Goal: Task Accomplishment & Management: Use online tool/utility

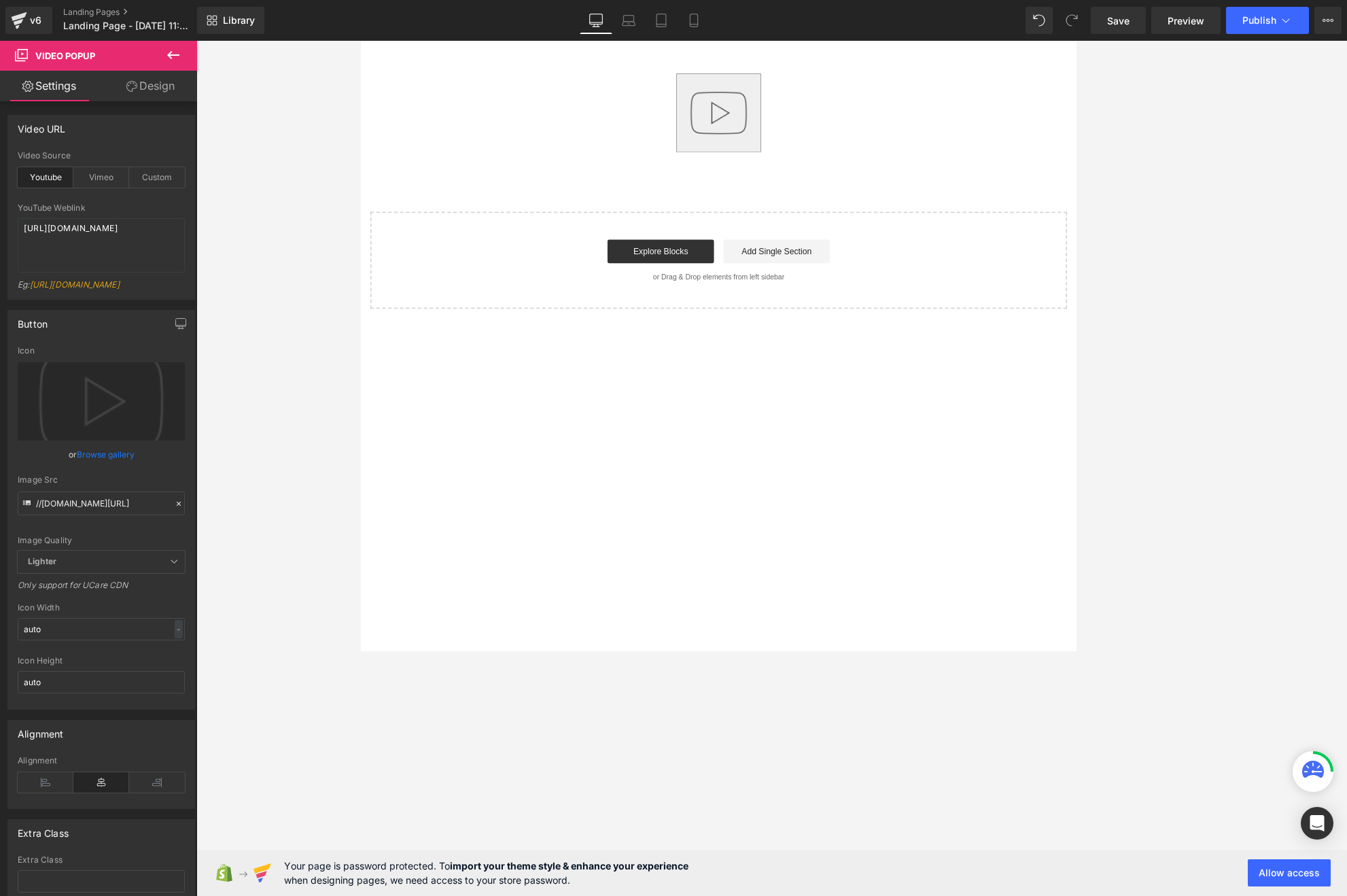
click at [780, 108] on img "button" at bounding box center [771, 123] width 87 height 87
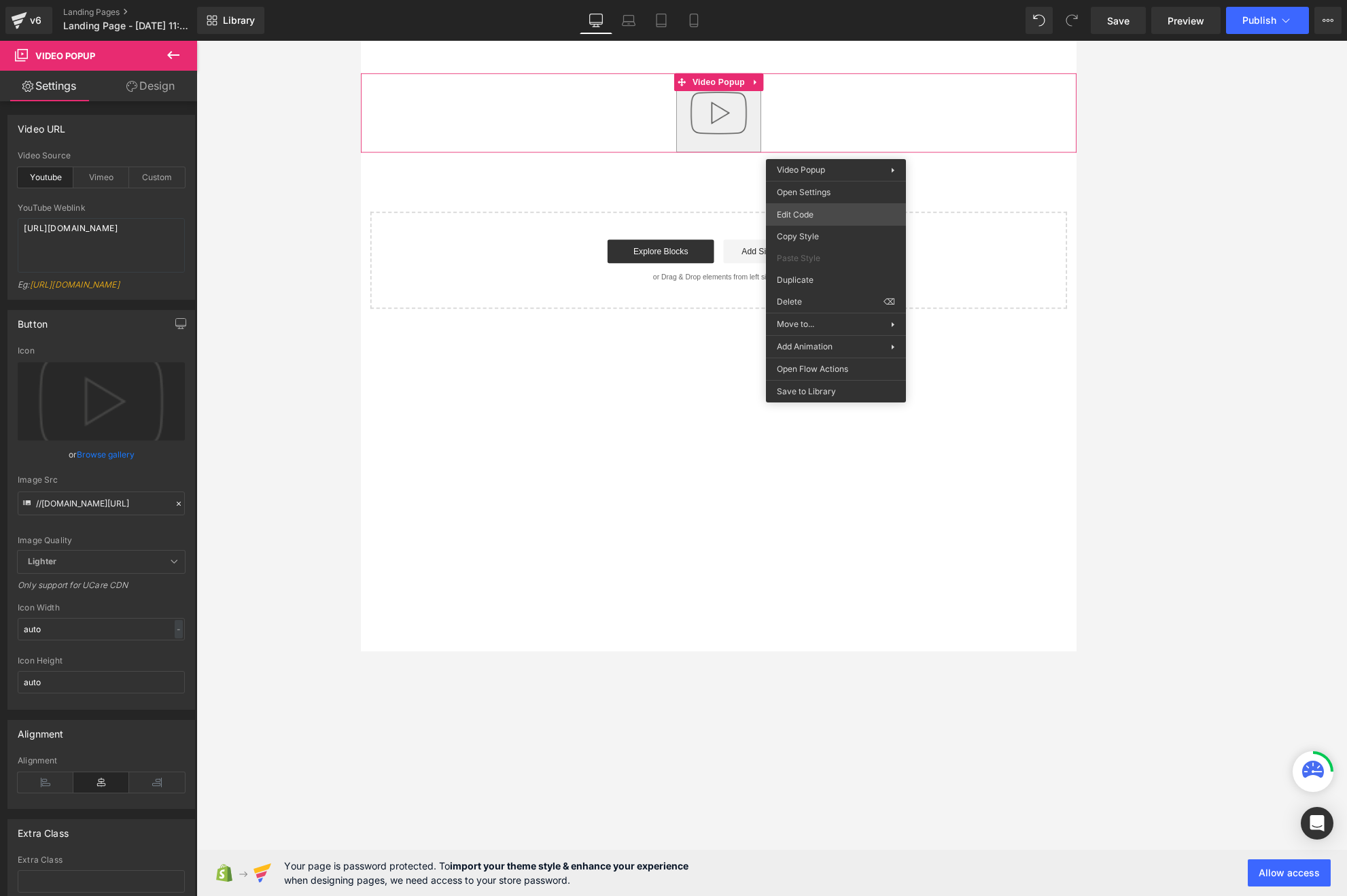
click at [818, 208] on body "Video Popup You are previewing how the will restyle your page. You can not edit…" at bounding box center [674, 448] width 1347 height 896
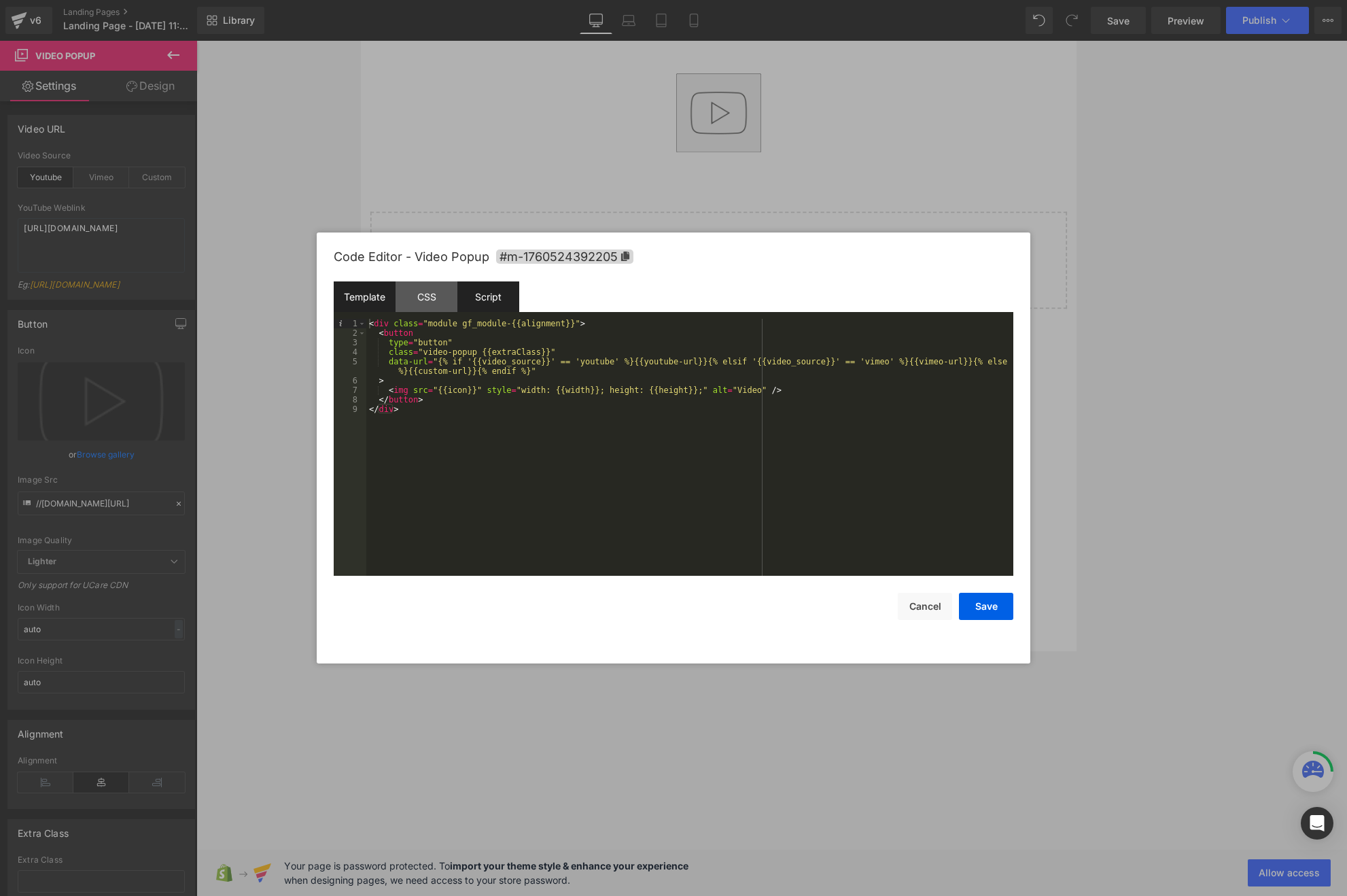
click at [513, 301] on div "Script" at bounding box center [488, 296] width 62 height 31
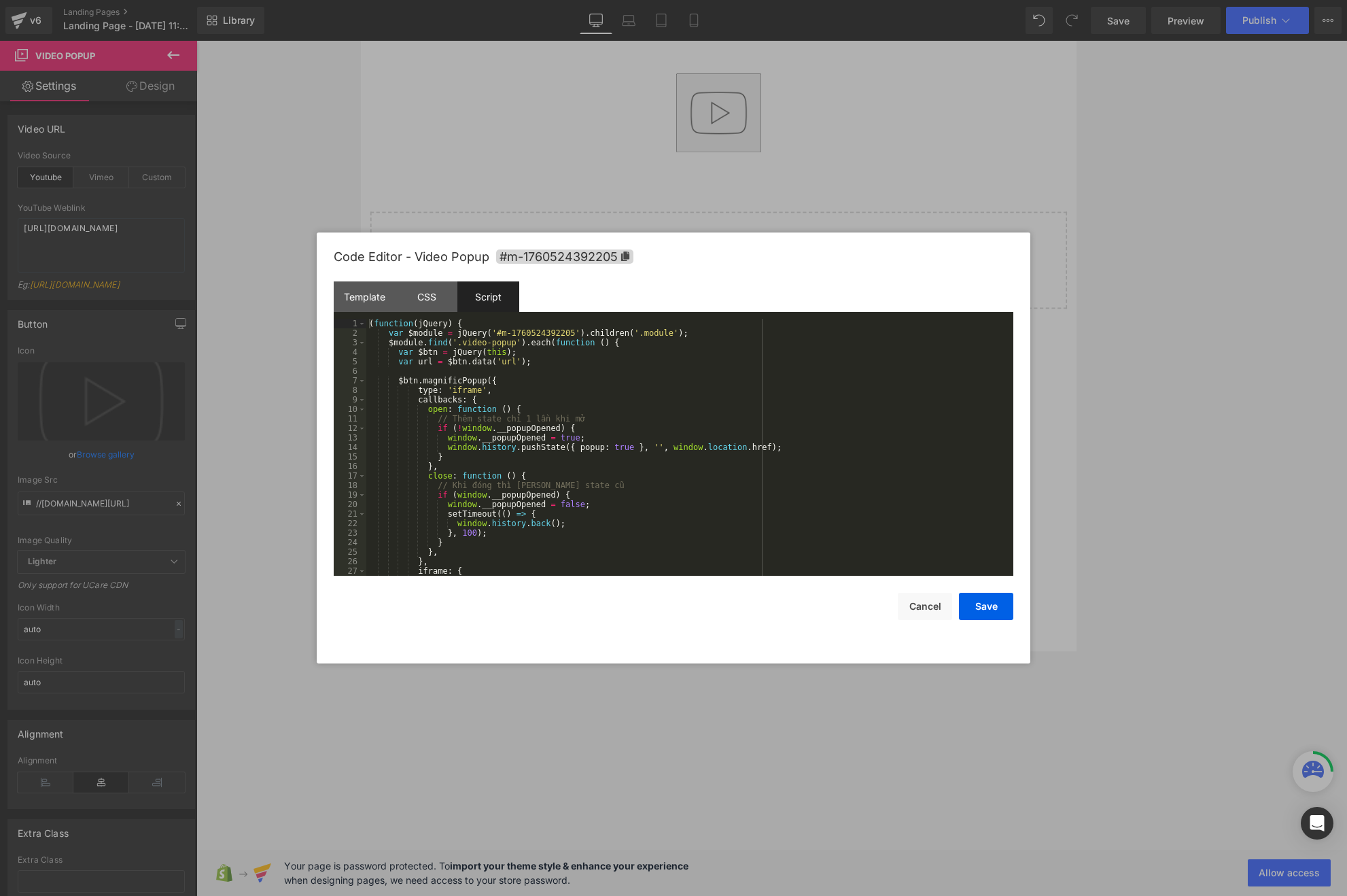
click at [619, 397] on div "( function ( jQuery ) { var $module = jQuery ( '#m-1760524392205' ) . children …" at bounding box center [686, 457] width 641 height 276
click at [600, 364] on div "( function ( jQuery ) { var $module = jQuery ( '#m-1760524392205' ) . children …" at bounding box center [686, 457] width 641 height 276
click at [594, 353] on div "( function ( jQuery ) { var $module = jQuery ( '#m-1760524392205' ) . children …" at bounding box center [686, 457] width 641 height 276
click at [618, 371] on div "( function ( jQuery ) { var $module = jQuery ( '#m-1760524392205' ) . children …" at bounding box center [686, 457] width 641 height 276
click at [544, 372] on div "( function ( jQuery ) { var $module = jQuery ( '#m-1760524392205' ) . children …" at bounding box center [686, 457] width 641 height 276
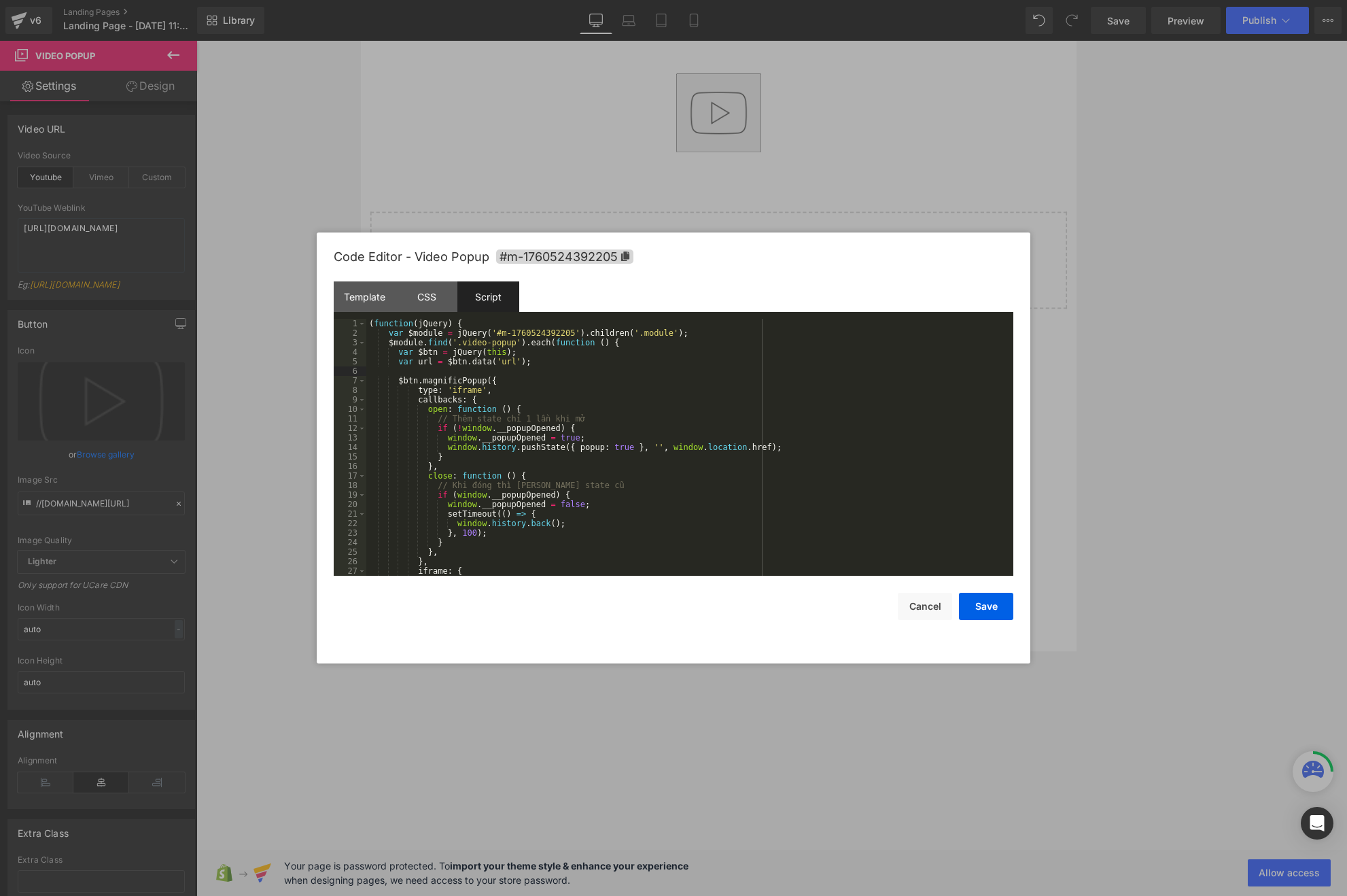
click at [551, 360] on div "( function ( jQuery ) { var $module = jQuery ( '#m-1760524392205' ) . children …" at bounding box center [686, 457] width 641 height 276
click at [419, 358] on div "( function ( jQuery ) { var $module = jQuery ( '#m-1760524392205' ) . children …" at bounding box center [686, 457] width 641 height 276
click at [540, 358] on div "( function ( jQuery ) { var $module = jQuery ( '#m-1760524392205' ) . children …" at bounding box center [686, 457] width 641 height 276
click at [977, 610] on button "Save" at bounding box center [986, 606] width 54 height 27
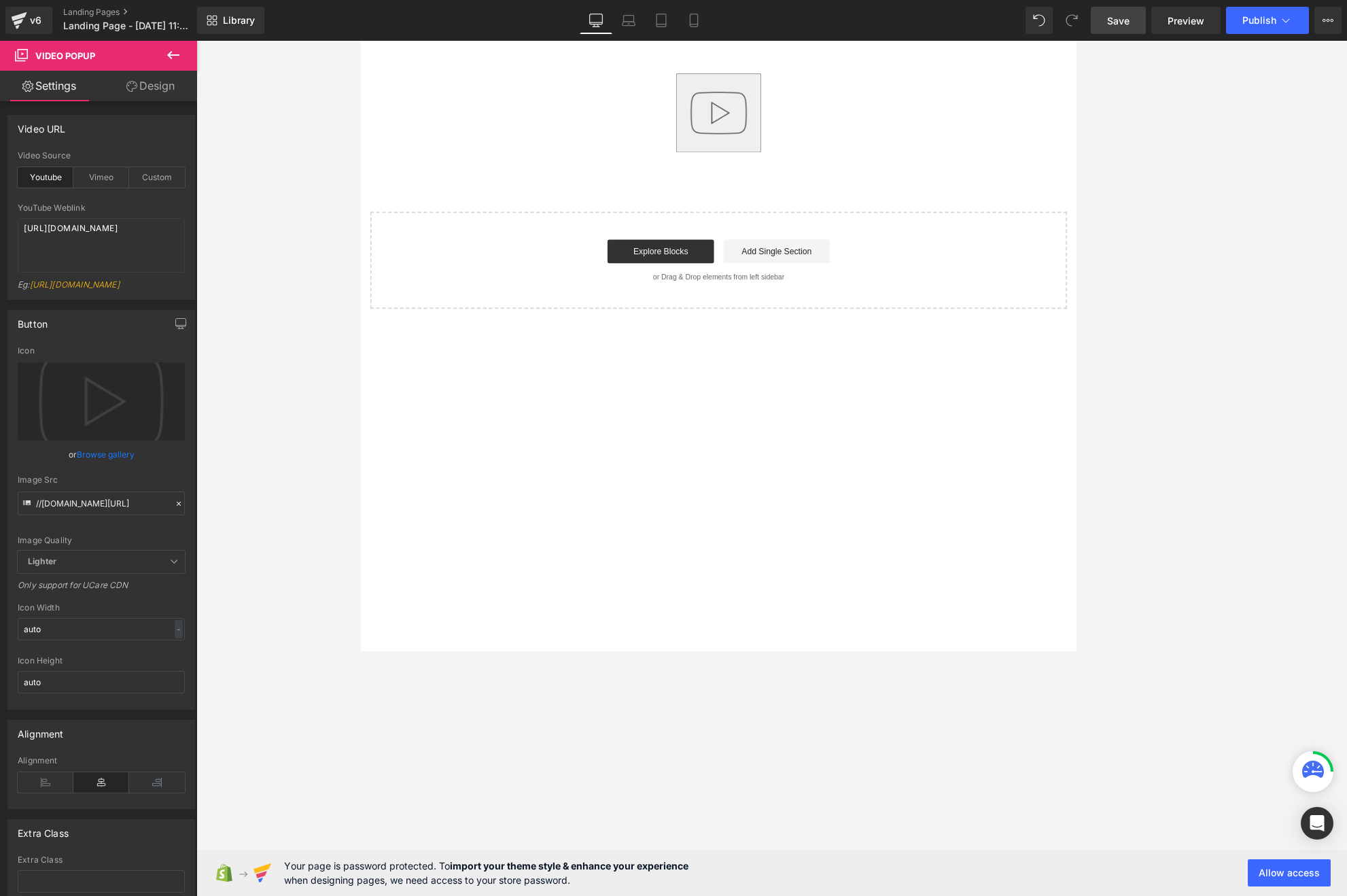
click at [1121, 21] on span "Save" at bounding box center [1118, 21] width 22 height 14
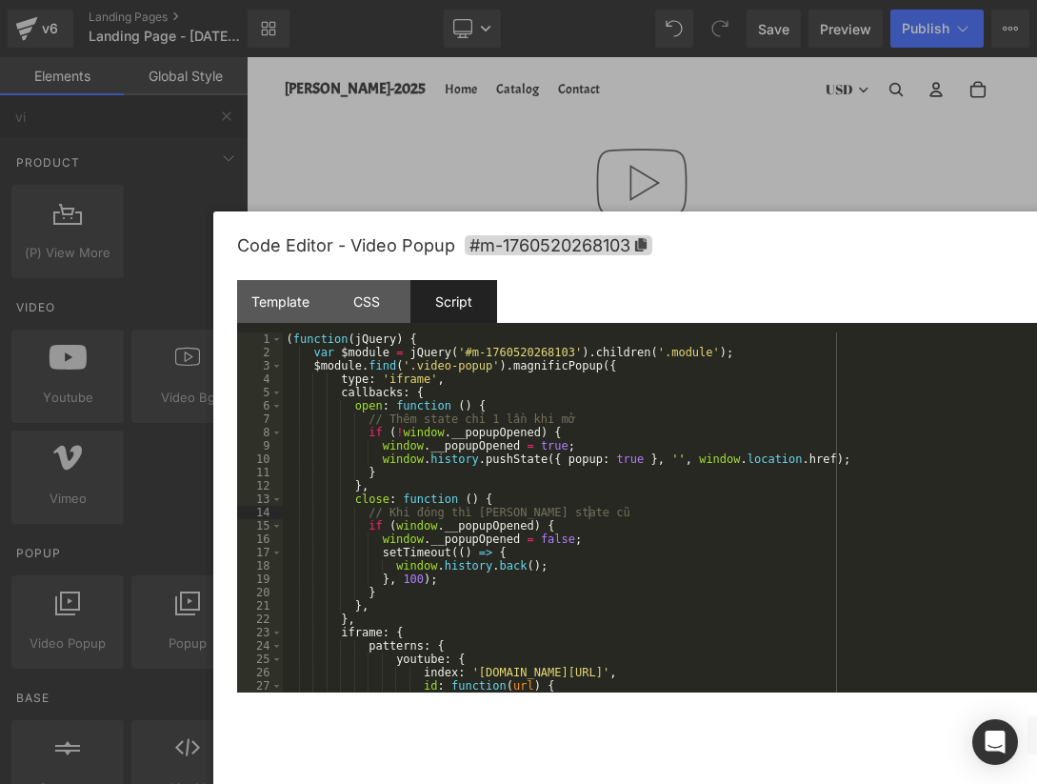
click at [568, 366] on div "( function ( jQuery ) { var $module = jQuery ( '#m-1760520268103' ) . children …" at bounding box center [732, 525] width 899 height 387
click at [763, 350] on div "( function ( jQuery ) { var $module = jQuery ( '#m-1760520268103' ) . children …" at bounding box center [732, 525] width 899 height 387
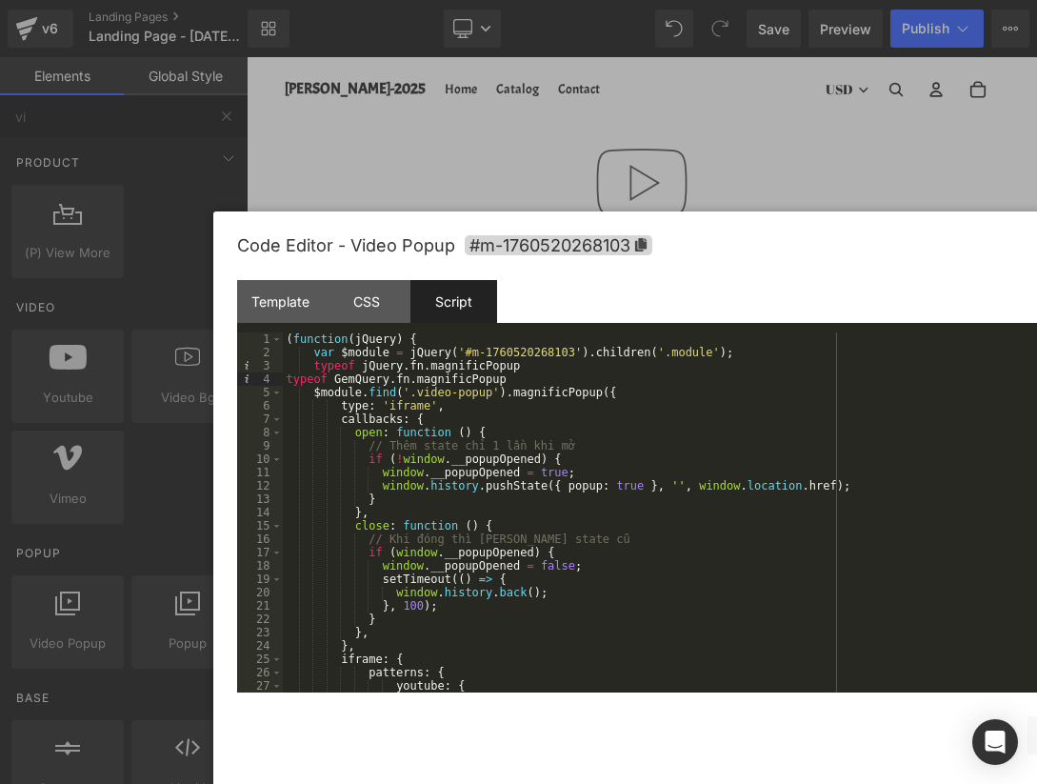
click at [287, 376] on div "( function ( jQuery ) { var $module = jQuery ( '#m-1760520268103' ) . children …" at bounding box center [732, 525] width 899 height 387
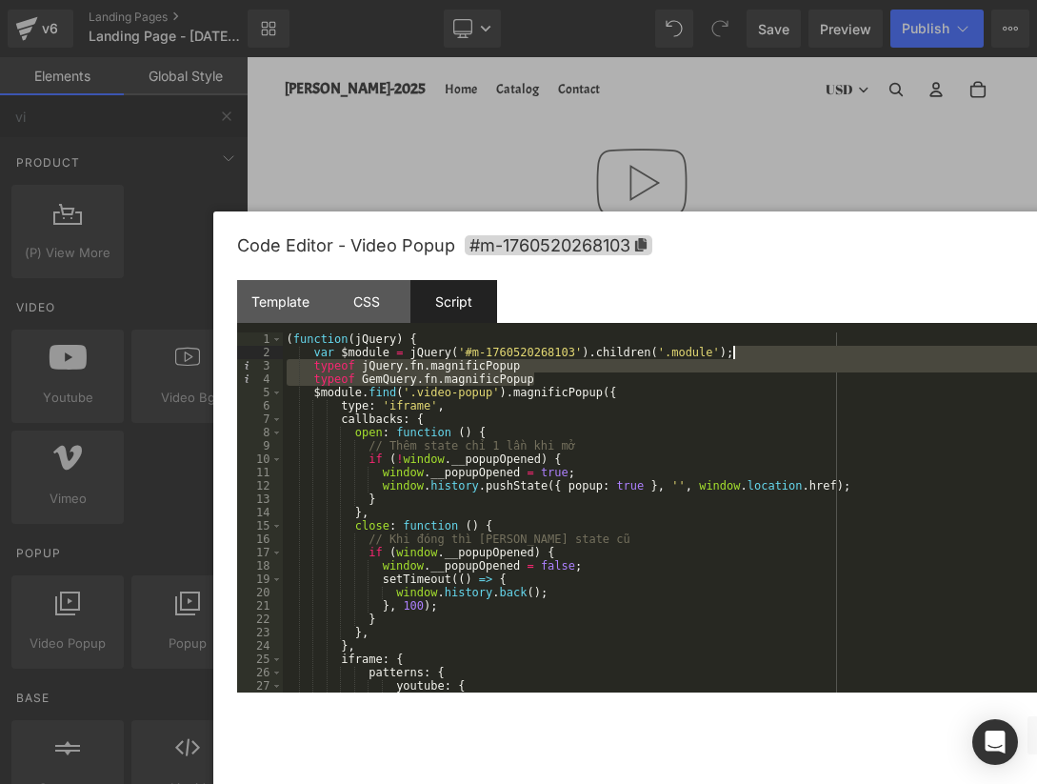
drag, startPoint x: 548, startPoint y: 374, endPoint x: 777, endPoint y: 354, distance: 230.4
click at [777, 354] on div "( function ( jQuery ) { var $module = jQuery ( '#m-1760520268103' ) . children …" at bounding box center [732, 525] width 899 height 387
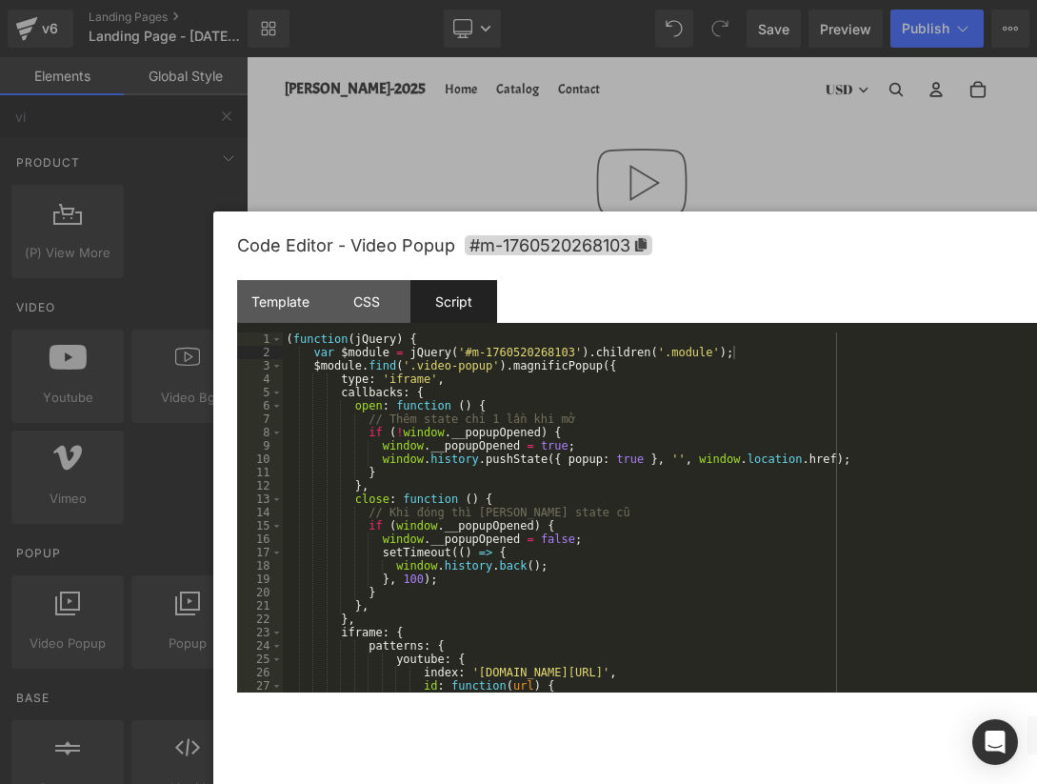
click at [573, 498] on div "( function ( jQuery ) { var $module = jQuery ( '#m-1760520268103' ) . children …" at bounding box center [732, 525] width 899 height 387
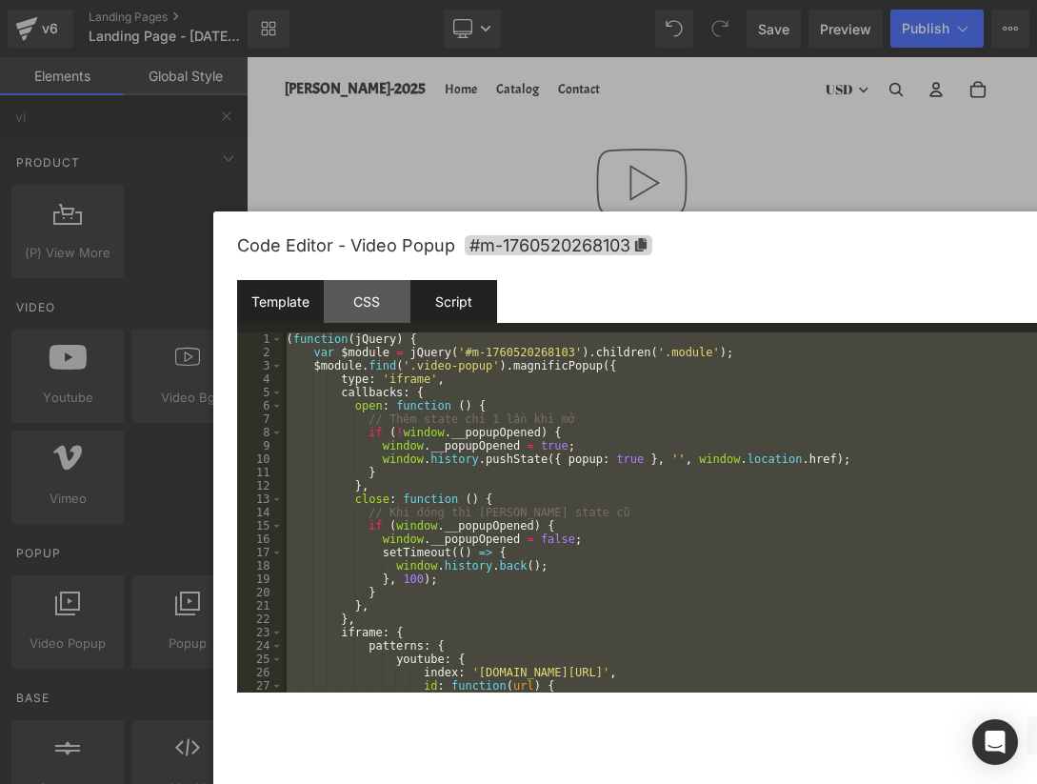
click at [280, 319] on div "Template" at bounding box center [280, 301] width 87 height 43
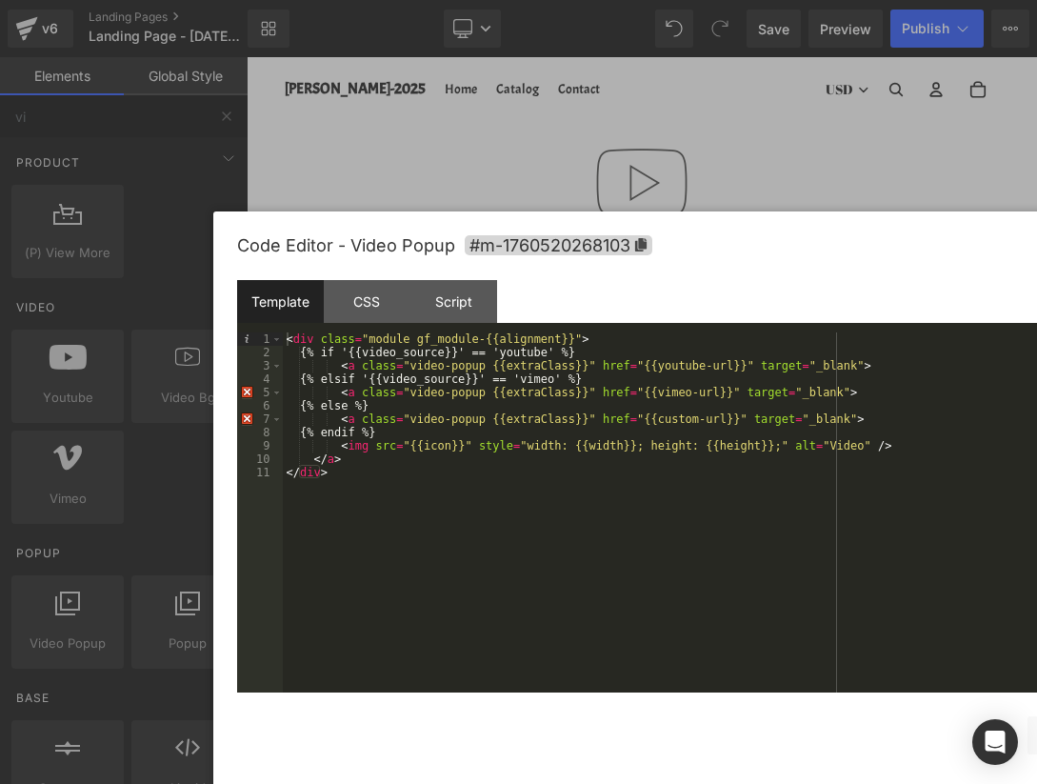
click at [543, 504] on div "< div class = "module gf_module-{{alignment}}" > {% if '{{video_source}}' == 'y…" at bounding box center [736, 525] width 907 height 387
click at [495, 475] on div "< div class = "module gf_module-{{alignment}}" > {% if '{{video_source}}' == 'y…" at bounding box center [736, 525] width 907 height 387
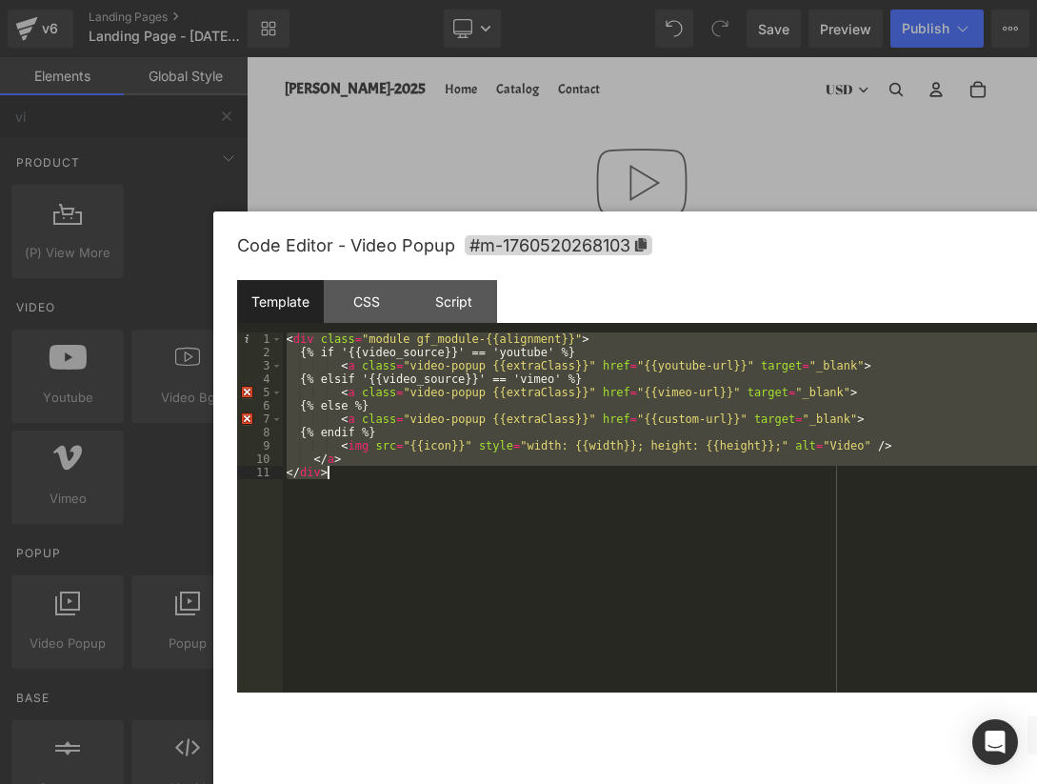
click at [387, 471] on div "< div class = "module gf_module-{{alignment}}" > {% if '{{video_source}}' == 'y…" at bounding box center [736, 525] width 907 height 387
click at [462, 307] on div "Script" at bounding box center [454, 301] width 87 height 43
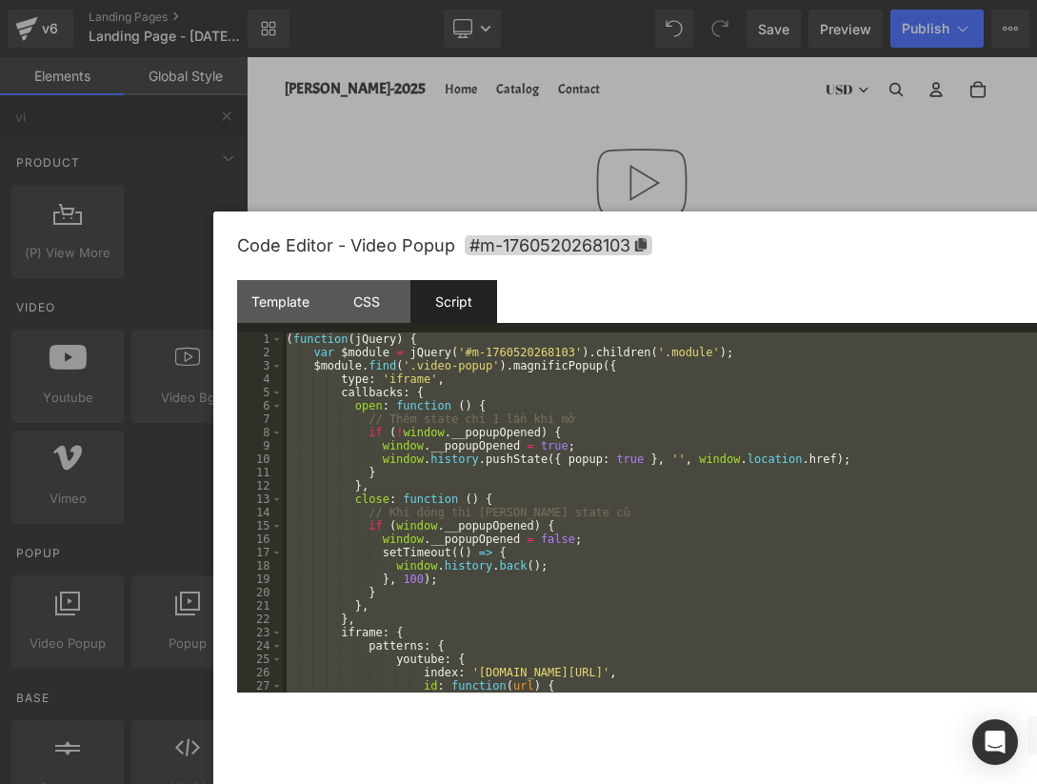
click at [458, 460] on div "( function ( jQuery ) { var $module = jQuery ( '#m-1760520268103' ) . children …" at bounding box center [732, 525] width 899 height 387
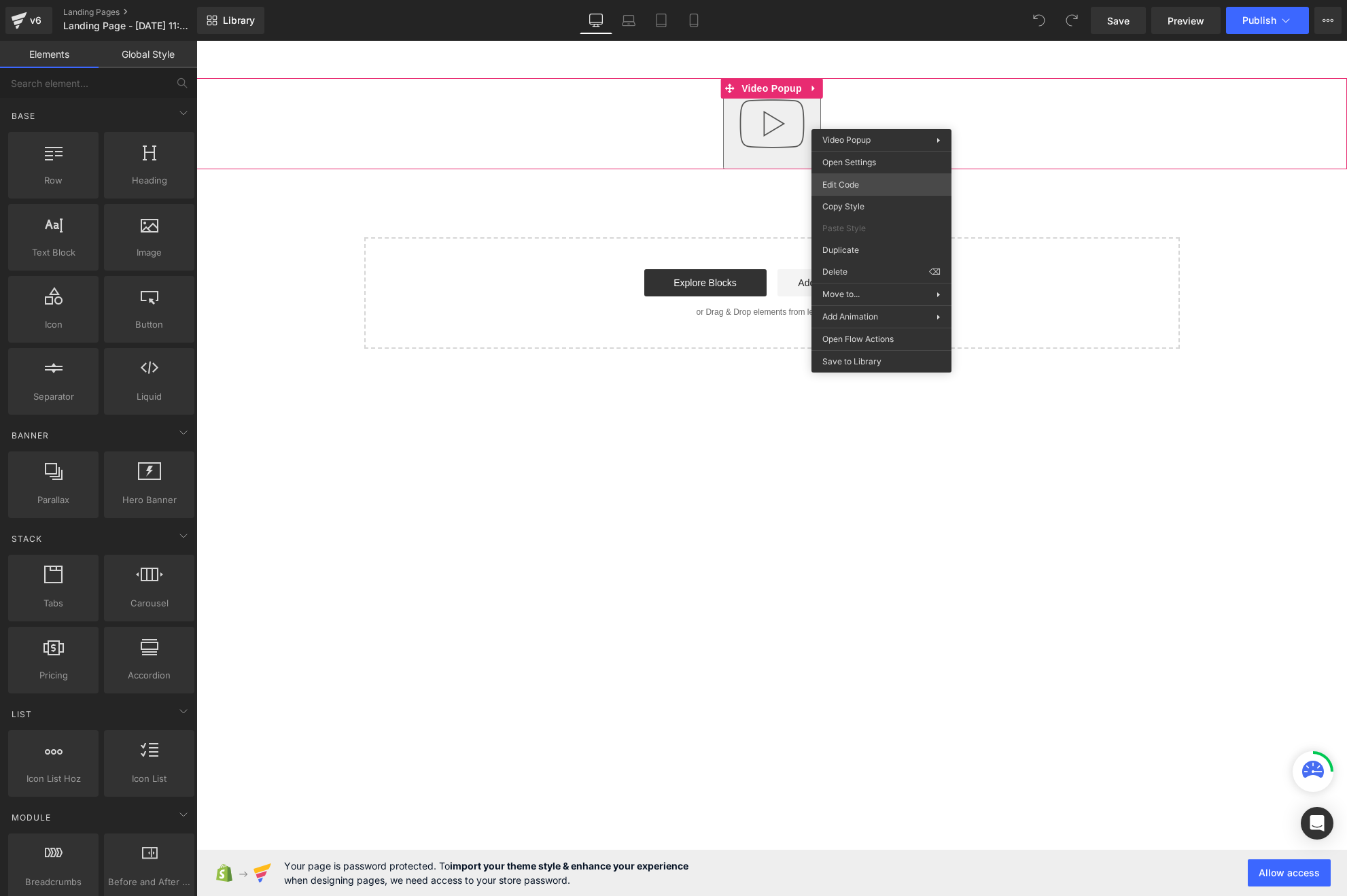
click at [873, 179] on body "You are previewing how the will restyle your page. You can not edit Elements in…" at bounding box center [674, 448] width 1347 height 896
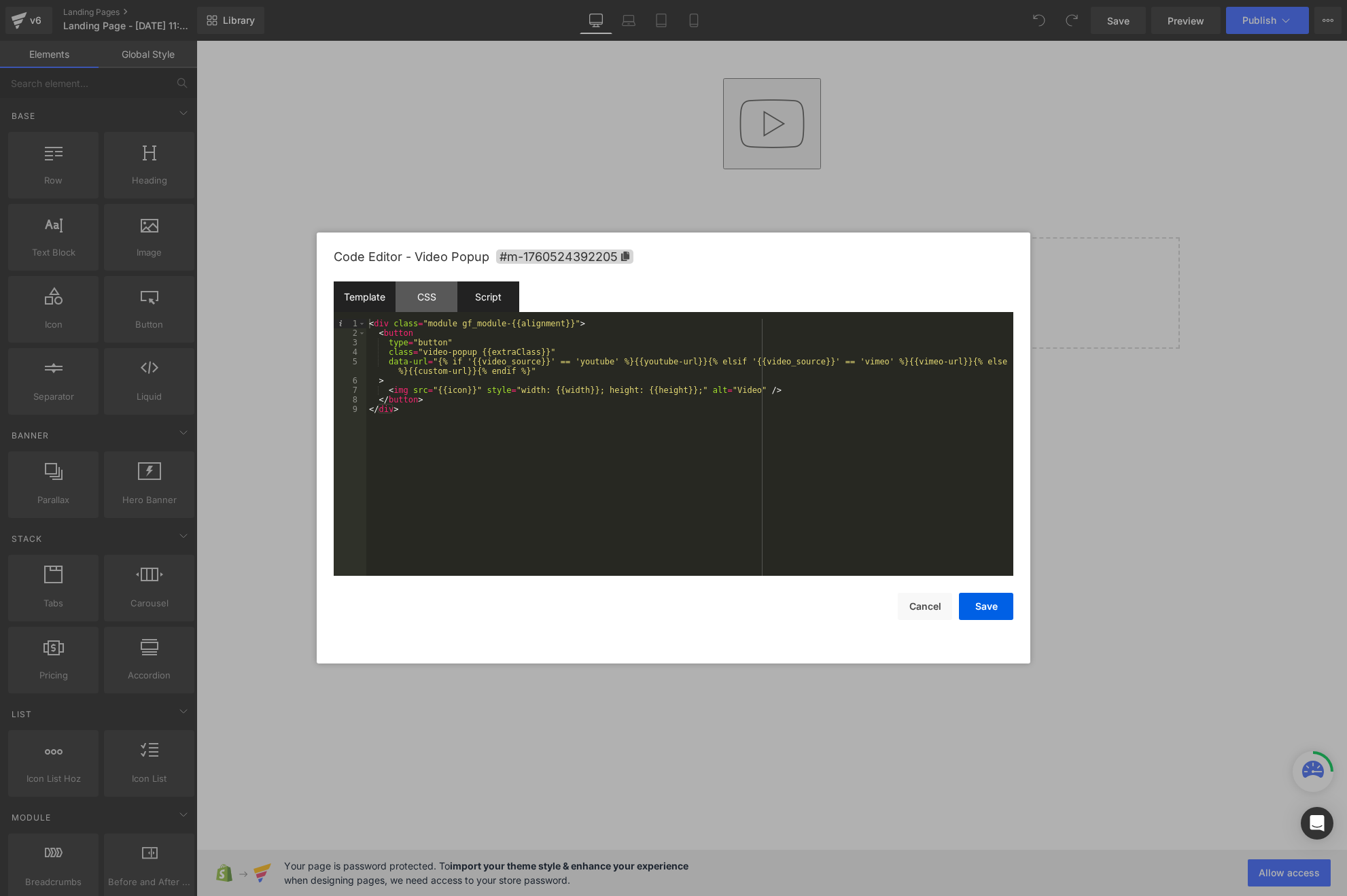
click at [486, 304] on div "Script" at bounding box center [488, 296] width 62 height 31
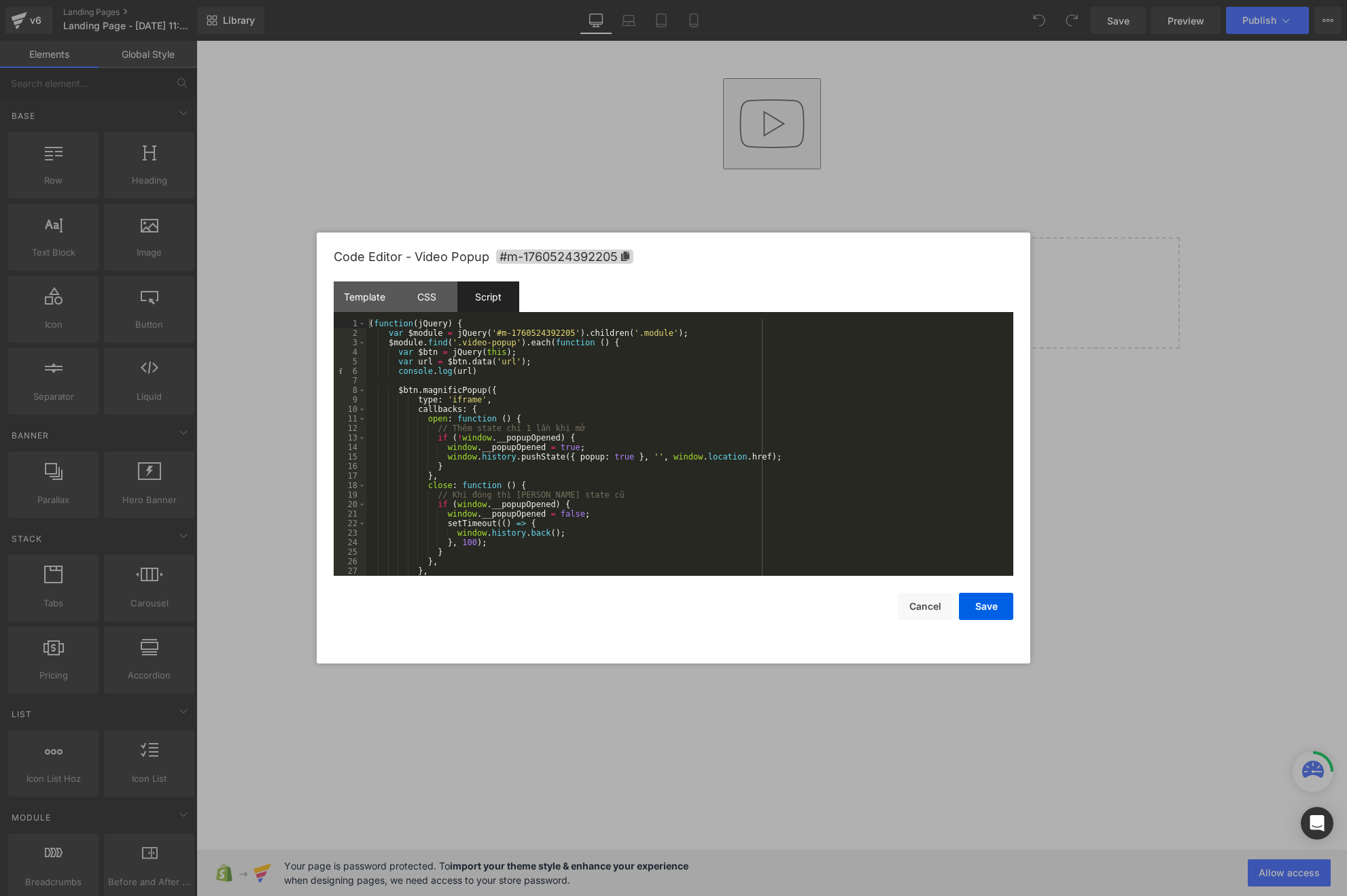
click at [514, 373] on div "( function ( jQuery ) { var $module = jQuery ( '#m-1760524392205' ) . children …" at bounding box center [686, 457] width 641 height 276
click at [432, 354] on div "( function ( jQuery ) { var $module = jQuery ( '#m-1760524392205' ) . children …" at bounding box center [686, 457] width 641 height 276
click at [493, 360] on div "( function ( jQuery ) { var $module = jQuery ( '#m-1760524392205' ) . children …" at bounding box center [686, 457] width 641 height 276
click at [529, 357] on div "( function ( jQuery ) { var $module = jQuery ( '#m-1760524392205' ) . children …" at bounding box center [686, 457] width 641 height 276
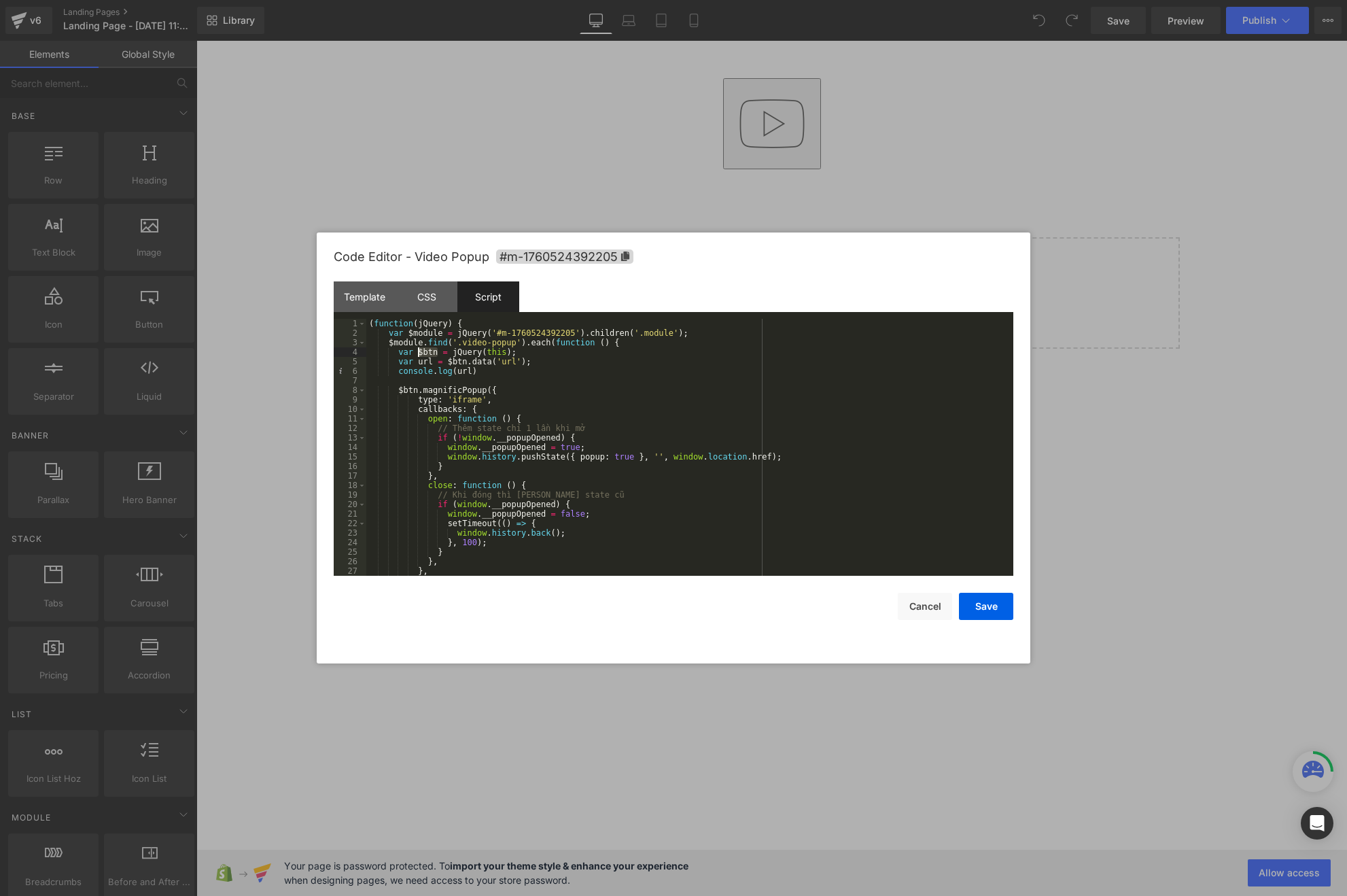
drag, startPoint x: 437, startPoint y: 350, endPoint x: 417, endPoint y: 350, distance: 20.0
click at [417, 350] on div "( function ( jQuery ) { var $module = jQuery ( '#m-1760524392205' ) . children …" at bounding box center [686, 457] width 641 height 276
click at [471, 370] on div "( function ( jQuery ) { var $module = jQuery ( '#m-1760524392205' ) . children …" at bounding box center [686, 457] width 641 height 276
click at [980, 609] on button "Save" at bounding box center [986, 606] width 54 height 27
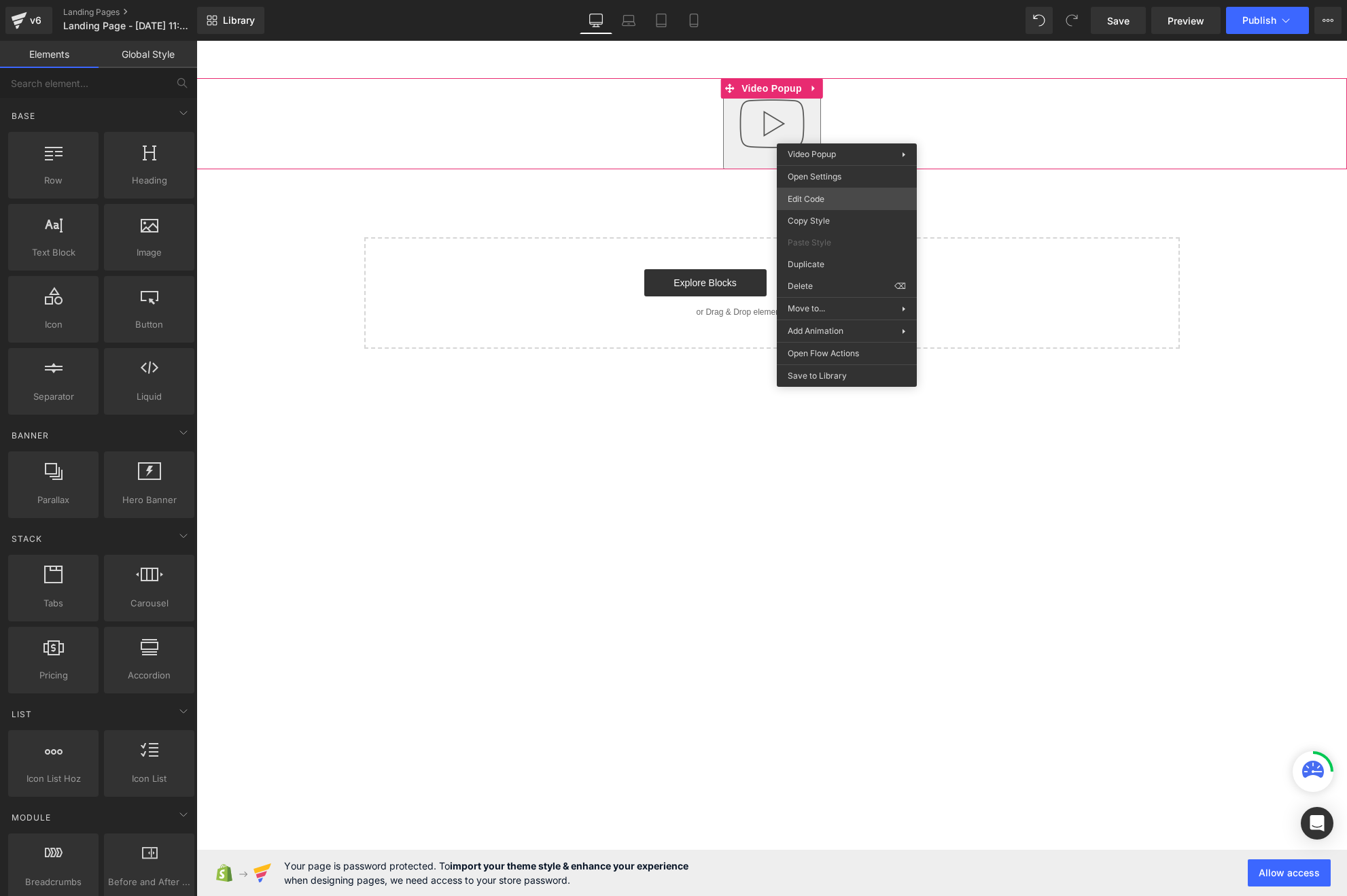
click at [834, 199] on body "You are previewing how the will restyle your page. You can not edit Elements in…" at bounding box center [674, 448] width 1347 height 896
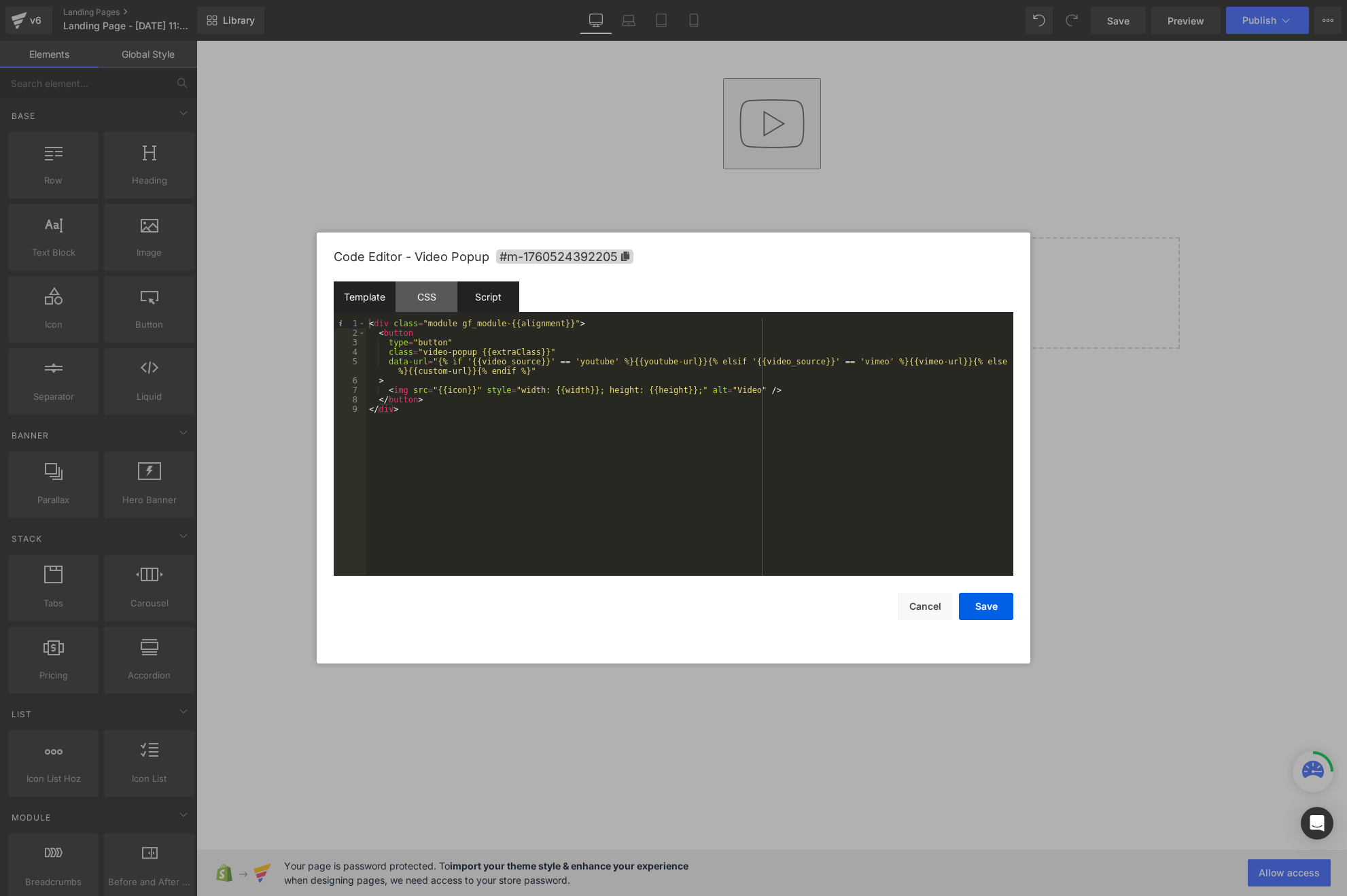
click at [471, 308] on div "Script" at bounding box center [488, 296] width 62 height 31
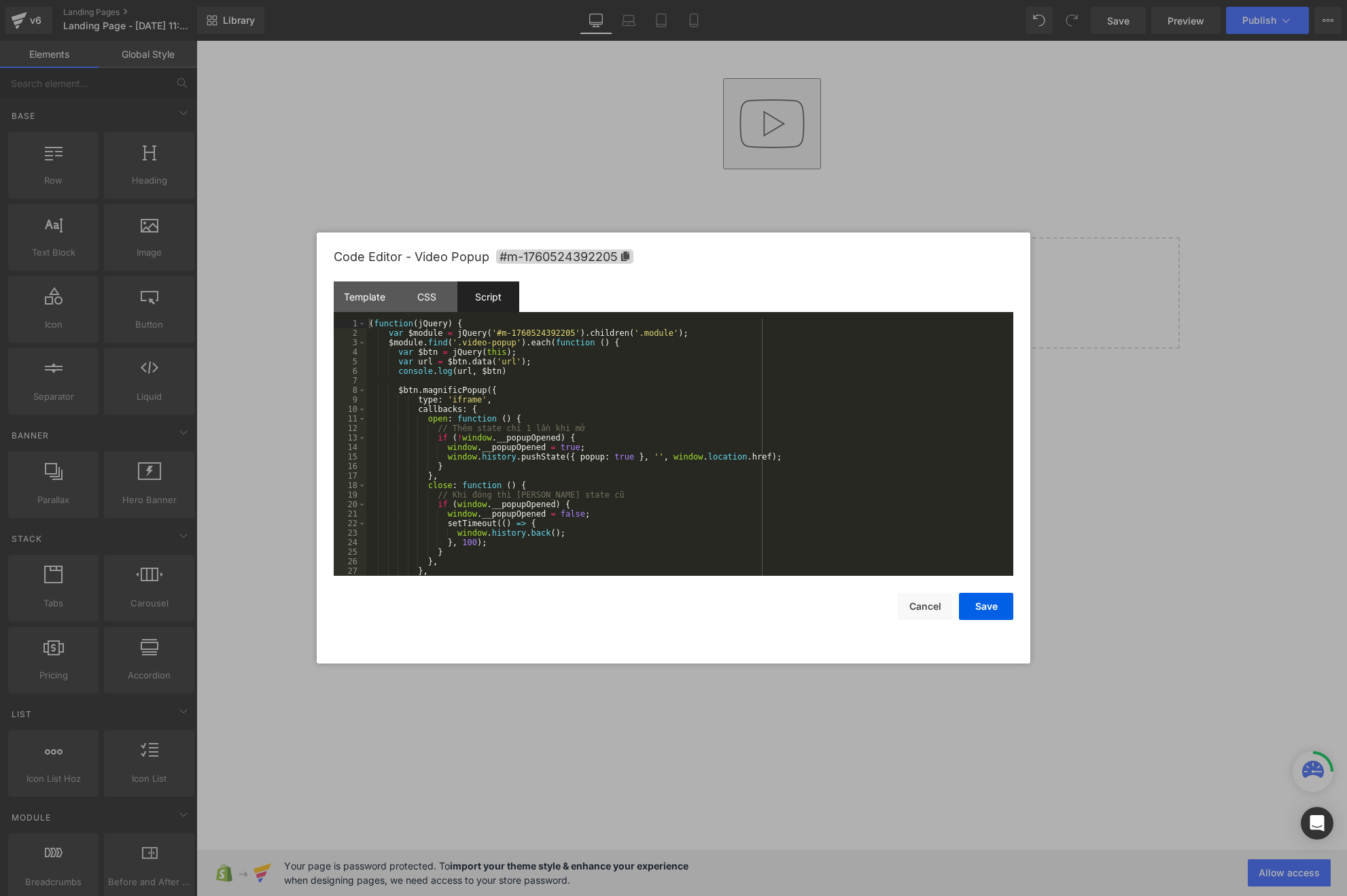
click at [545, 380] on div "( function ( jQuery ) { var $module = jQuery ( '#m-1760524392205' ) . children …" at bounding box center [686, 457] width 641 height 276
click at [561, 365] on div "( function ( jQuery ) { var $module = jQuery ( '#m-1760524392205' ) . children …" at bounding box center [686, 457] width 641 height 276
click at [527, 377] on div "( function ( jQuery ) { var $module = jQuery ( '#m-1760524392205' ) . children …" at bounding box center [686, 457] width 641 height 276
click at [532, 371] on div "( function ( jQuery ) { var $module = jQuery ( '#m-1760524392205' ) . children …" at bounding box center [686, 457] width 641 height 276
drag, startPoint x: 389, startPoint y: 342, endPoint x: 523, endPoint y: 341, distance: 134.0
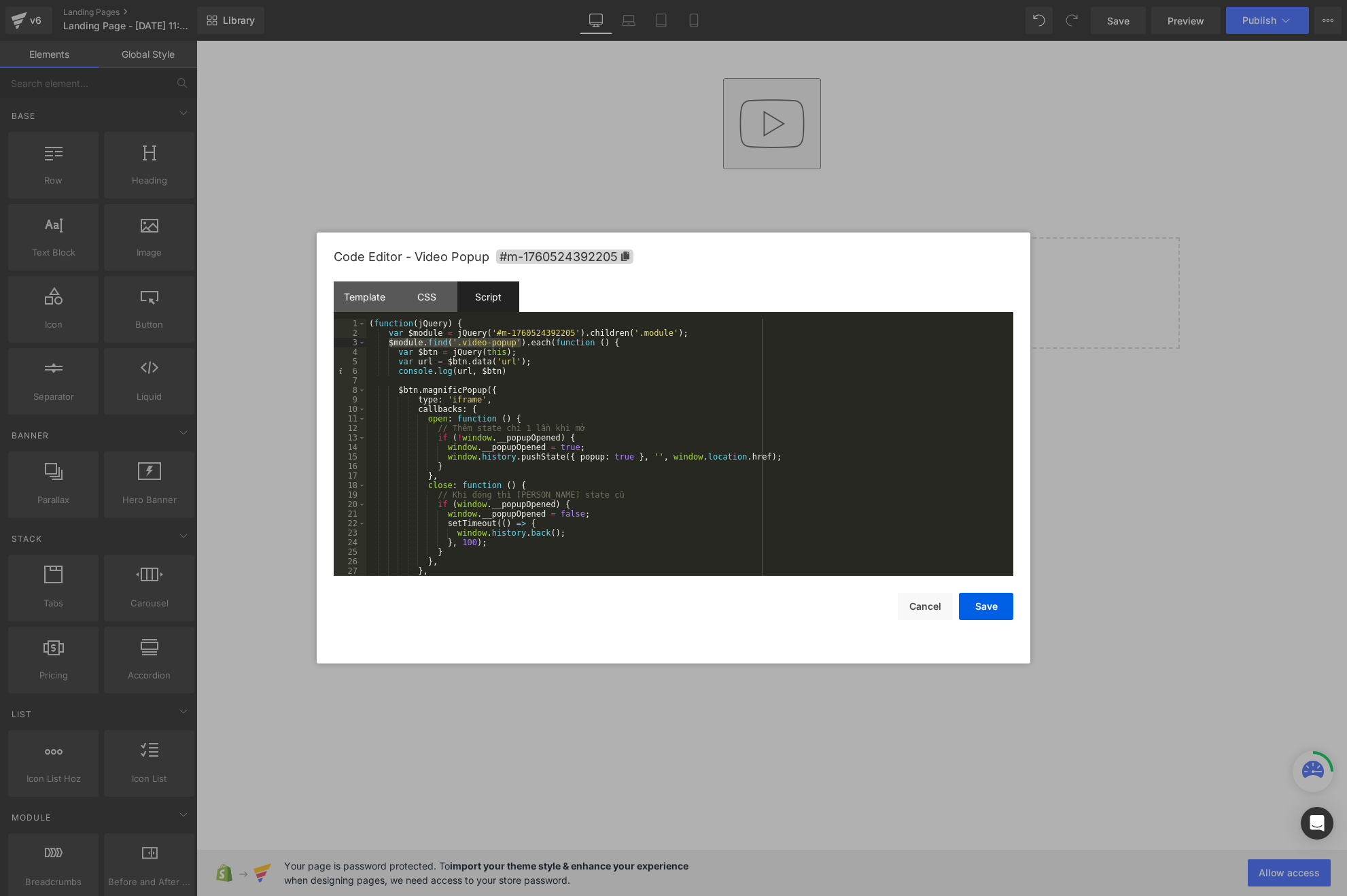
click at [523, 341] on div "( function ( jQuery ) { var $module = jQuery ( '#m-1760524392205' ) . children …" at bounding box center [686, 457] width 641 height 276
click at [524, 373] on div "( function ( jQuery ) { var $module = jQuery ( '#m-1760524392205' ) . children …" at bounding box center [686, 457] width 641 height 276
click at [979, 597] on button "Save" at bounding box center [986, 606] width 54 height 27
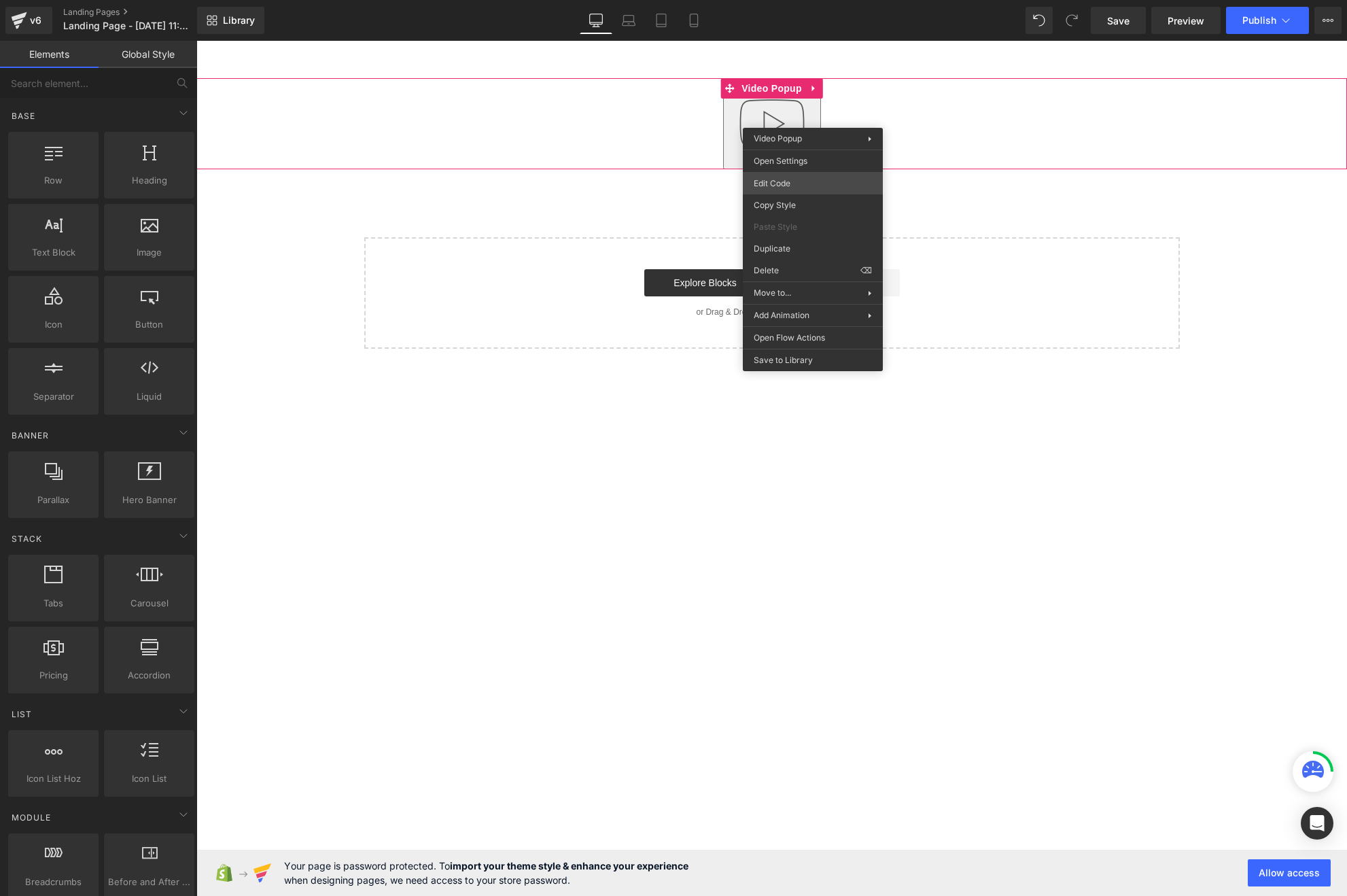
click at [807, 186] on body "You are previewing how the will restyle your page. You can not edit Elements in…" at bounding box center [674, 448] width 1347 height 896
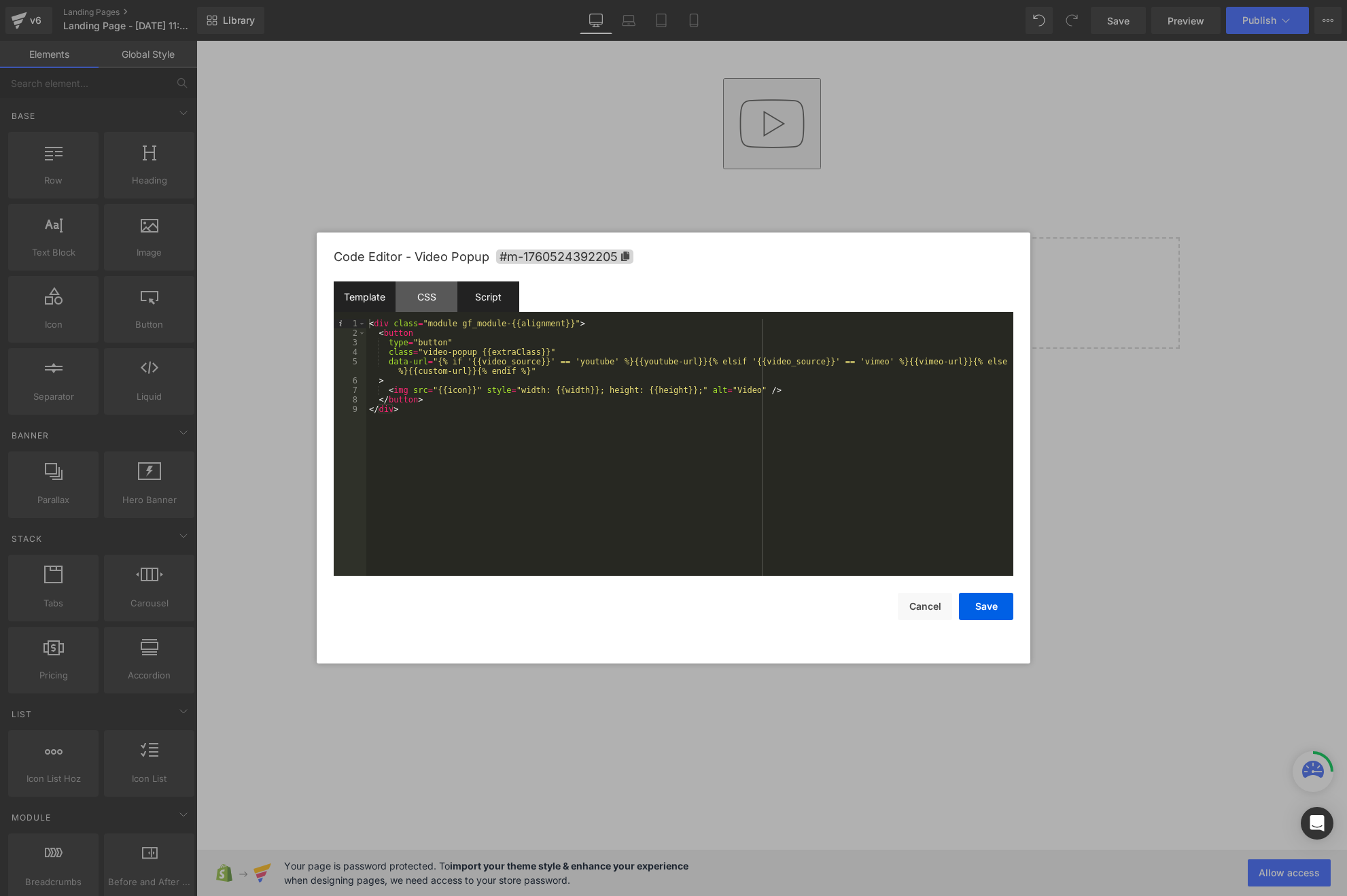
click at [509, 285] on div "Script" at bounding box center [488, 296] width 62 height 31
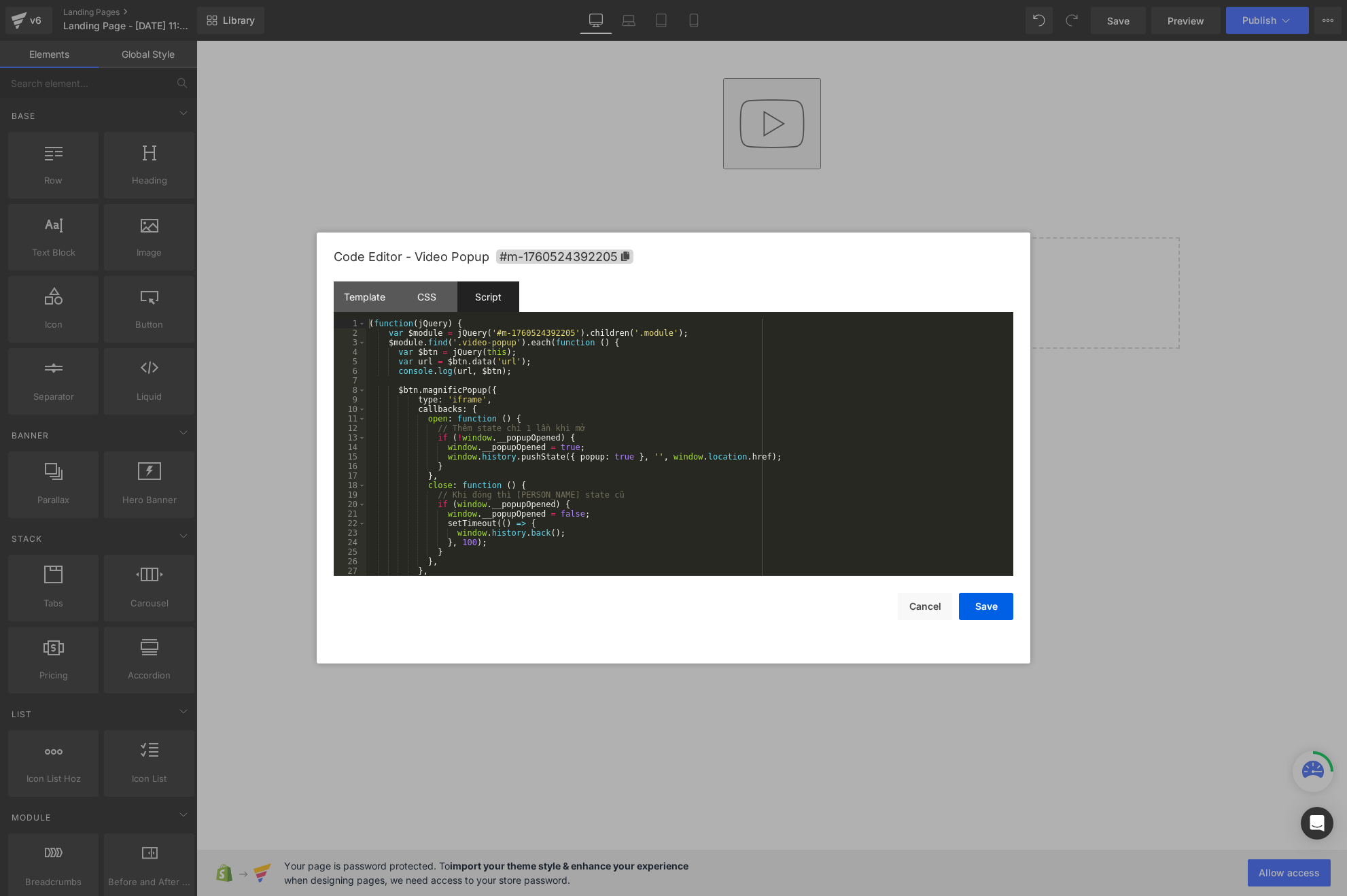
click at [459, 370] on div "( function ( jQuery ) { var $module = jQuery ( '#m-1760524392205' ) . children …" at bounding box center [686, 457] width 641 height 276
click at [459, 370] on div "( function ( jQuery ) { var $module = jQuery ( '#m-1760524392205' ) . children …" at bounding box center [686, 457] width 641 height 276
paste textarea
click at [992, 611] on button "Save" at bounding box center [986, 606] width 54 height 27
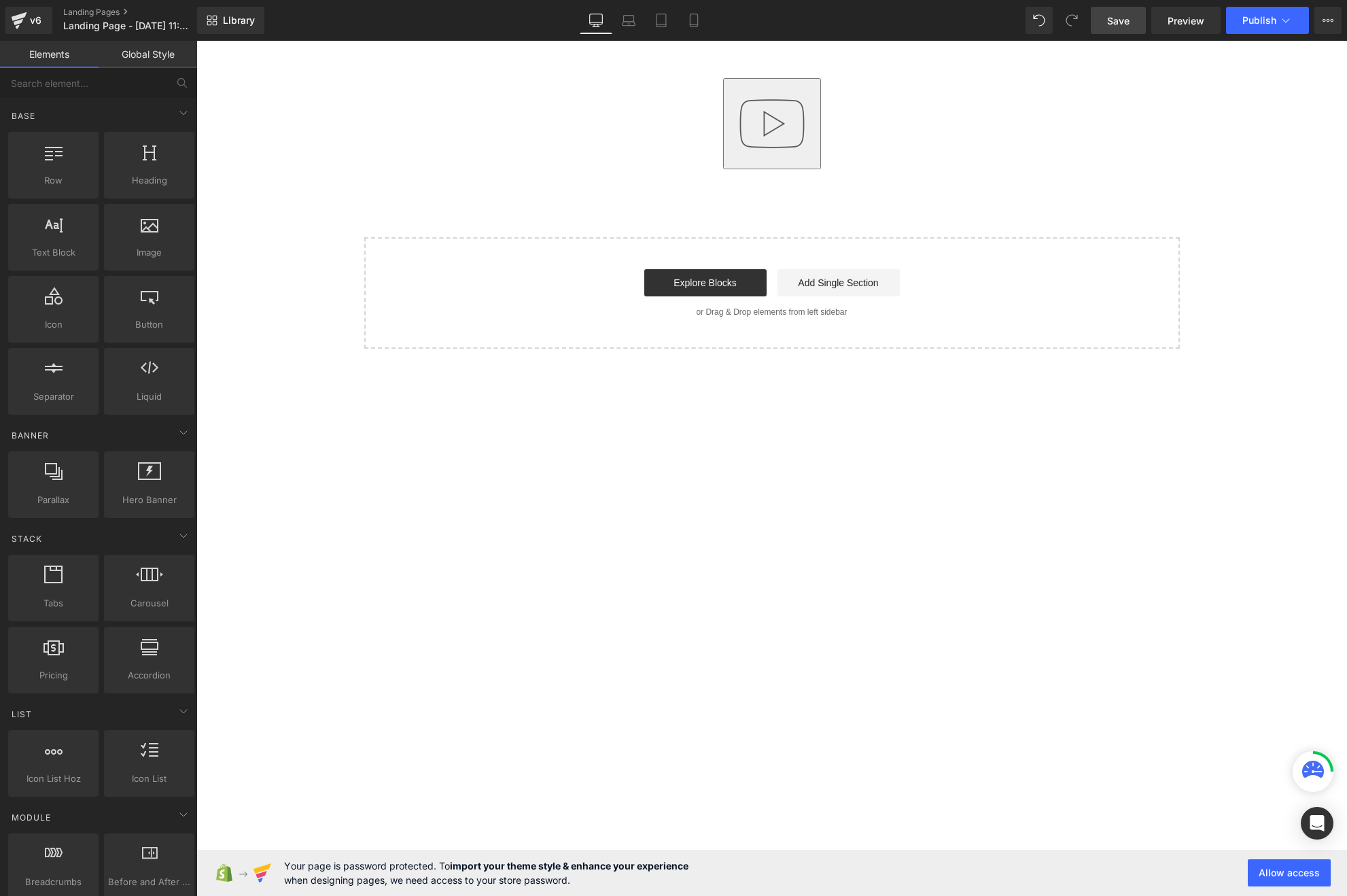
click at [1116, 23] on span "Save" at bounding box center [1118, 21] width 22 height 14
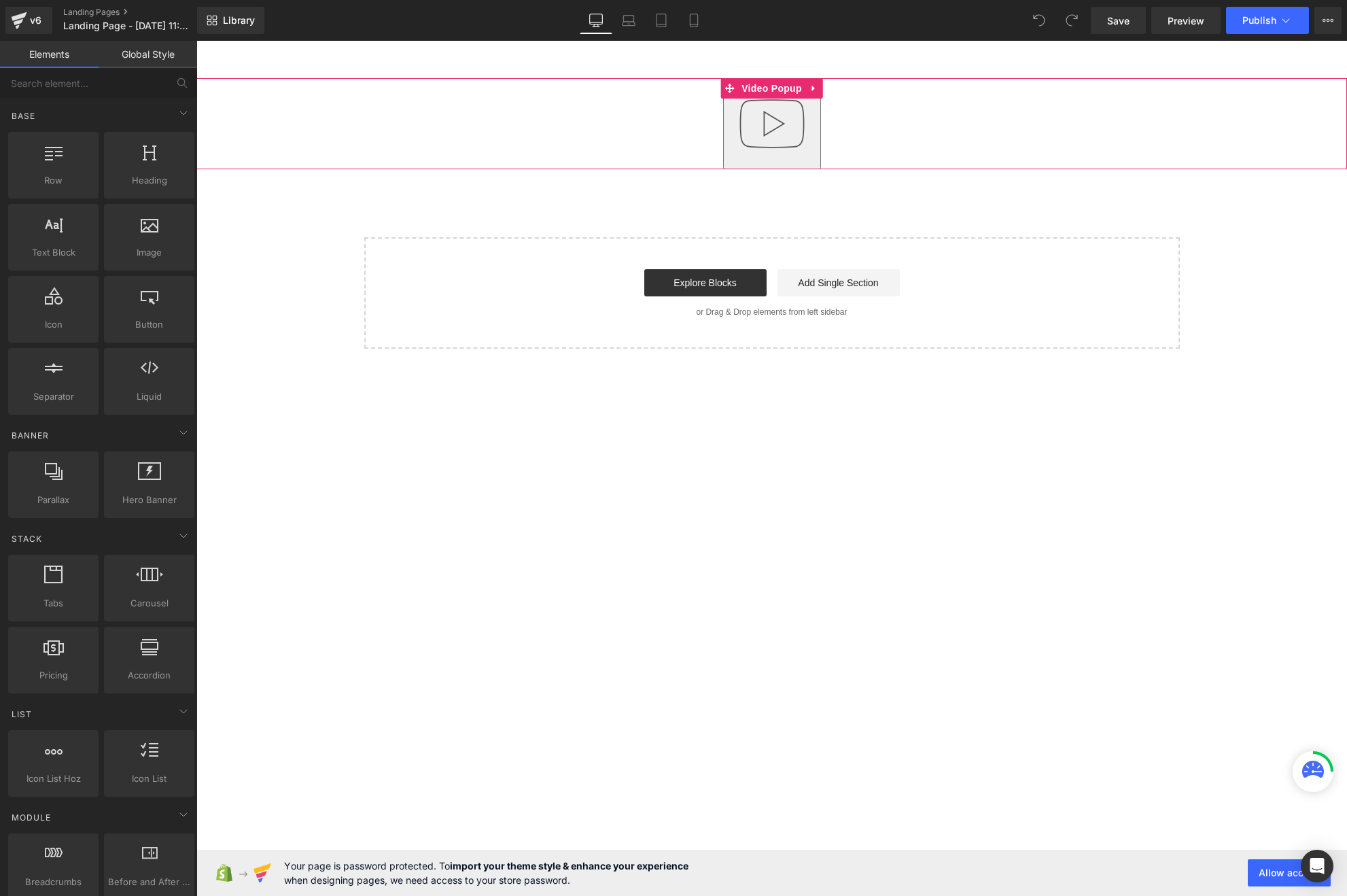
click at [798, 151] on img "button" at bounding box center [772, 123] width 87 height 87
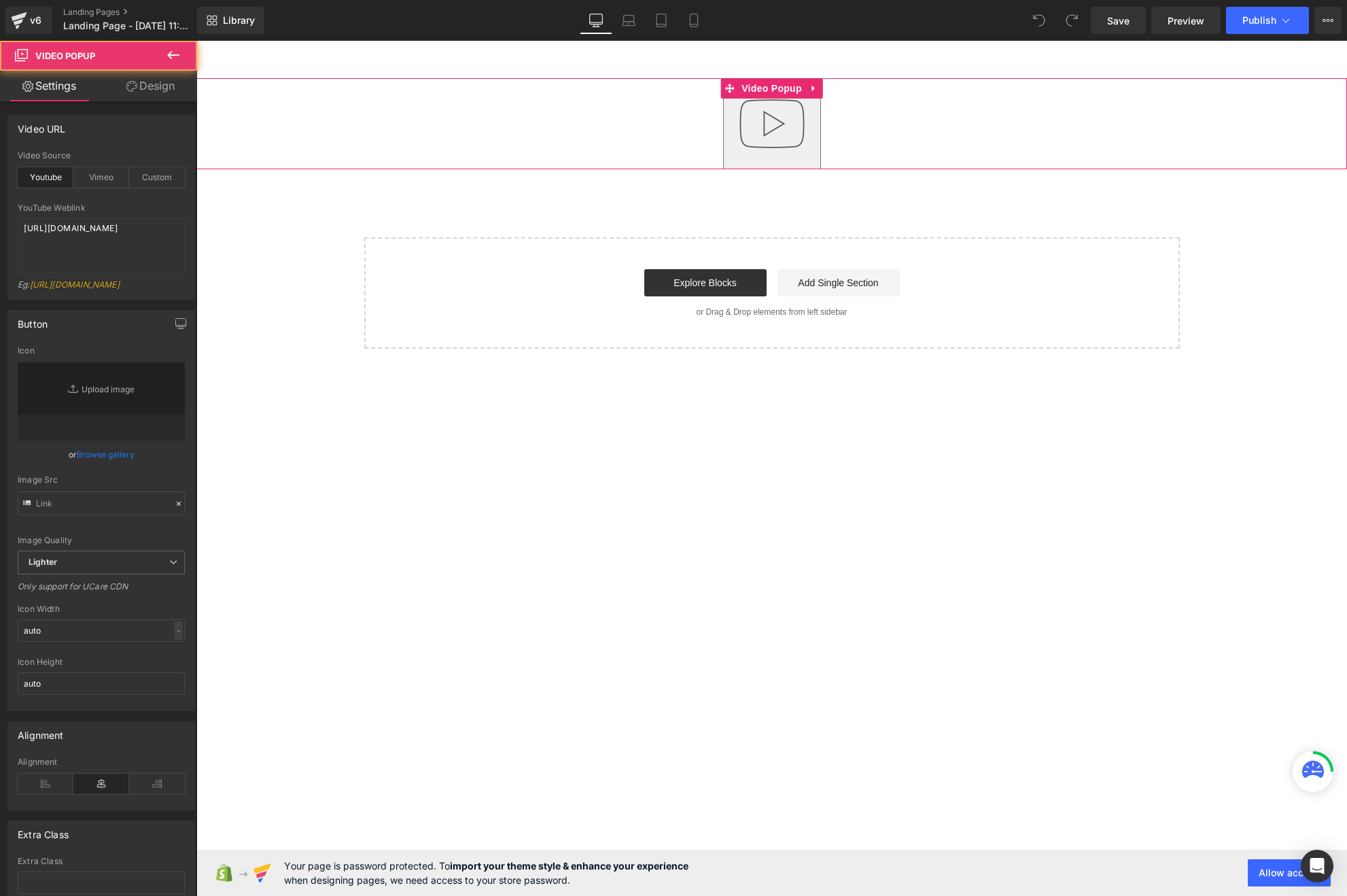
type input "//assets-dev.gemcommerce.xyz/v6/editor/images/youtube-play-button.png"
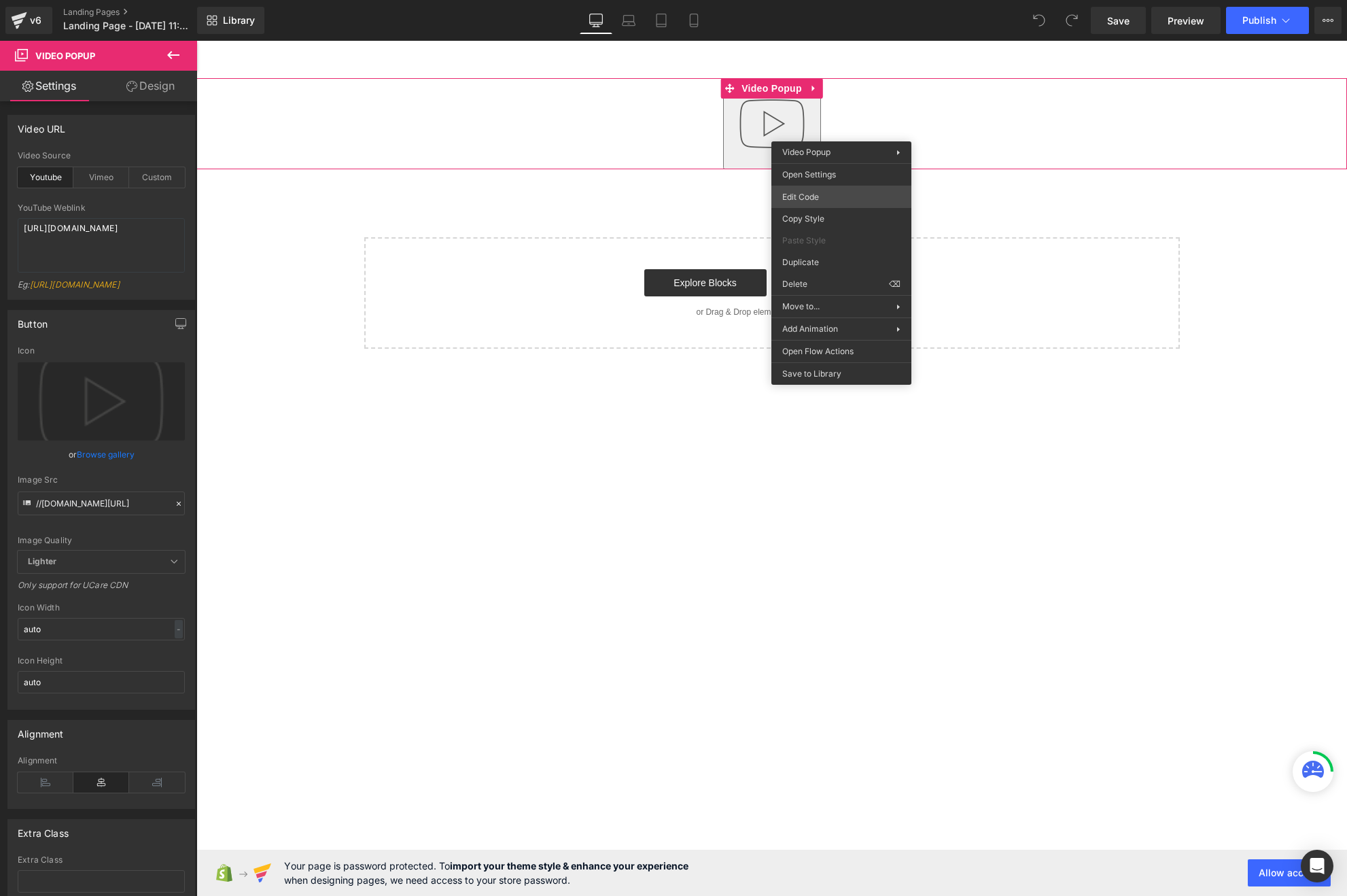
click at [835, 199] on body "You are previewing how the will restyle your page. You can not edit Elements in…" at bounding box center [674, 448] width 1347 height 896
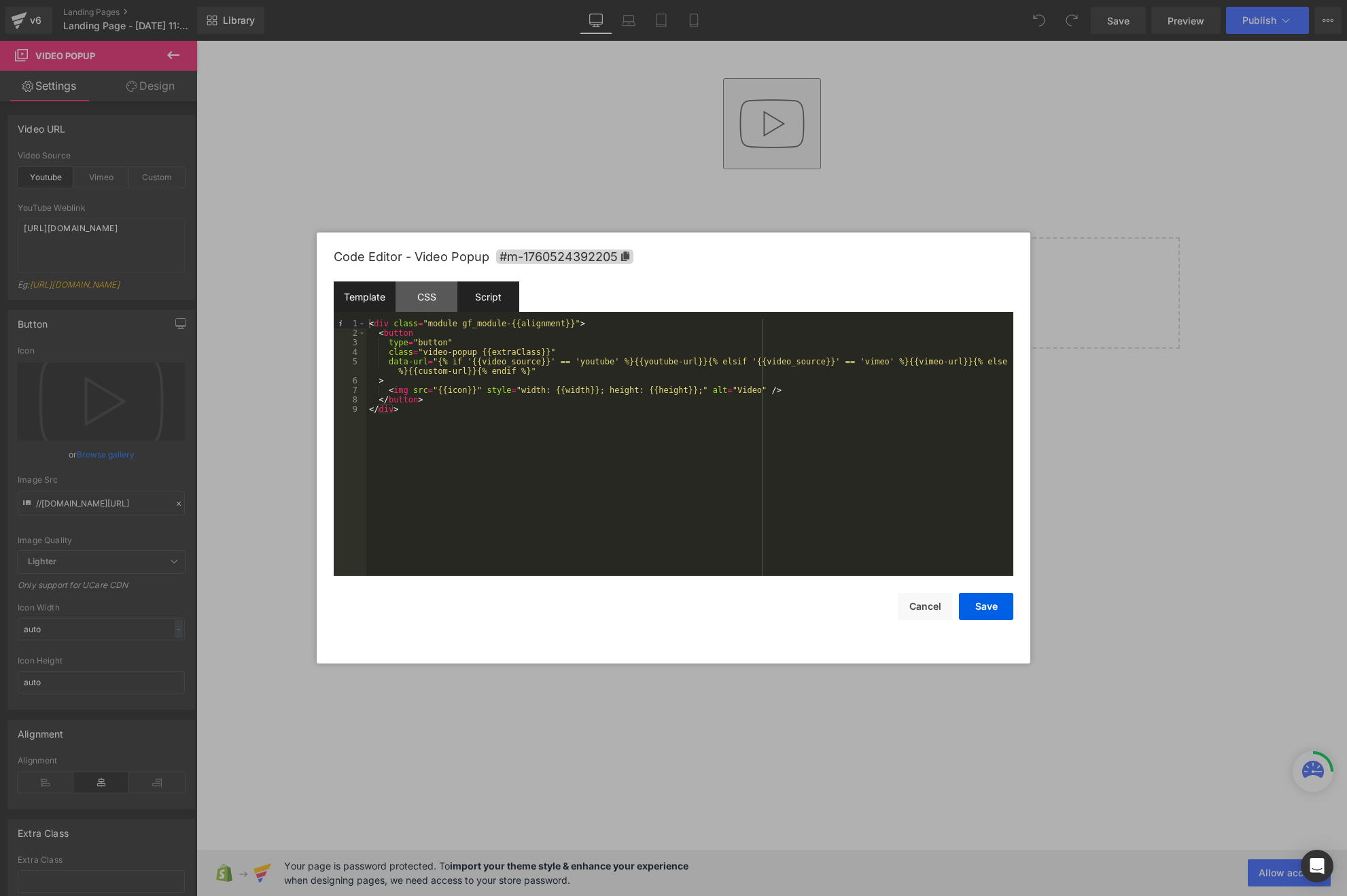
click at [499, 307] on div "Script" at bounding box center [488, 296] width 62 height 31
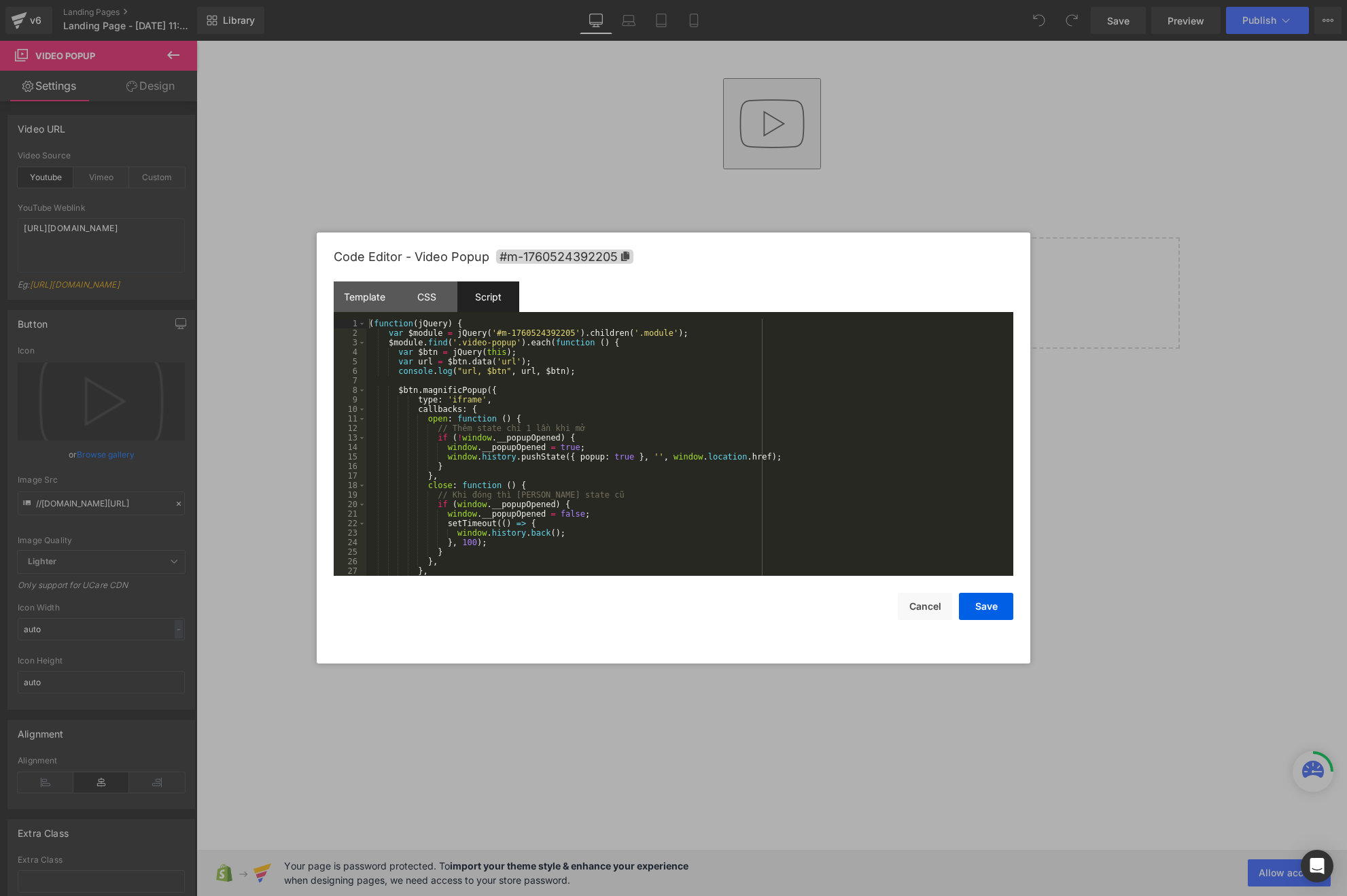
click at [606, 387] on div "( function ( jQuery ) { var $module = jQuery ( '#m-1760524392205' ) . children …" at bounding box center [686, 457] width 641 height 276
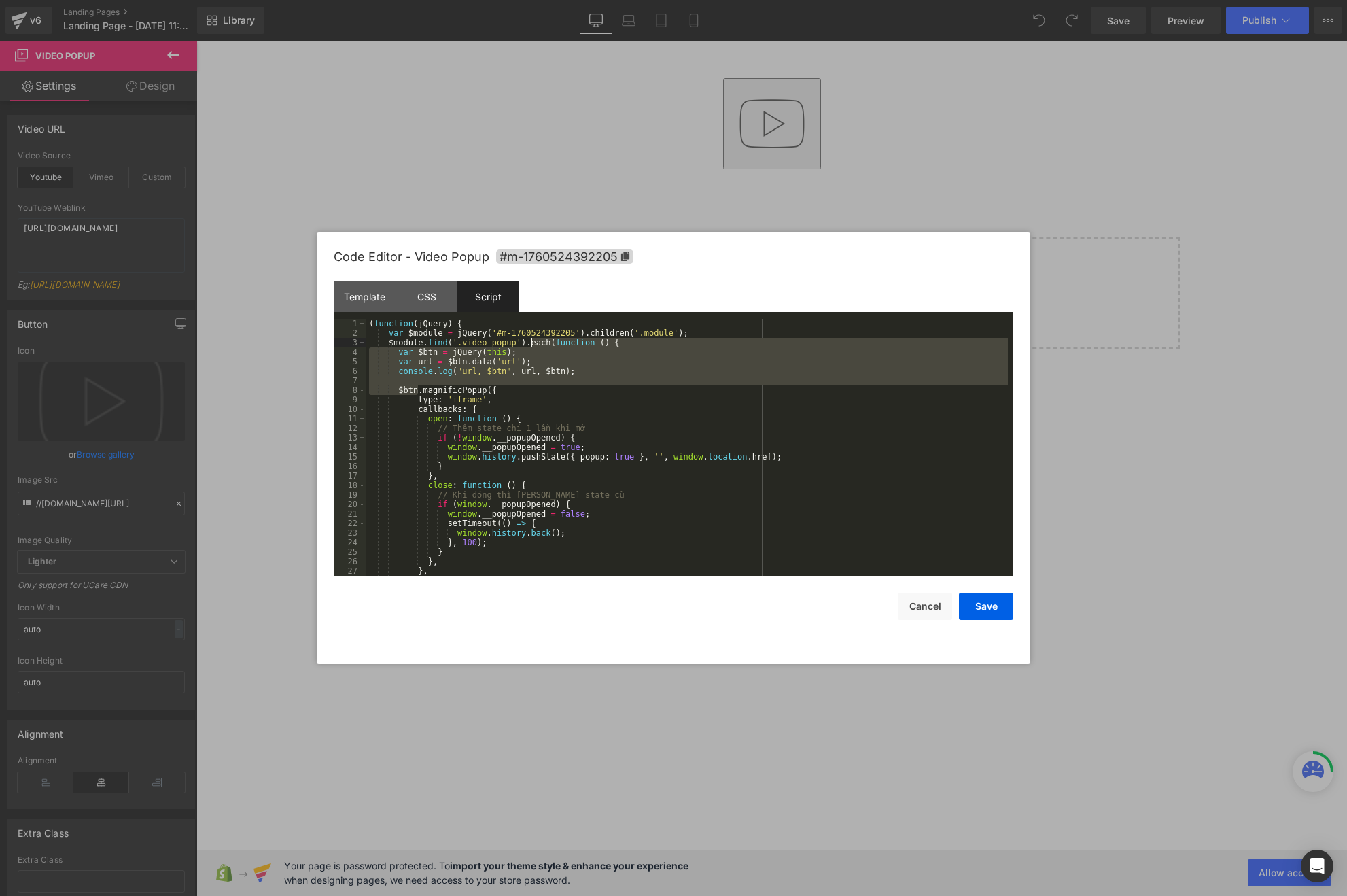
drag, startPoint x: 417, startPoint y: 388, endPoint x: 530, endPoint y: 344, distance: 121.3
click at [530, 344] on div "( function ( jQuery ) { var $module = jQuery ( '#m-1760524392205' ) . children …" at bounding box center [686, 457] width 641 height 276
click at [560, 394] on div "( function ( jQuery ) { var $module = jQuery ( '#m-1760524392205' ) . children …" at bounding box center [686, 457] width 641 height 276
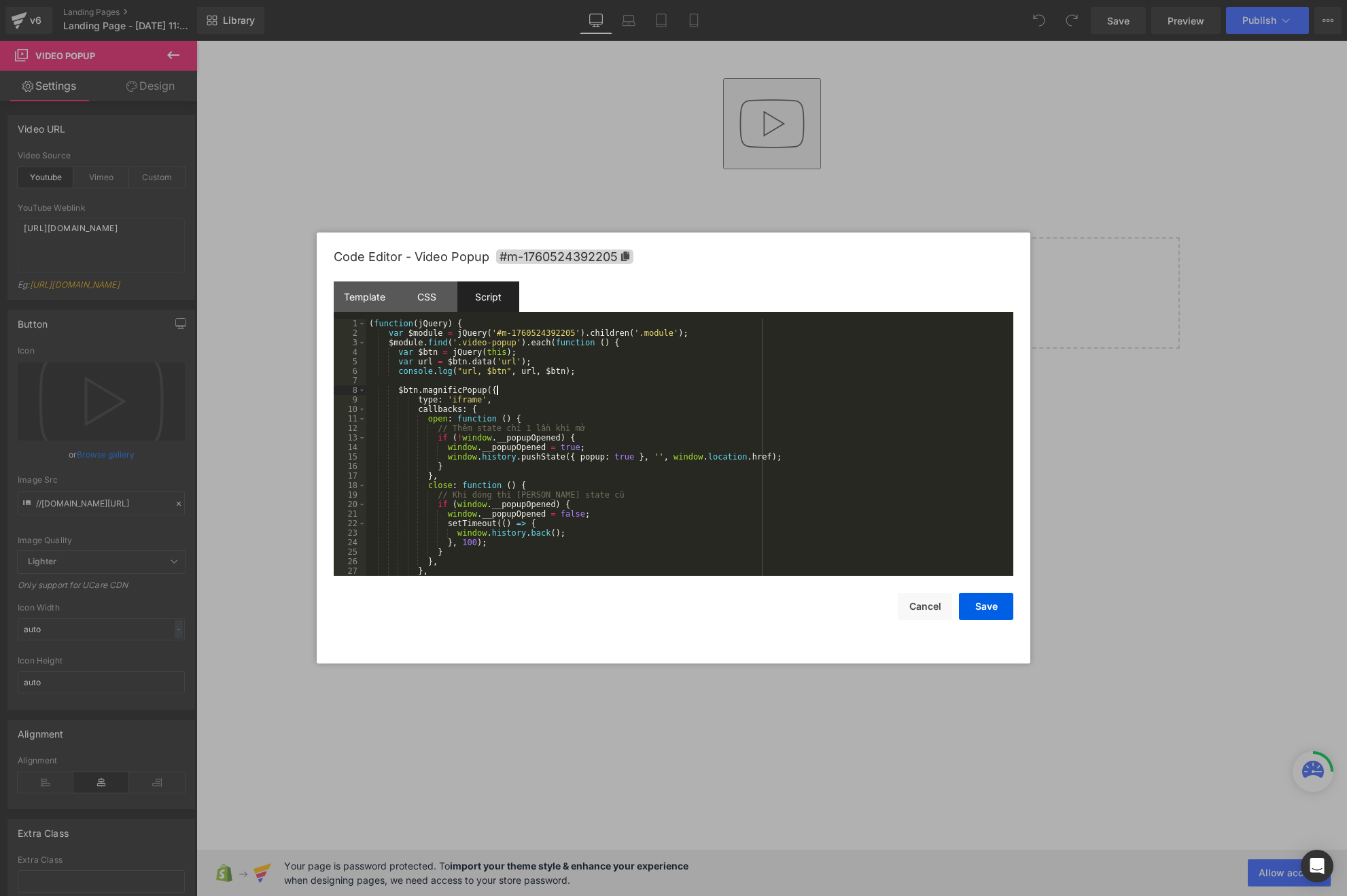
click at [601, 377] on div "( function ( jQuery ) { var $module = jQuery ( '#m-1760524392205' ) . children …" at bounding box center [686, 457] width 641 height 276
click at [707, 335] on div "( function ( jQuery ) { var $module = jQuery ( '#m-1760524392205' ) . children …" at bounding box center [686, 457] width 641 height 276
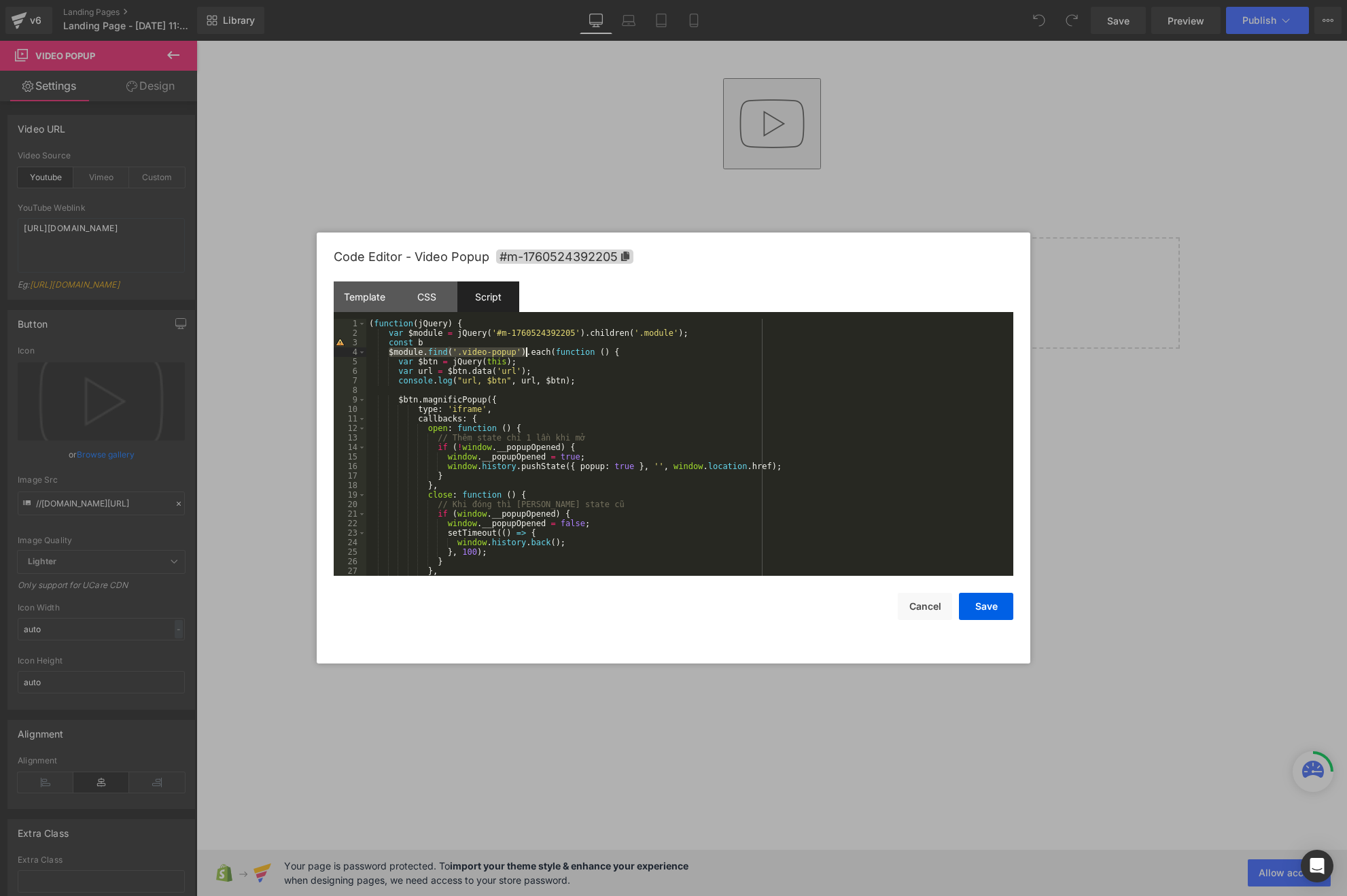
drag, startPoint x: 388, startPoint y: 352, endPoint x: 524, endPoint y: 352, distance: 136.0
click at [524, 352] on div "( function ( jQuery ) { var $module = jQuery ( '#m-1760524392205' ) . children …" at bounding box center [686, 457] width 641 height 276
click at [459, 337] on div "( function ( jQuery ) { var $module = jQuery ( '#m-1760524392205' ) . children …" at bounding box center [686, 457] width 641 height 276
click at [437, 340] on div "( function ( jQuery ) { var $module = jQuery ( '#m-1760524392205' ) . children …" at bounding box center [686, 457] width 641 height 276
paste textarea
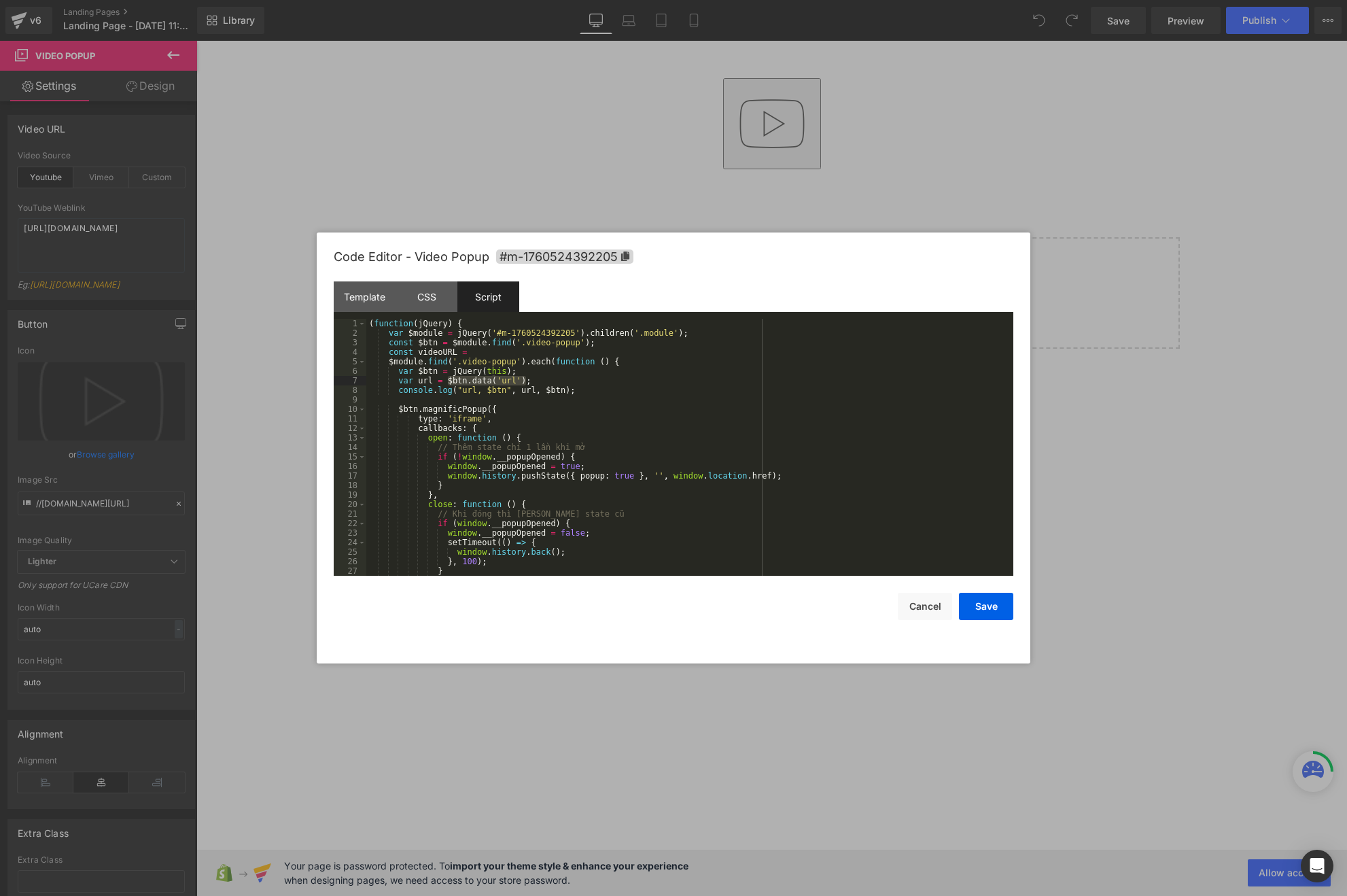
drag, startPoint x: 447, startPoint y: 380, endPoint x: 526, endPoint y: 380, distance: 79.0
click at [526, 380] on div "( function ( jQuery ) { var $module = jQuery ( '#m-1760524392205' ) . children …" at bounding box center [686, 457] width 641 height 276
click at [486, 355] on div "( function ( jQuery ) { var $module = jQuery ( '#m-1760524392205' ) . children …" at bounding box center [686, 457] width 641 height 276
paste textarea
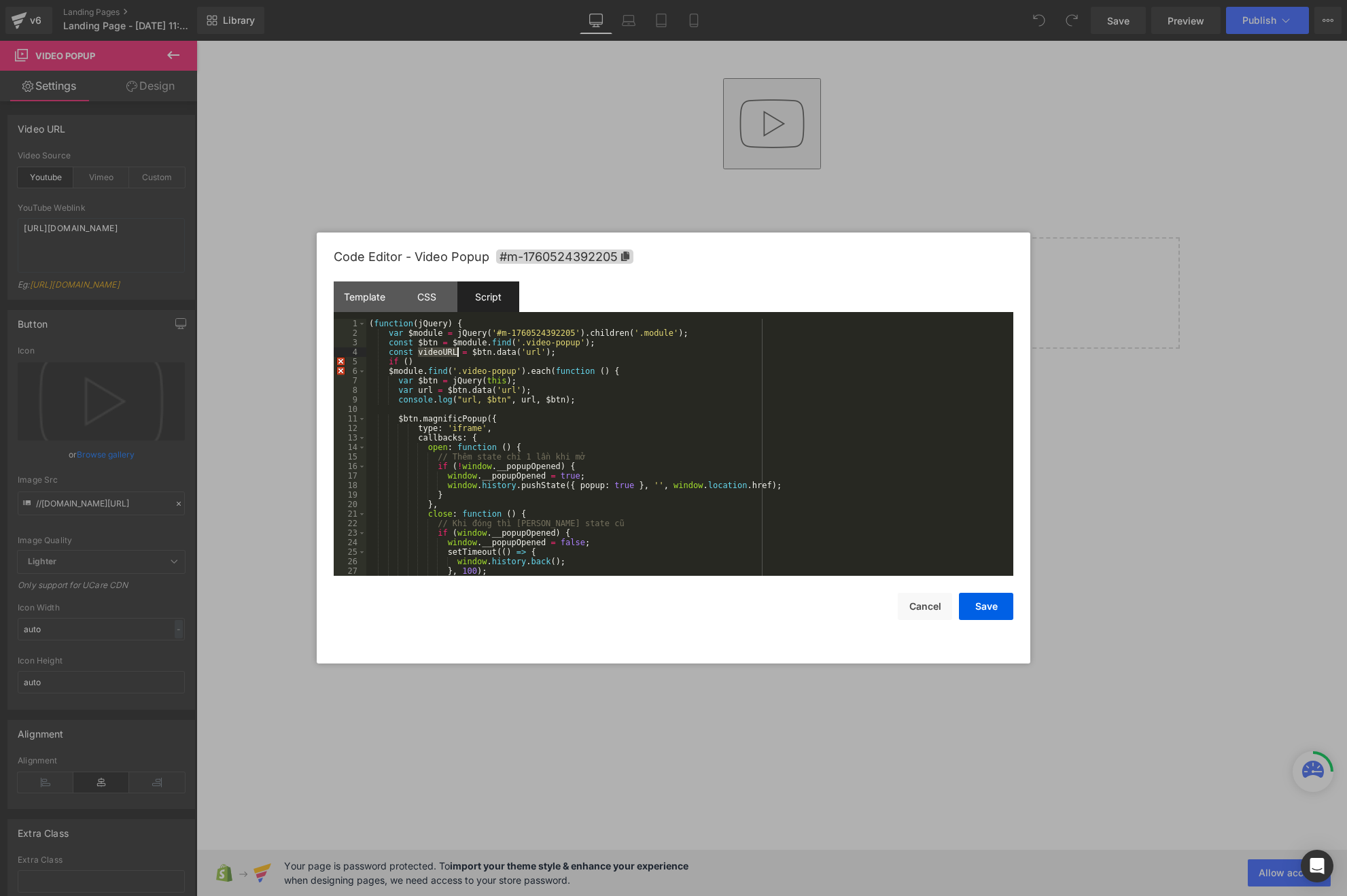
drag, startPoint x: 418, startPoint y: 351, endPoint x: 454, endPoint y: 351, distance: 36.0
click at [455, 351] on div "( function ( jQuery ) { var $module = jQuery ( '#m-1760524392205' ) . children …" at bounding box center [686, 457] width 641 height 276
click at [409, 362] on div "( function ( jQuery ) { var $module = jQuery ( '#m-1760524392205' ) . children …" at bounding box center [686, 457] width 641 height 276
paste textarea
click at [402, 345] on div "( function ( jQuery ) { var $module = jQuery ( '#m-1760524392205' ) . children …" at bounding box center [686, 457] width 641 height 276
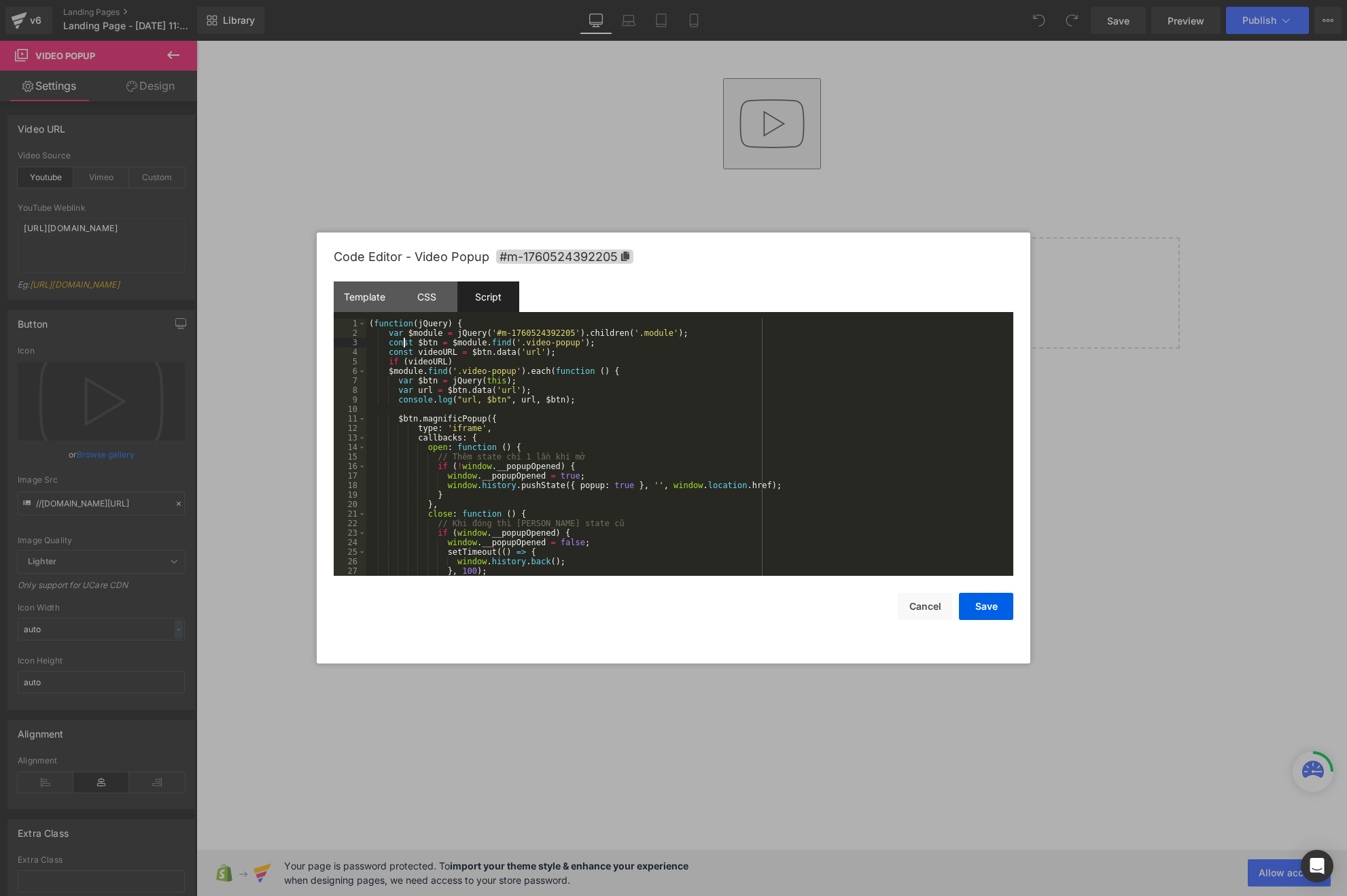
click at [402, 345] on div "( function ( jQuery ) { var $module = jQuery ( '#m-1760524392205' ) . children …" at bounding box center [686, 457] width 641 height 276
click at [394, 342] on div "( function ( jQuery ) { var $module = jQuery ( '#m-1760524392205' ) . children …" at bounding box center [686, 457] width 641 height 276
click at [405, 351] on div "( function ( jQuery ) { var $module = jQuery ( '#m-1760524392205' ) . children …" at bounding box center [686, 457] width 641 height 276
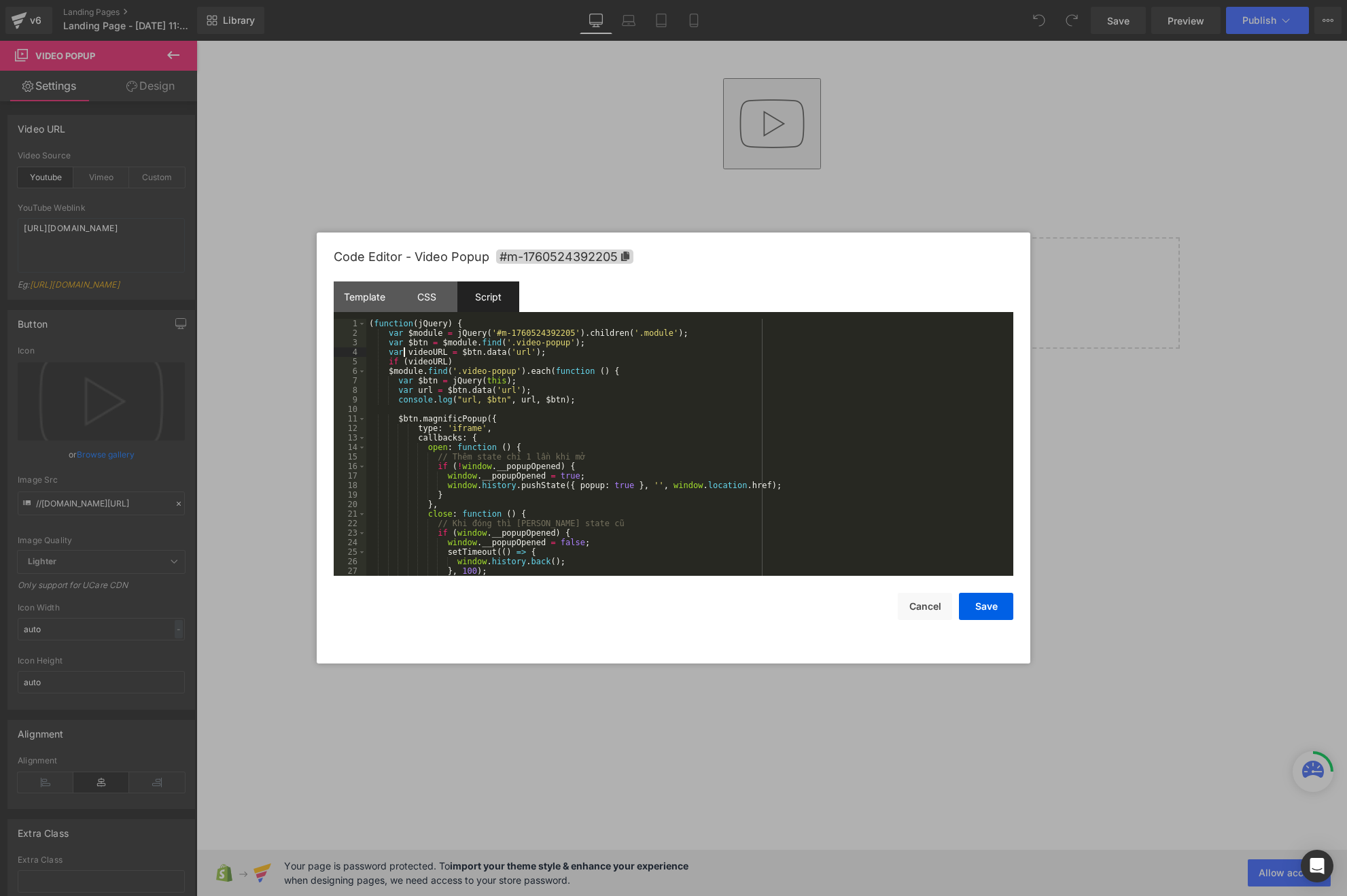
click at [392, 335] on div "( function ( jQuery ) { var $module = jQuery ( '#m-1760524392205' ) . children …" at bounding box center [686, 457] width 641 height 276
click at [497, 360] on div "( function ( jQuery ) { var $module = jQuery ( '#m-1760524392205' ) . children …" at bounding box center [686, 457] width 641 height 276
click at [645, 373] on div "( function ( jQuery ) { var $module = jQuery ( '#m-1760524392205' ) . children …" at bounding box center [686, 457] width 641 height 276
click at [362, 421] on span at bounding box center [362, 418] width 7 height 9
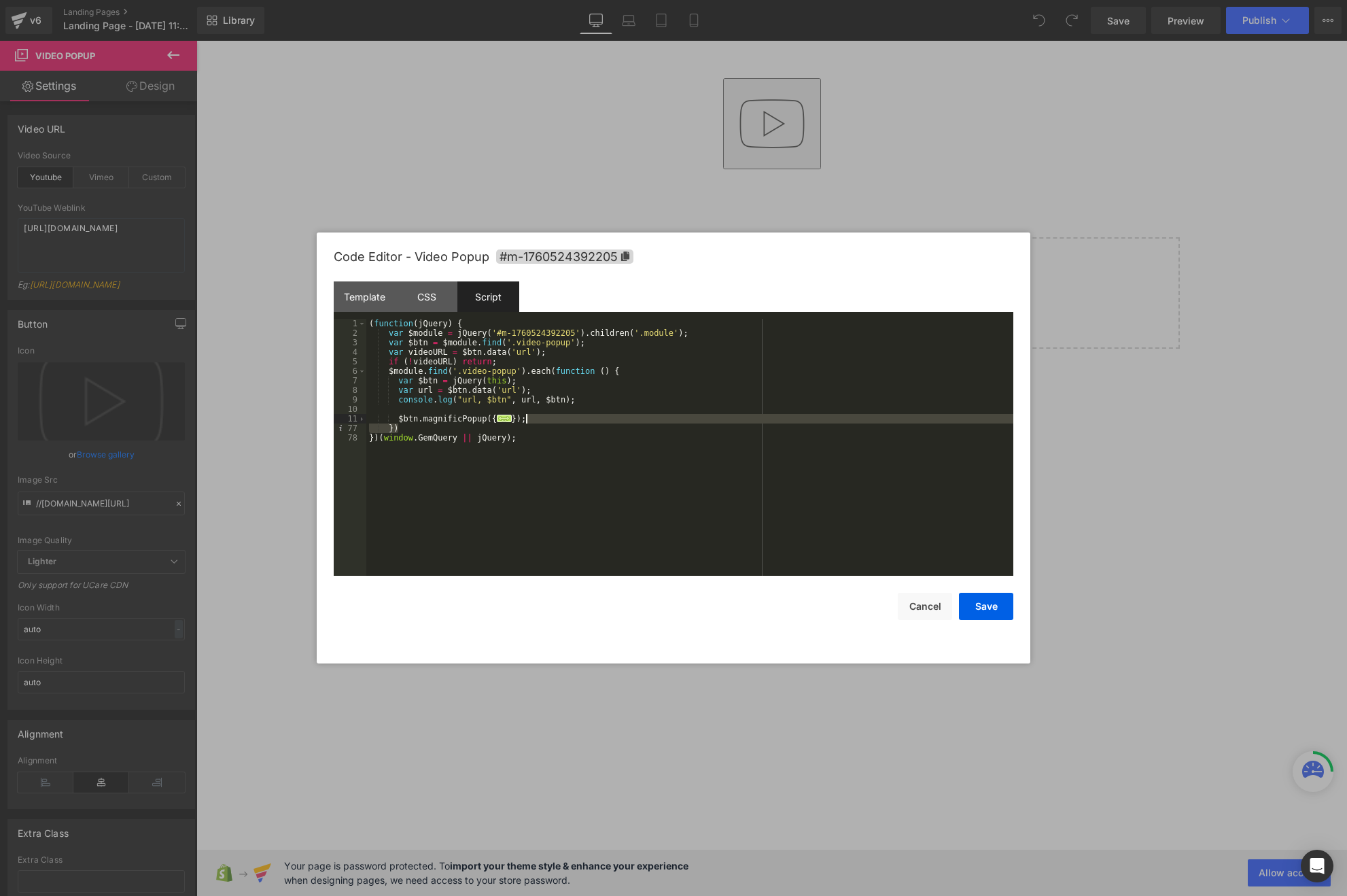
drag, startPoint x: 404, startPoint y: 427, endPoint x: 552, endPoint y: 418, distance: 148.3
click at [552, 418] on div "( function ( jQuery ) { var $module = jQuery ( '#m-1760524392205' ) . children …" at bounding box center [689, 457] width 647 height 276
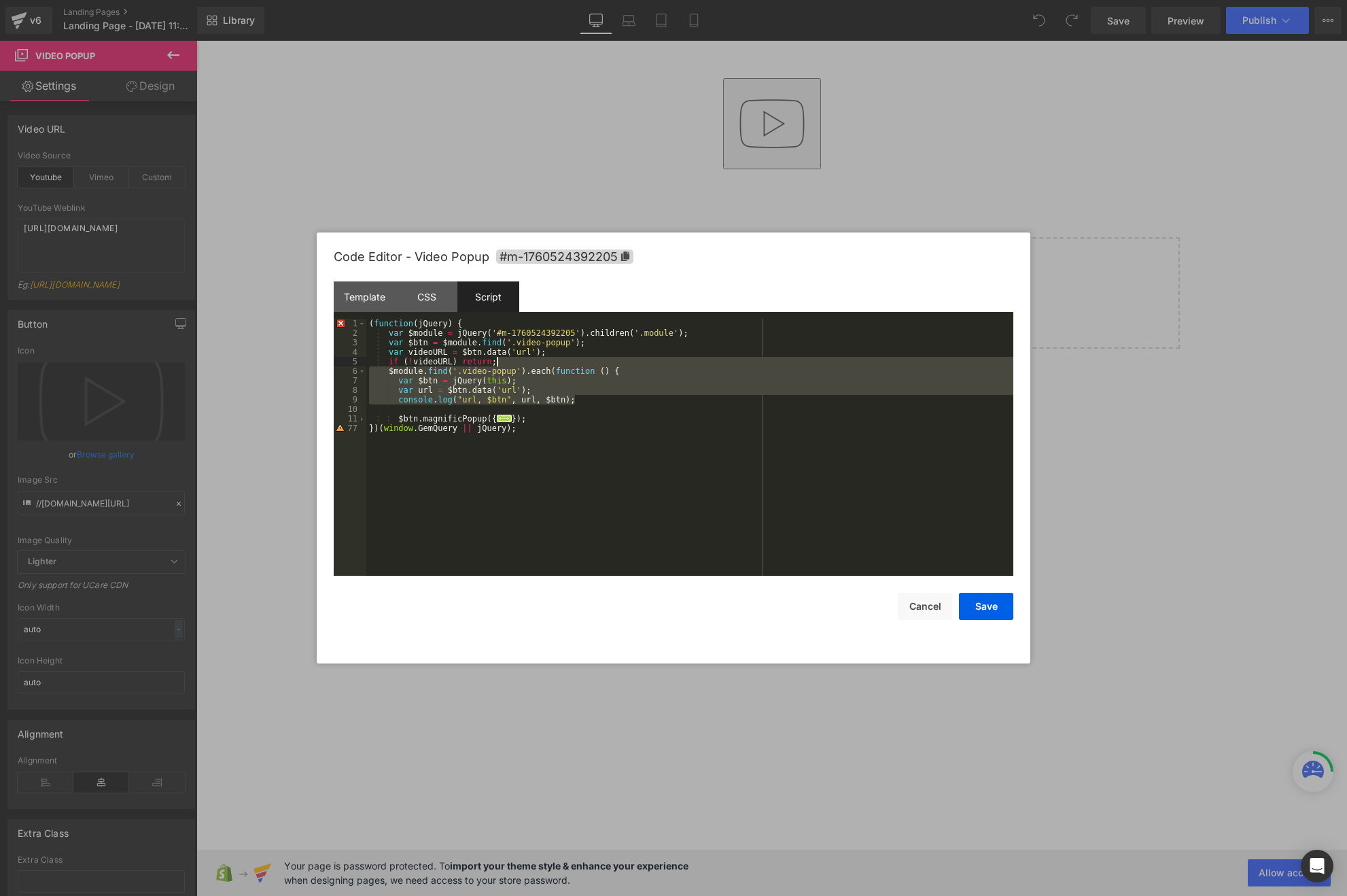
drag, startPoint x: 584, startPoint y: 399, endPoint x: 544, endPoint y: 362, distance: 54.5
click at [544, 362] on div "( function ( jQuery ) { var $module = jQuery ( '#m-1760524392205' ) . children …" at bounding box center [689, 457] width 647 height 276
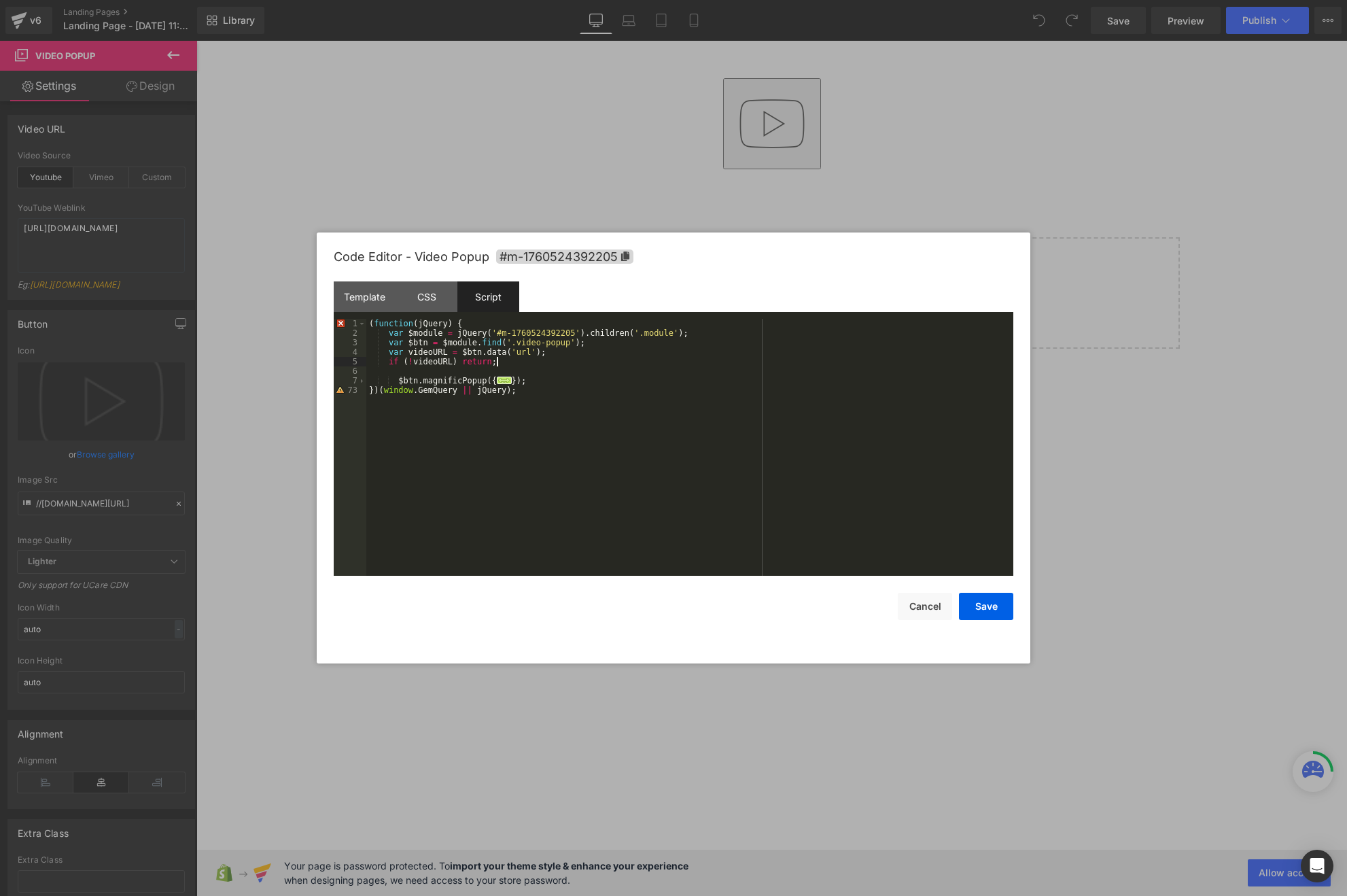
click at [621, 366] on div "( function ( jQuery ) { var $module = jQuery ( '#m-1760524392205' ) . children …" at bounding box center [689, 457] width 647 height 276
click at [452, 360] on div "( function ( jQuery ) { var $module = jQuery ( '#m-1760524392205' ) . children …" at bounding box center [689, 457] width 647 height 276
click at [590, 355] on div "( function ( jQuery ) { var $module = jQuery ( '#m-1760524392205' ) . children …" at bounding box center [689, 457] width 647 height 276
click at [557, 367] on div "( function ( jQuery ) { var $module = jQuery ( '#m-1760524392205' ) . children …" at bounding box center [689, 457] width 647 height 276
click at [397, 380] on div "( function ( jQuery ) { var $module = jQuery ( '#m-1760524392205' ) . children …" at bounding box center [689, 457] width 647 height 276
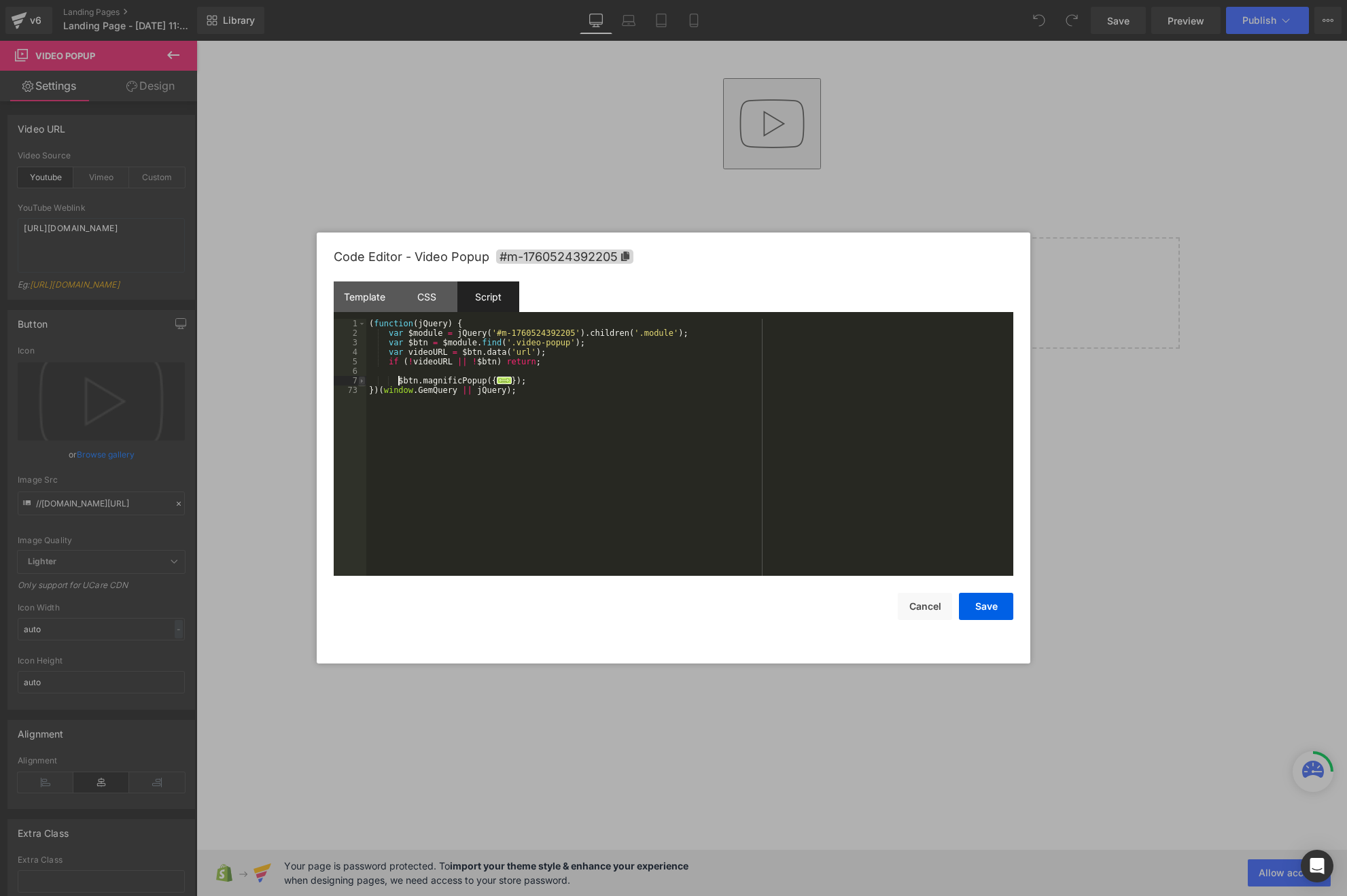
click at [363, 380] on span at bounding box center [362, 380] width 7 height 9
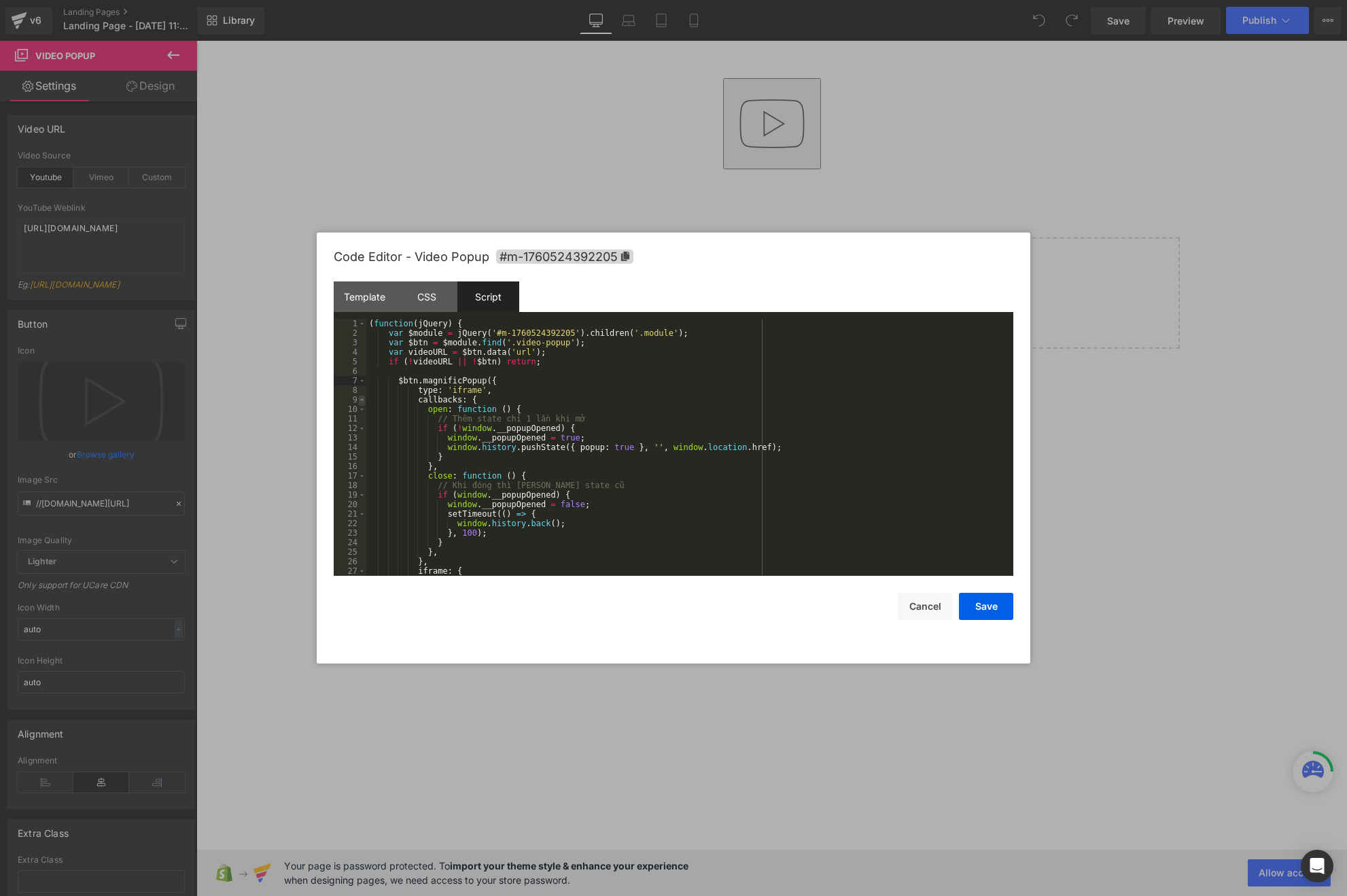
click at [364, 401] on span at bounding box center [362, 399] width 7 height 9
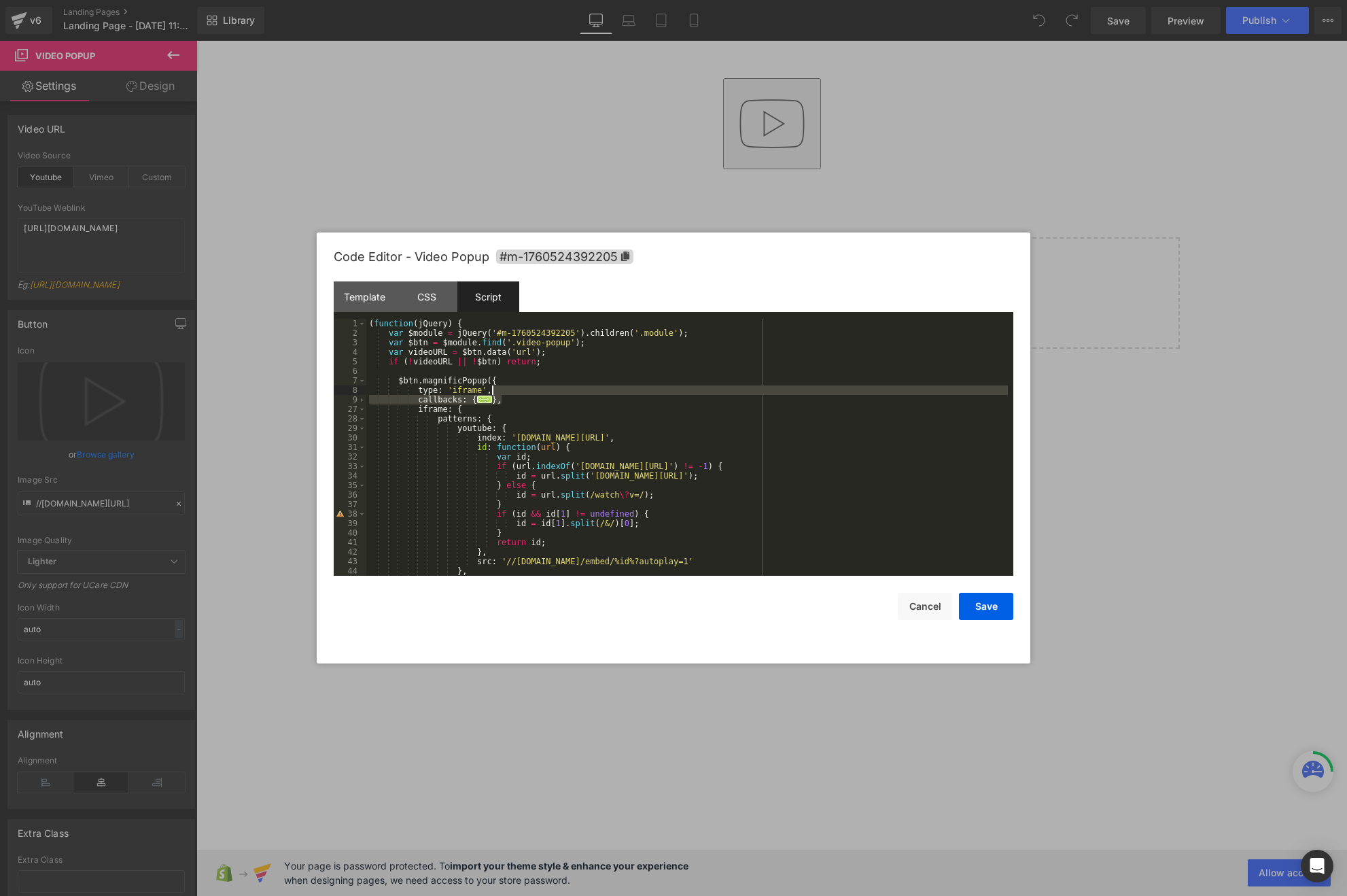
drag, startPoint x: 514, startPoint y: 399, endPoint x: 507, endPoint y: 392, distance: 9.9
click at [507, 392] on div "( function ( jQuery ) { var $module = jQuery ( '#m-1760524392205' ) . children …" at bounding box center [686, 457] width 641 height 276
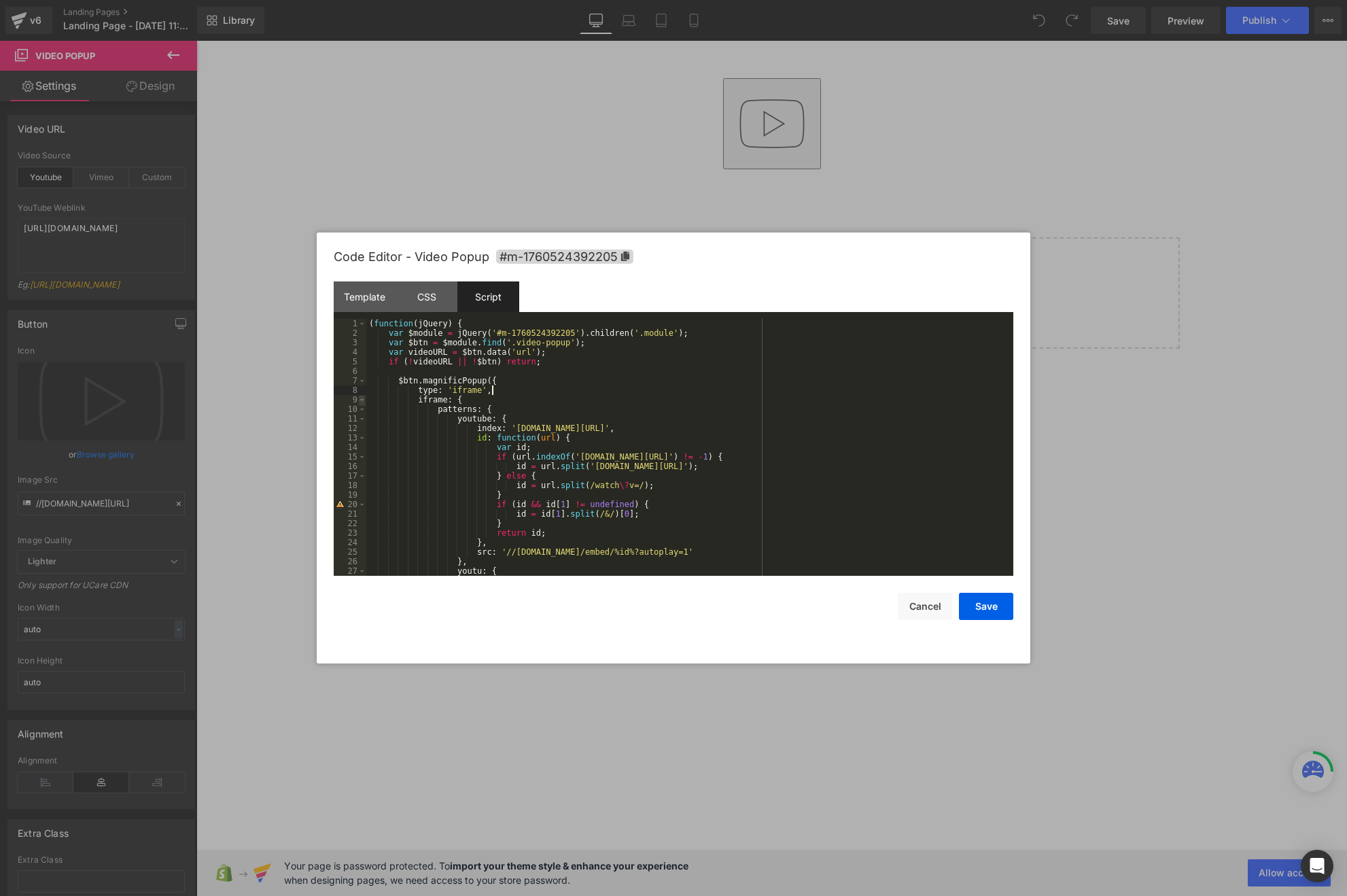
click at [363, 402] on span at bounding box center [362, 399] width 7 height 9
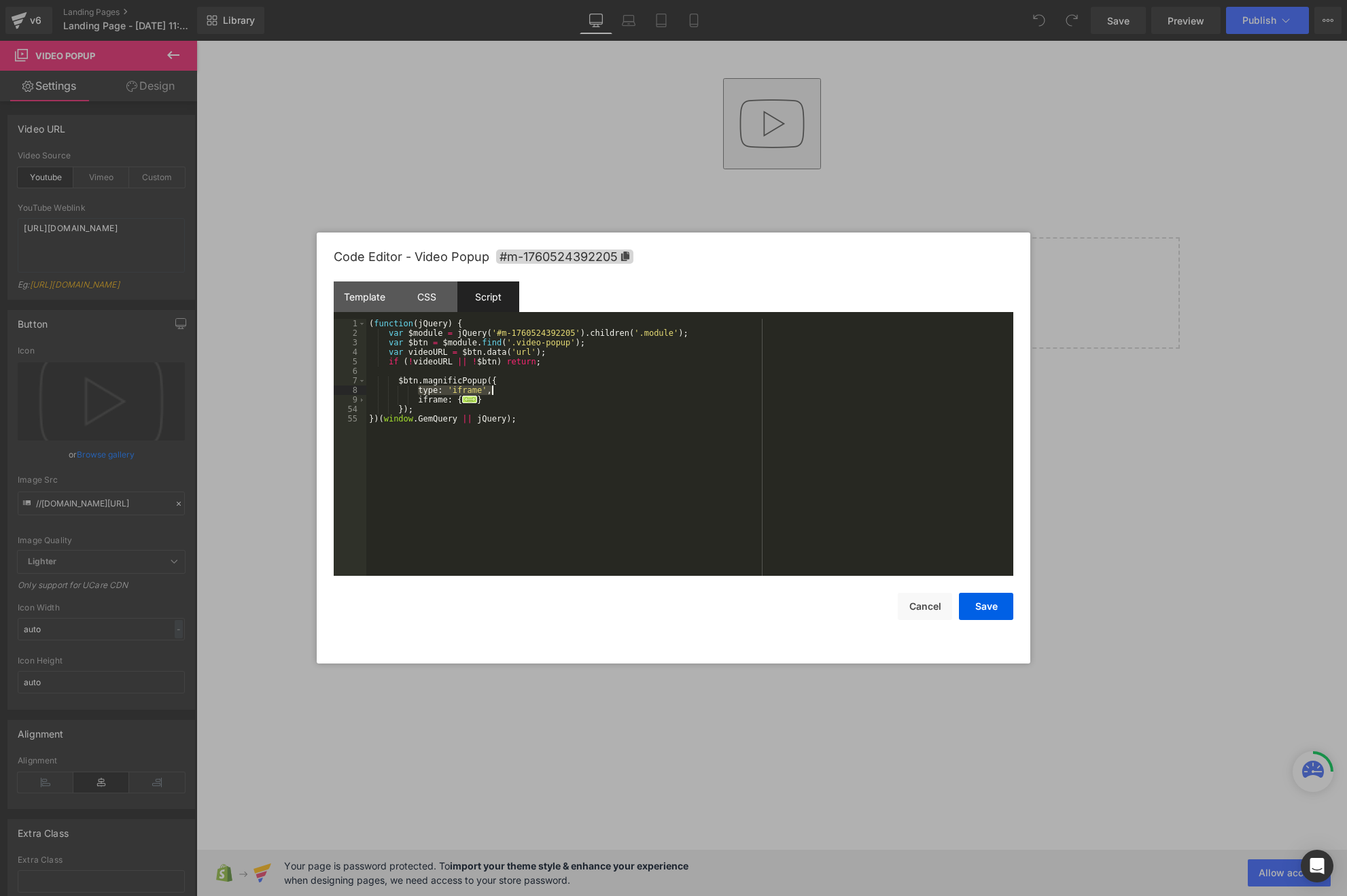
drag, startPoint x: 419, startPoint y: 387, endPoint x: 516, endPoint y: 387, distance: 97.0
click at [516, 387] on div "( function ( jQuery ) { var $module = jQuery ( '#m-1760524392205' ) . children …" at bounding box center [689, 457] width 647 height 276
paste textarea
click at [516, 398] on div "( function ( jQuery ) { var $module = jQuery ( '#m-1760524392205' ) . children …" at bounding box center [689, 457] width 647 height 276
click at [524, 395] on div "( function ( jQuery ) { var $module = jQuery ( '#m-1760524392205' ) . children …" at bounding box center [689, 457] width 647 height 276
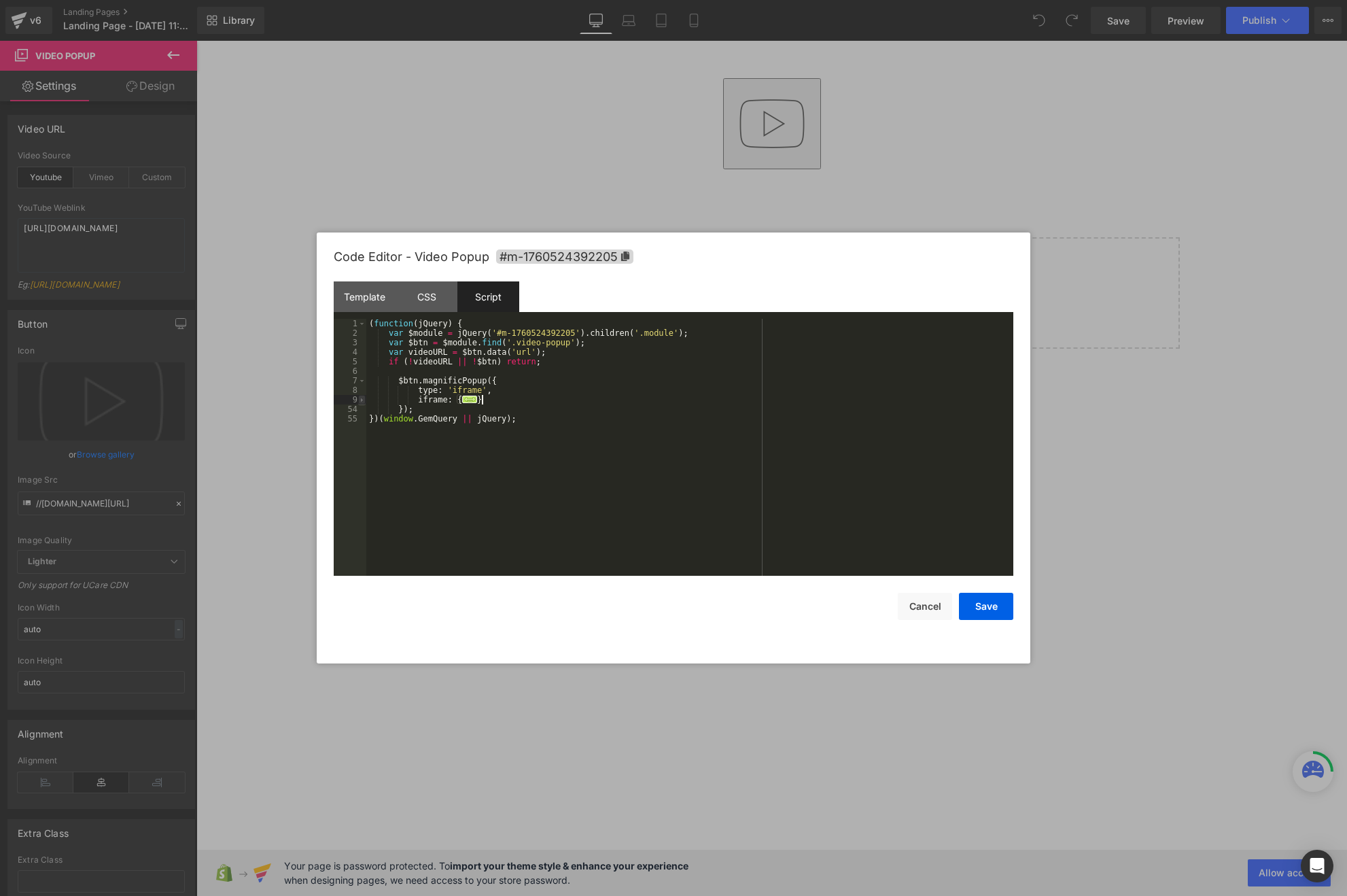
click at [361, 402] on span at bounding box center [362, 399] width 7 height 9
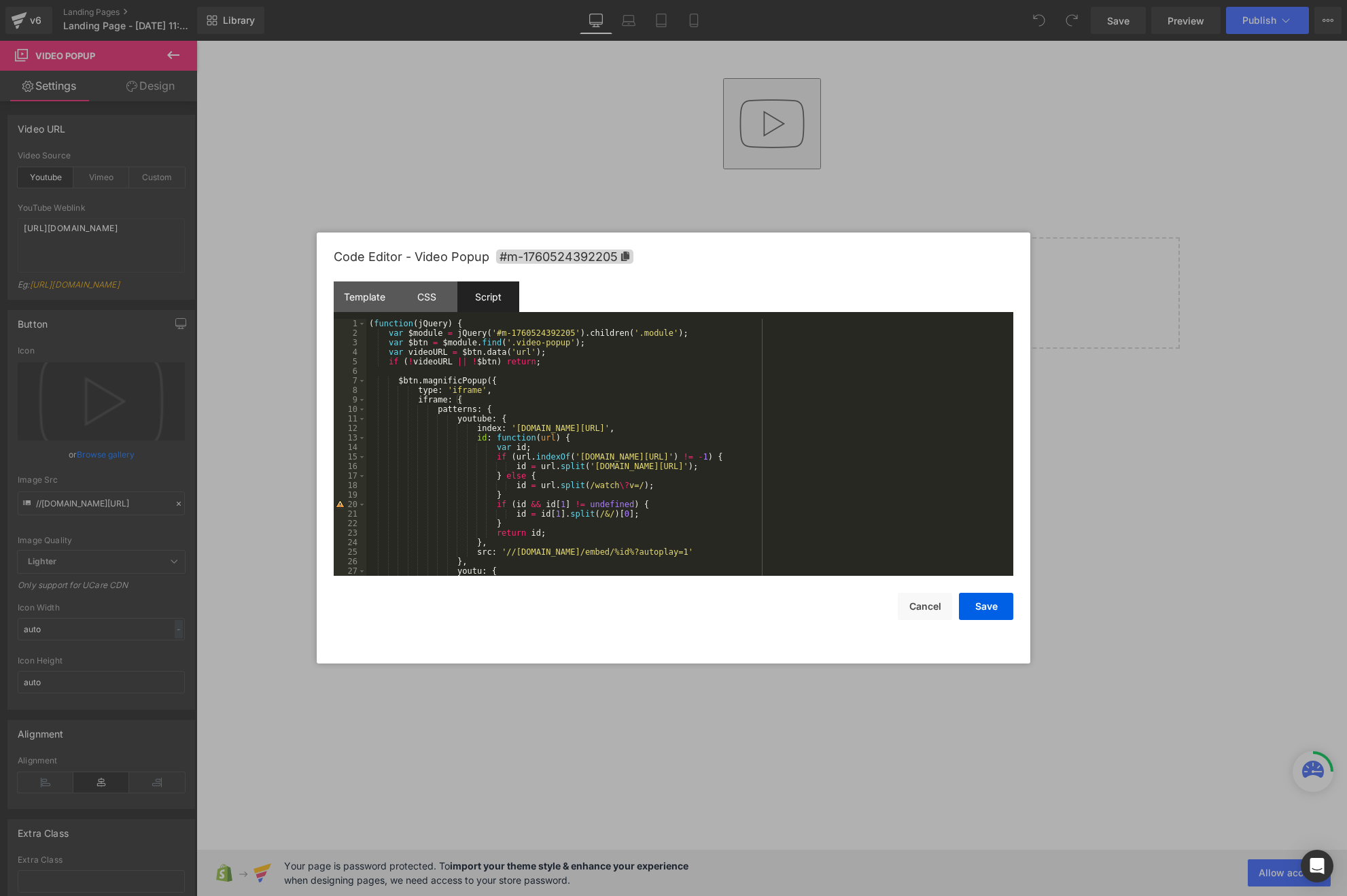
click at [519, 378] on div "( function ( jQuery ) { var $module = jQuery ( '#m-1760524392205' ) . children …" at bounding box center [686, 457] width 641 height 276
click at [457, 377] on div "( function ( jQuery ) { var $module = jQuery ( '#m-1760524392205' ) . children …" at bounding box center [686, 457] width 641 height 276
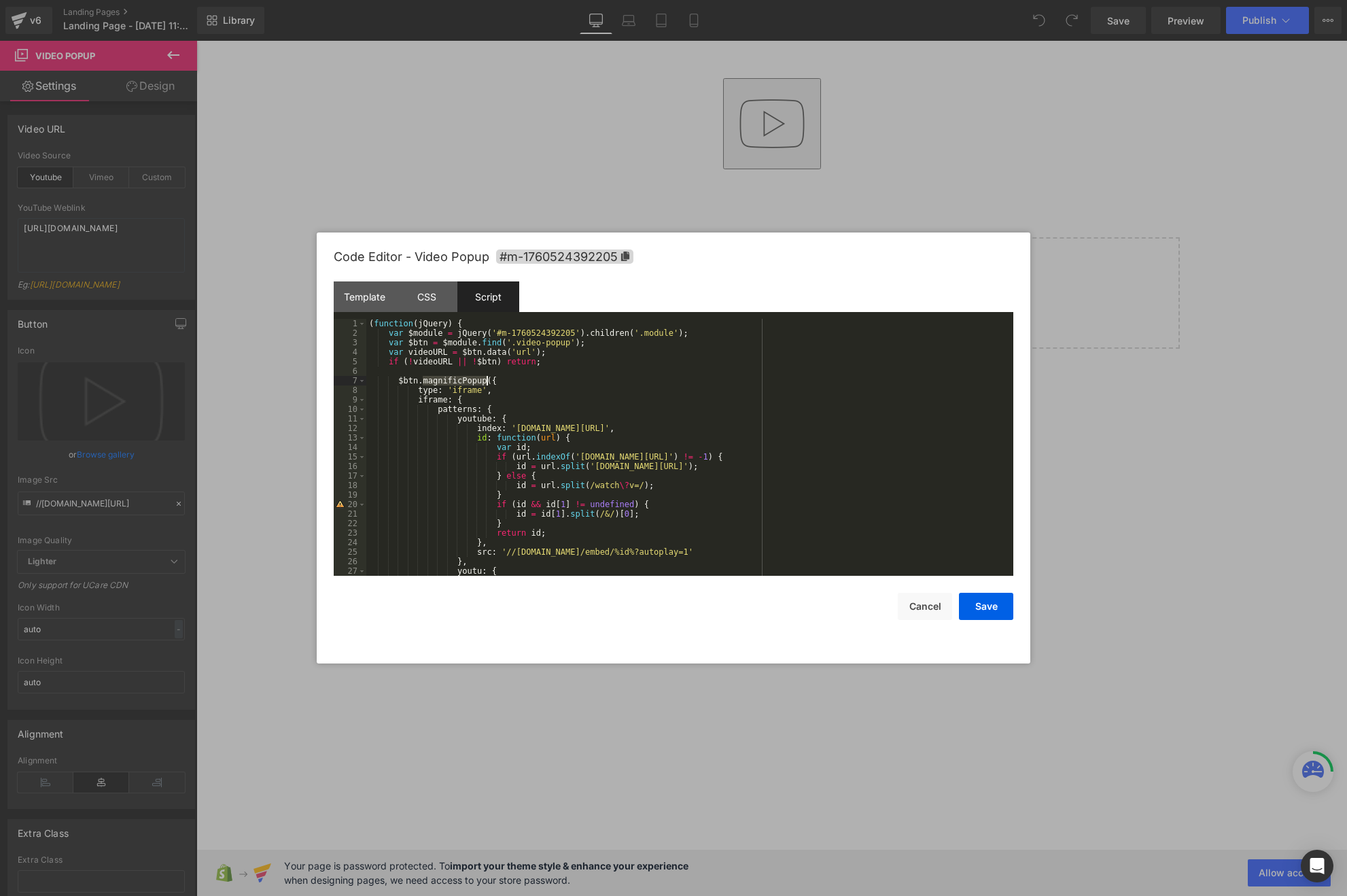
click at [457, 377] on div "( function ( jQuery ) { var $module = jQuery ( '#m-1760524392205' ) . children …" at bounding box center [686, 457] width 641 height 276
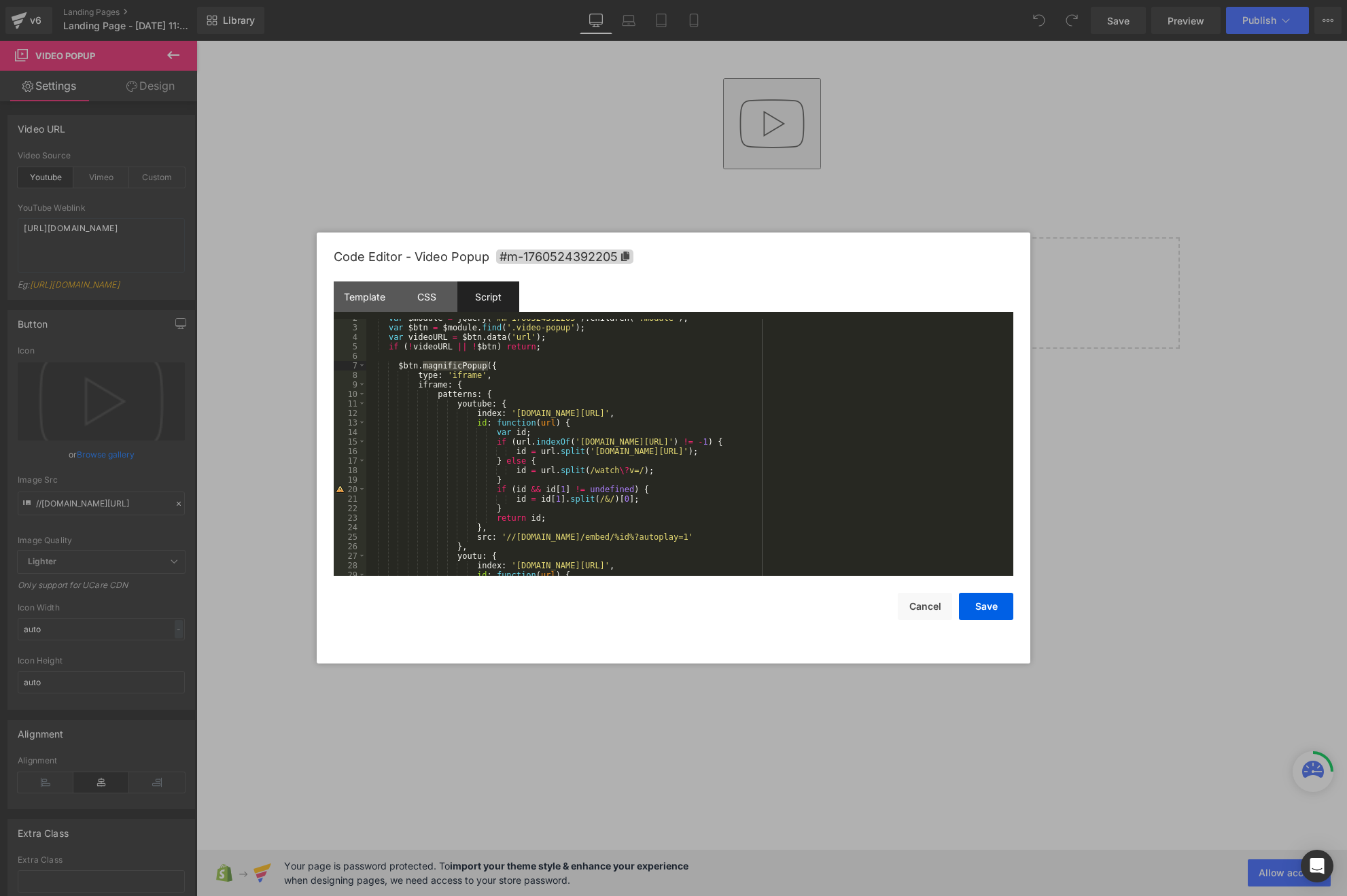
scroll to position [19, 0]
click at [646, 478] on div "var $module = jQuery ( '#m-1760524392205' ) . children ( '.module' ) ; var $btn…" at bounding box center [686, 447] width 641 height 276
click at [671, 477] on div "var $module = jQuery ( '#m-1760524392205' ) . children ( '.module' ) ; var $btn…" at bounding box center [686, 447] width 641 height 276
click at [681, 465] on div "var $module = jQuery ( '#m-1760524392205' ) . children ( '.module' ) ; var $btn…" at bounding box center [686, 447] width 641 height 276
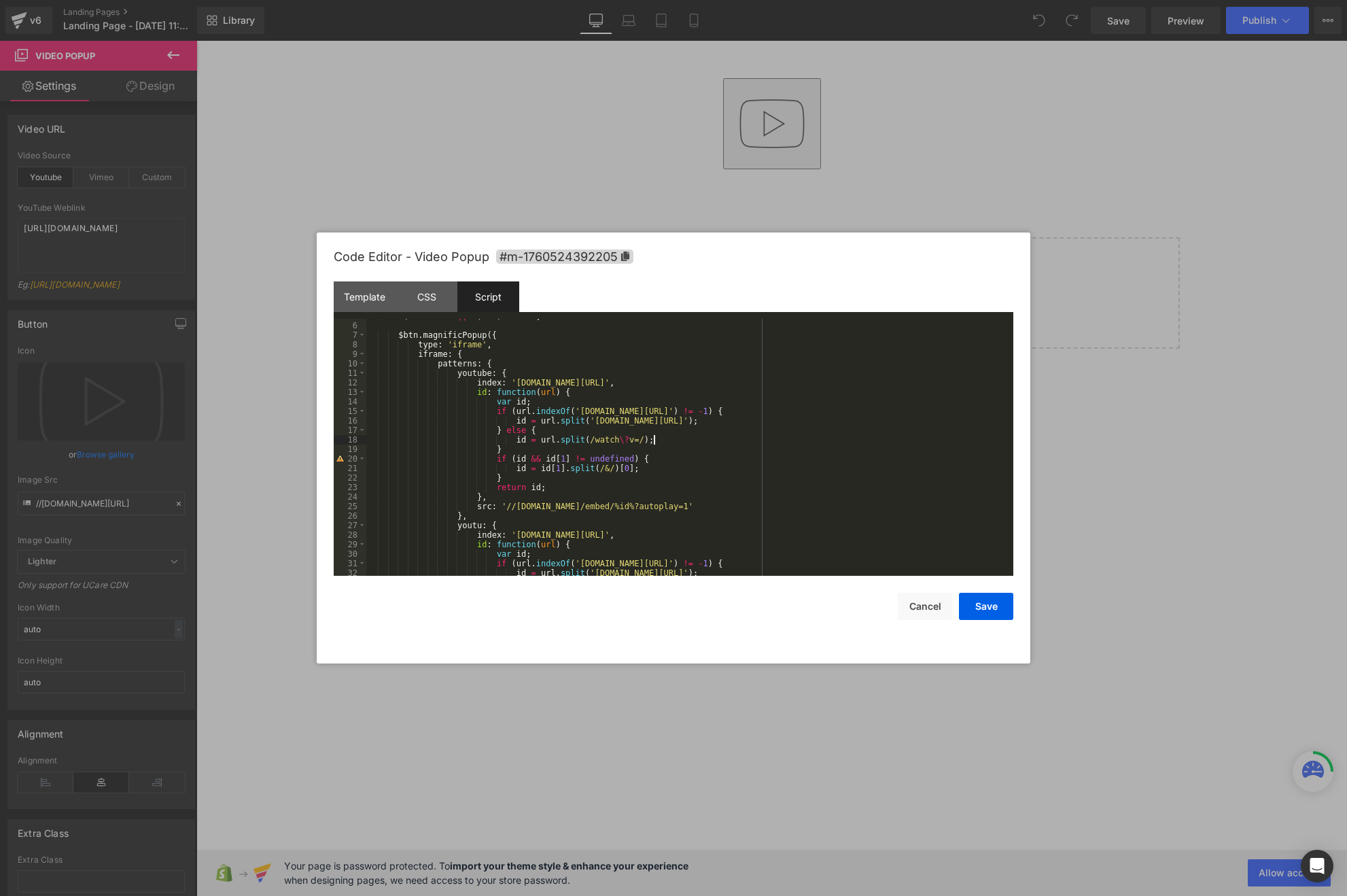
scroll to position [46, 0]
click at [484, 389] on div "if ( ! videoURL || ! $btn ) return ; $btn . magnificPopup ({ type : 'iframe' , …" at bounding box center [686, 449] width 641 height 276
click at [524, 391] on div "if ( ! videoURL || ! $btn ) return ; $btn . magnificPopup ({ type : 'iframe' , …" at bounding box center [686, 449] width 641 height 276
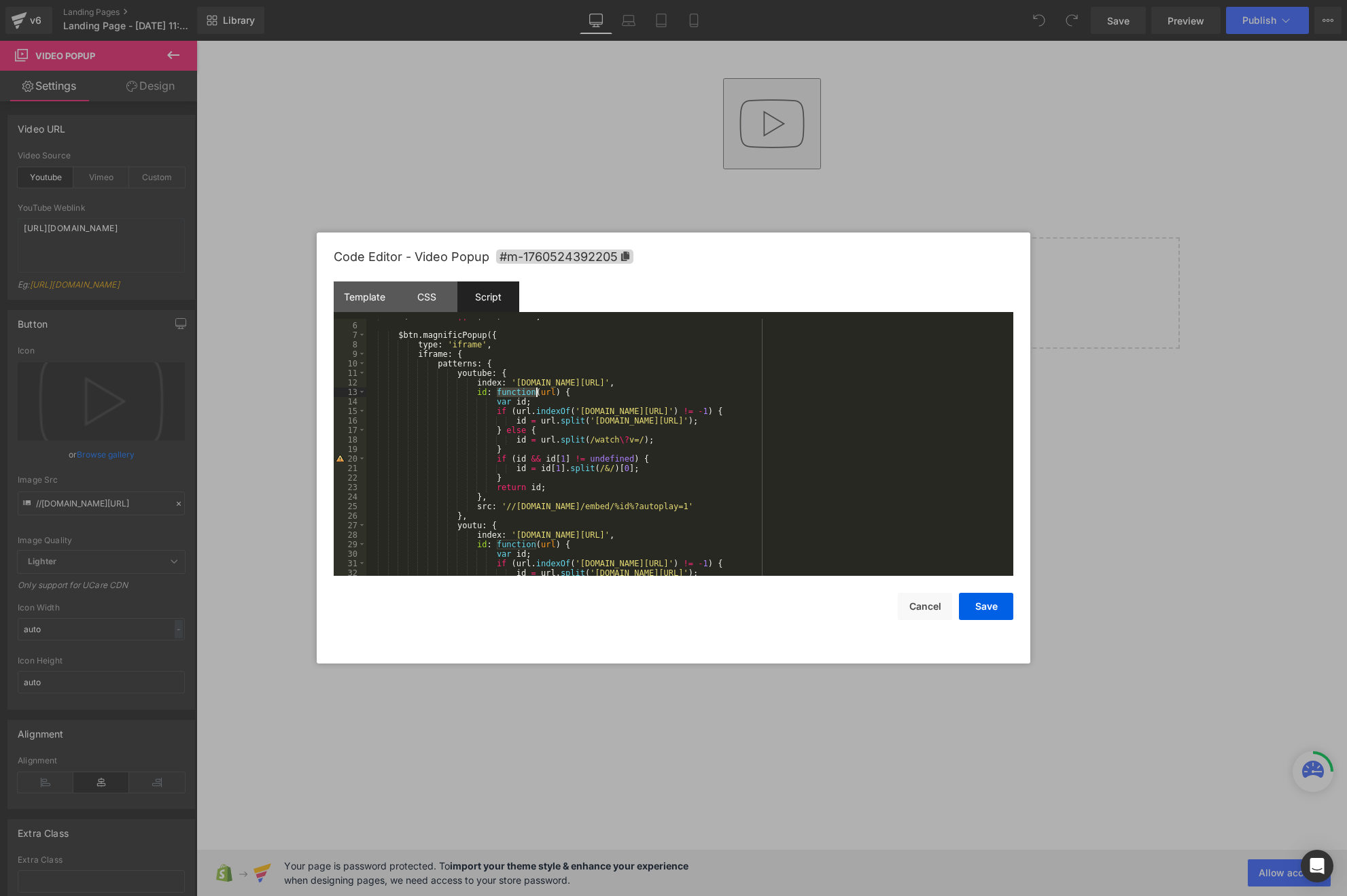
click at [546, 392] on div "if ( ! videoURL || ! $btn ) return ; $btn . magnificPopup ({ type : 'iframe' , …" at bounding box center [686, 449] width 641 height 276
click at [507, 330] on div "if ( ! videoURL || ! $btn ) return ; $btn . magnificPopup ({ type : 'iframe' , …" at bounding box center [686, 449] width 641 height 276
click at [502, 346] on div "if ( ! videoURL || ! $btn ) return ; $btn . magnificPopup ({ type : 'iframe' , …" at bounding box center [686, 449] width 641 height 276
paste textarea
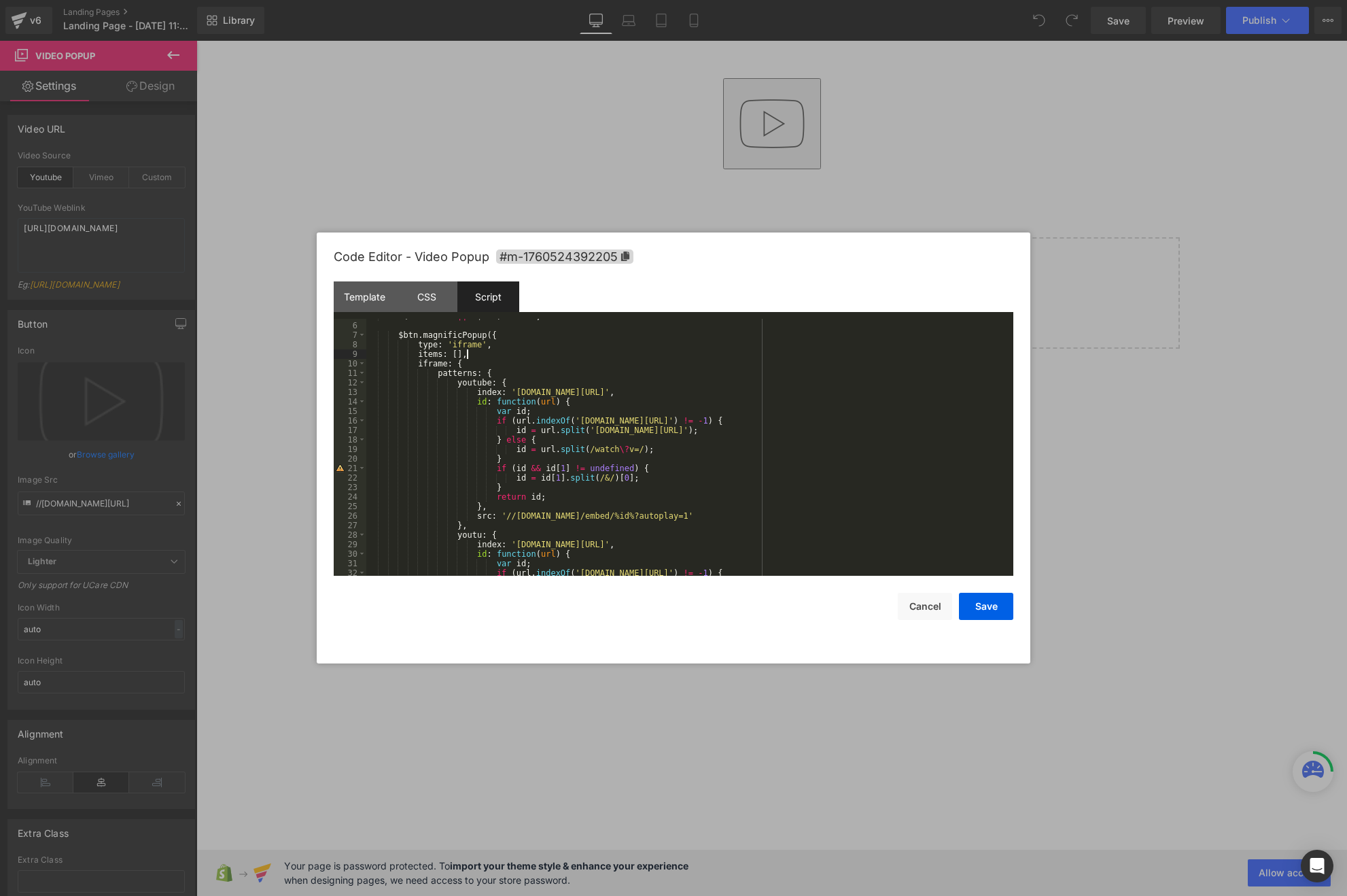
click at [466, 343] on div "if ( ! videoURL || ! $btn ) return ; $btn . magnificPopup ({ type : 'iframe' , …" at bounding box center [686, 449] width 641 height 276
click at [456, 353] on div "if ( ! videoURL || ! $btn ) return ; $btn . magnificPopup ({ type : 'iframe' , …" at bounding box center [686, 449] width 641 height 276
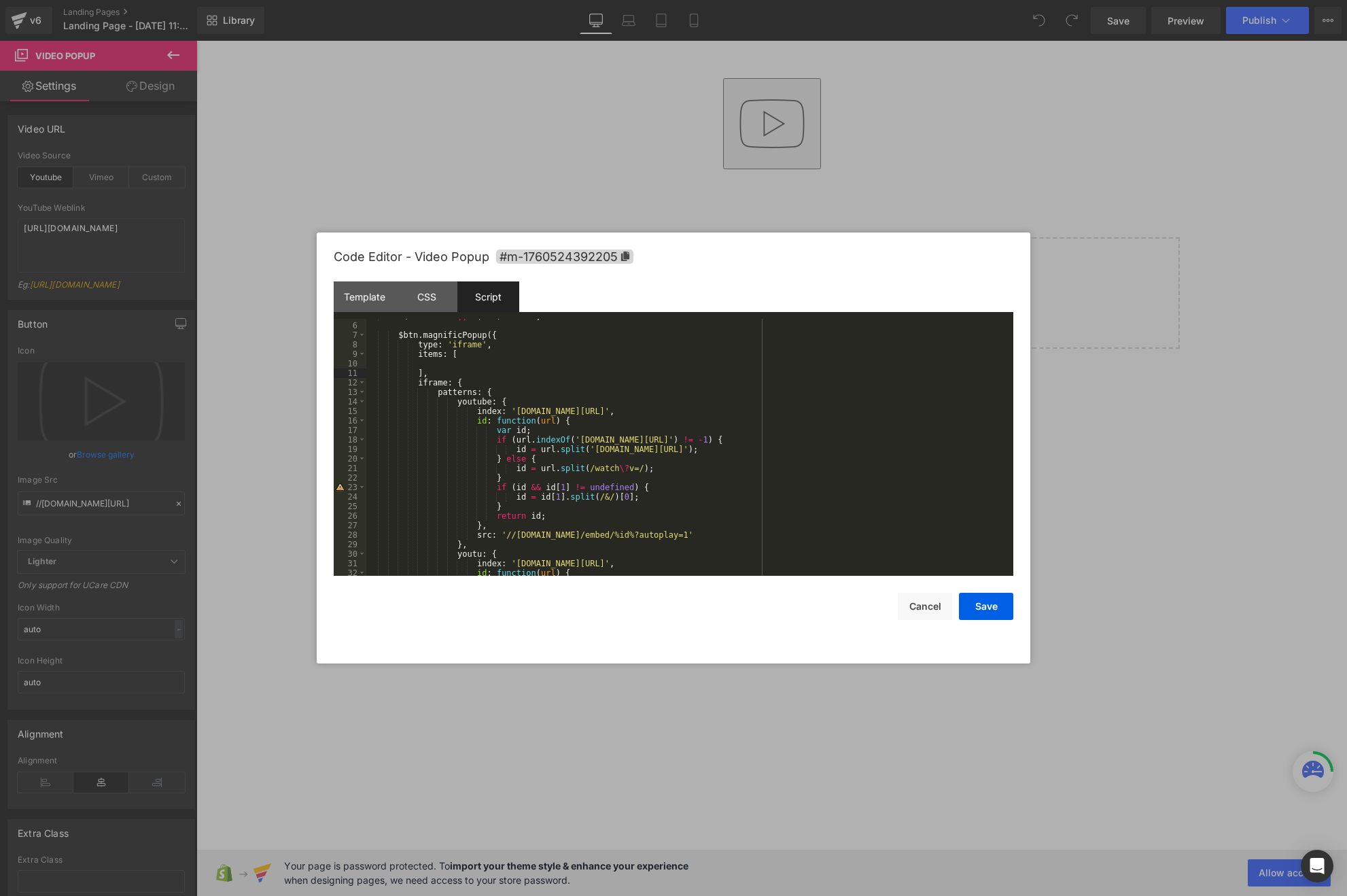
click at [506, 360] on div "if ( ! videoURL || ! $btn ) return ; $btn . magnificPopup ({ type : 'iframe' , …" at bounding box center [686, 449] width 641 height 276
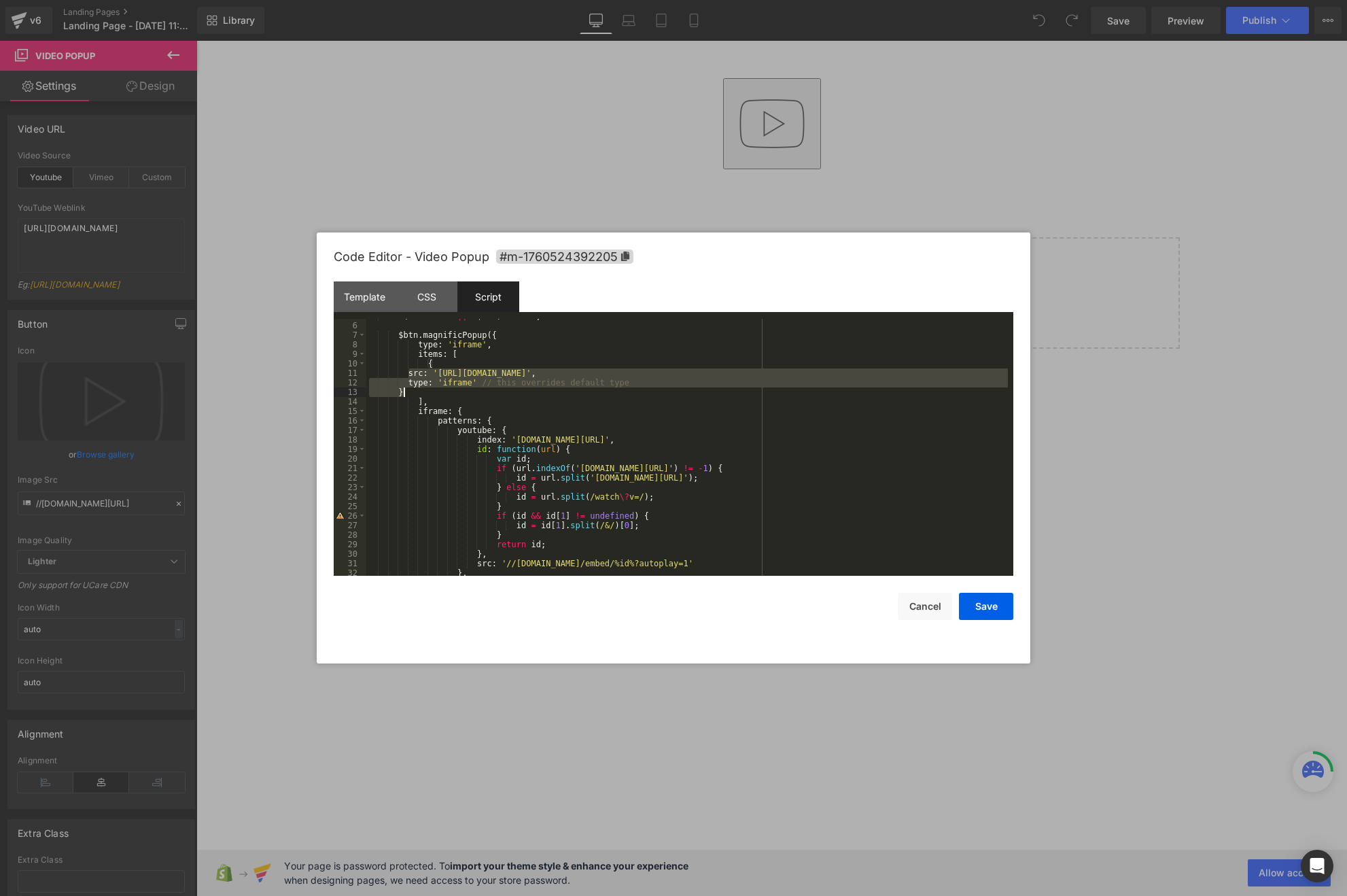
drag, startPoint x: 408, startPoint y: 370, endPoint x: 422, endPoint y: 391, distance: 25.2
click at [422, 391] on div "if ( ! videoURL || ! $btn ) return ; $btn . magnificPopup ({ type : 'iframe' , …" at bounding box center [686, 449] width 641 height 276
click at [612, 357] on div "if ( ! videoURL || ! $btn ) return ; $btn . magnificPopup ({ type : 'iframe' , …" at bounding box center [686, 449] width 641 height 276
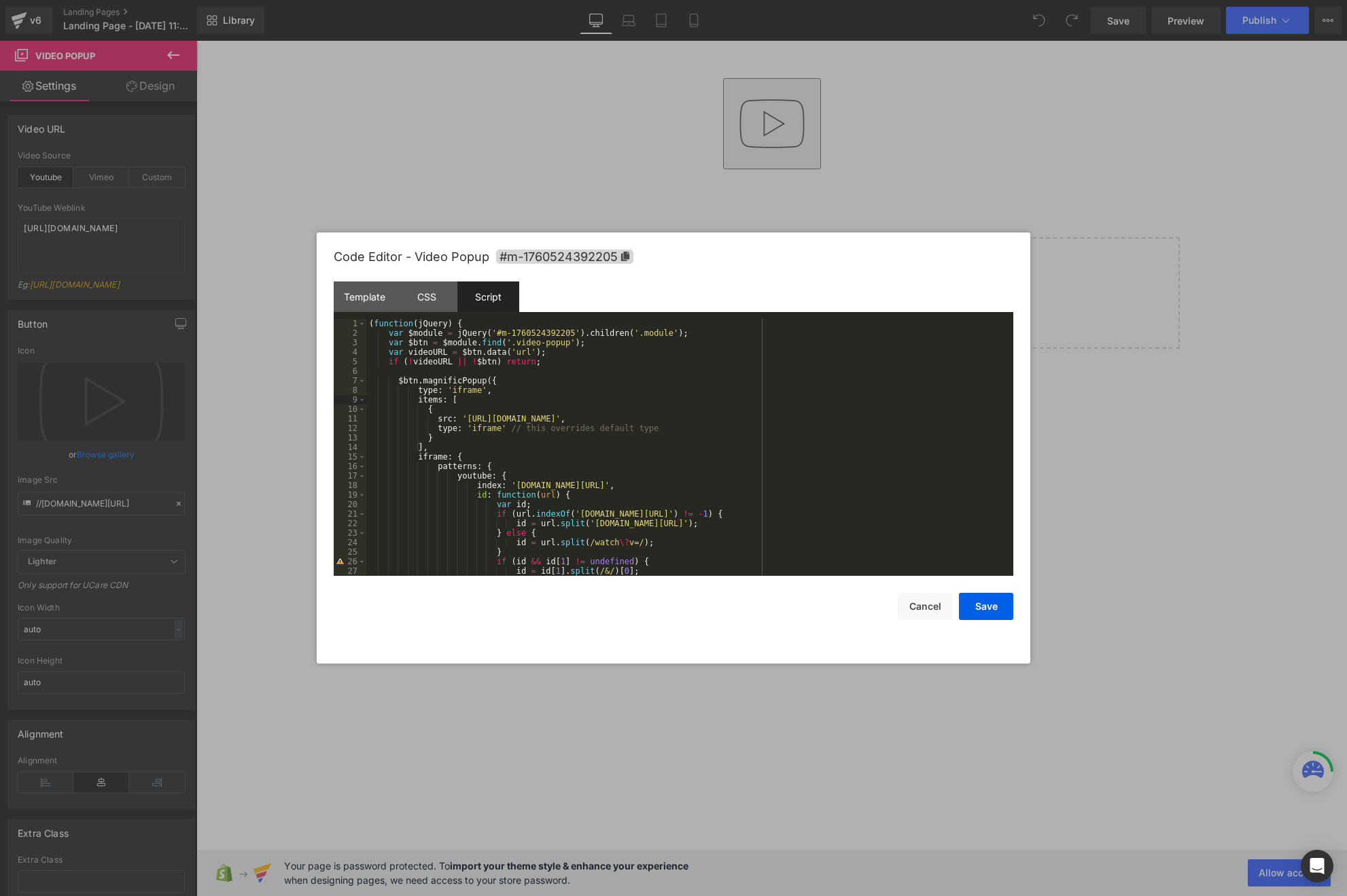
click at [428, 352] on div "( function ( jQuery ) { var $module = jQuery ( '#m-1760524392205' ) . children …" at bounding box center [686, 457] width 641 height 276
drag, startPoint x: 464, startPoint y: 416, endPoint x: 586, endPoint y: 416, distance: 122.0
click at [586, 416] on div "( function ( jQuery ) { var $module = jQuery ( '#m-1760524392205' ) . children …" at bounding box center [686, 457] width 641 height 276
click at [642, 417] on div "( function ( jQuery ) { var $module = jQuery ( '#m-1760524392205' ) . children …" at bounding box center [686, 457] width 641 height 276
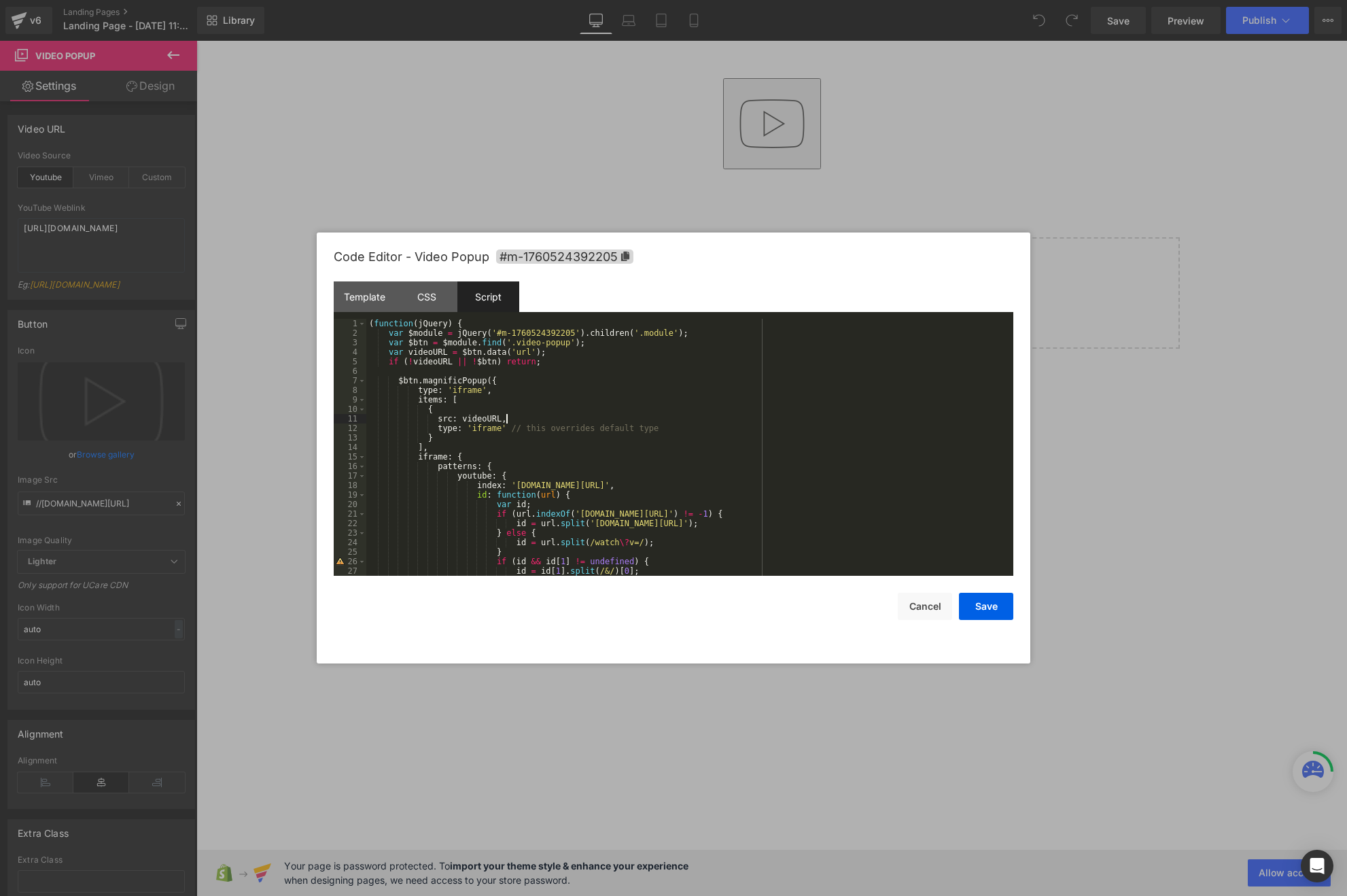
click at [547, 408] on div "( function ( jQuery ) { var $module = jQuery ( '#m-1760524392205' ) . children …" at bounding box center [686, 457] width 641 height 276
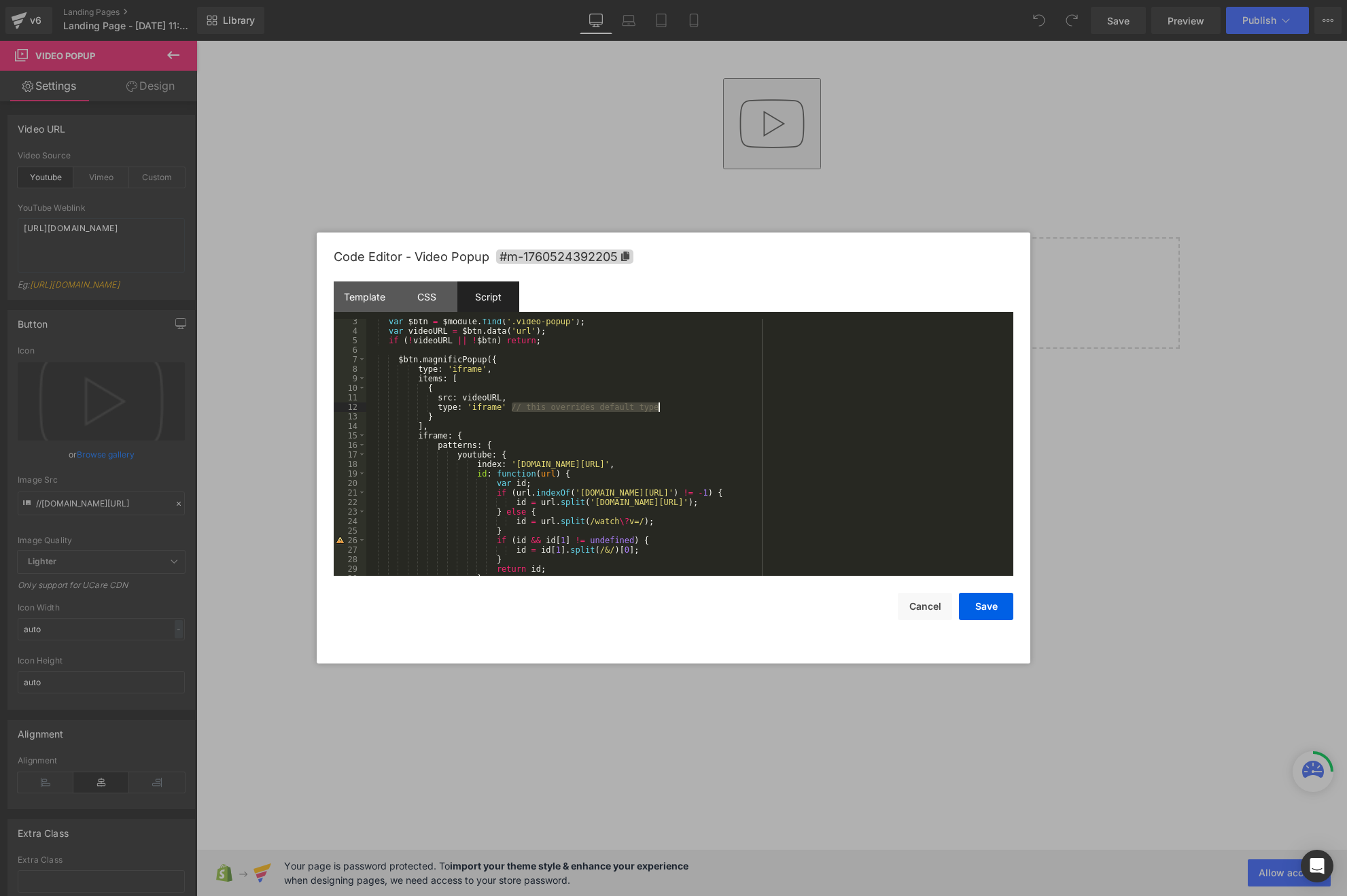
drag, startPoint x: 510, startPoint y: 404, endPoint x: 736, endPoint y: 406, distance: 226.0
click at [736, 406] on div "var $btn = $module . find ( '.video-popup' ) ; var videoURL = $btn . data ( 'ur…" at bounding box center [686, 454] width 641 height 276
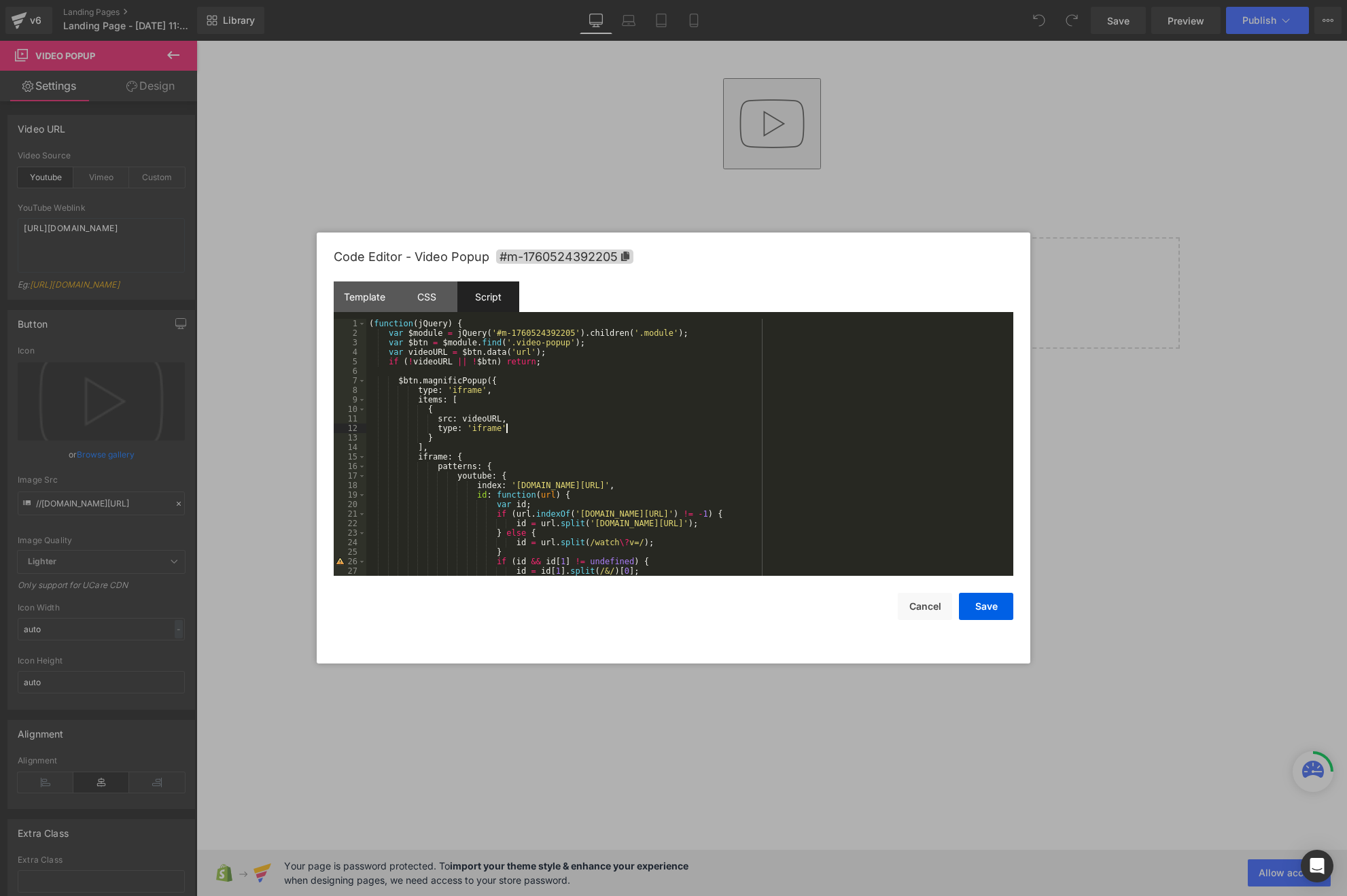
scroll to position [0, 0]
click at [987, 606] on button "Save" at bounding box center [986, 606] width 54 height 27
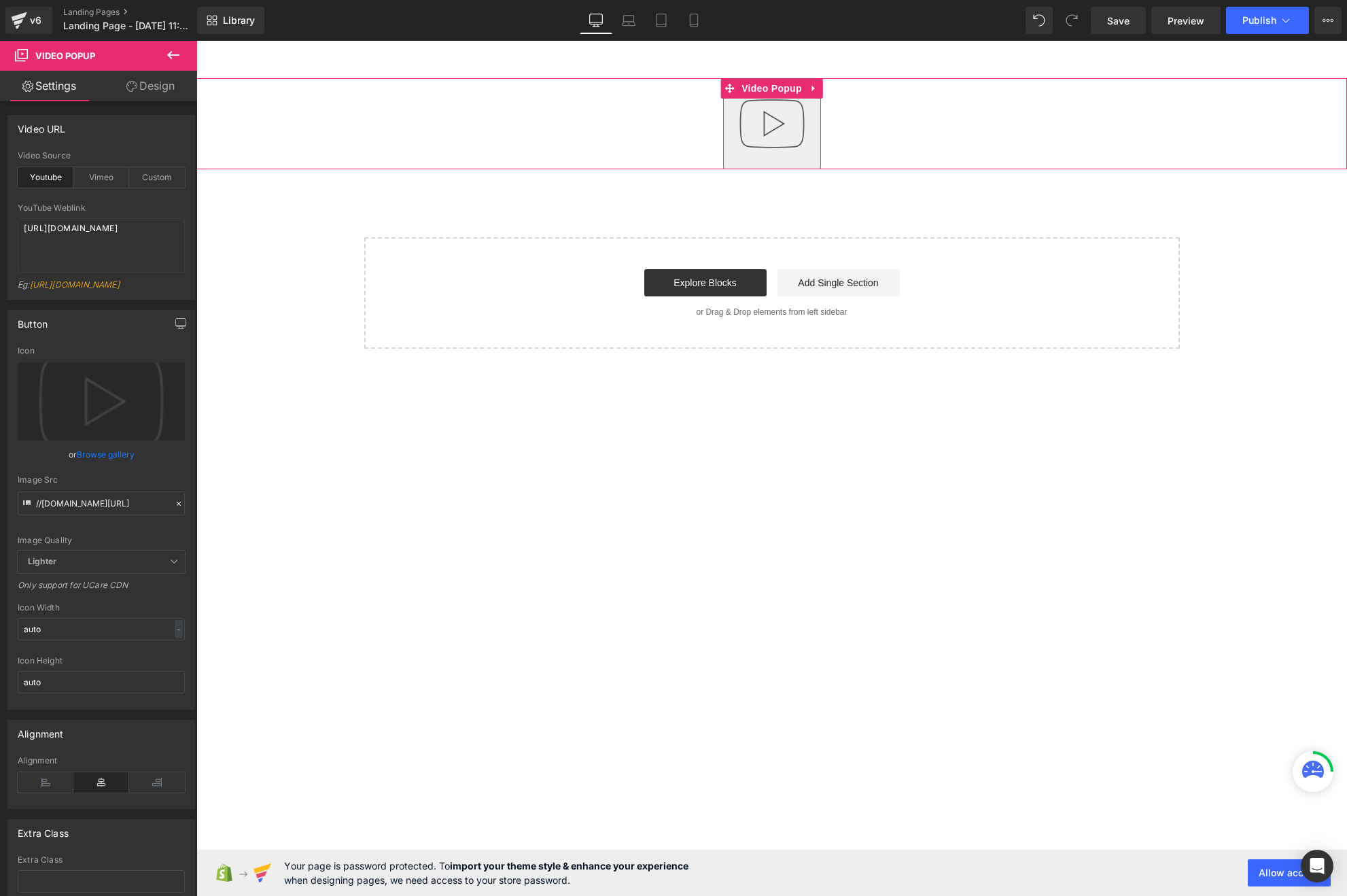
click at [785, 122] on img "button" at bounding box center [772, 123] width 87 height 87
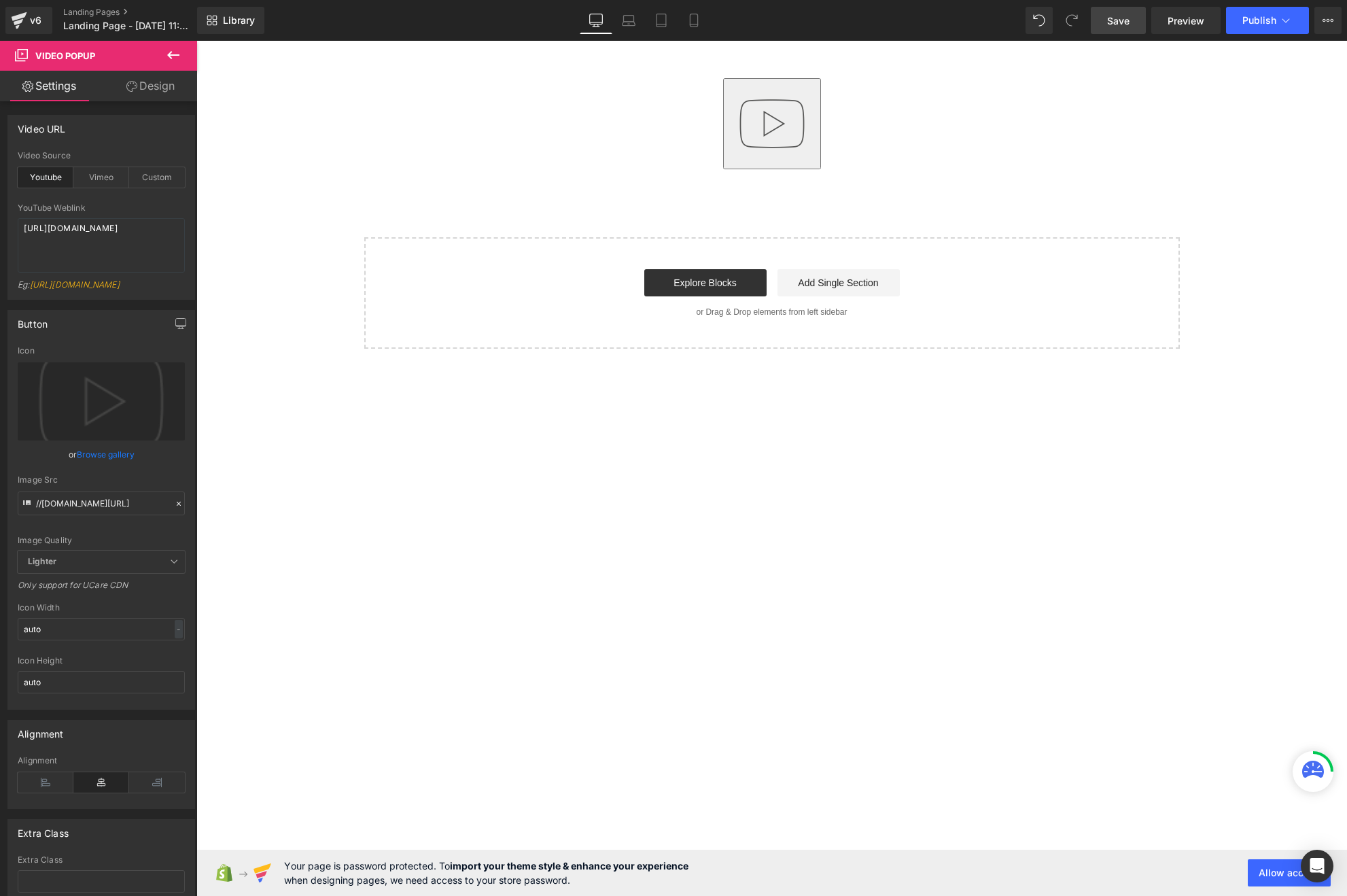
click at [1120, 19] on span "Save" at bounding box center [1118, 21] width 22 height 14
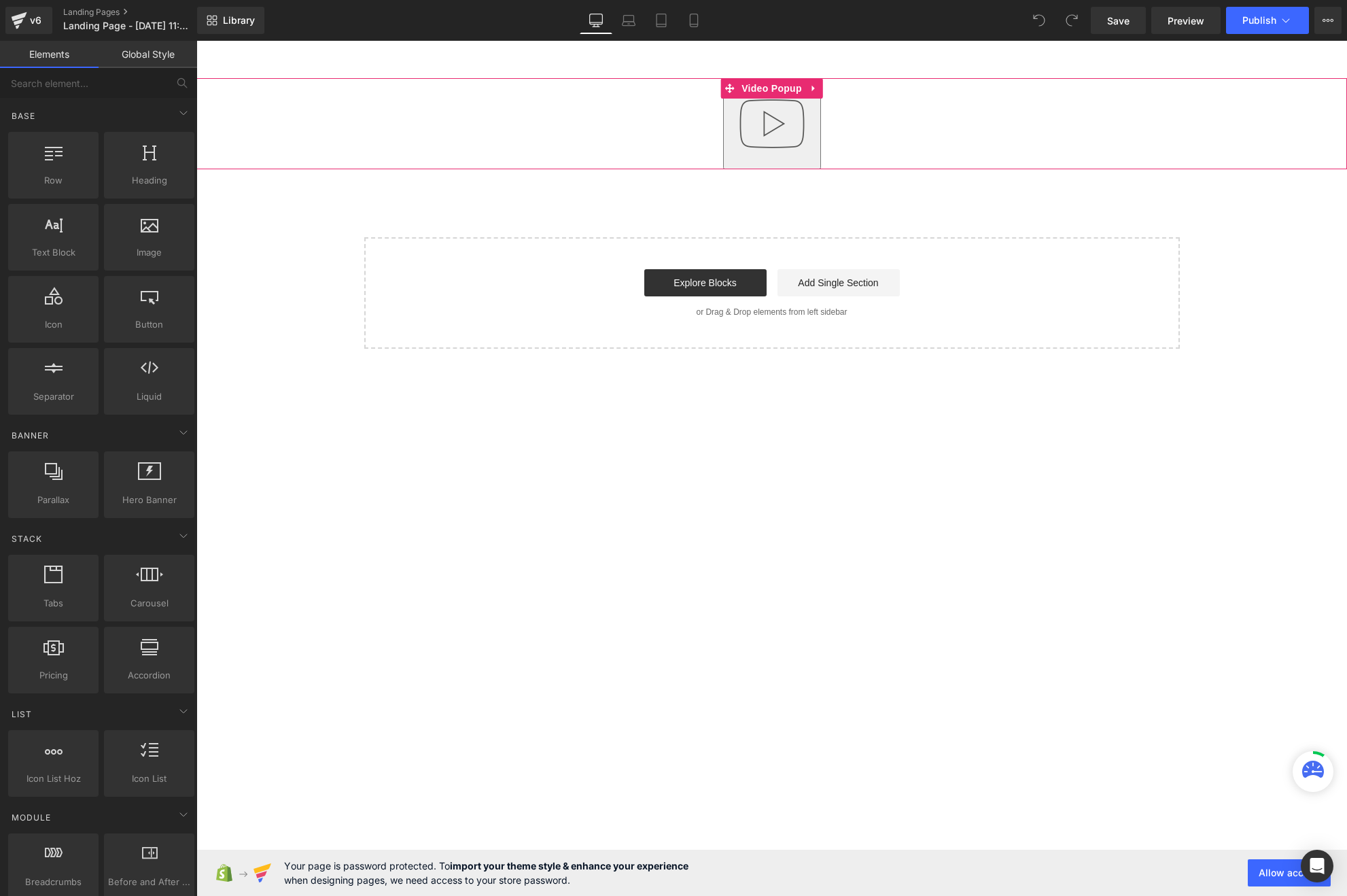
click at [761, 137] on img "button" at bounding box center [772, 123] width 87 height 87
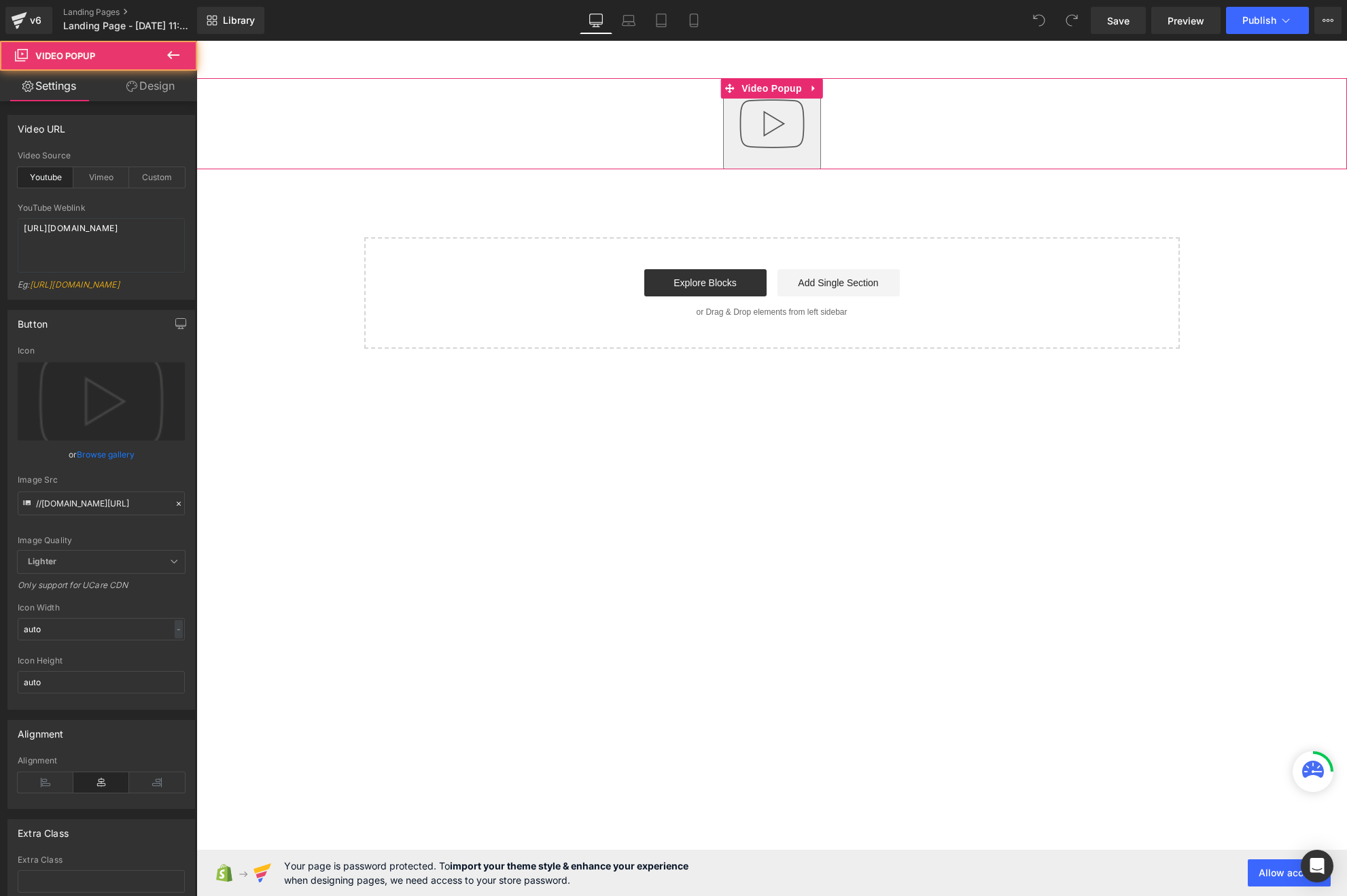
click at [761, 137] on img "button" at bounding box center [772, 123] width 87 height 87
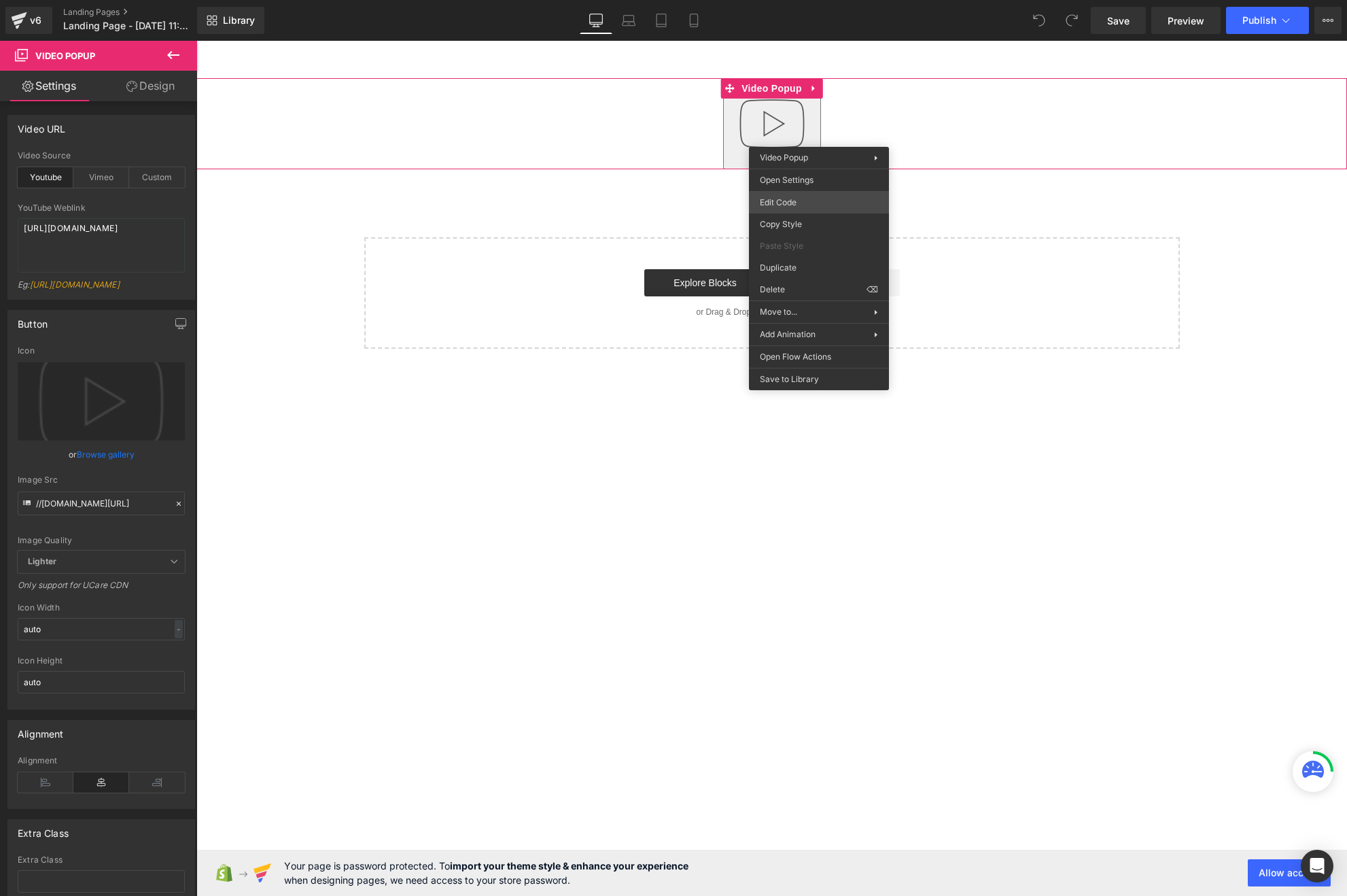
click at [808, 206] on body "You are previewing how the will restyle your page. You can not edit Elements in…" at bounding box center [674, 448] width 1347 height 896
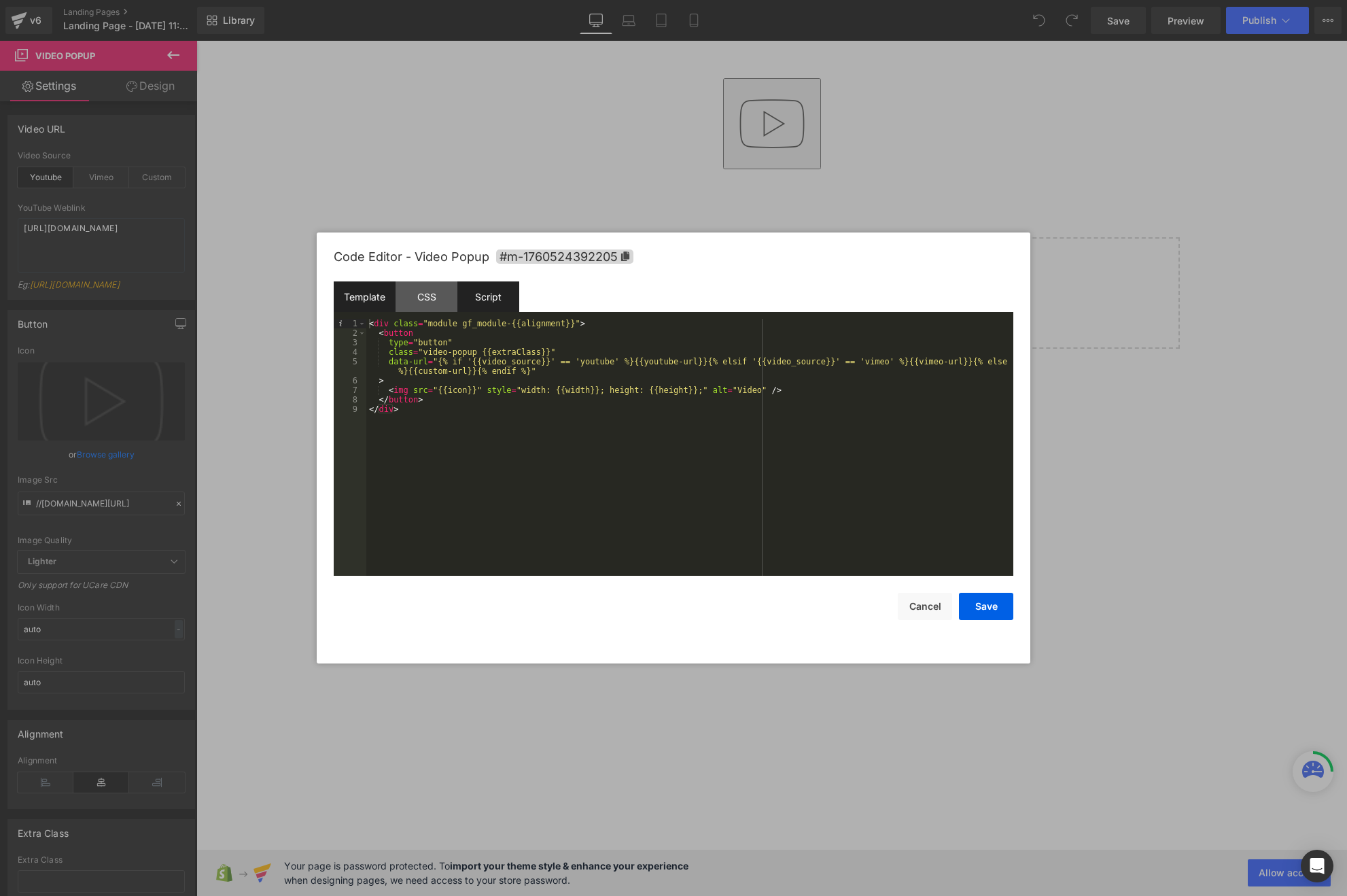
click at [510, 301] on div "Script" at bounding box center [488, 296] width 62 height 31
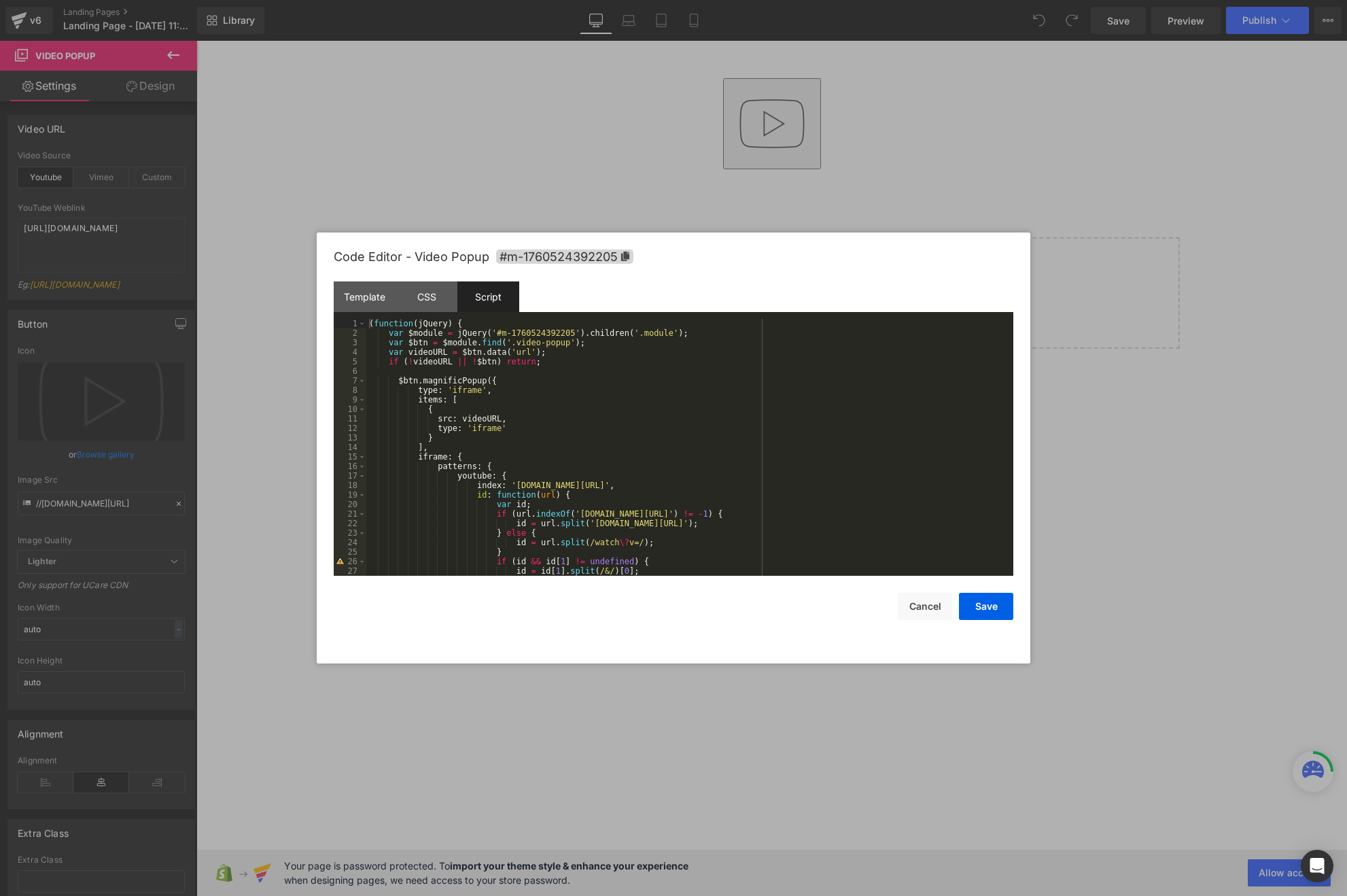
click at [568, 362] on div "( function ( jQuery ) { var $module = jQuery ( '#m-1760524392205' ) . children …" at bounding box center [686, 457] width 641 height 276
click at [589, 360] on div "( function ( jQuery ) { var $module = jQuery ( '#m-1760524392205' ) . children …" at bounding box center [686, 457] width 641 height 276
click at [607, 347] on div "( function ( jQuery ) { var $module = jQuery ( '#m-1760524392205' ) . children …" at bounding box center [686, 457] width 641 height 276
click at [614, 345] on div "( function ( jQuery ) { var $module = jQuery ( '#m-1760524392205' ) . children …" at bounding box center [686, 457] width 641 height 276
click at [459, 378] on div "( function ( jQuery ) { var $module = jQuery ( '#m-1760524392205' ) . children …" at bounding box center [686, 457] width 641 height 276
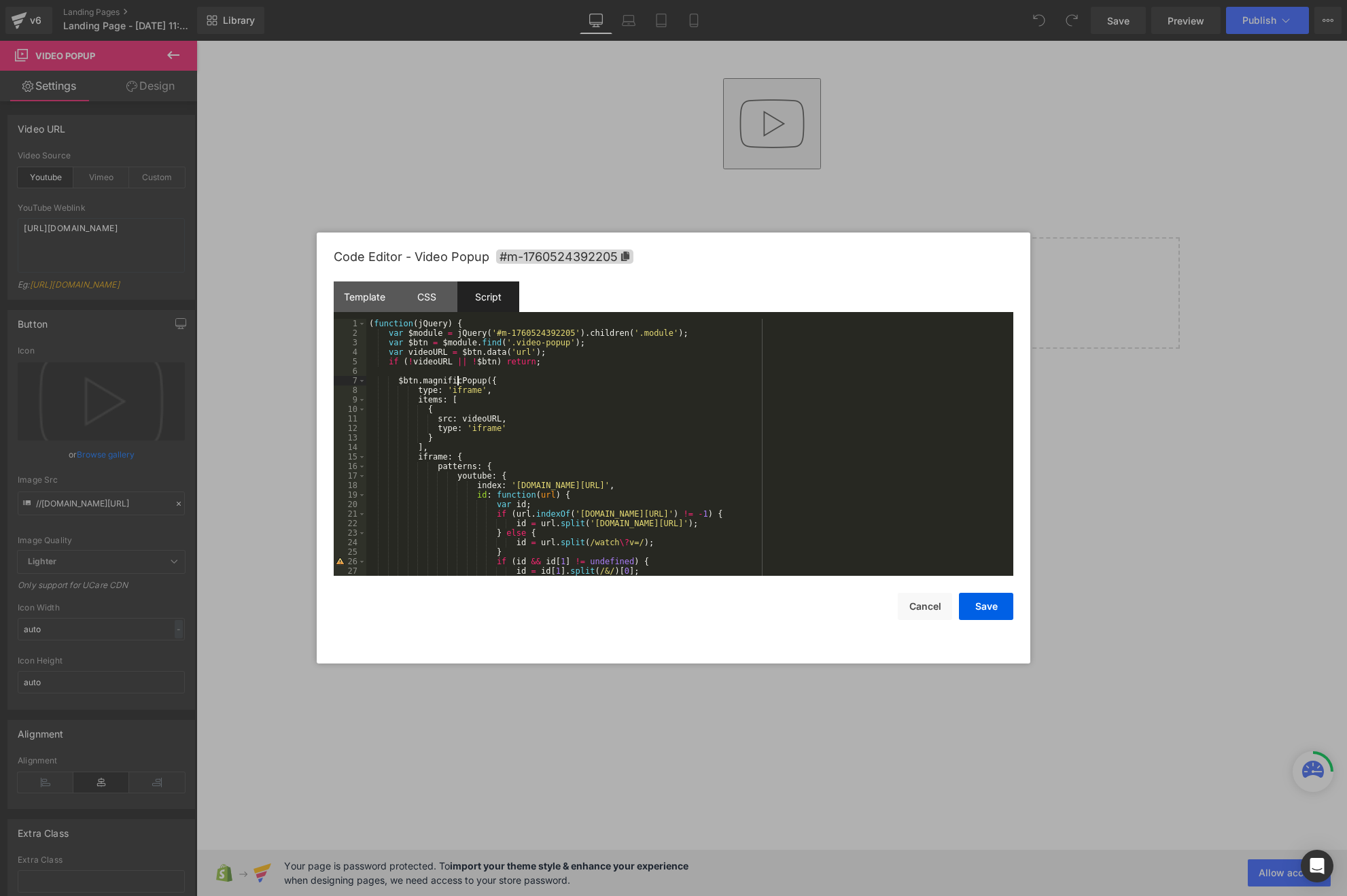
click at [459, 378] on div "( function ( jQuery ) { var $module = jQuery ( '#m-1760524392205' ) . children …" at bounding box center [686, 457] width 641 height 276
click at [523, 380] on div "( function ( jQuery ) { var $module = jQuery ( '#m-1760524392205' ) . children …" at bounding box center [686, 457] width 641 height 276
click at [406, 385] on div "( function ( jQuery ) { var $module = jQuery ( '#m-1760524392205' ) . children …" at bounding box center [686, 457] width 641 height 276
click at [363, 382] on span at bounding box center [362, 380] width 7 height 9
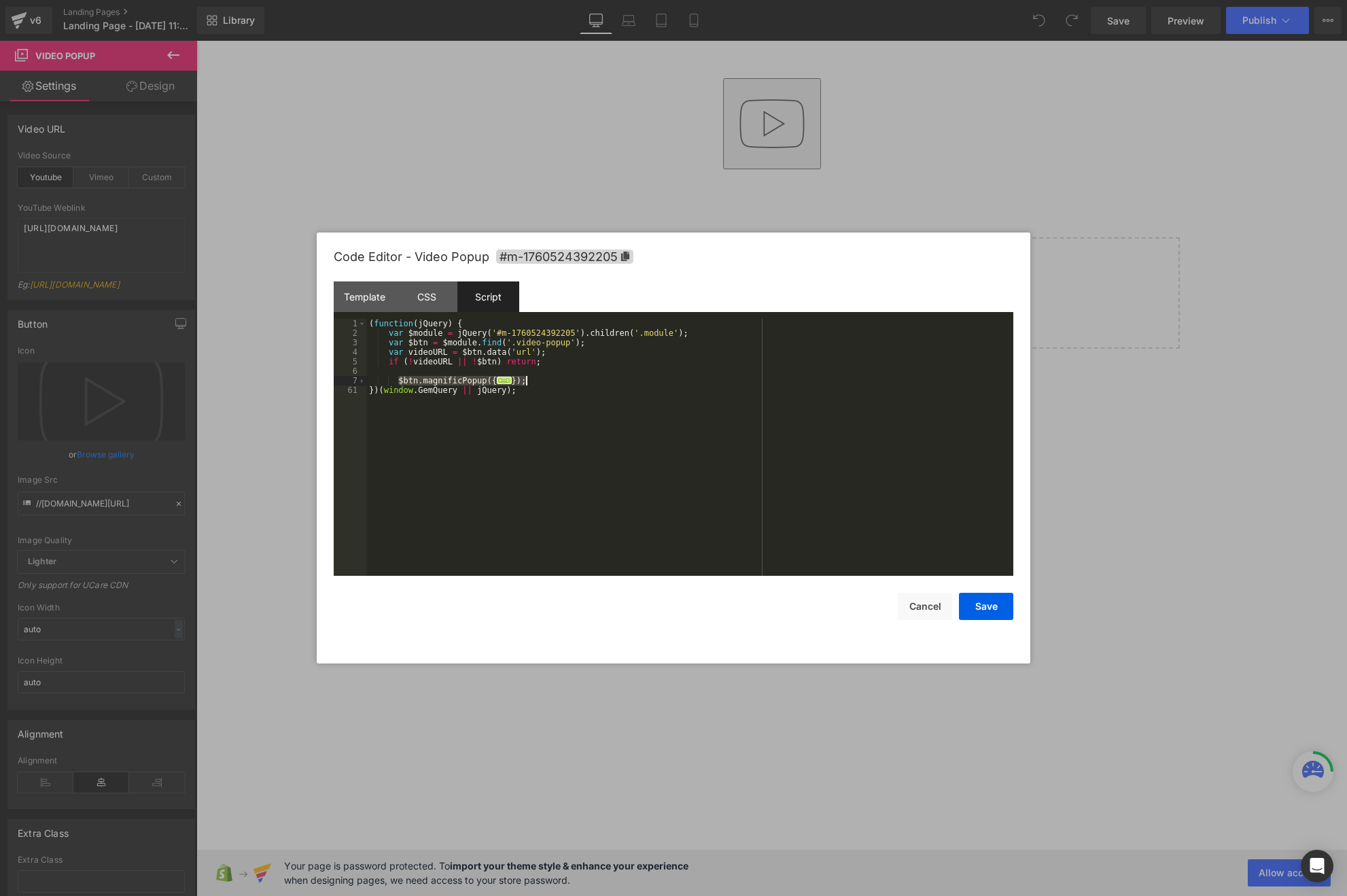
drag, startPoint x: 396, startPoint y: 378, endPoint x: 541, endPoint y: 382, distance: 145.1
click at [541, 382] on div "( function ( jQuery ) { var $module = jQuery ( '#m-1760524392205' ) . children …" at bounding box center [689, 457] width 647 height 276
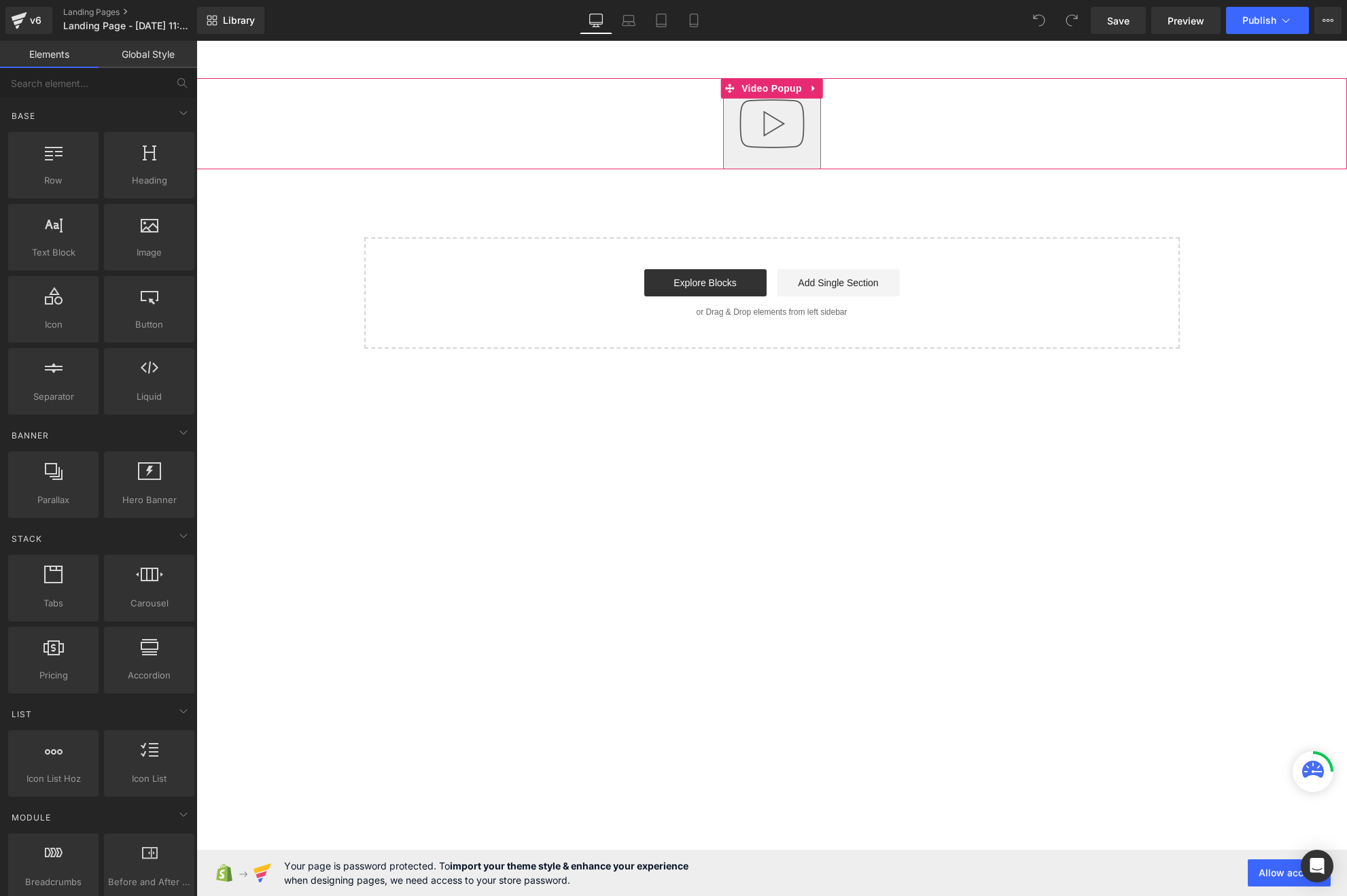
click at [771, 101] on img "button" at bounding box center [772, 123] width 87 height 87
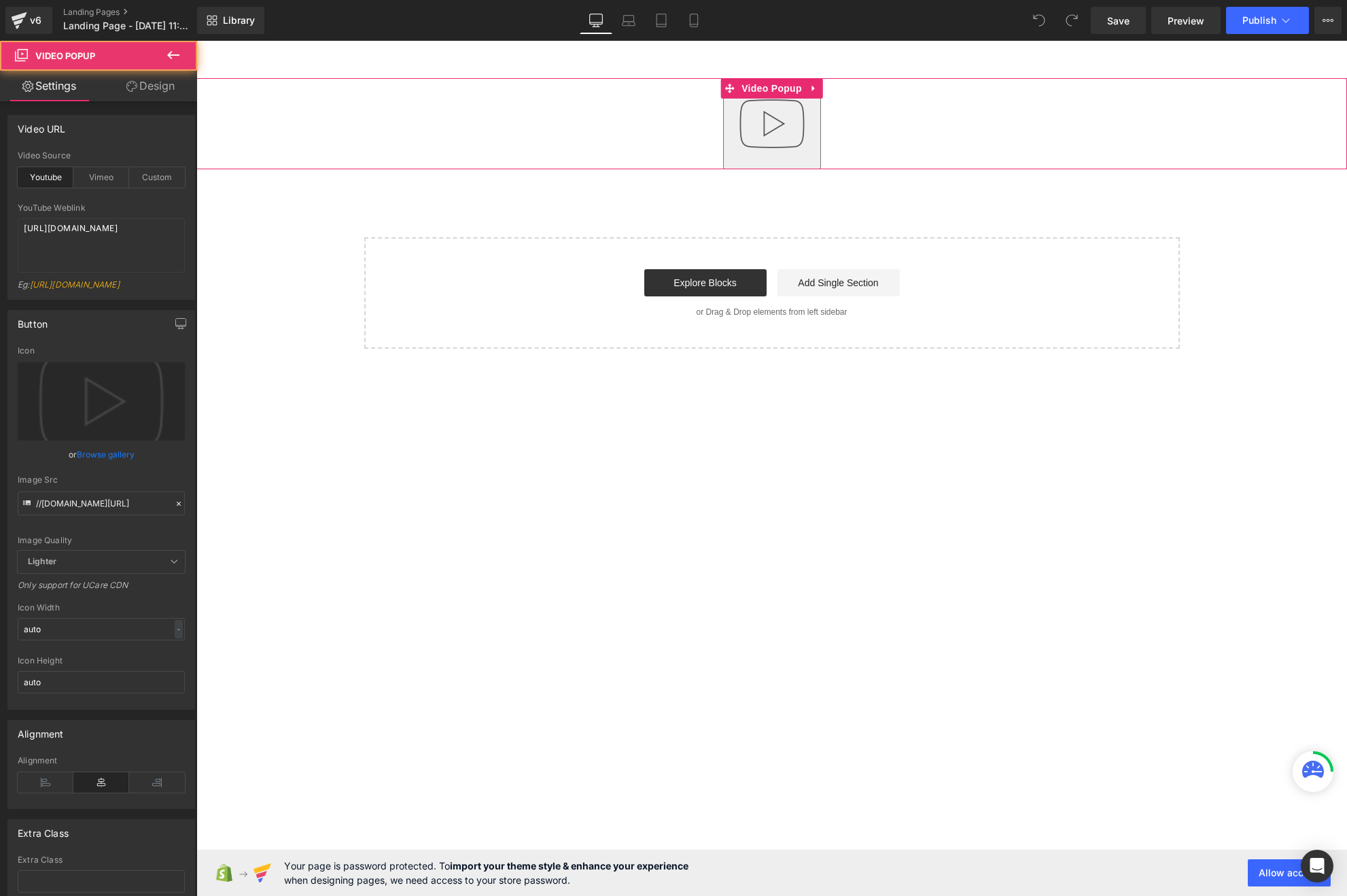
click at [771, 135] on img "button" at bounding box center [772, 123] width 87 height 87
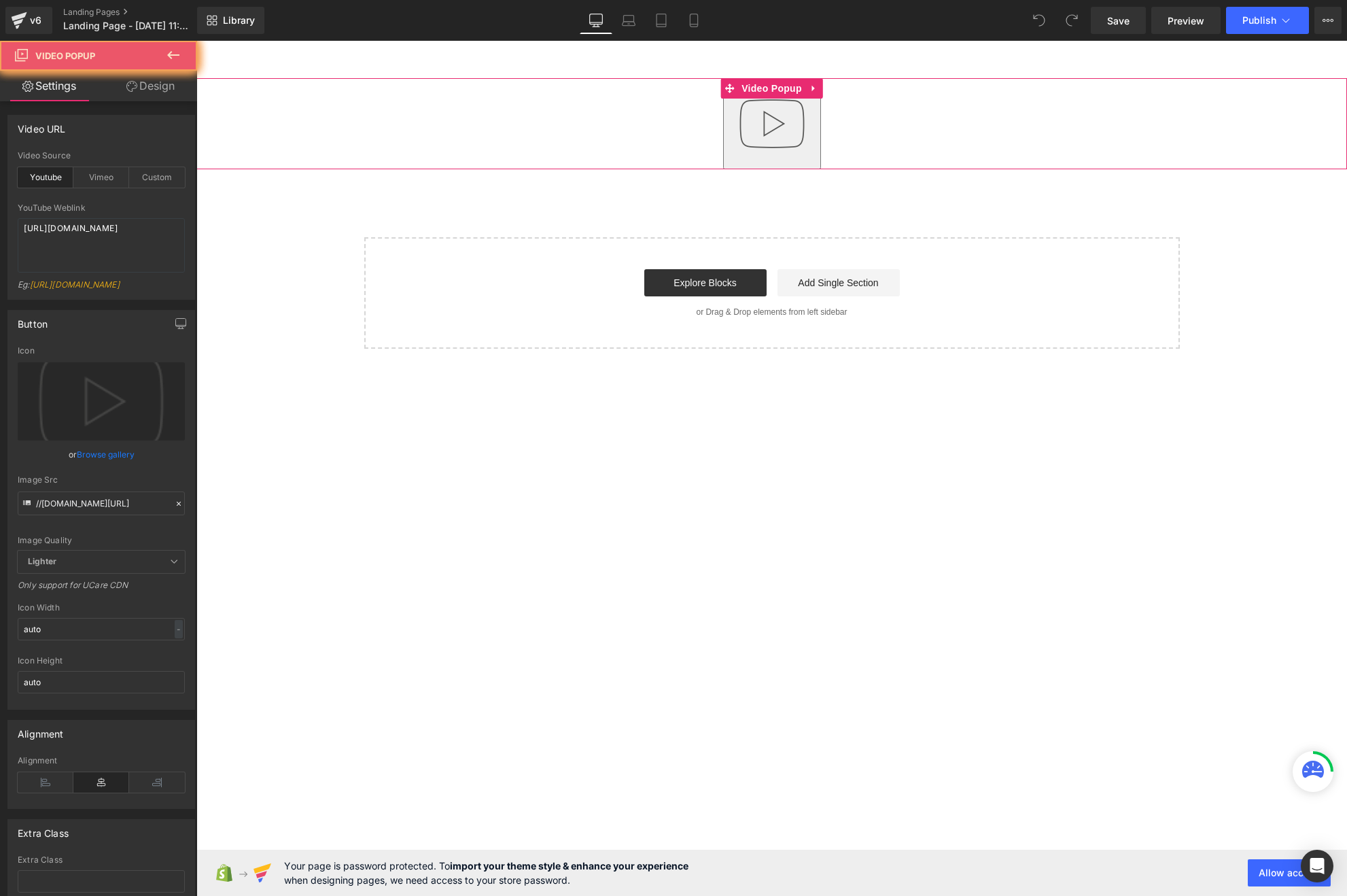
click at [771, 135] on img "button" at bounding box center [772, 123] width 87 height 87
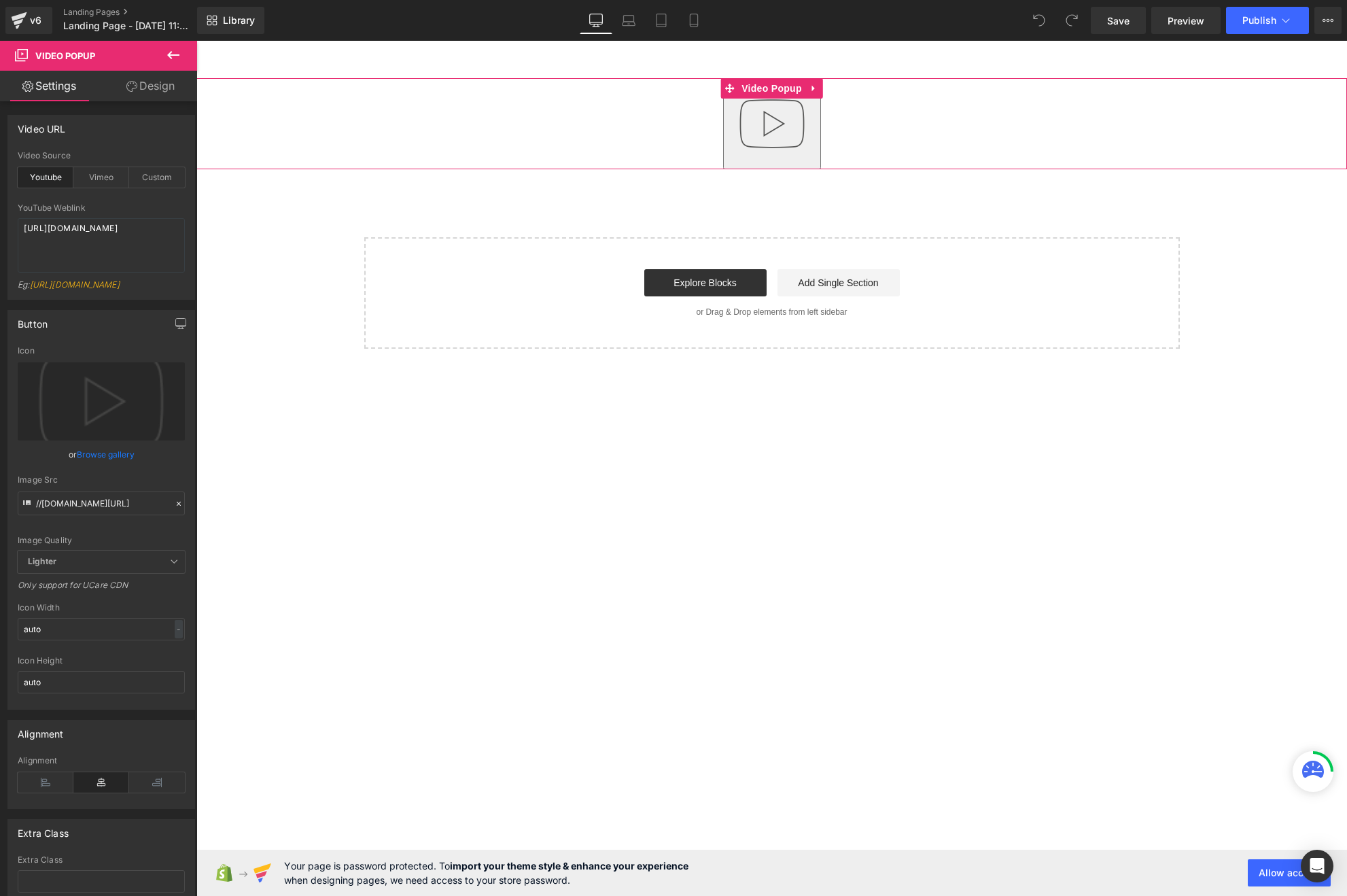
click at [771, 135] on img "button" at bounding box center [772, 123] width 87 height 87
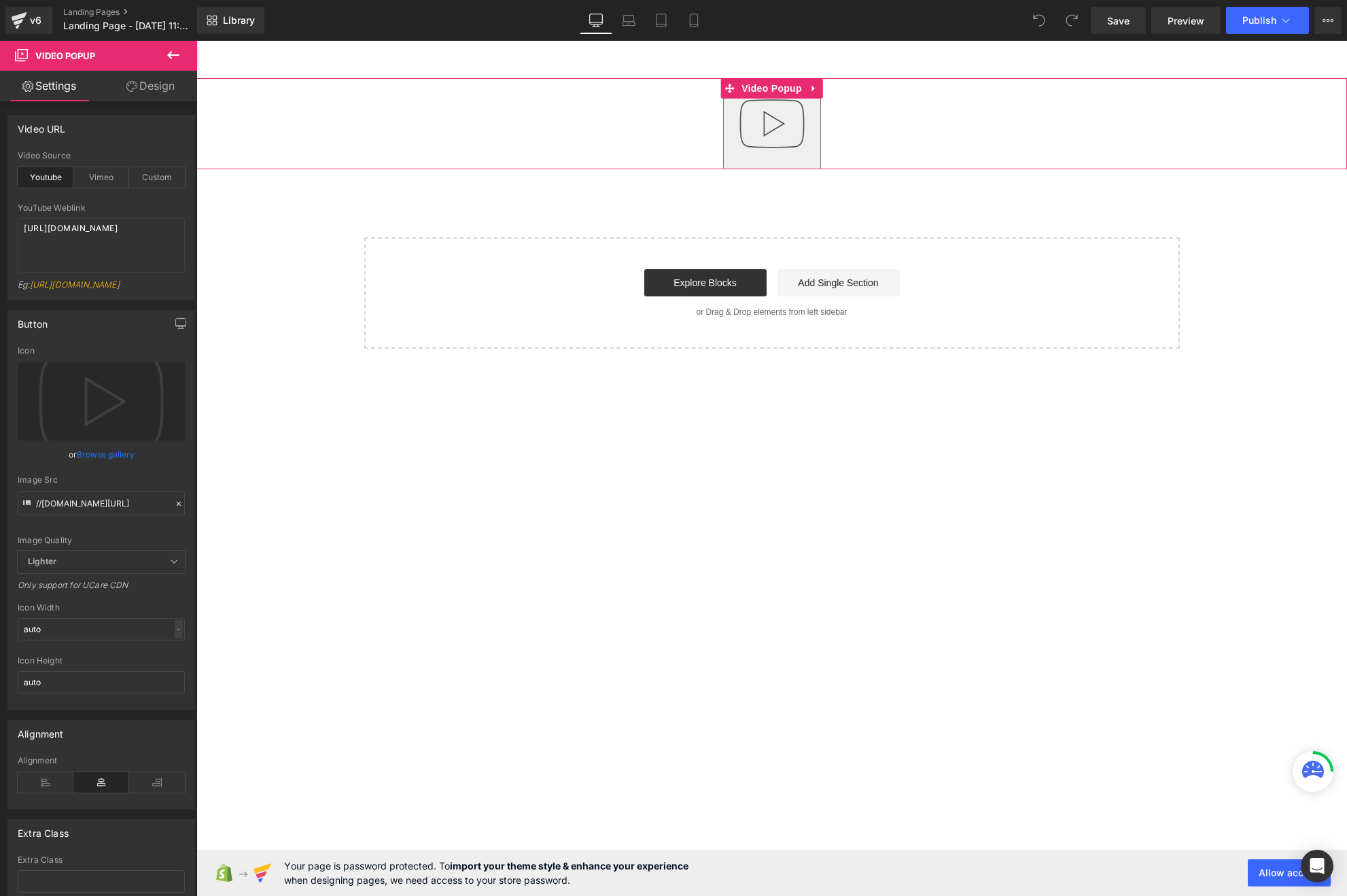
click at [771, 135] on img "button" at bounding box center [772, 123] width 87 height 87
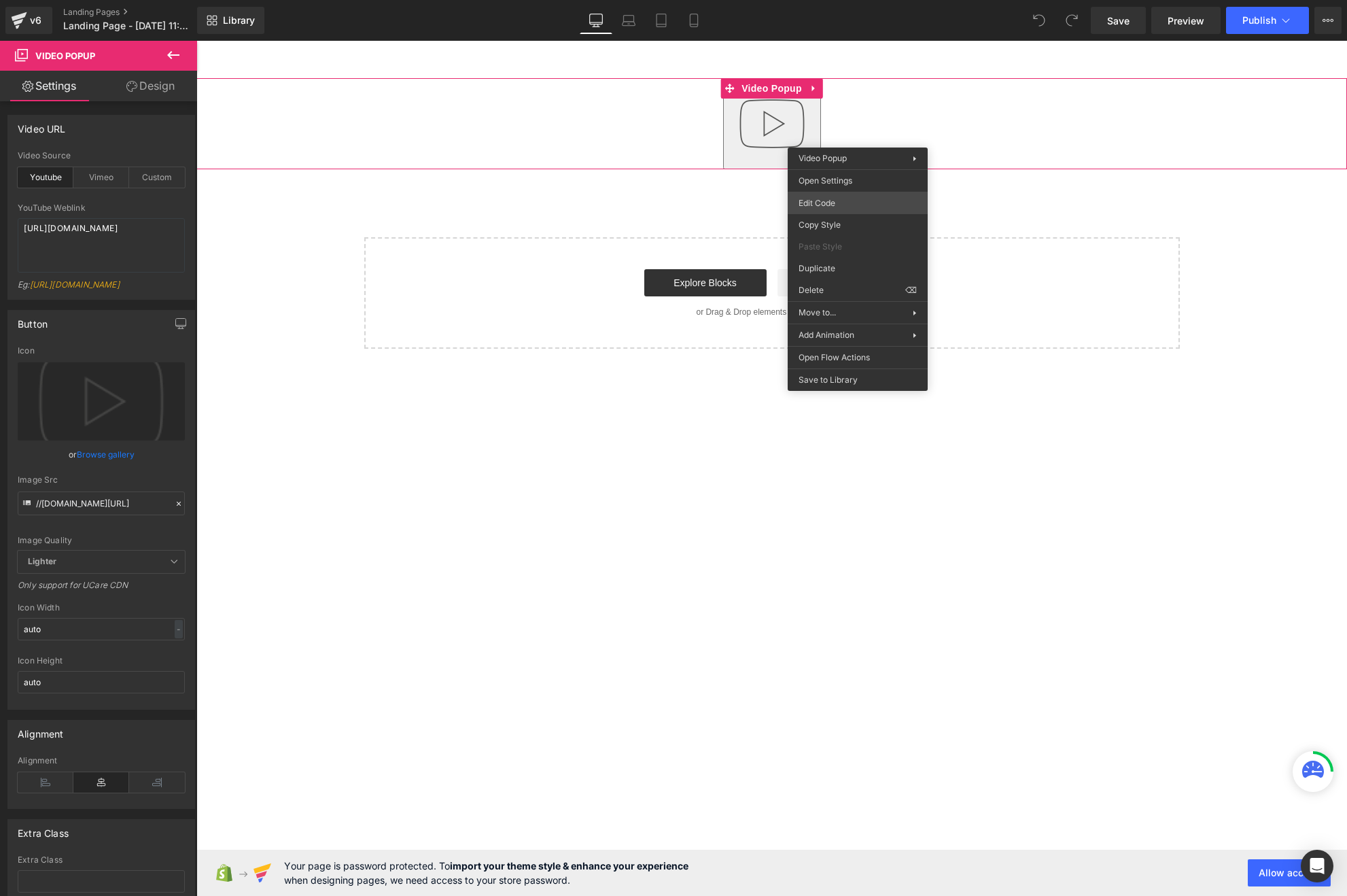
click at [853, 202] on body "You are previewing how the will restyle your page. You can not edit Elements in…" at bounding box center [674, 448] width 1347 height 896
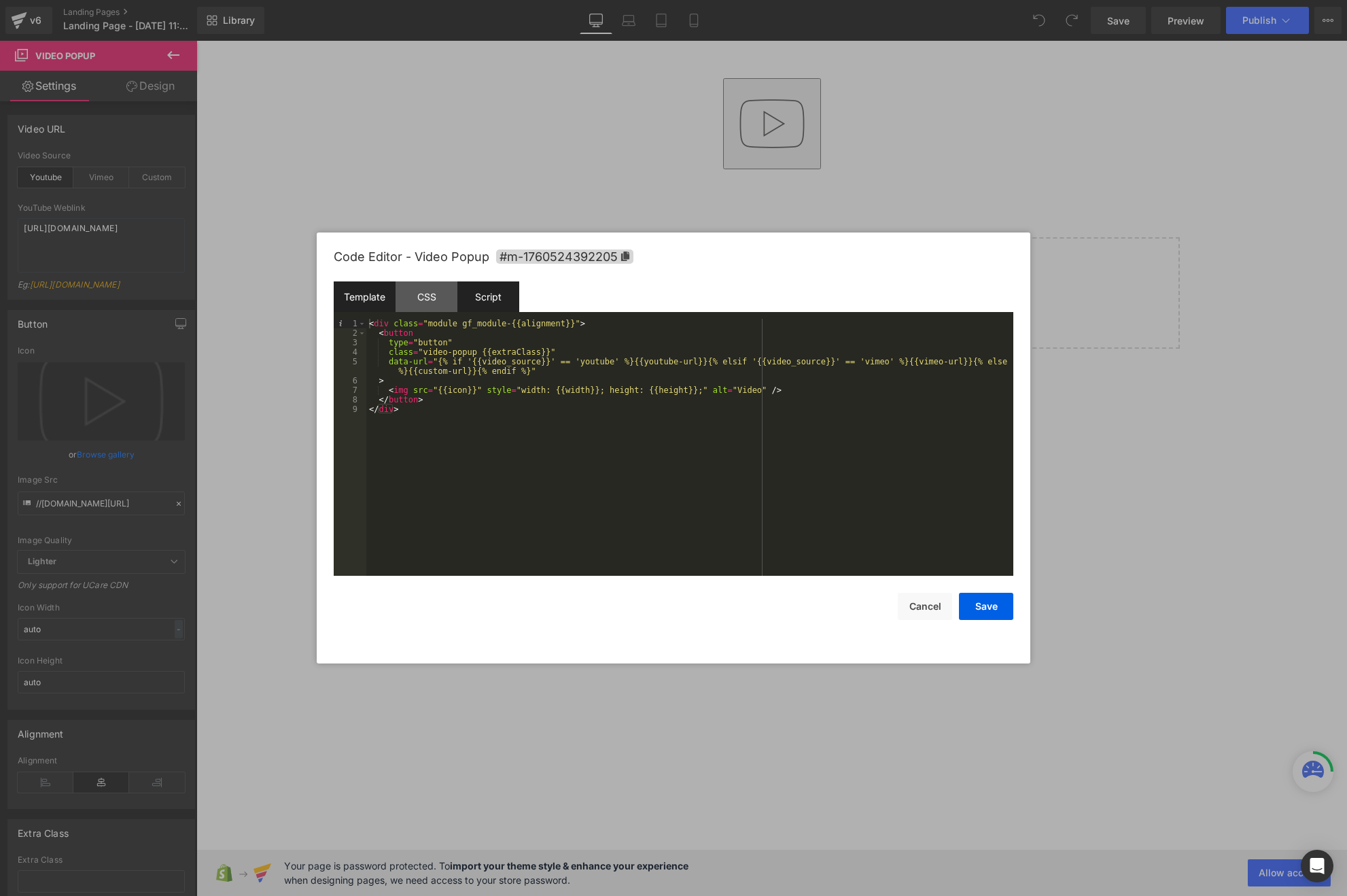
click at [514, 297] on div "Script" at bounding box center [488, 296] width 62 height 31
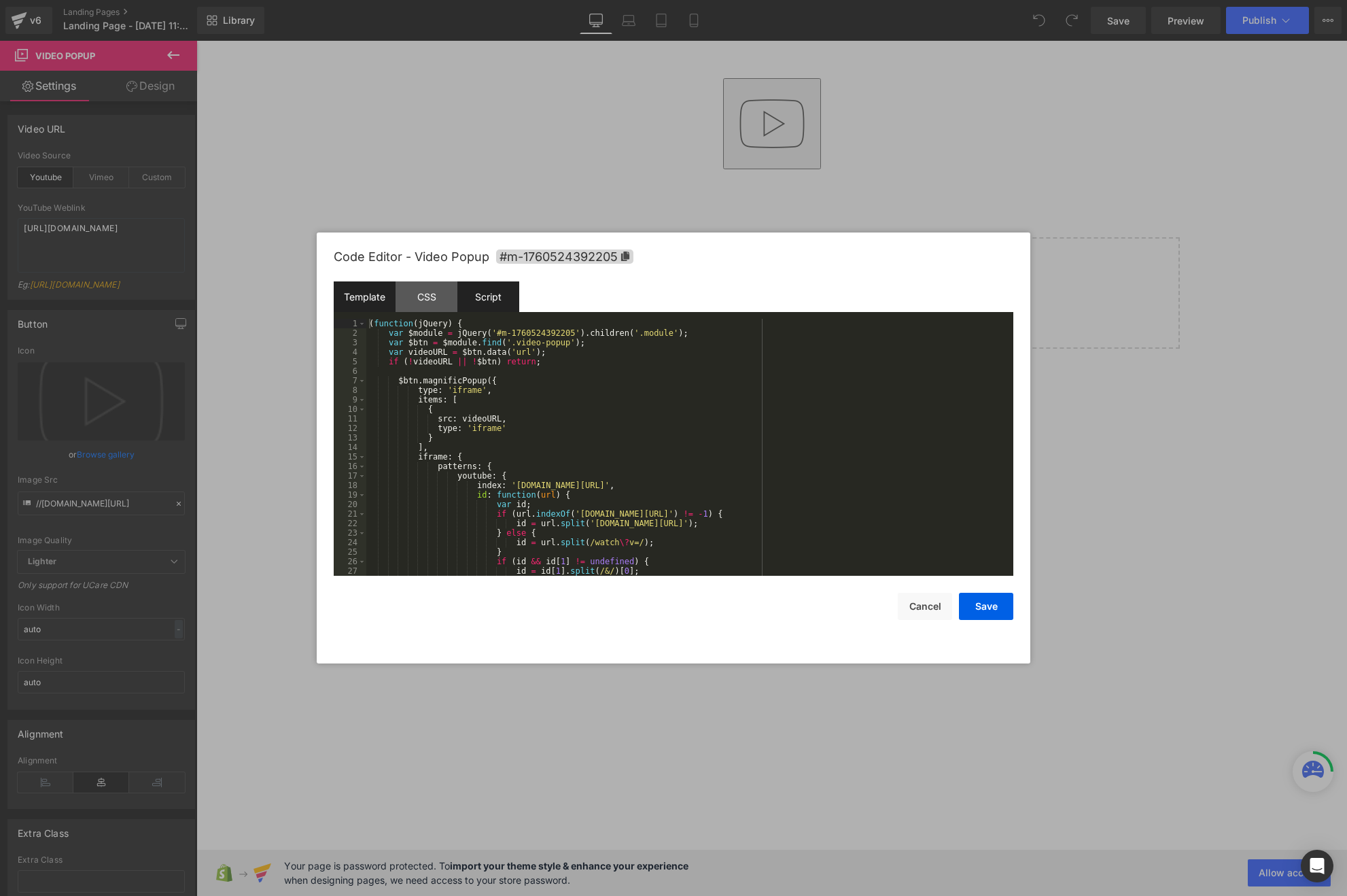
click at [363, 298] on div "Template" at bounding box center [365, 296] width 62 height 31
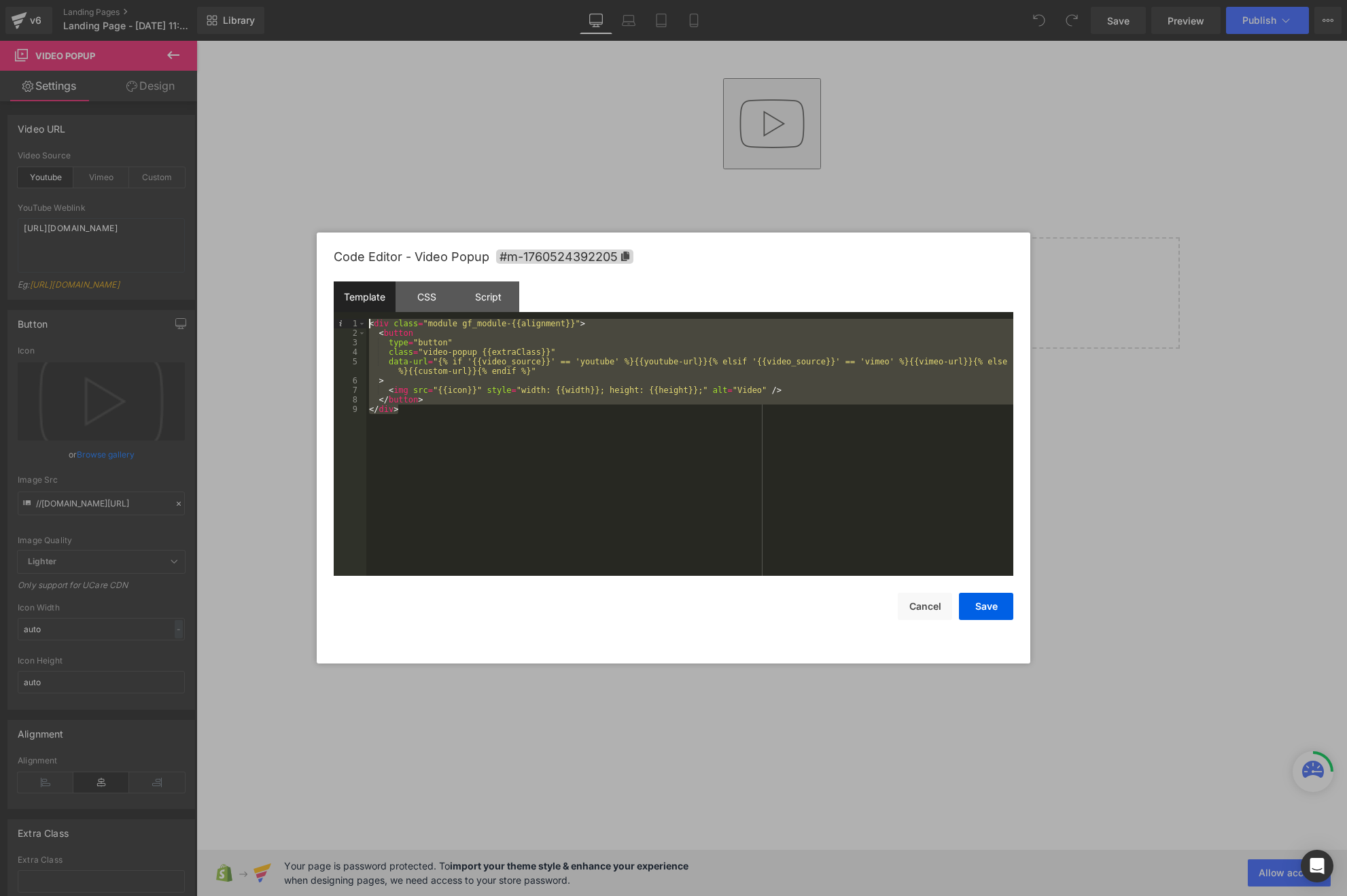
drag, startPoint x: 417, startPoint y: 409, endPoint x: 331, endPoint y: 325, distance: 120.2
click at [331, 325] on div "Code Editor - Video Popup #m-1760524392205 Template CSS Script Data 1 2 3 4 5 6…" at bounding box center [674, 448] width 713 height 431
click at [485, 306] on div "Script" at bounding box center [488, 296] width 62 height 31
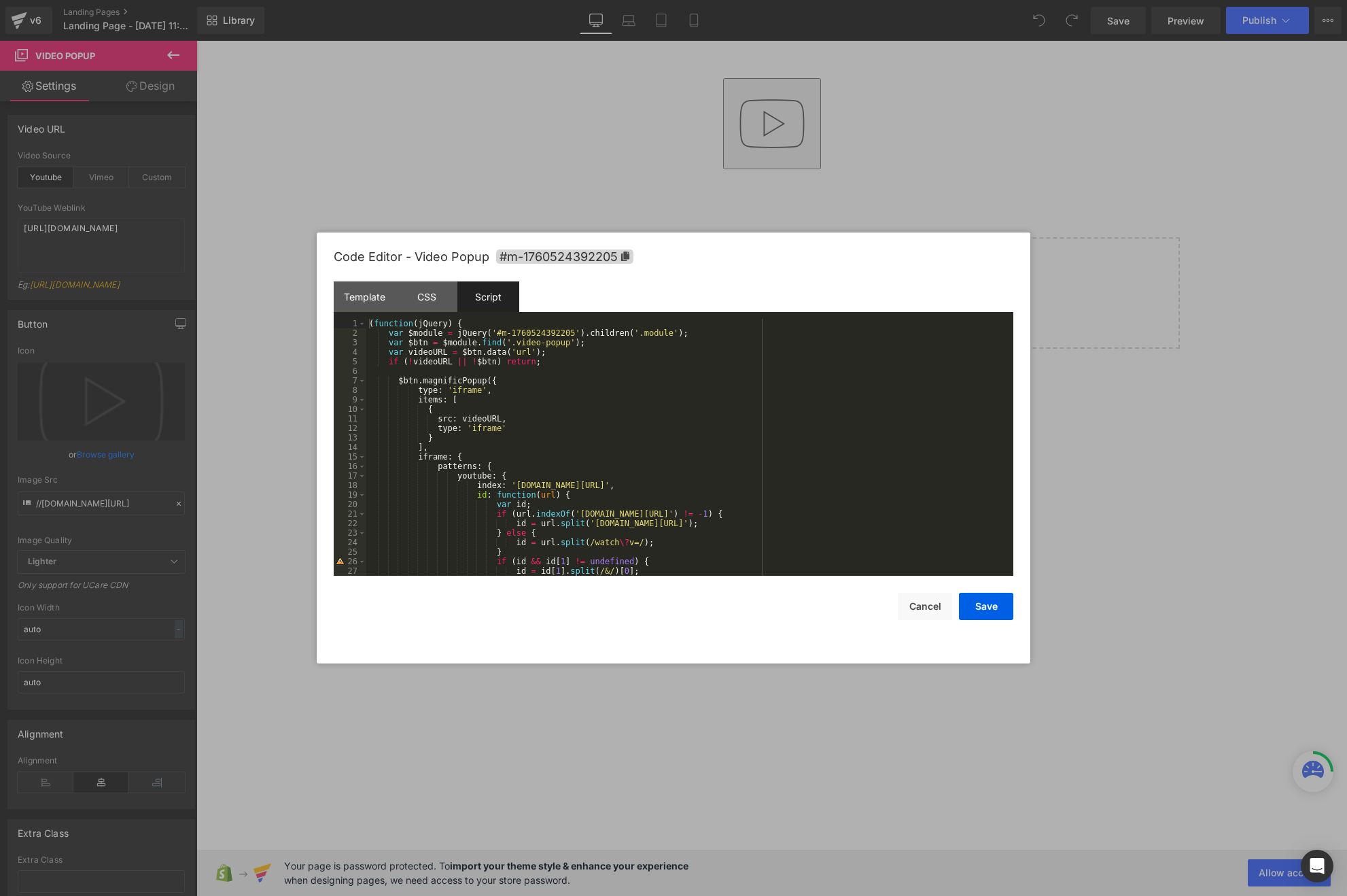
click at [601, 422] on div "( function ( jQuery ) { var $module = jQuery ( '#m-1760524392205' ) . children …" at bounding box center [686, 457] width 641 height 276
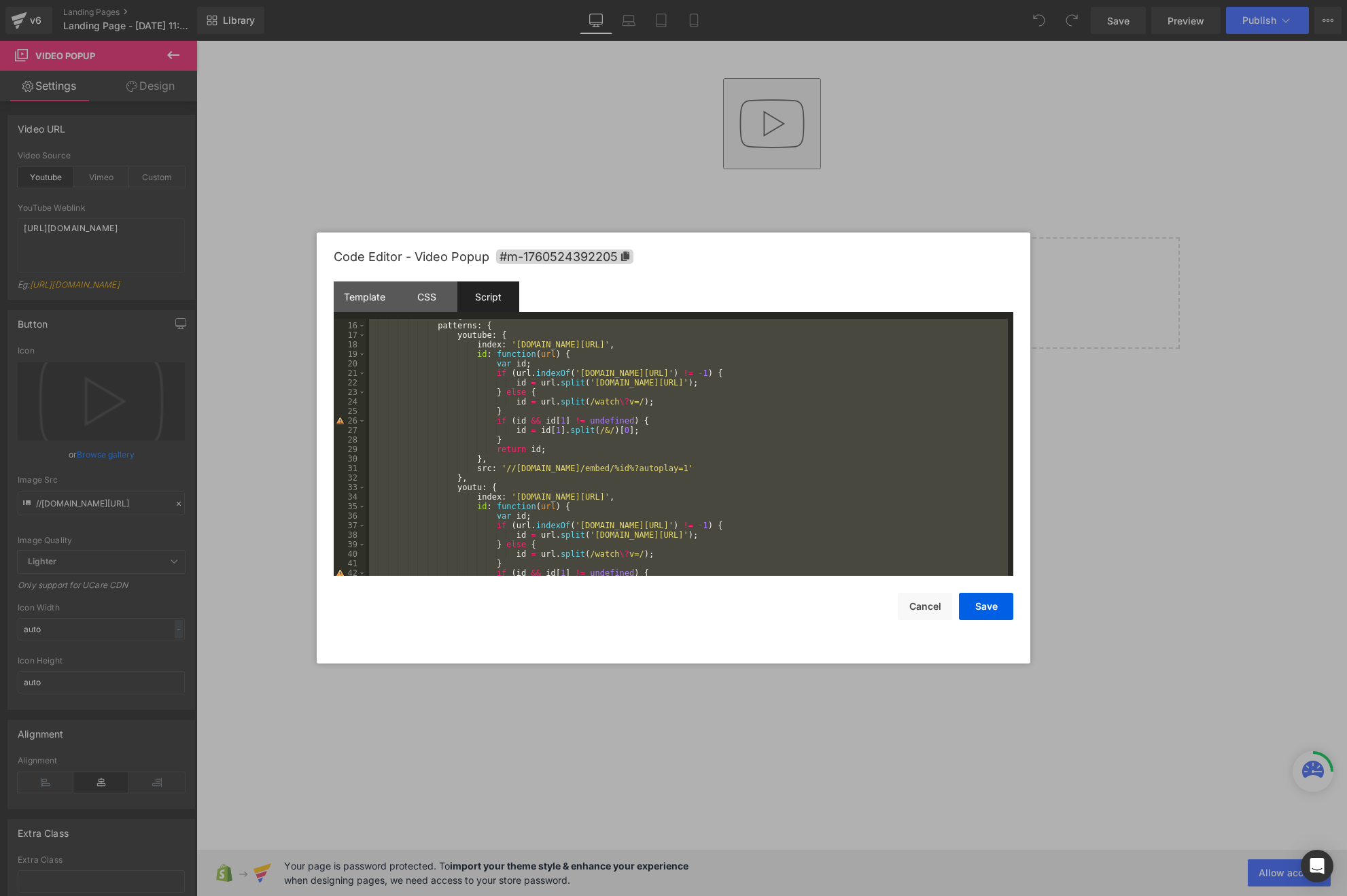
scroll to position [323, 0]
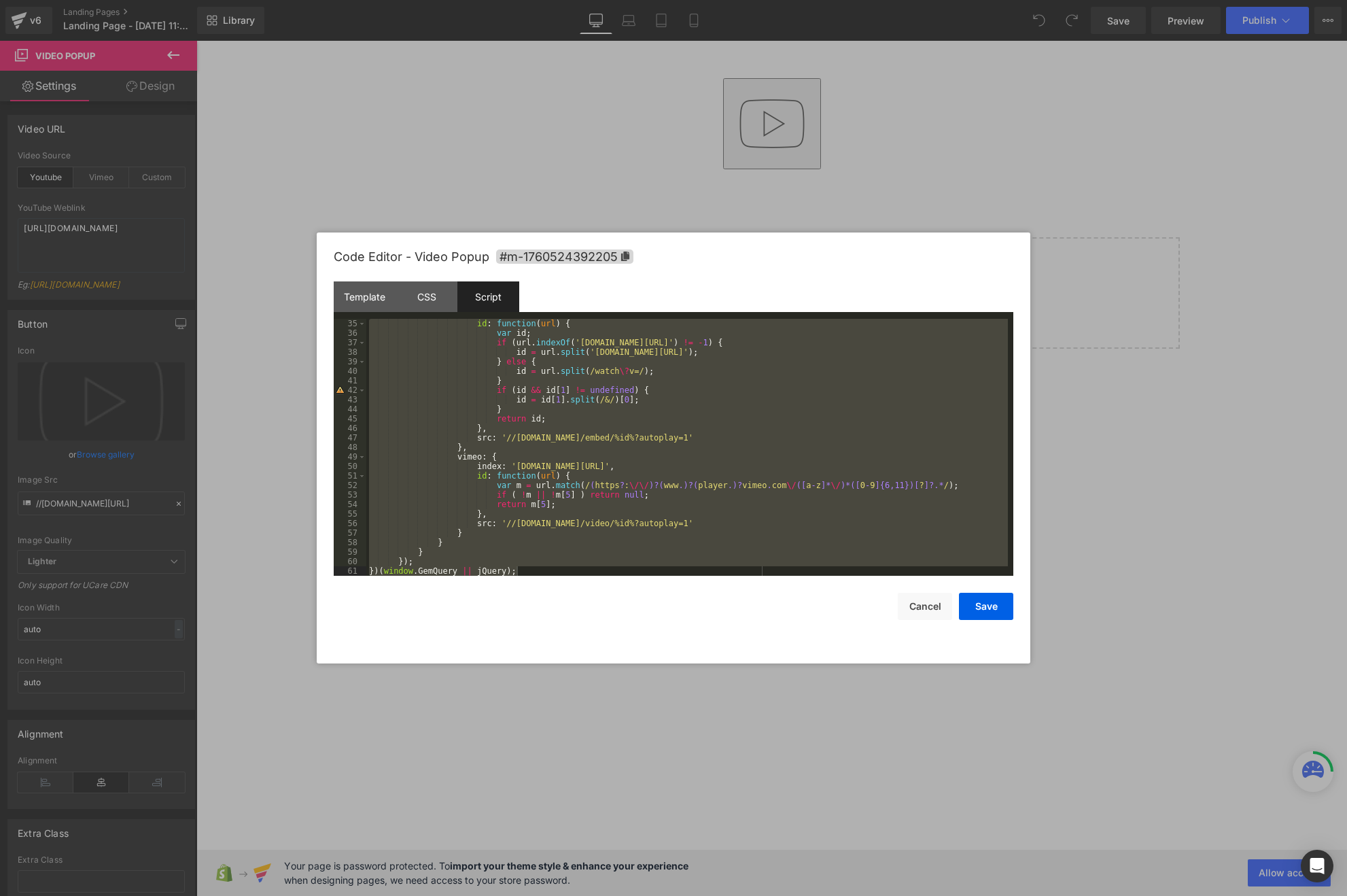
click at [519, 472] on div "id : function ( url ) { var id ; if ( url . indexOf ( 'youtu.be/' ) != - 1 ) { …" at bounding box center [686, 457] width 641 height 276
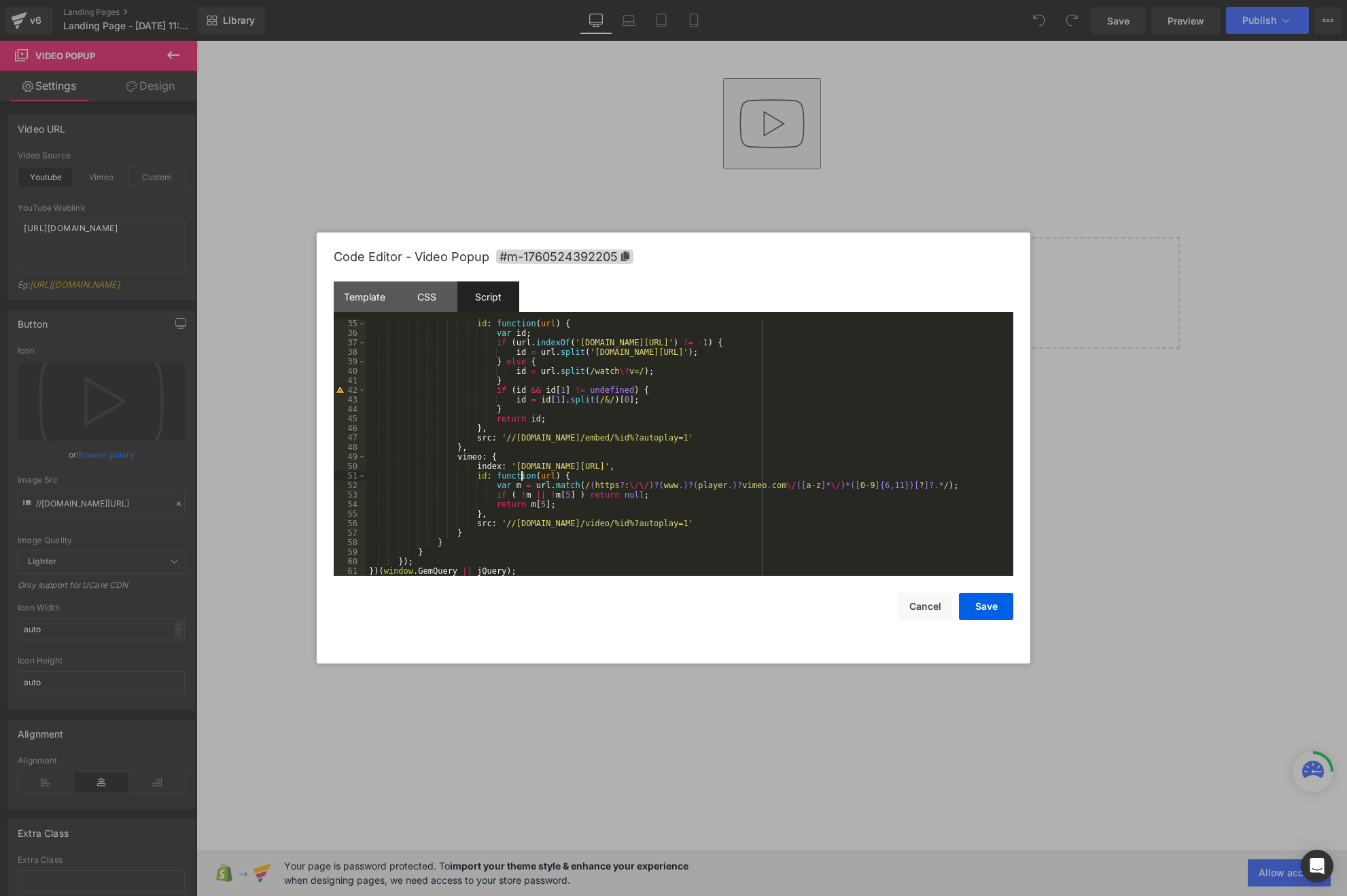
click at [524, 526] on div "id : function ( url ) { var id ; if ( url . indexOf ( 'youtu.be/' ) != - 1 ) { …" at bounding box center [686, 457] width 641 height 276
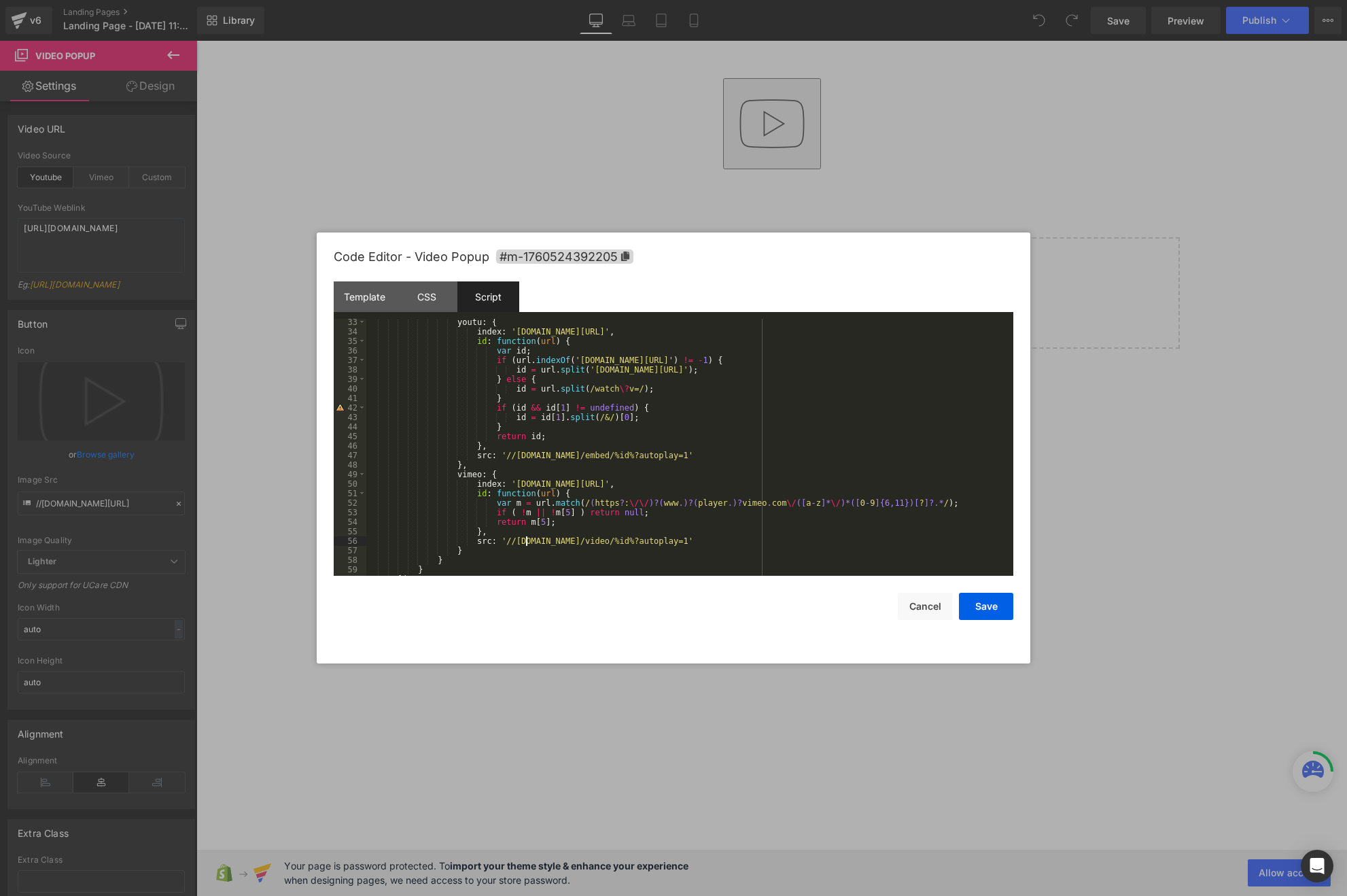
scroll to position [0, 0]
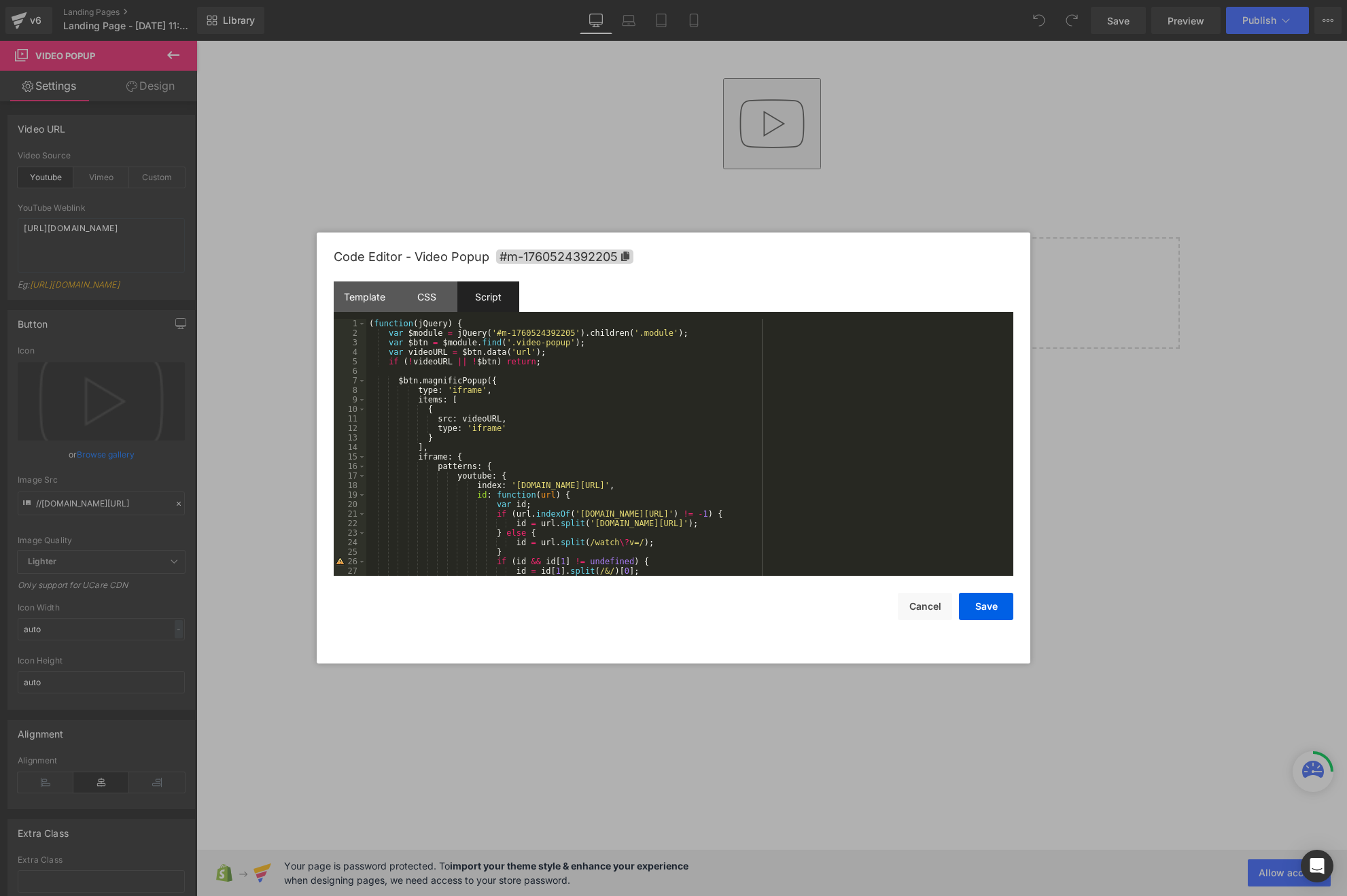
click at [537, 345] on div "( function ( jQuery ) { var $module = jQuery ( '#m-1760524392205' ) . children …" at bounding box center [686, 457] width 641 height 276
click at [565, 345] on div "( function ( jQuery ) { var $module = jQuery ( '#m-1760524392205' ) . children …" at bounding box center [686, 457] width 641 height 276
click at [594, 387] on div "( function ( jQuery ) { var $module = jQuery ( '#m-1760524392205' ) . children …" at bounding box center [686, 457] width 641 height 276
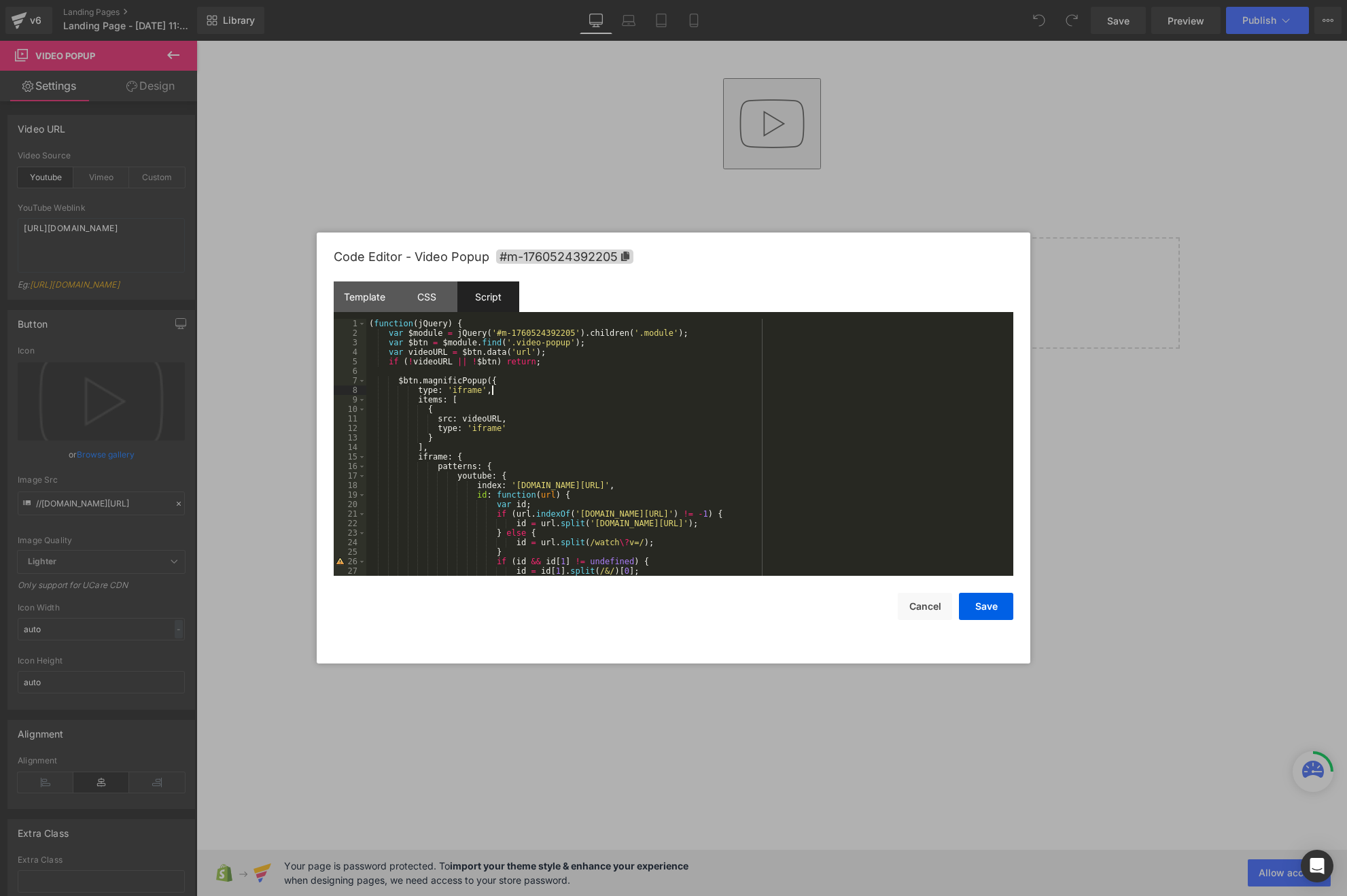
click at [577, 351] on div "( function ( jQuery ) { var $module = jQuery ( '#m-1760524392205' ) . children …" at bounding box center [686, 457] width 641 height 276
click at [547, 337] on div "( function ( jQuery ) { var $module = jQuery ( '#m-1760524392205' ) . children …" at bounding box center [686, 457] width 641 height 276
click at [514, 337] on div "( function ( jQuery ) { var $module = jQuery ( '#m-1760524392205' ) . children …" at bounding box center [686, 457] width 641 height 276
click at [508, 347] on div "( function ( jQuery ) { var $module = jQuery ( '#m-1760524392205' ) . children …" at bounding box center [686, 457] width 641 height 276
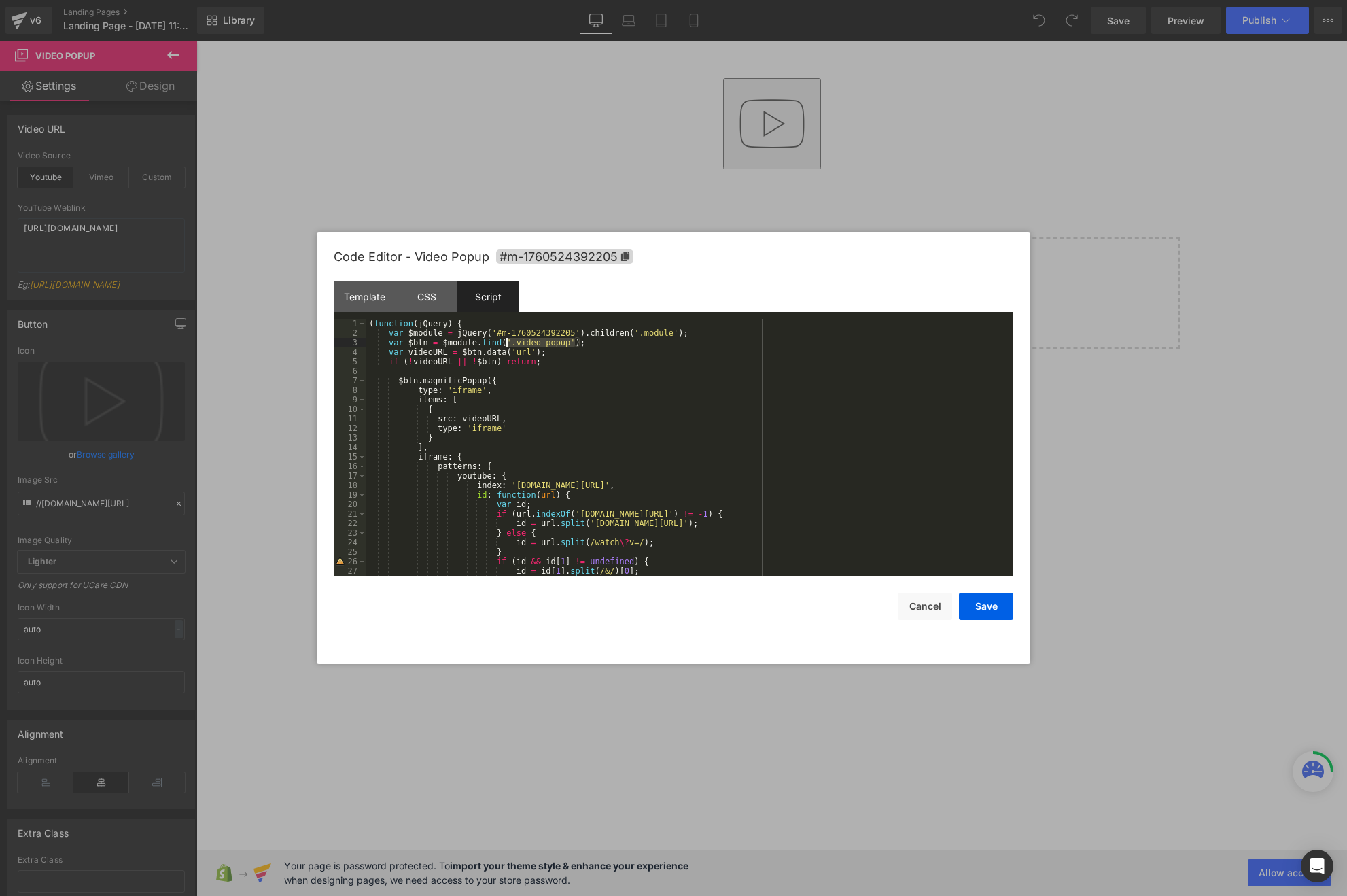
click at [549, 357] on div "( function ( jQuery ) { var $module = jQuery ( '#m-1760524392205' ) . children …" at bounding box center [686, 457] width 641 height 276
click at [580, 361] on div "( function ( jQuery ) { var $module = jQuery ( '#m-1760524392205' ) . children …" at bounding box center [686, 457] width 641 height 276
drag, startPoint x: 442, startPoint y: 341, endPoint x: 579, endPoint y: 345, distance: 137.1
click at [579, 345] on div "( function ( jQuery ) { var $module = jQuery ( '#m-1760524392205' ) . children …" at bounding box center [686, 457] width 641 height 276
drag, startPoint x: 398, startPoint y: 379, endPoint x: 417, endPoint y: 379, distance: 19.0
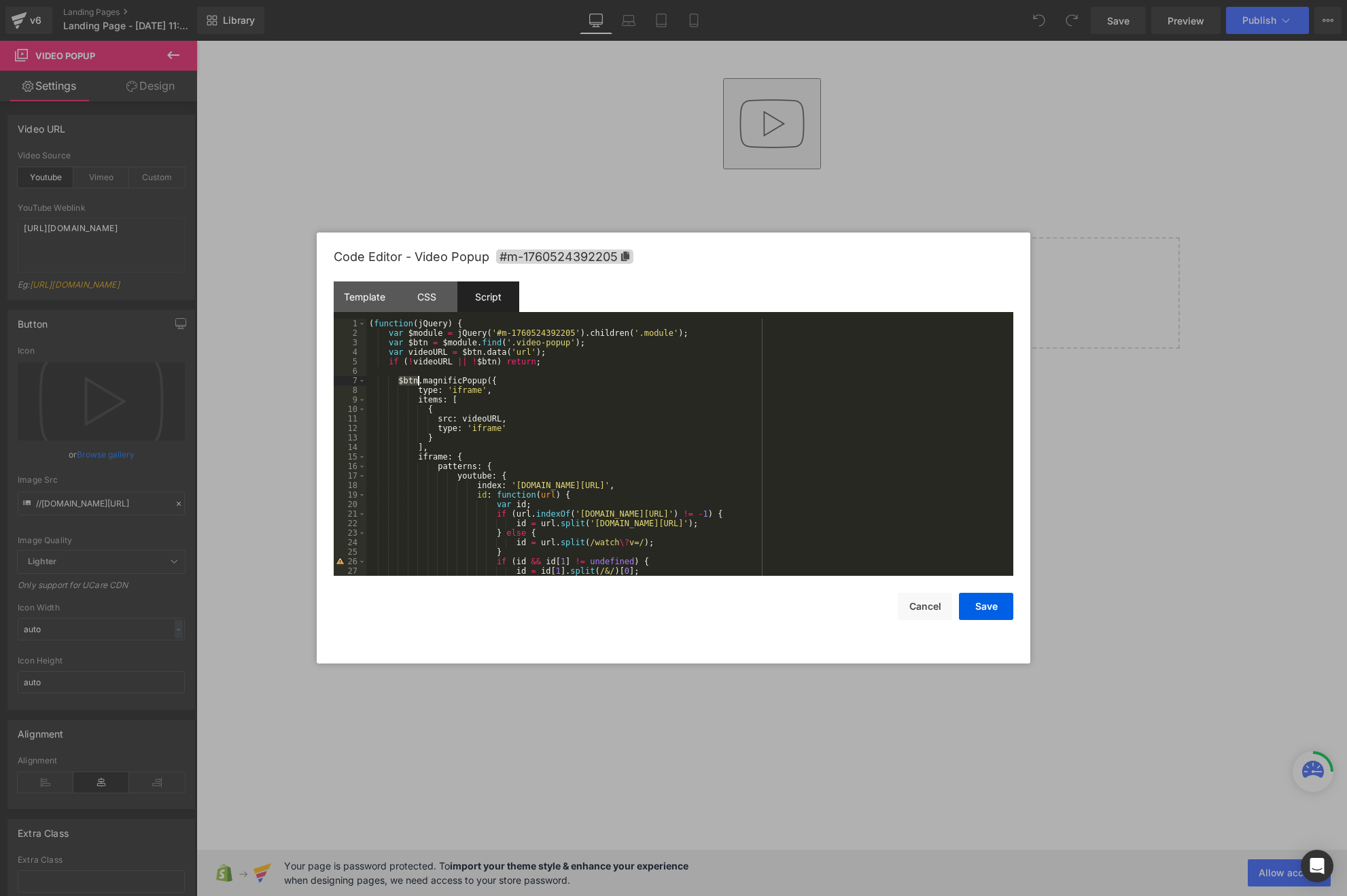
click at [417, 379] on div "( function ( jQuery ) { var $module = jQuery ( '#m-1760524392205' ) . children …" at bounding box center [686, 457] width 641 height 276
click at [367, 302] on div "Template" at bounding box center [365, 296] width 62 height 31
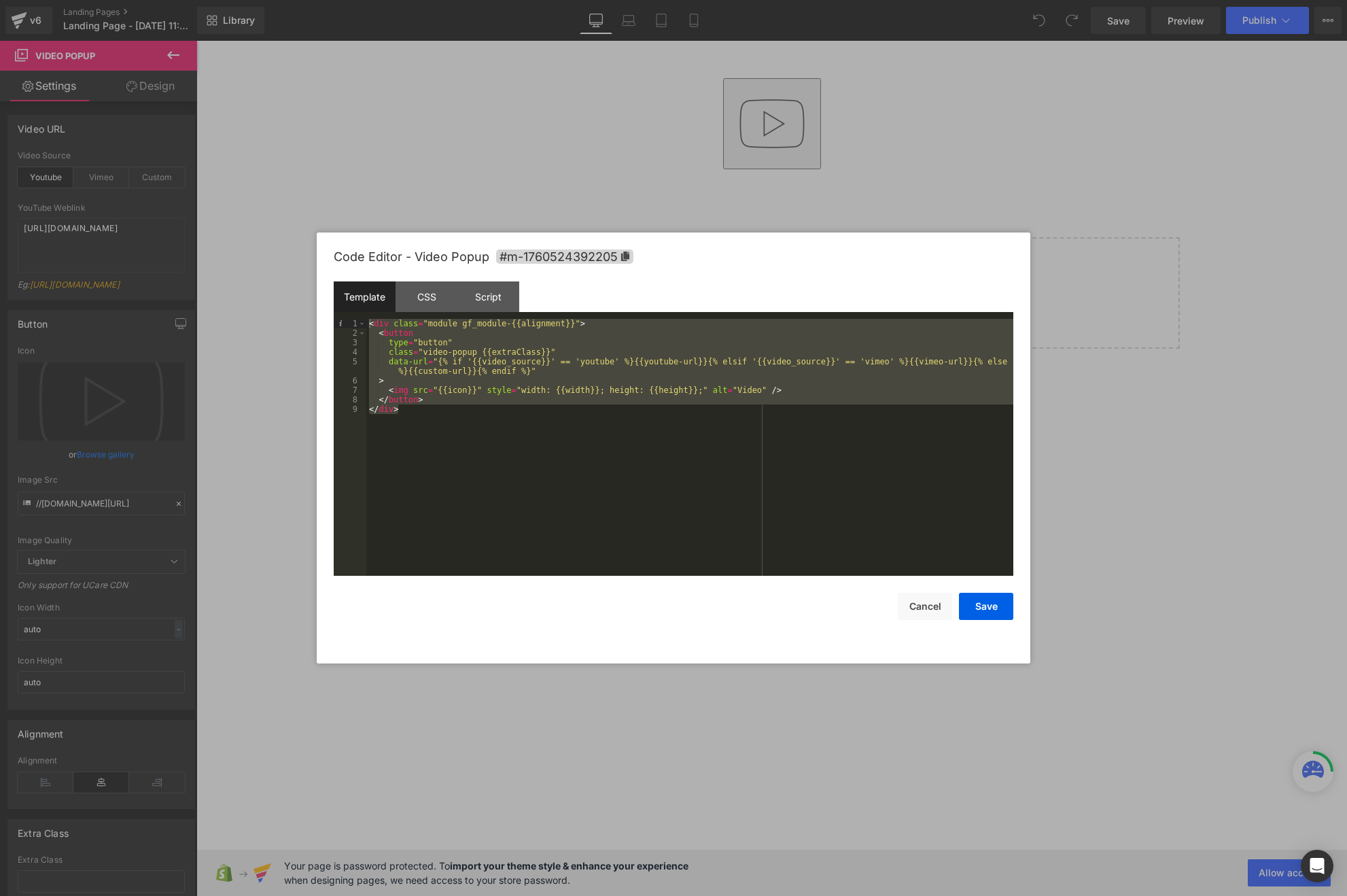
click at [390, 328] on div "< div class = "module gf_module-{{alignment}}" > < button type = "button" class…" at bounding box center [689, 457] width 647 height 276
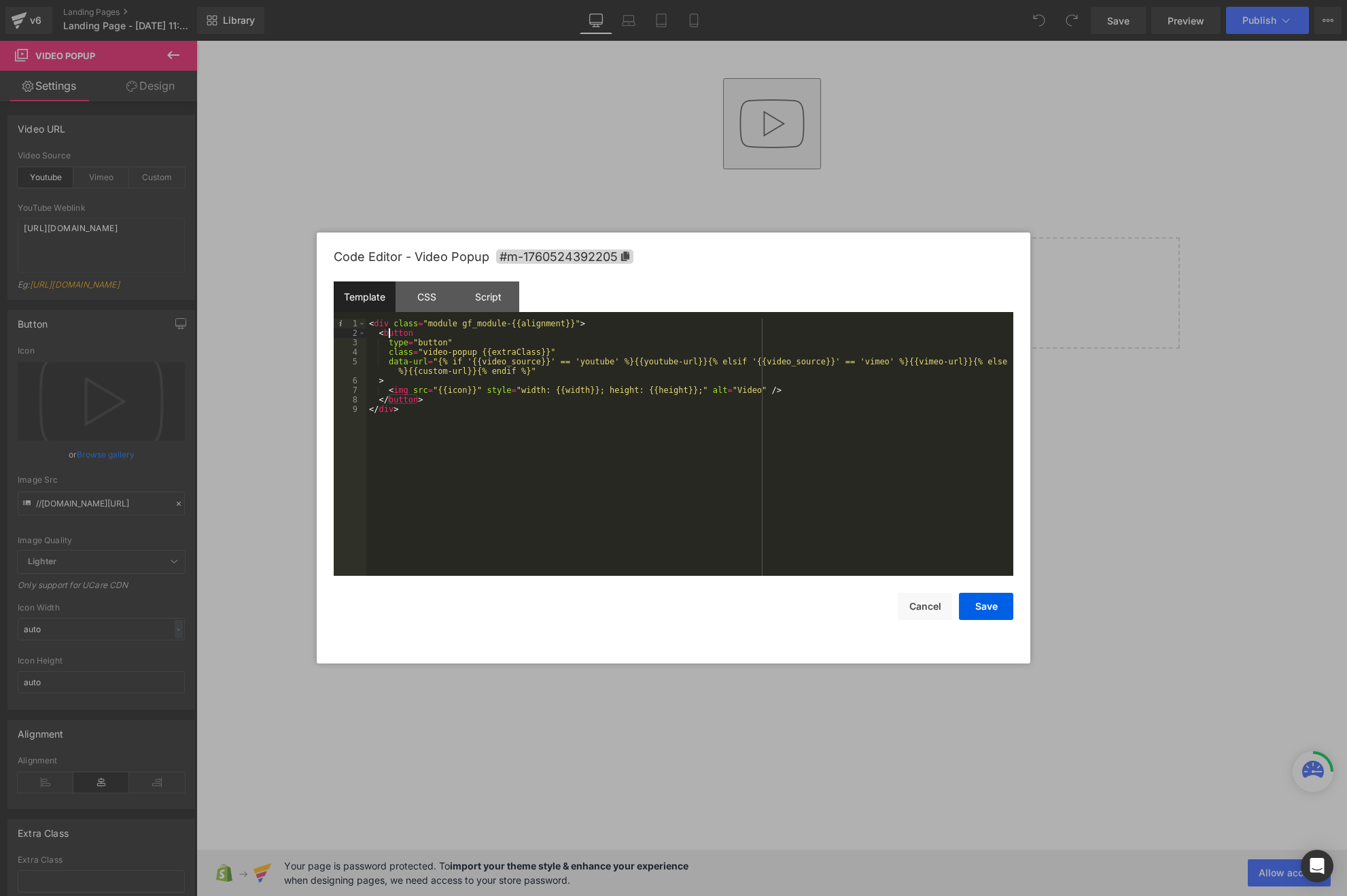
click at [390, 328] on div "< div class = "module gf_module-{{alignment}}" > < button type = "button" class…" at bounding box center [689, 457] width 647 height 276
click at [403, 398] on div "< div class = "module gf_module-{{alignment}}" > < a type = "button" class = "v…" at bounding box center [689, 457] width 647 height 276
drag, startPoint x: 390, startPoint y: 359, endPoint x: 427, endPoint y: 359, distance: 37.0
click at [427, 359] on div "< div class = "module gf_module-{{alignment}}" > < a type = "button" class = "v…" at bounding box center [689, 457] width 647 height 276
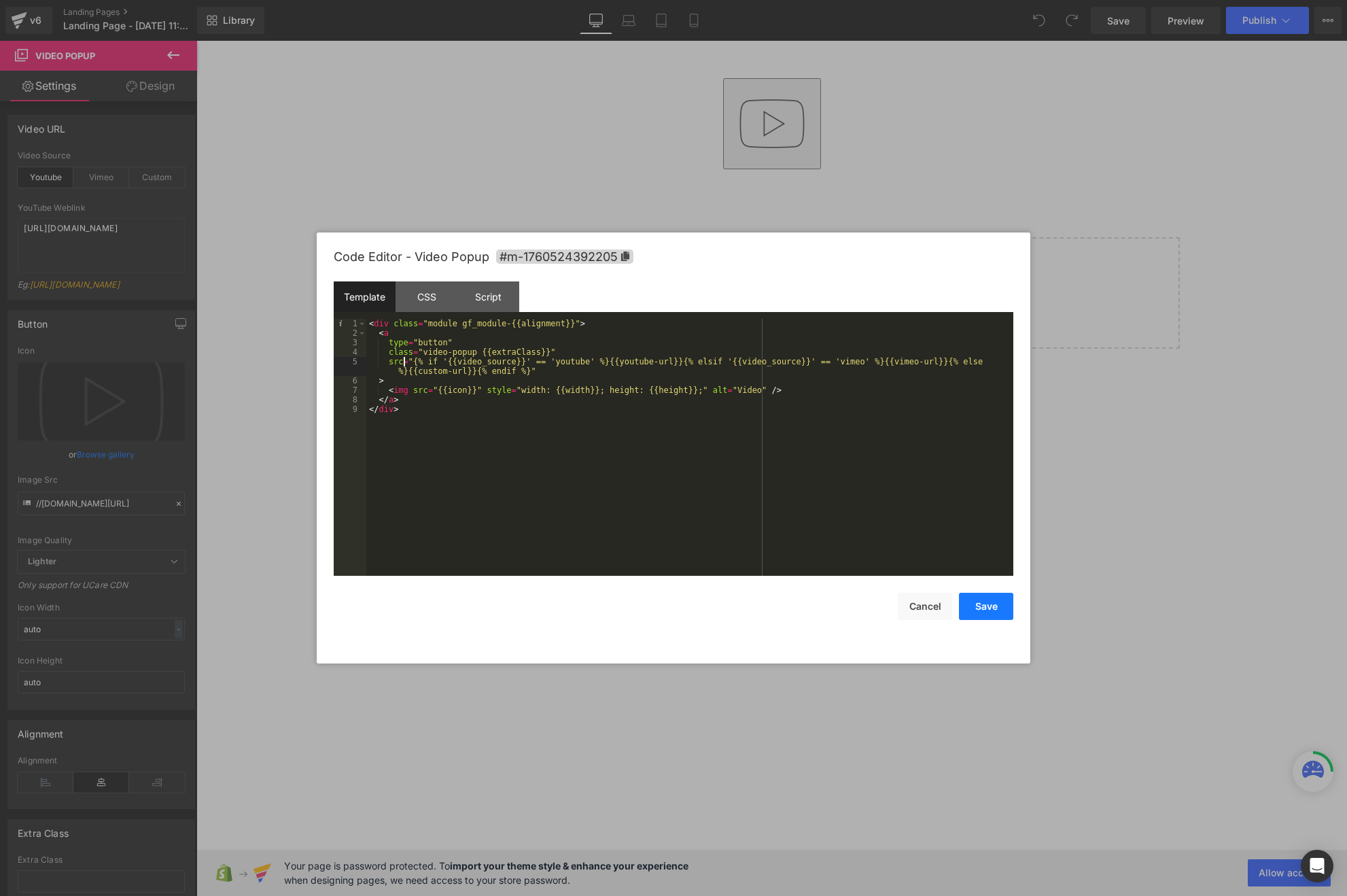
click at [966, 607] on button "Save" at bounding box center [986, 606] width 54 height 27
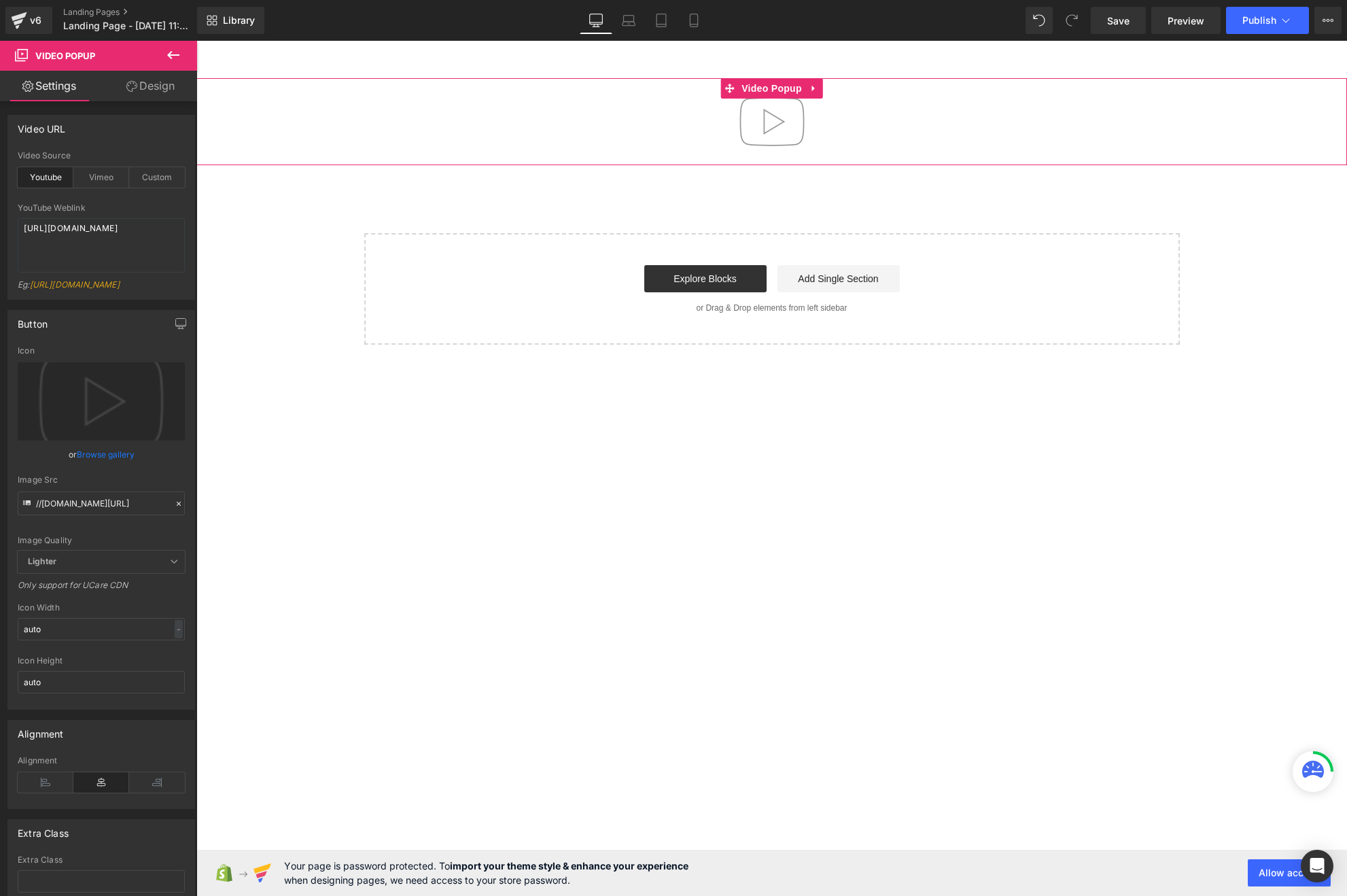
click at [753, 127] on img at bounding box center [772, 122] width 87 height 87
click at [775, 133] on img at bounding box center [772, 122] width 87 height 87
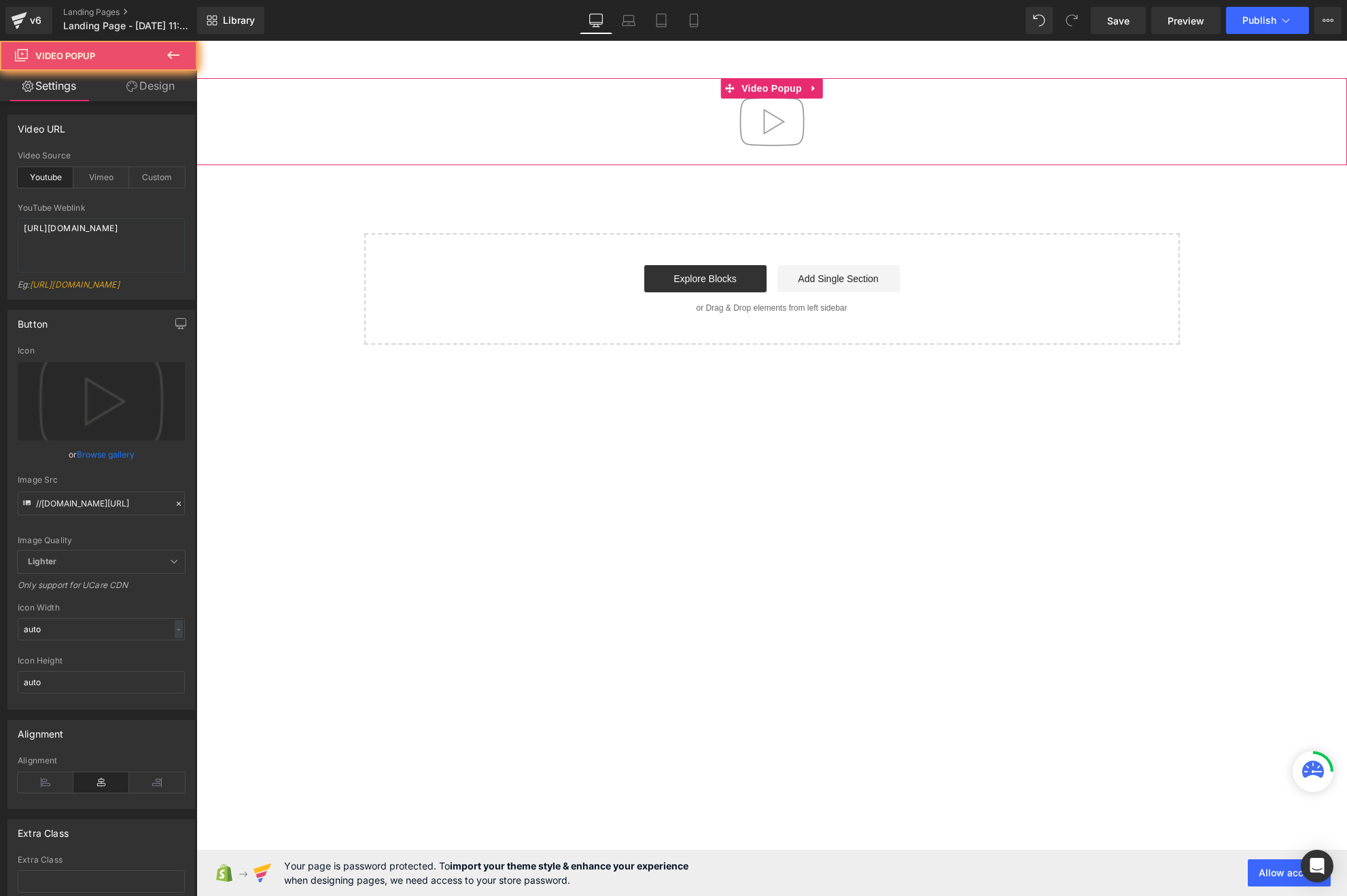
click at [775, 133] on img at bounding box center [772, 122] width 87 height 87
click at [788, 138] on img at bounding box center [772, 122] width 87 height 87
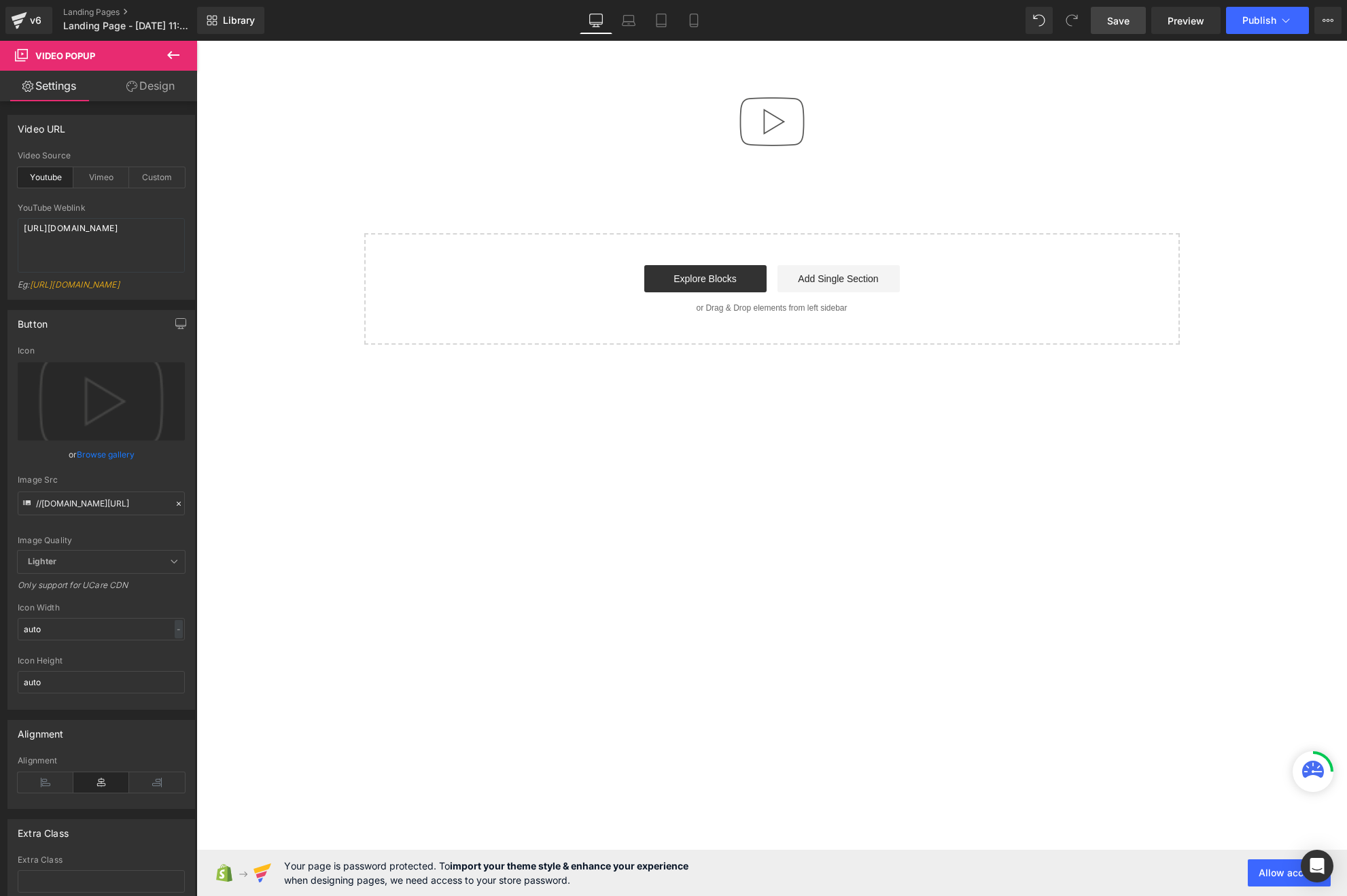
click at [1124, 14] on span "Save" at bounding box center [1118, 21] width 22 height 14
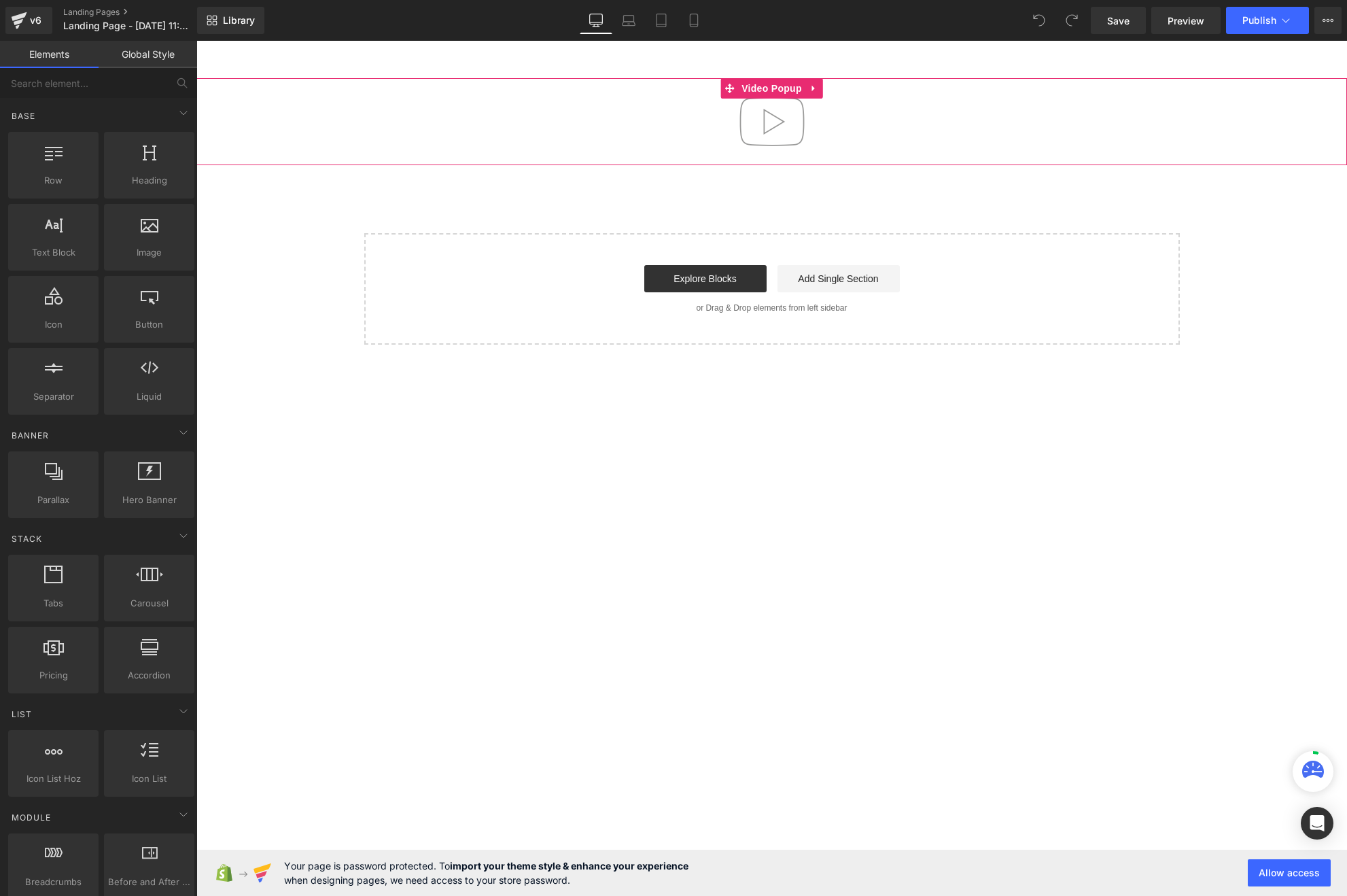
click at [772, 128] on img at bounding box center [772, 122] width 87 height 87
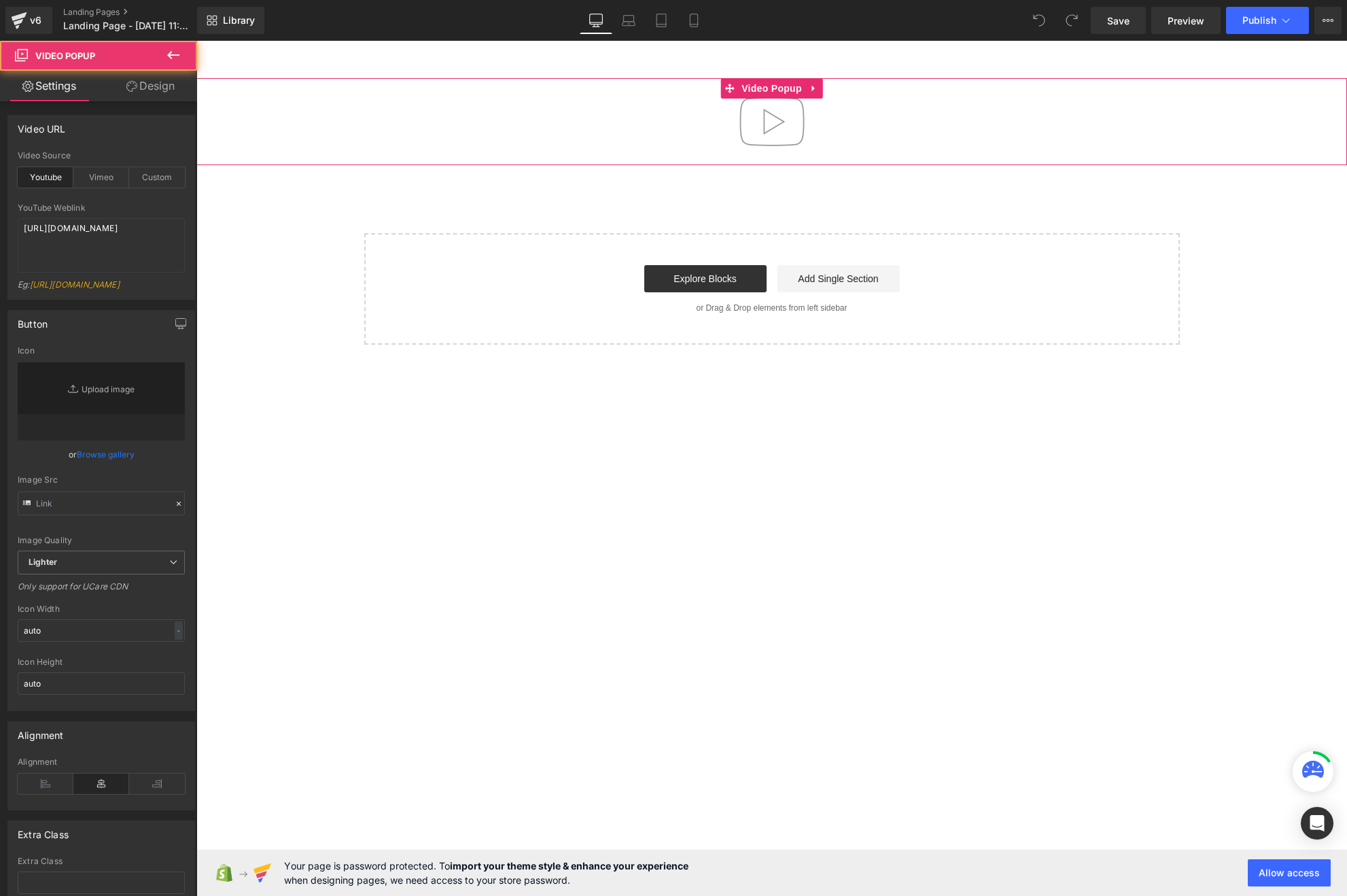
type input "//[DOMAIN_NAME][URL]"
click at [772, 128] on img at bounding box center [772, 122] width 87 height 87
click at [761, 135] on img at bounding box center [772, 122] width 87 height 87
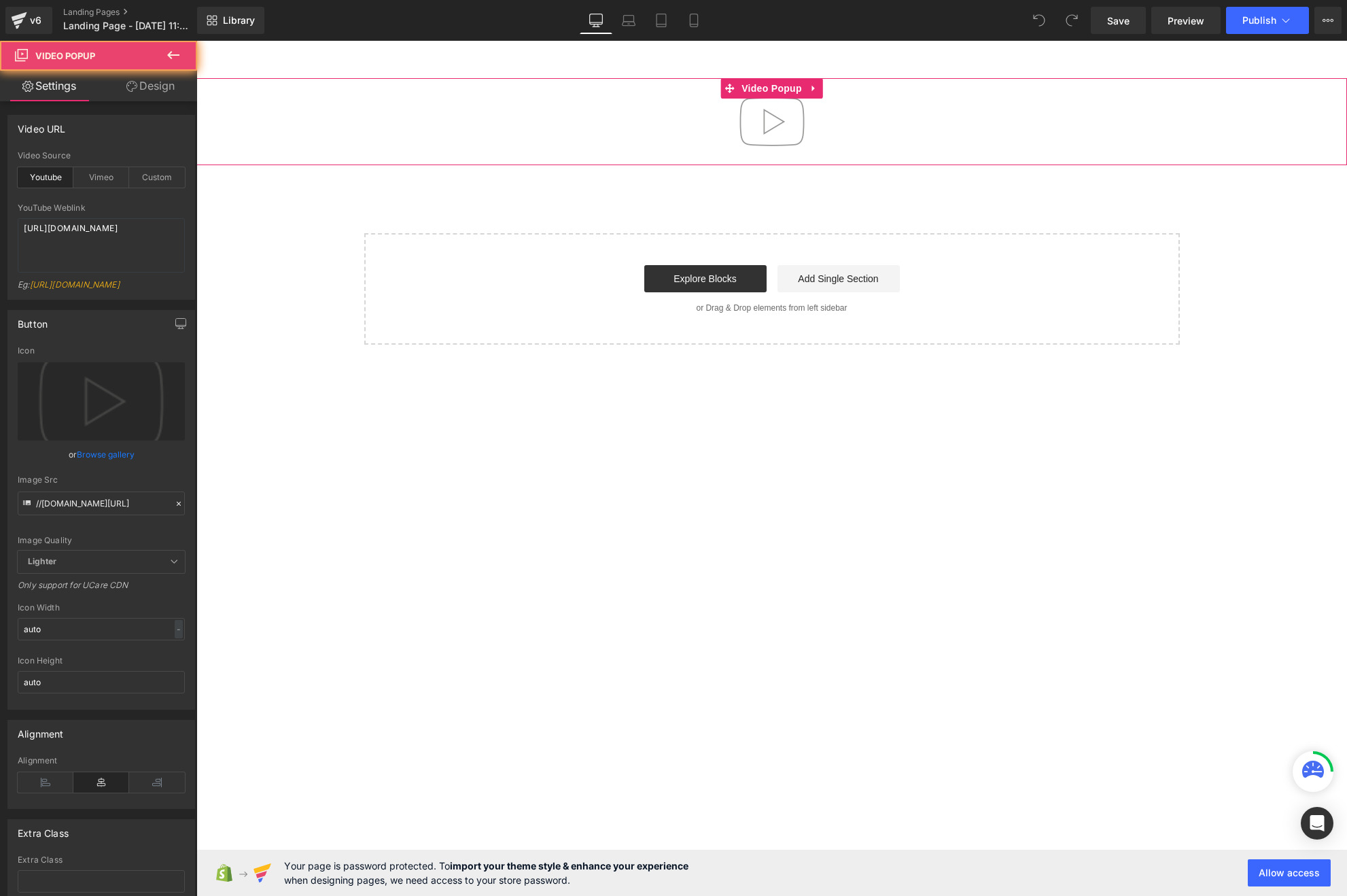
click at [761, 135] on img at bounding box center [772, 122] width 87 height 87
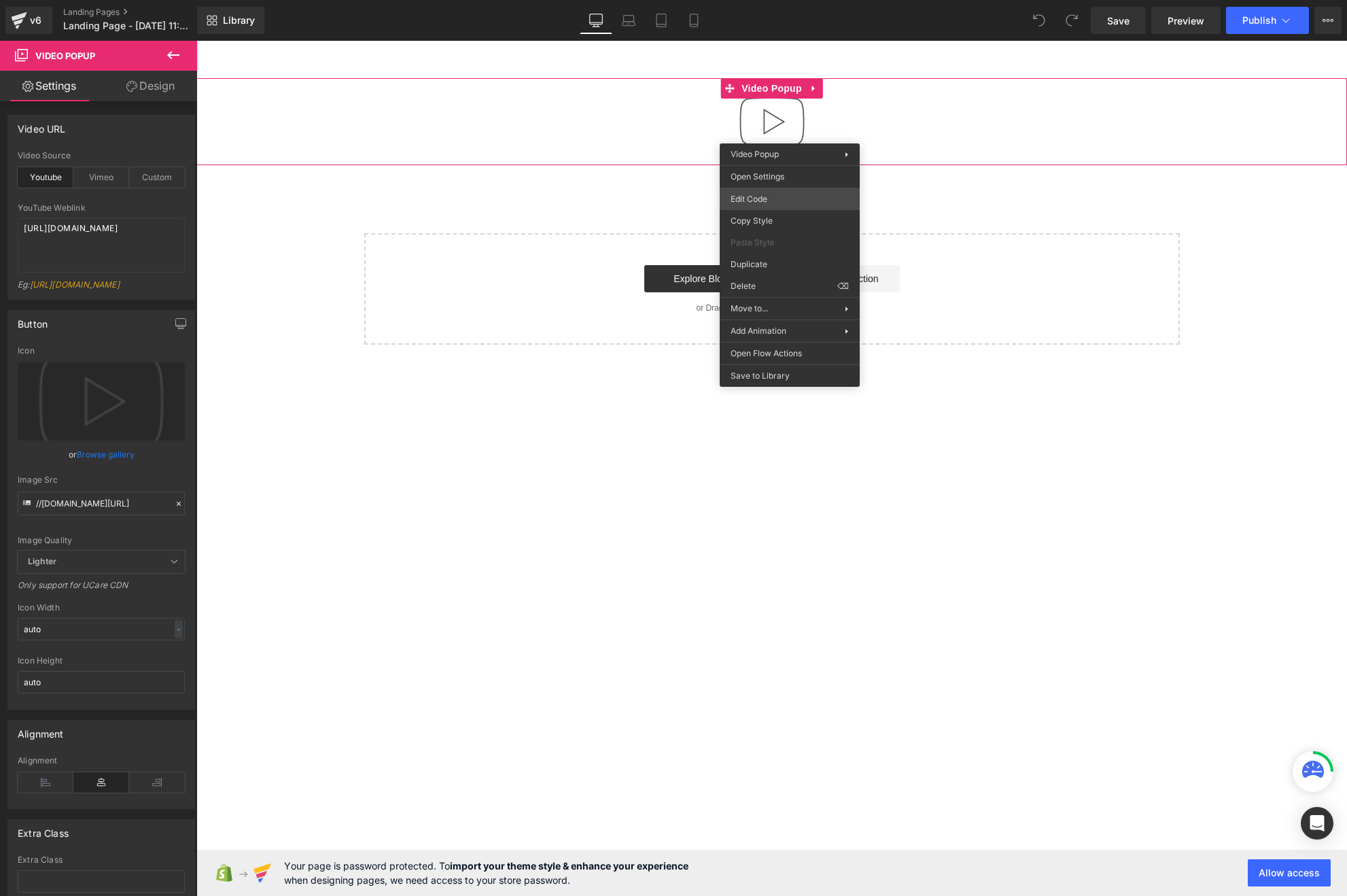
click at [786, 197] on body "You are previewing how the will restyle your page. You can not edit Elements in…" at bounding box center [674, 448] width 1347 height 896
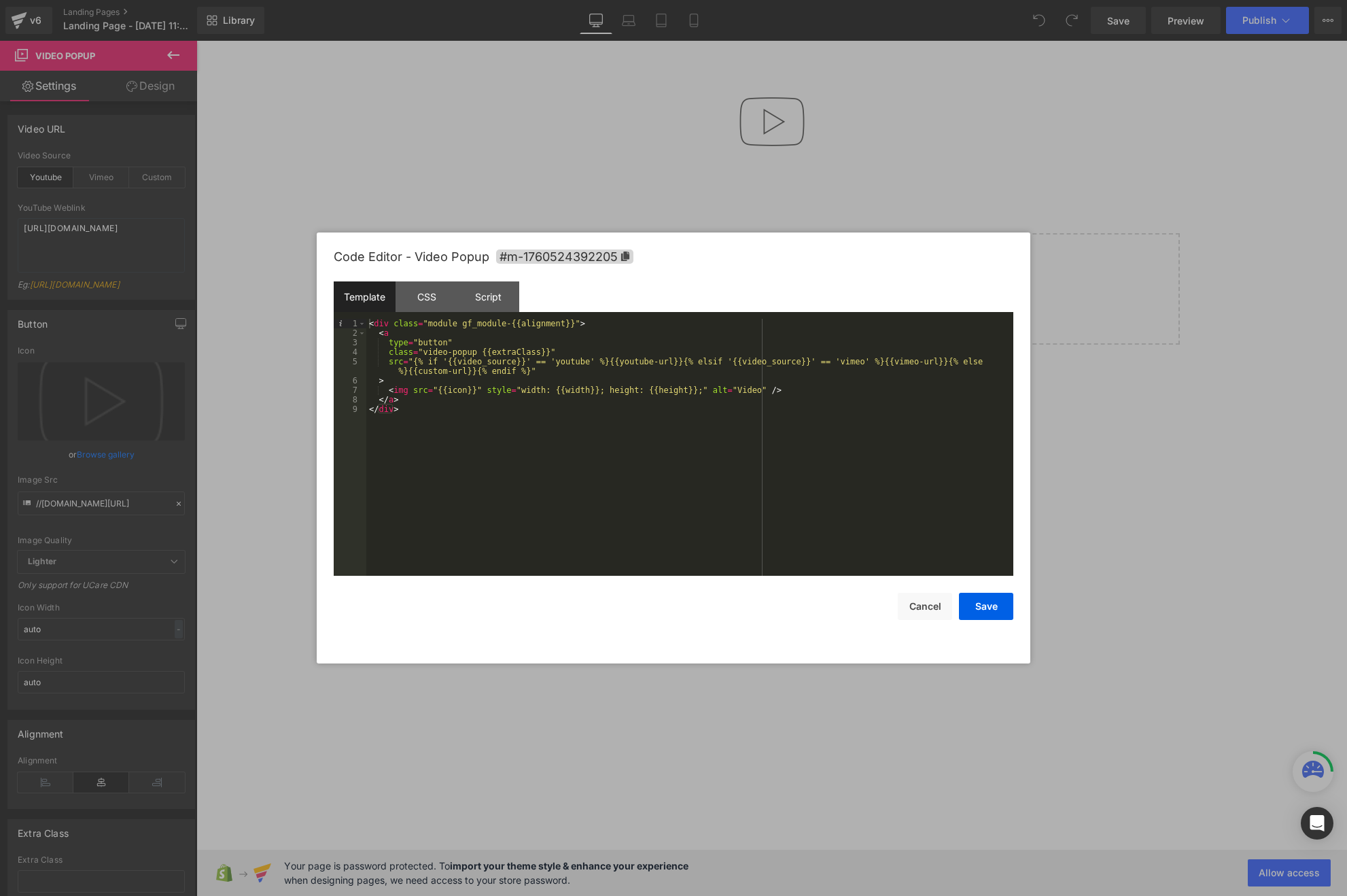
click at [399, 360] on div "< div class = "module gf_module-{{alignment}}" > < a type = "button" class = "v…" at bounding box center [689, 457] width 647 height 276
click at [972, 608] on button "Save" at bounding box center [986, 606] width 54 height 27
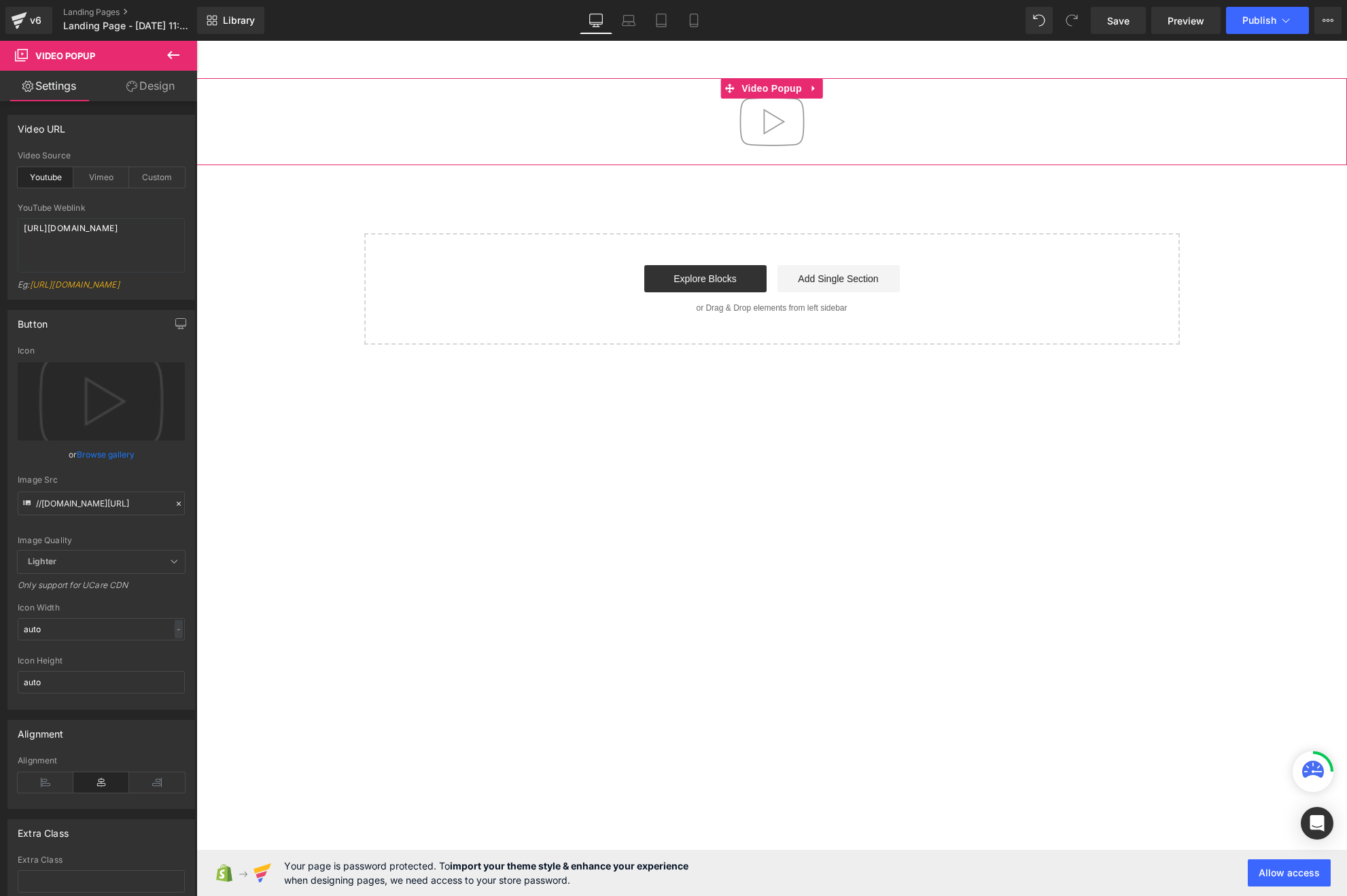
click at [781, 124] on img at bounding box center [772, 122] width 87 height 87
click at [792, 122] on img at bounding box center [772, 122] width 87 height 87
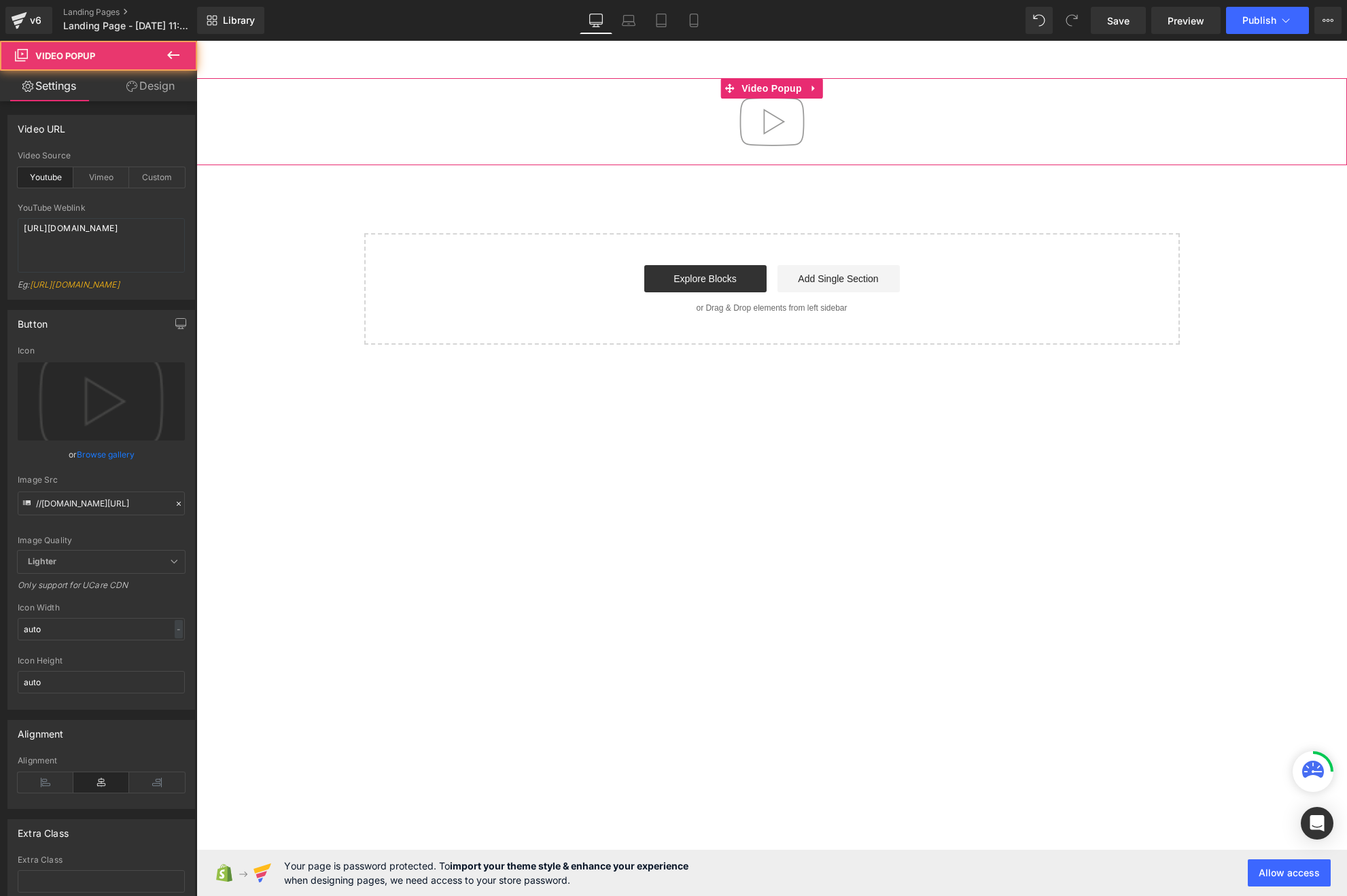
click at [792, 122] on img at bounding box center [772, 122] width 87 height 87
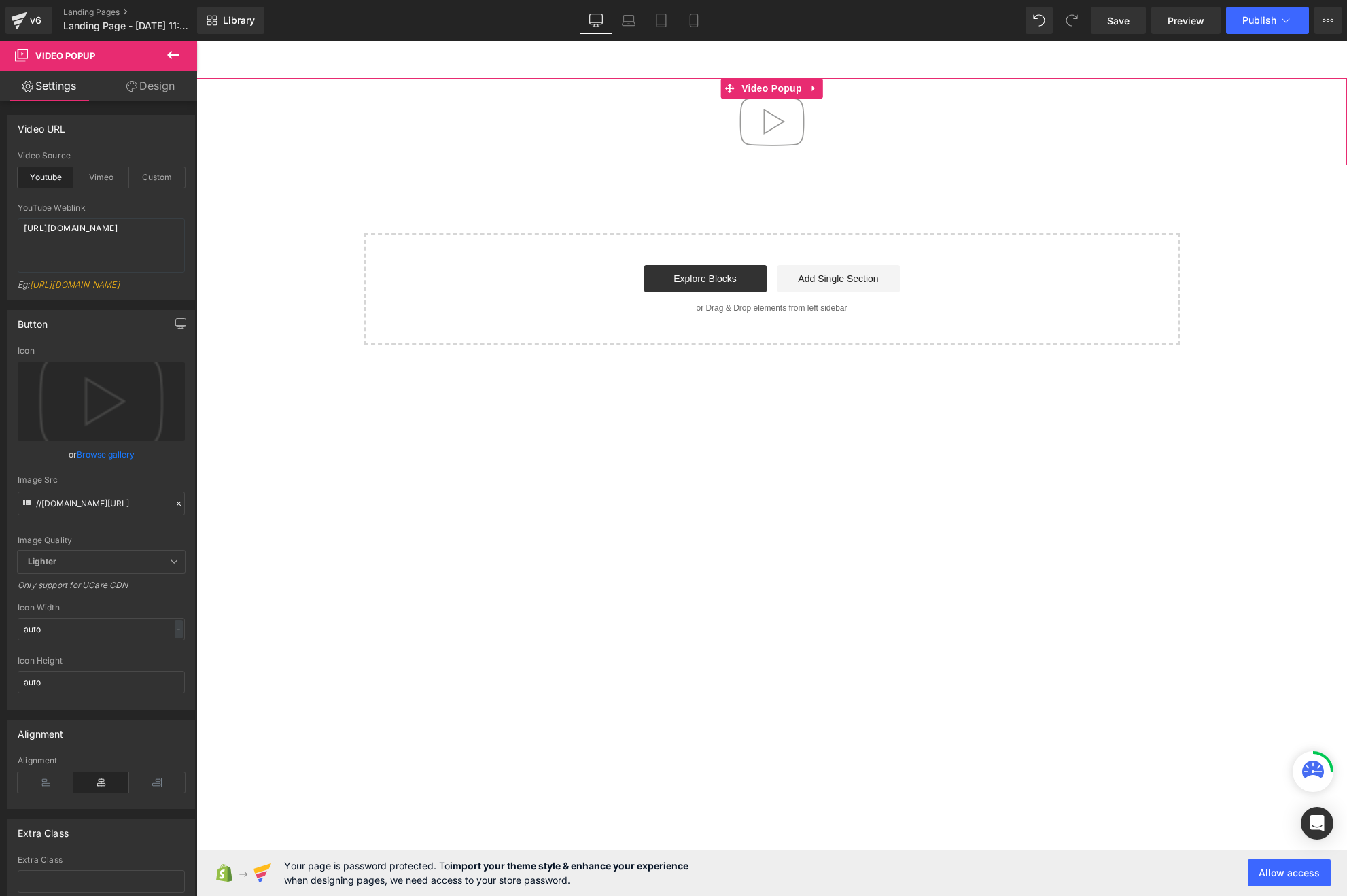
click at [766, 123] on img at bounding box center [772, 122] width 87 height 87
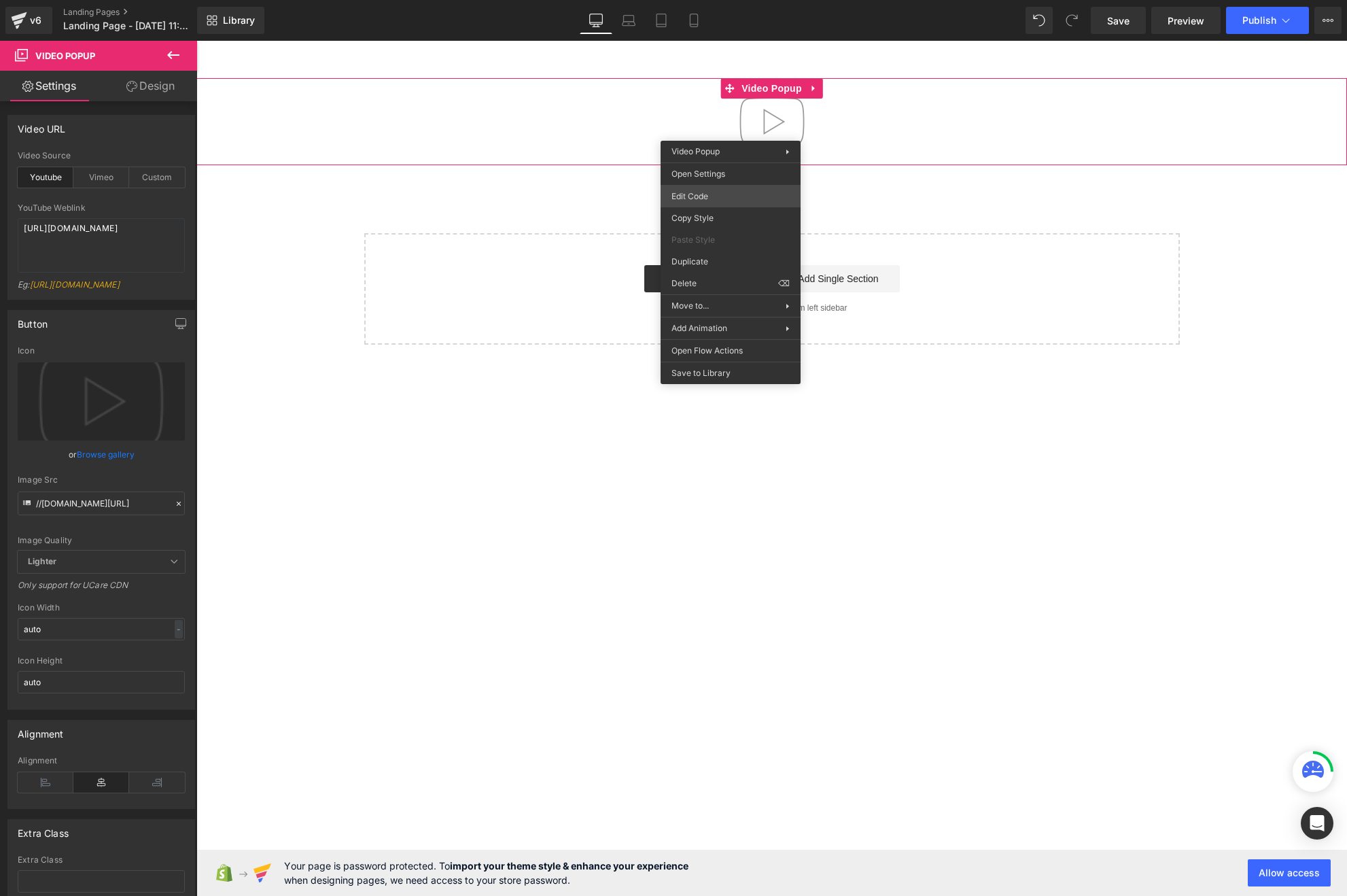
click at [705, 199] on body "You are previewing how the will restyle your page. You can not edit Elements in…" at bounding box center [674, 448] width 1347 height 896
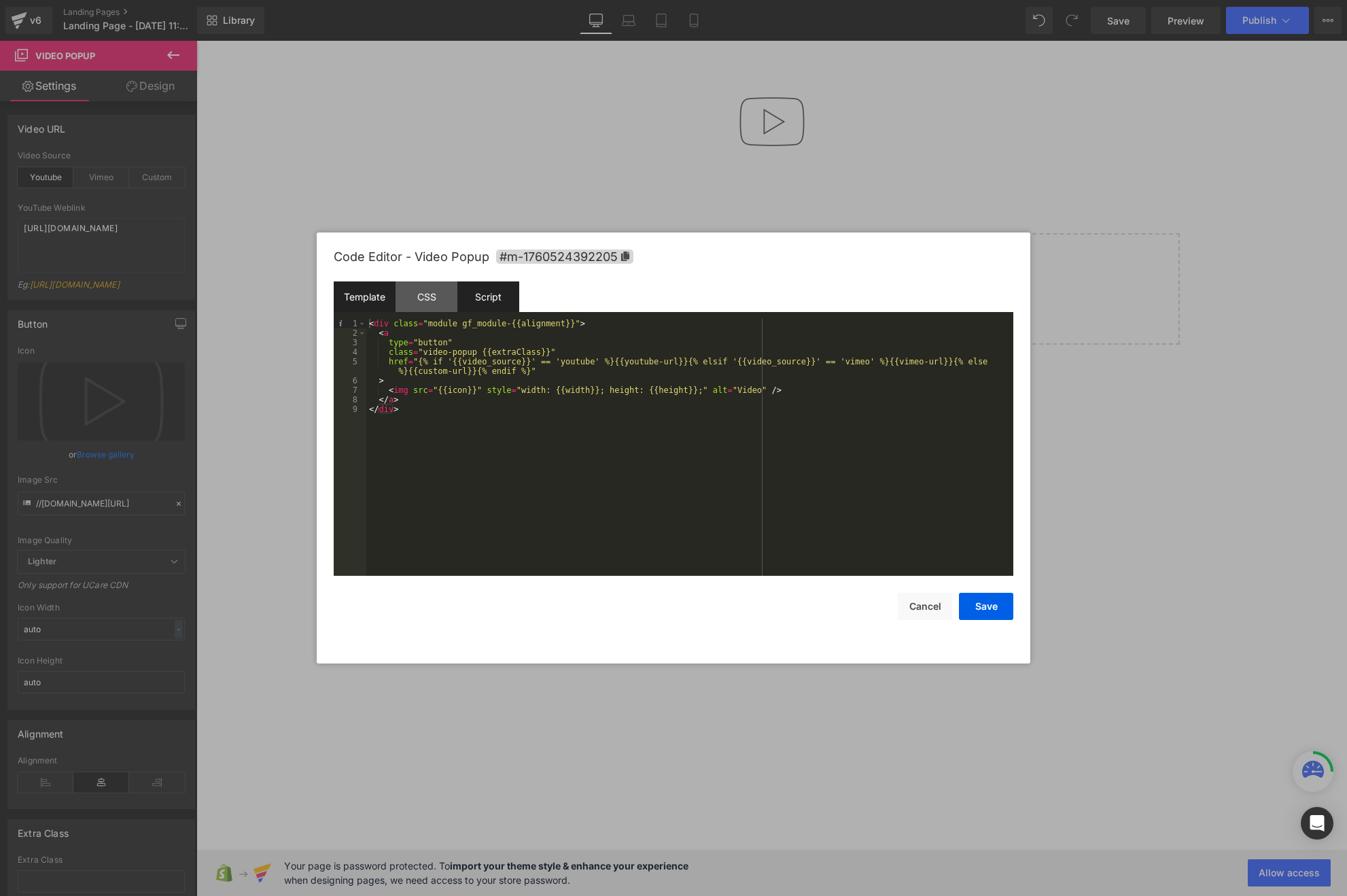
click at [484, 300] on div "Script" at bounding box center [488, 296] width 62 height 31
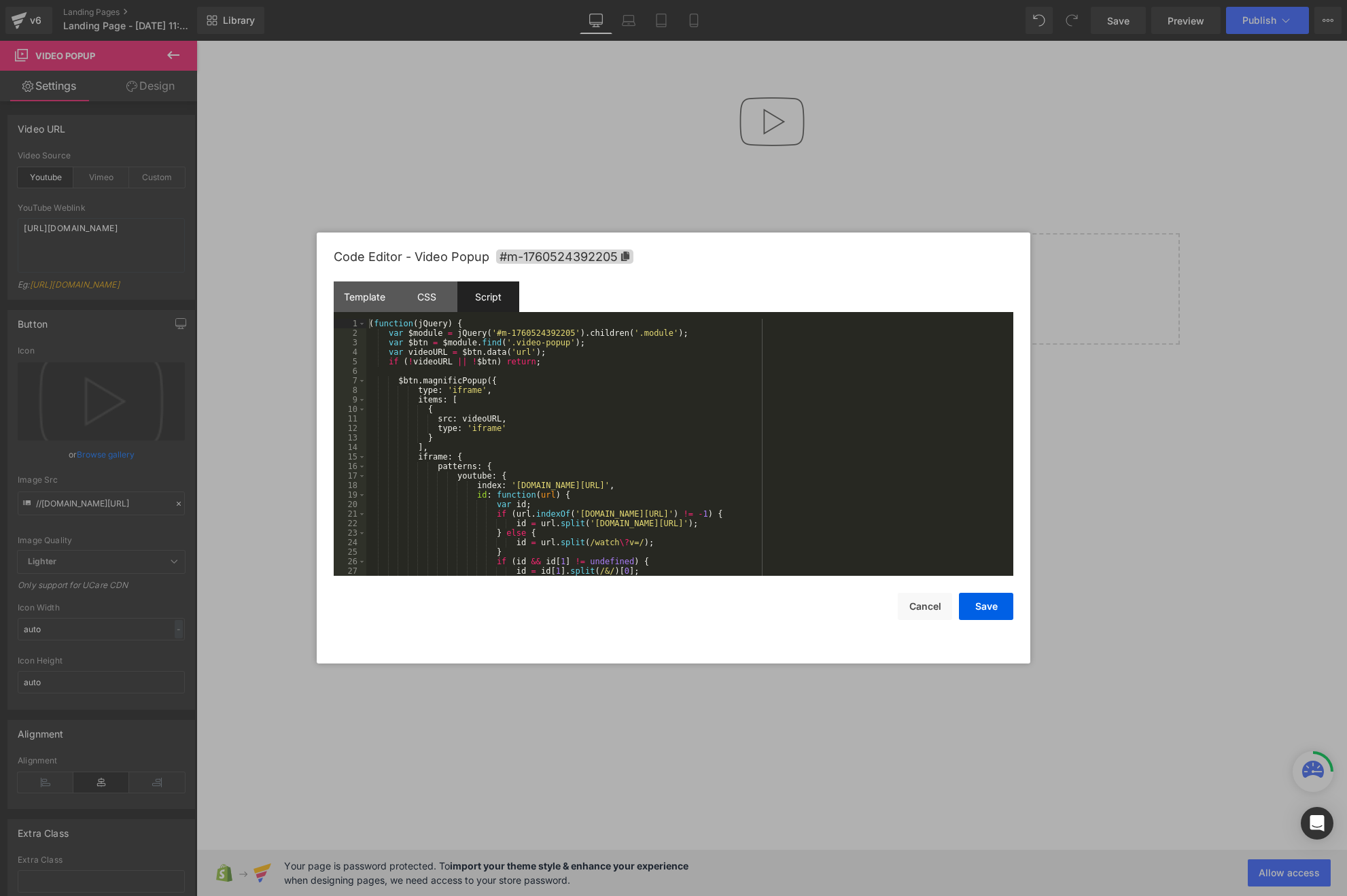
click at [524, 398] on div "( function ( jQuery ) { var $module = jQuery ( '#m-1760524392205' ) . children …" at bounding box center [686, 457] width 641 height 276
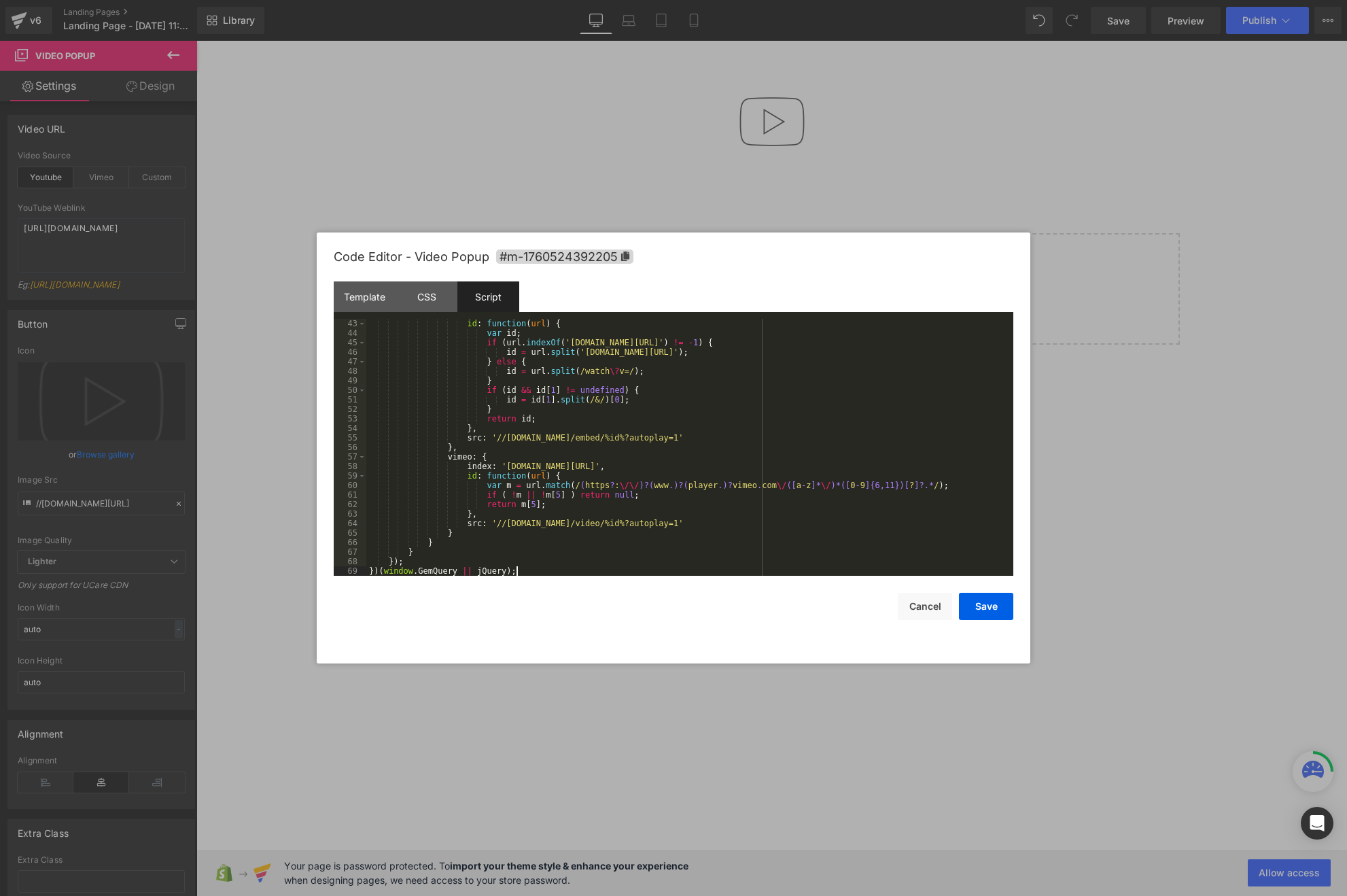
scroll to position [399, 0]
click at [982, 607] on button "Save" at bounding box center [986, 606] width 54 height 27
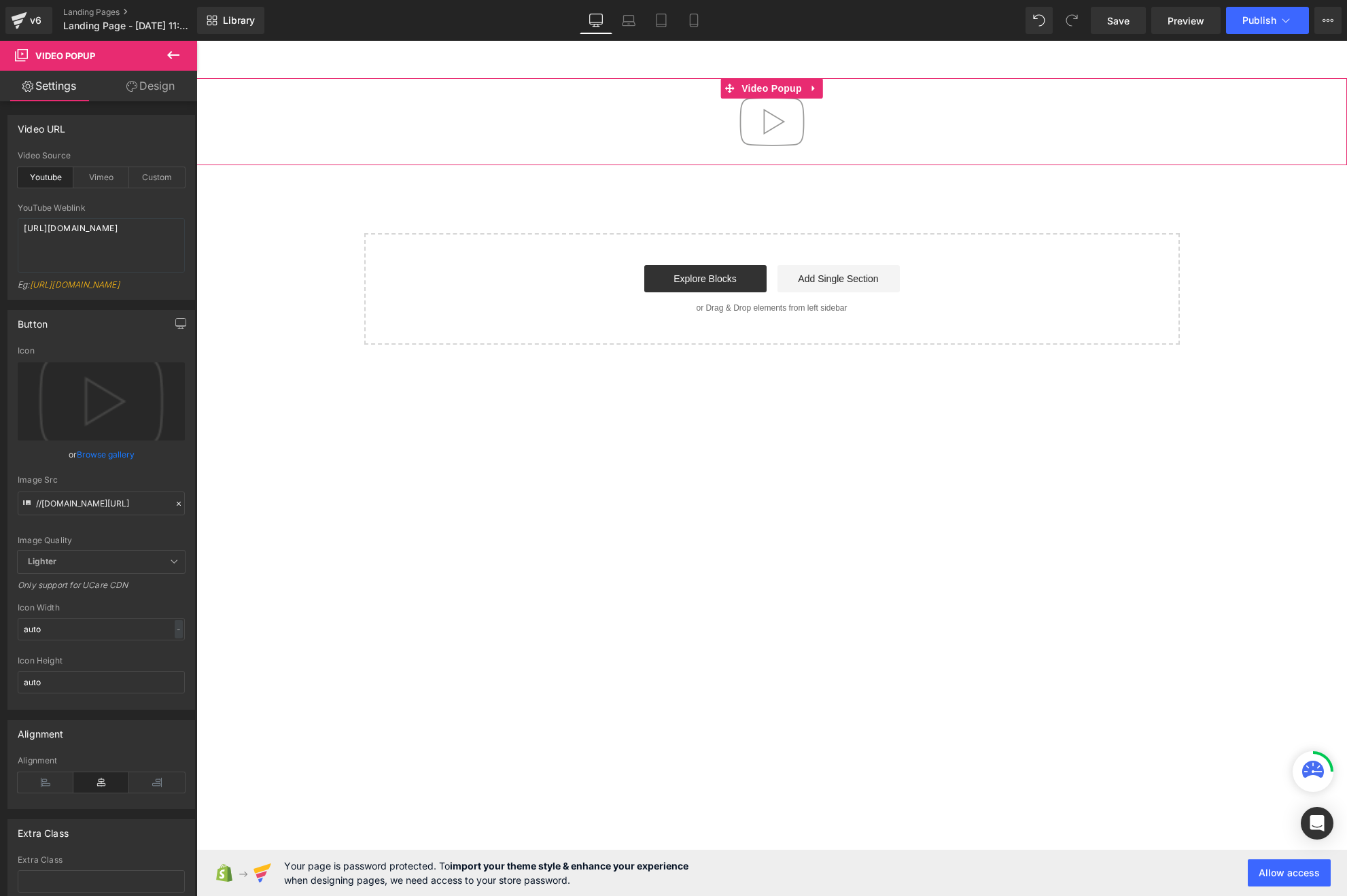
click at [738, 135] on img at bounding box center [772, 122] width 87 height 87
click at [787, 131] on img at bounding box center [772, 122] width 87 height 87
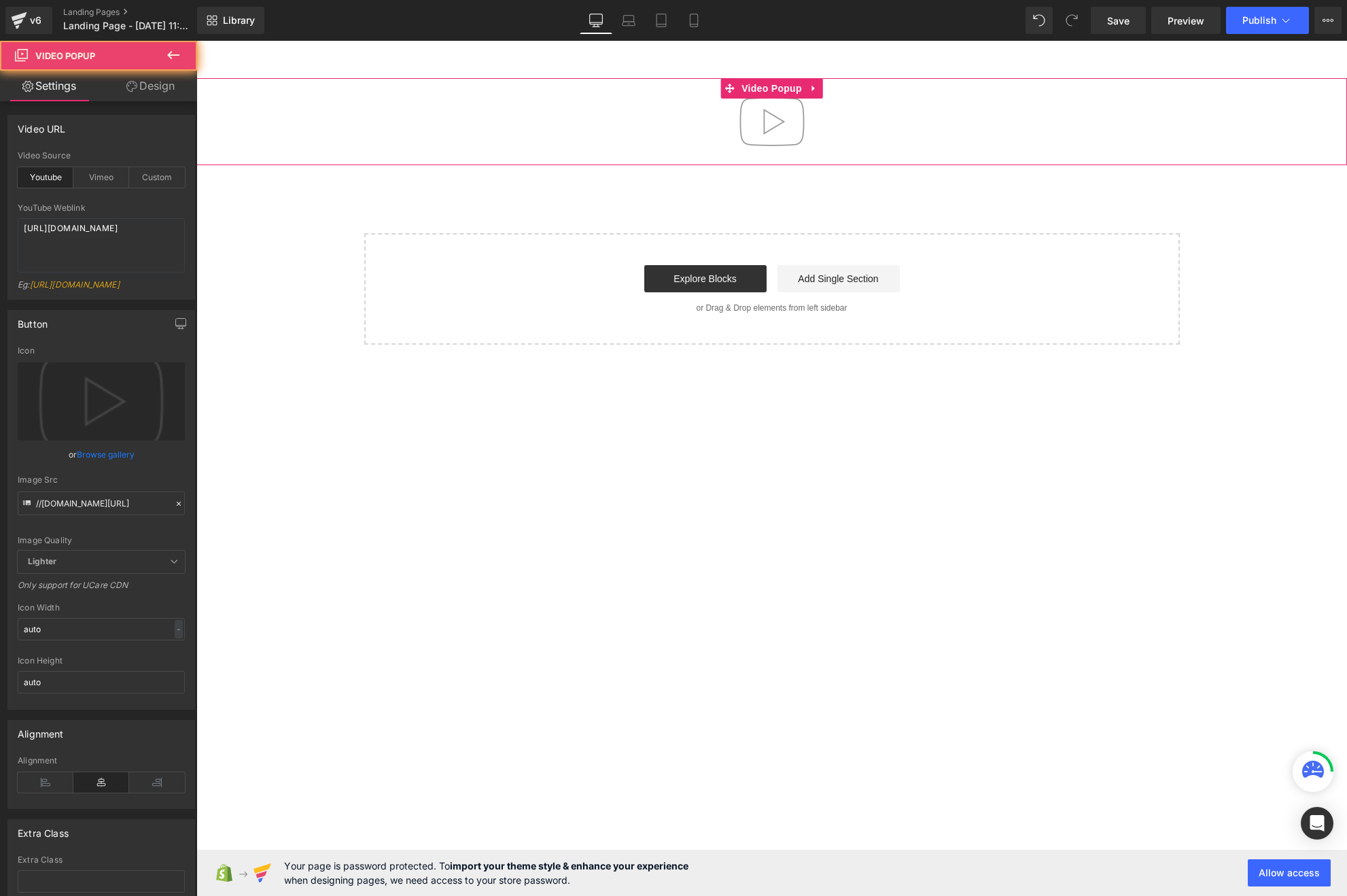
click at [787, 131] on img at bounding box center [772, 122] width 87 height 87
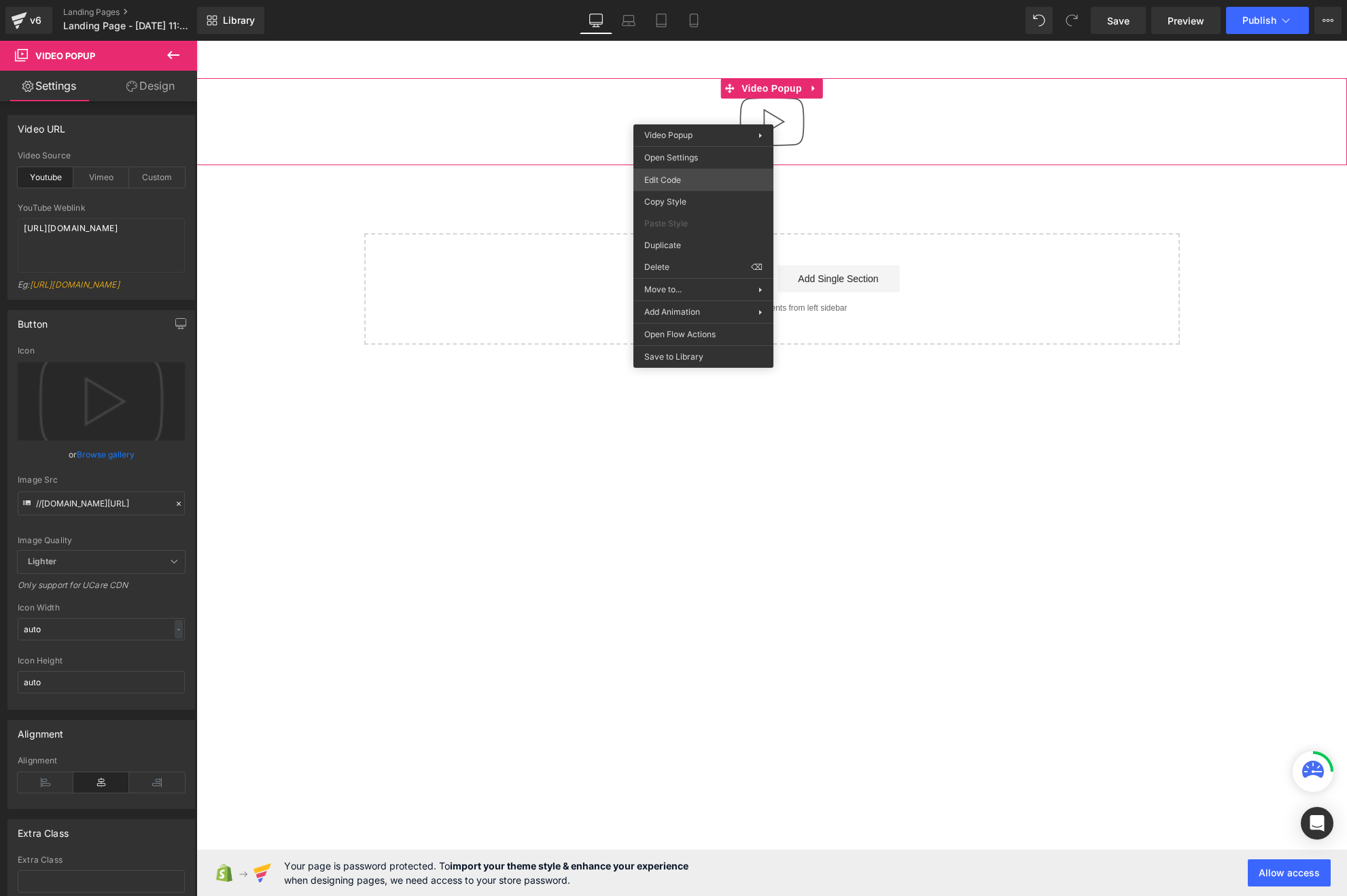
click at [713, 185] on body "You are previewing how the will restyle your page. You can not edit Elements in…" at bounding box center [674, 448] width 1347 height 896
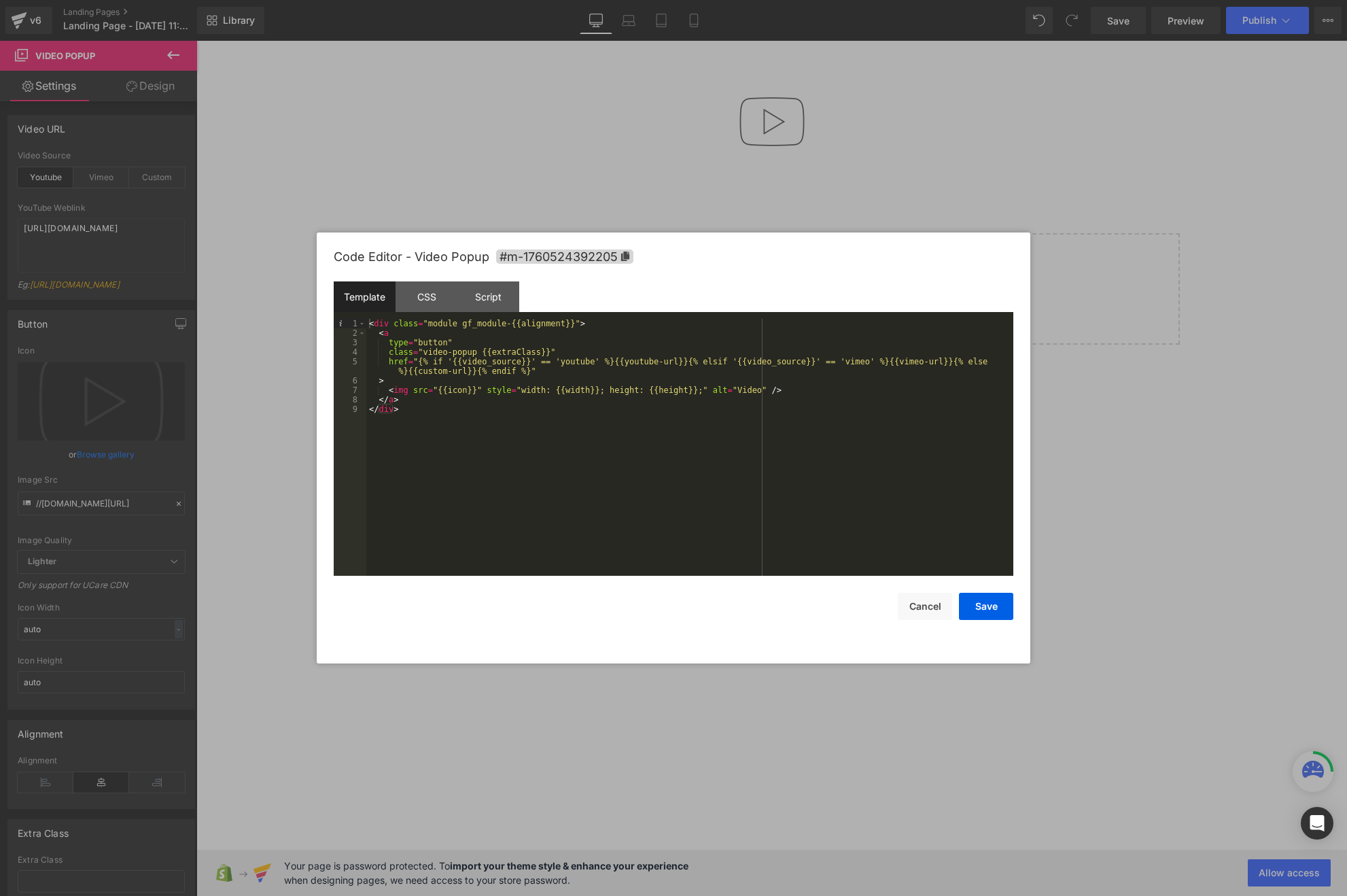
click at [556, 409] on div "< div class = "module gf_module-{{alignment}}" > < a type = "button" class = "v…" at bounding box center [689, 457] width 647 height 276
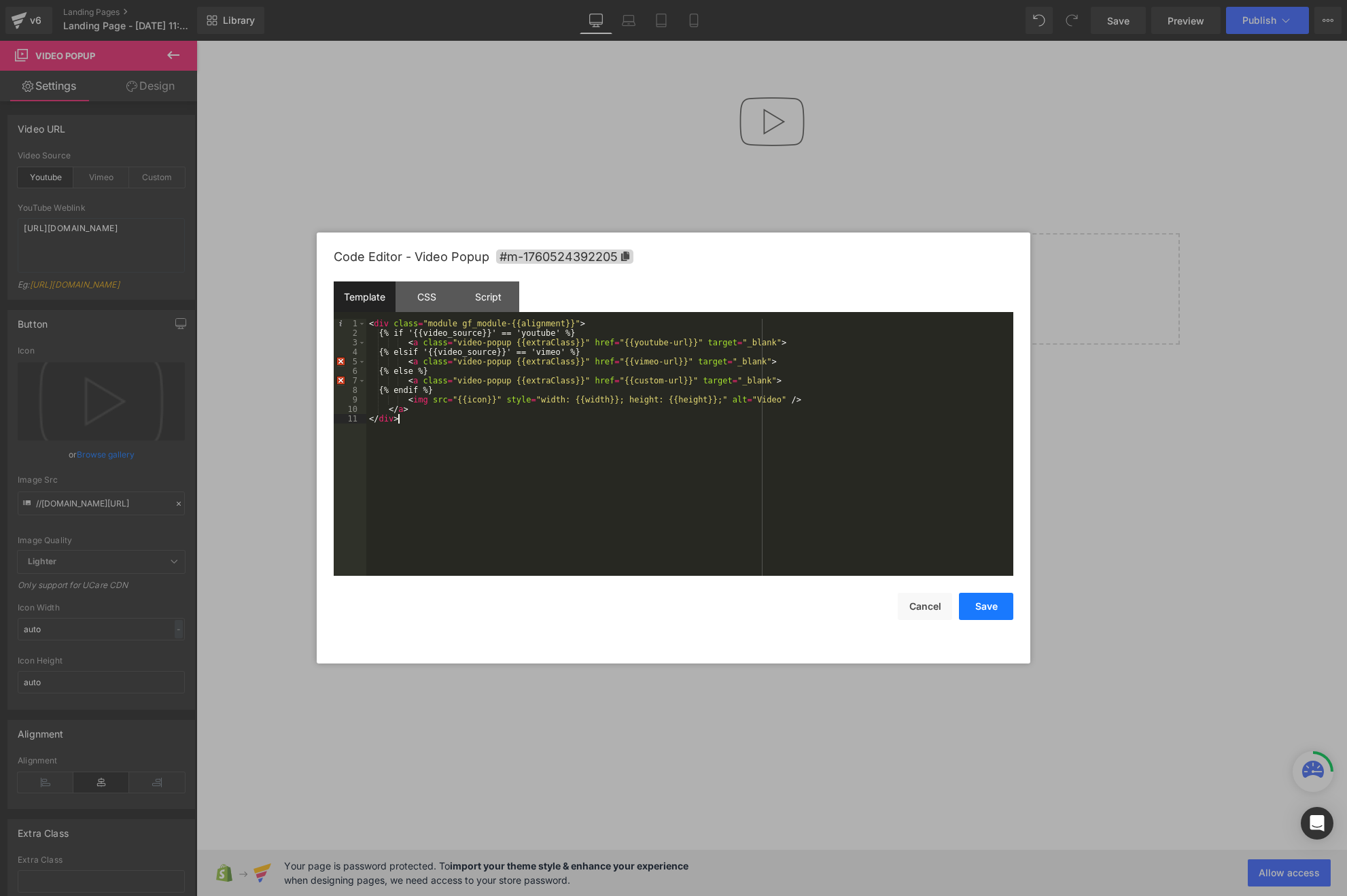
click at [1003, 611] on button "Save" at bounding box center [986, 606] width 54 height 27
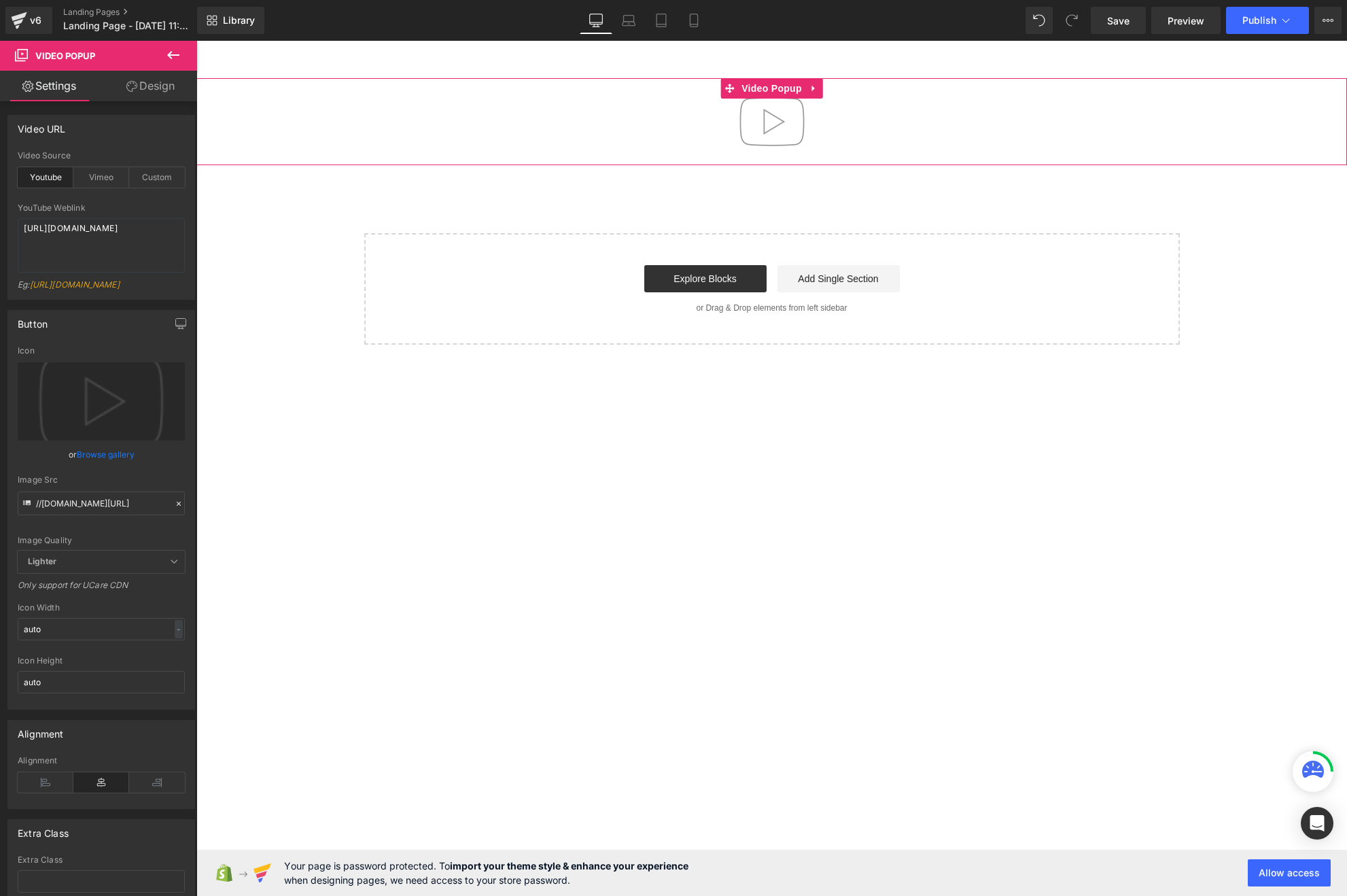
click at [787, 122] on img at bounding box center [772, 122] width 87 height 87
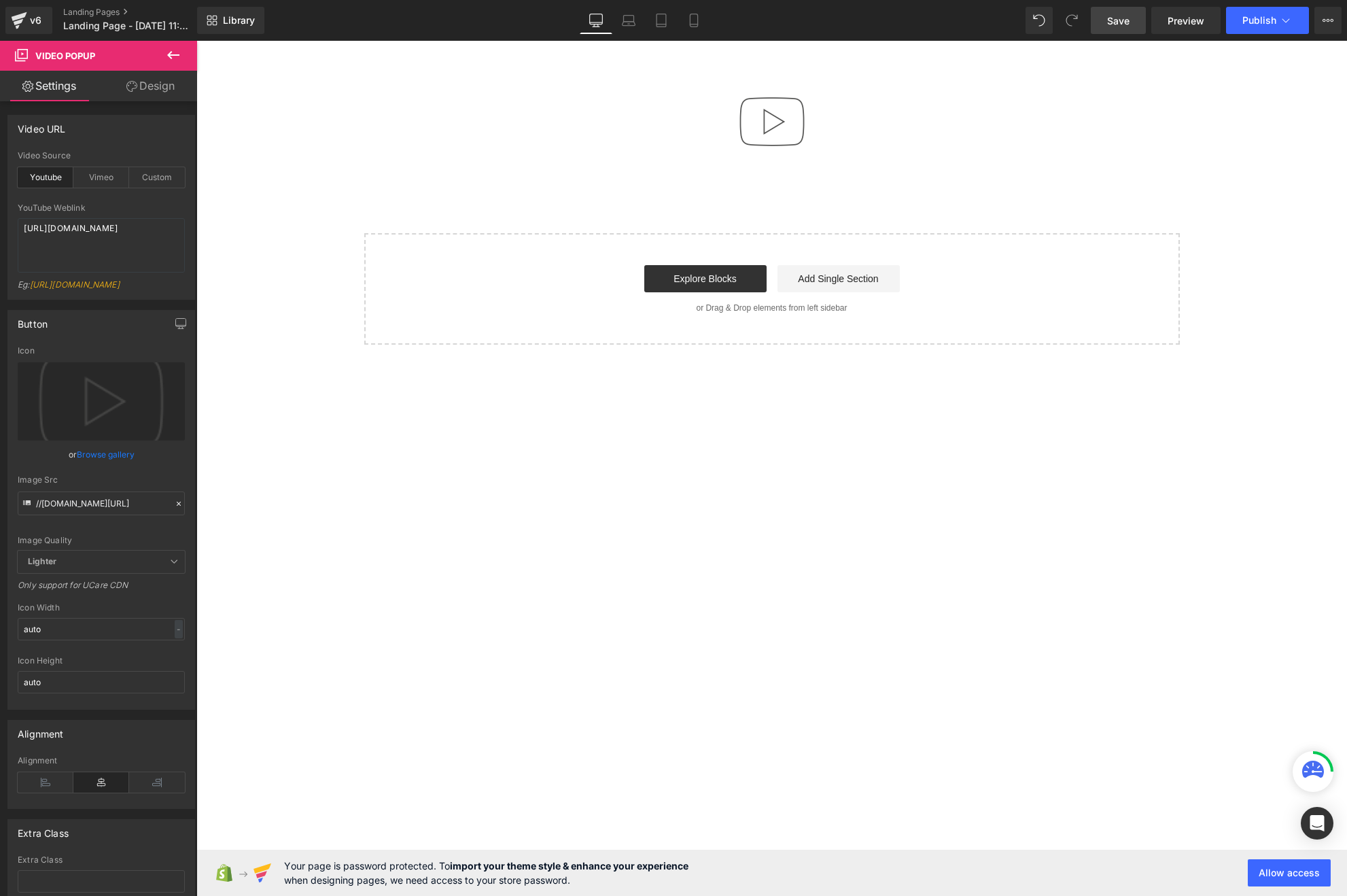
click at [1124, 21] on span "Save" at bounding box center [1118, 21] width 22 height 14
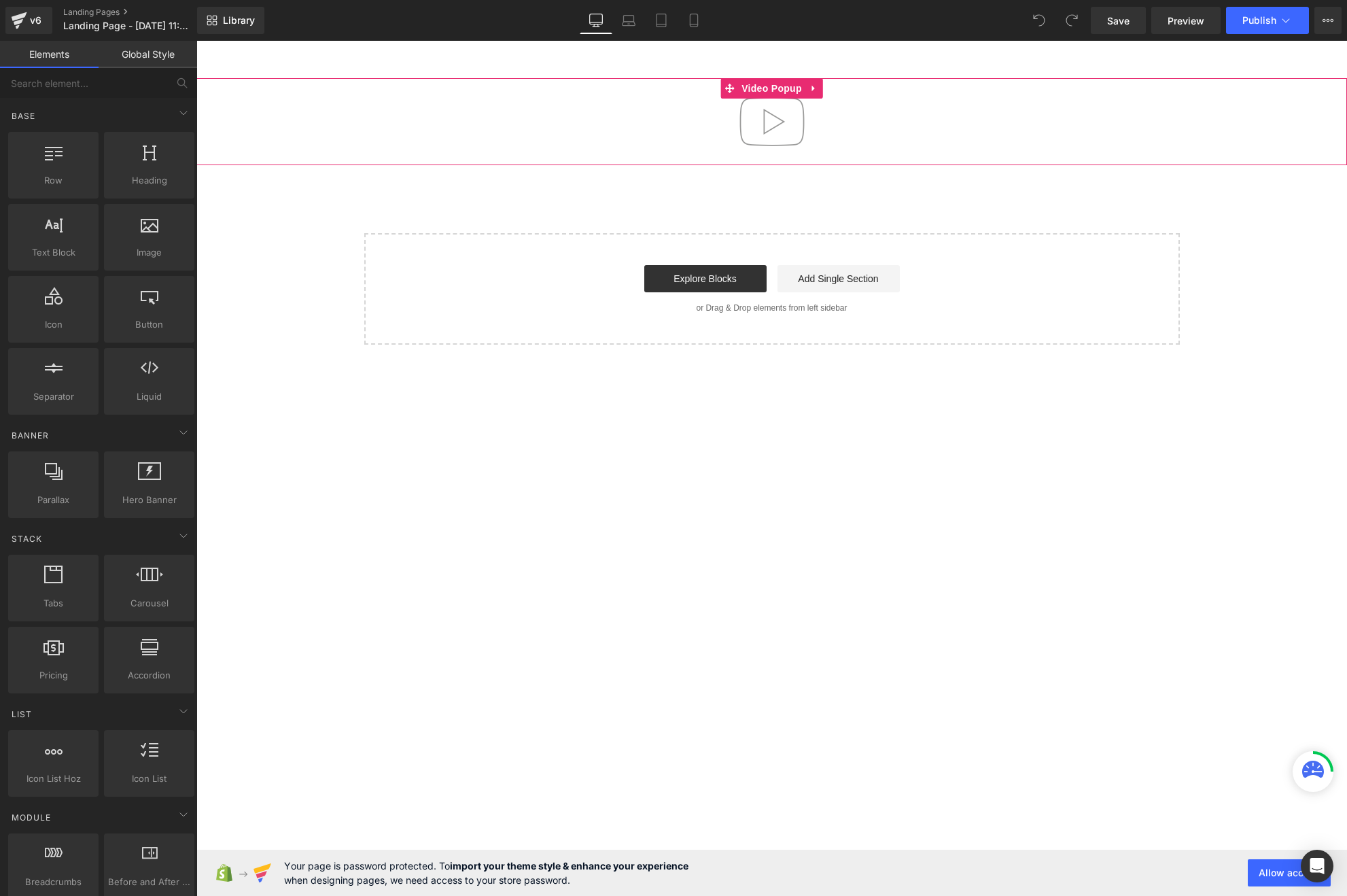
click at [782, 118] on img at bounding box center [772, 122] width 87 height 87
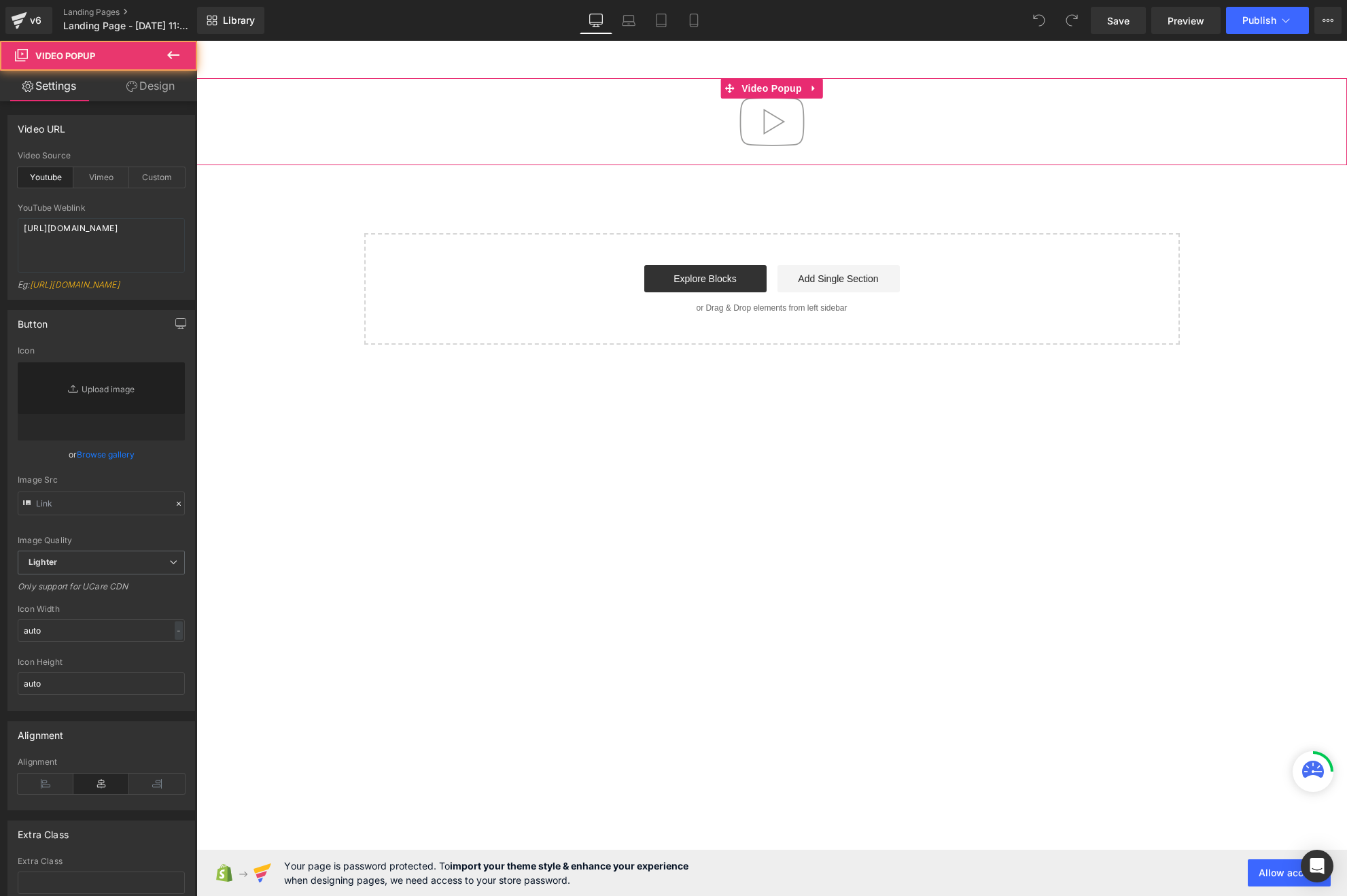
type input "//[DOMAIN_NAME][URL]"
click at [782, 118] on img at bounding box center [772, 122] width 87 height 87
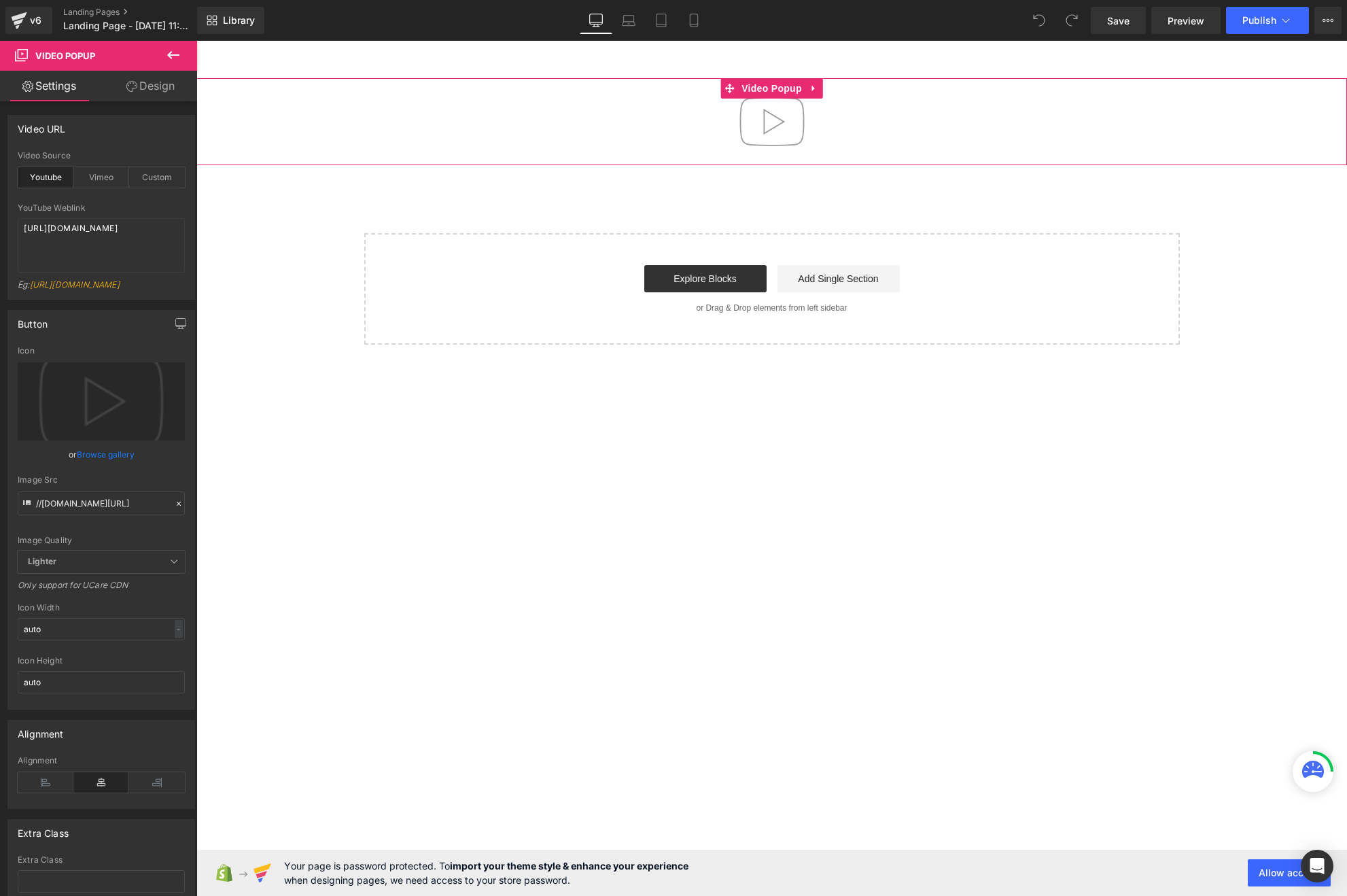
click at [782, 118] on img at bounding box center [772, 122] width 87 height 87
click at [778, 125] on img at bounding box center [772, 122] width 87 height 87
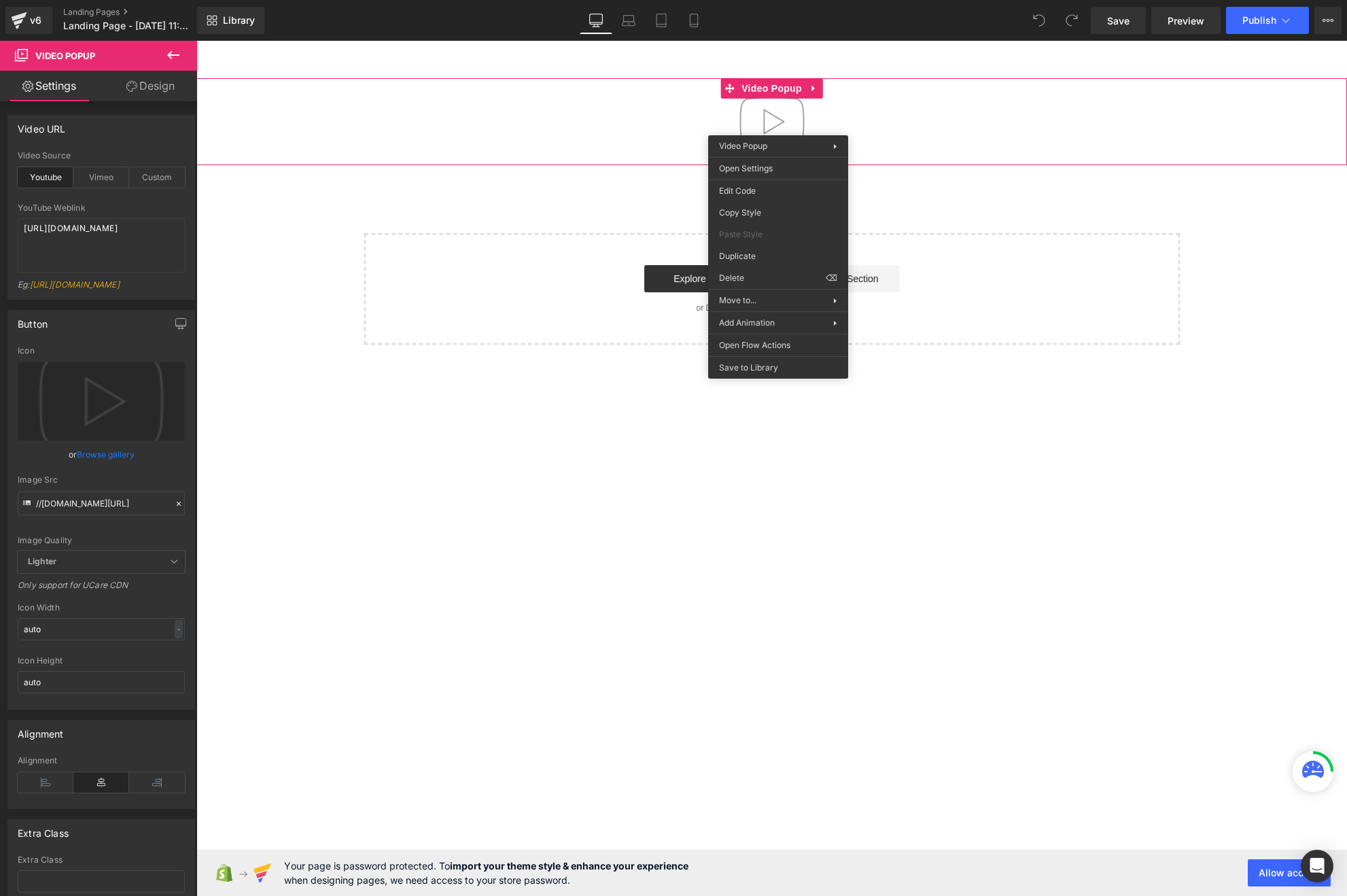
click at [778, 124] on img at bounding box center [772, 122] width 87 height 87
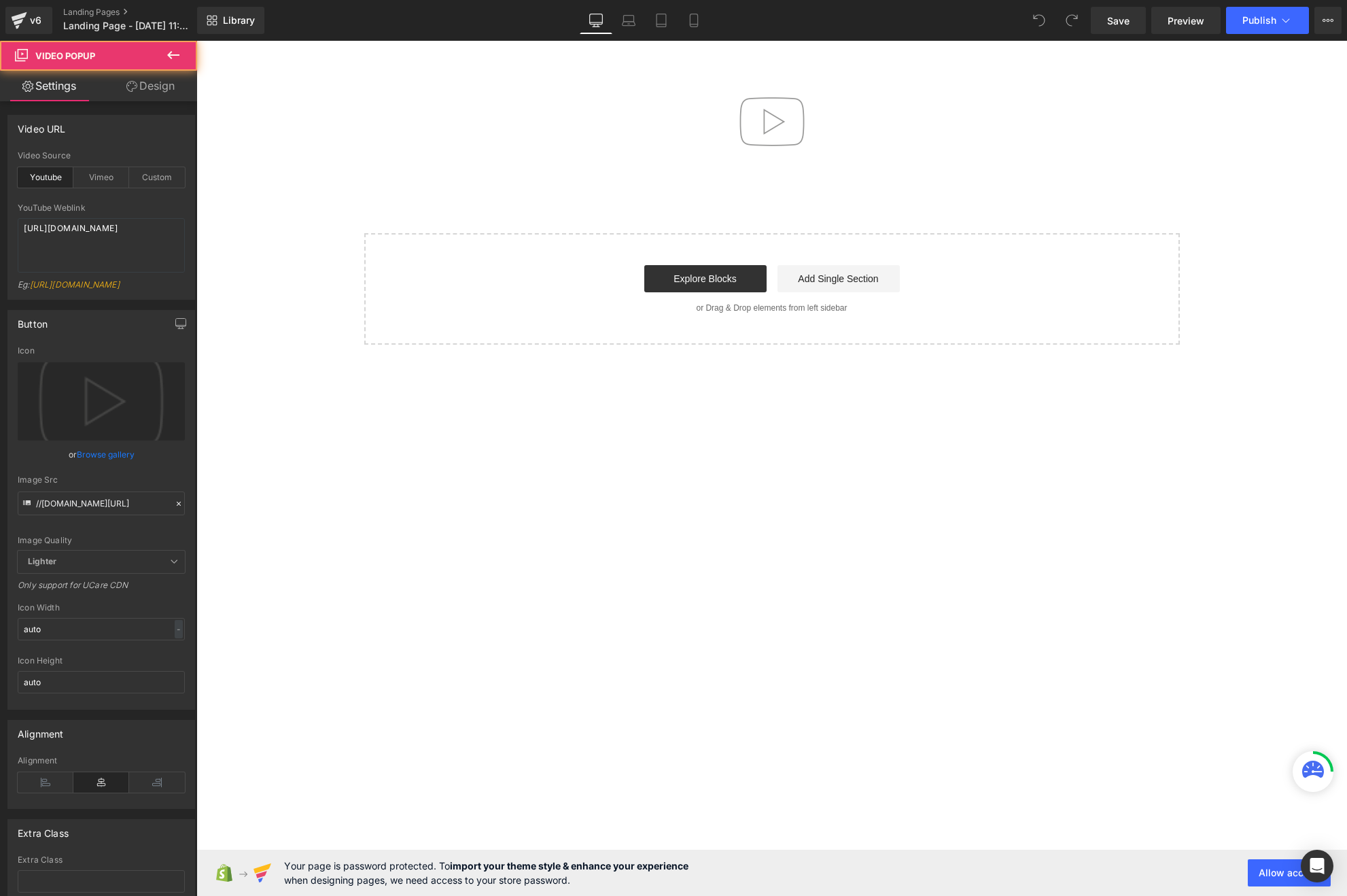
click at [778, 124] on img at bounding box center [772, 122] width 87 height 87
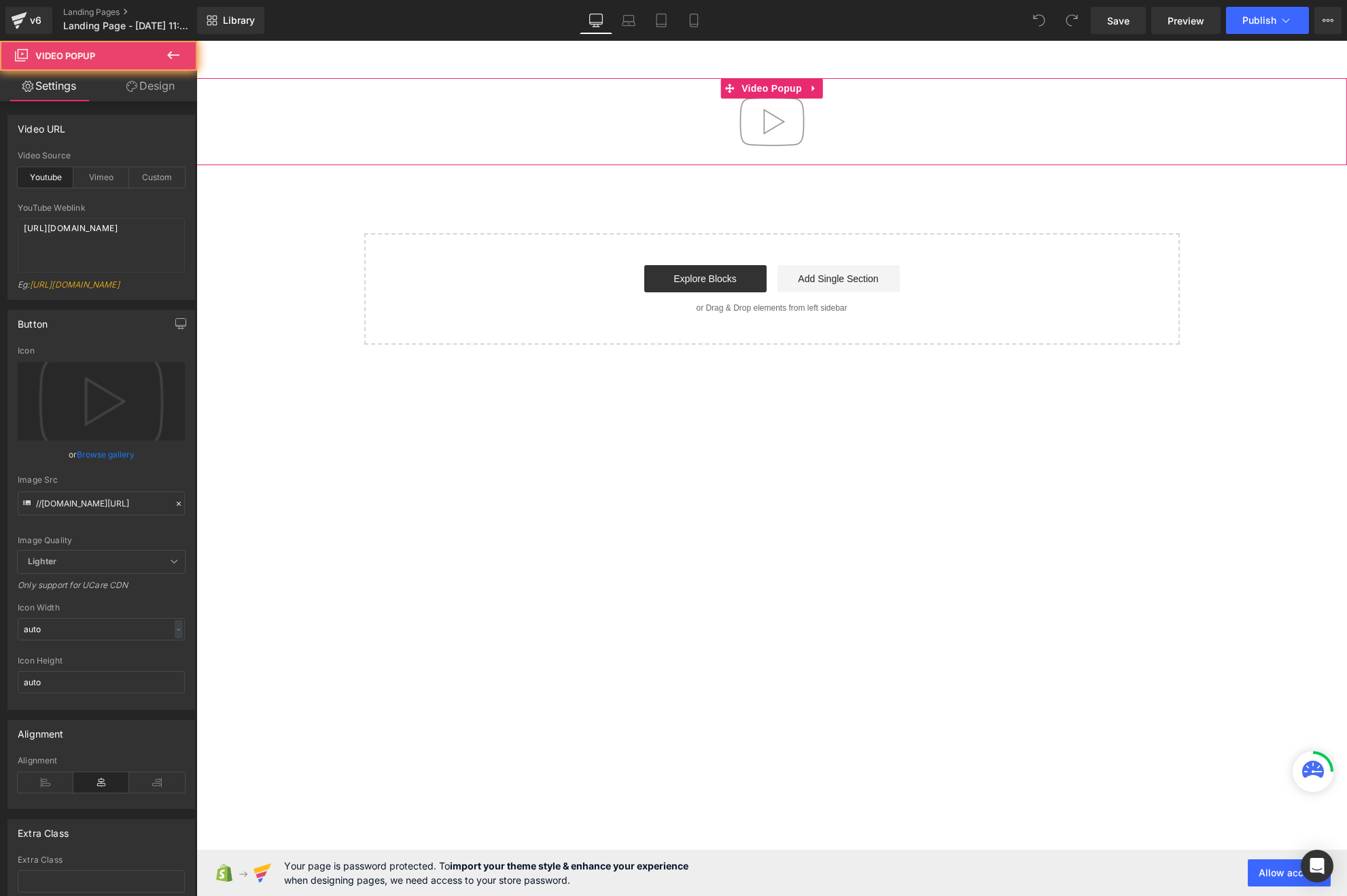
click at [778, 124] on img at bounding box center [772, 122] width 87 height 87
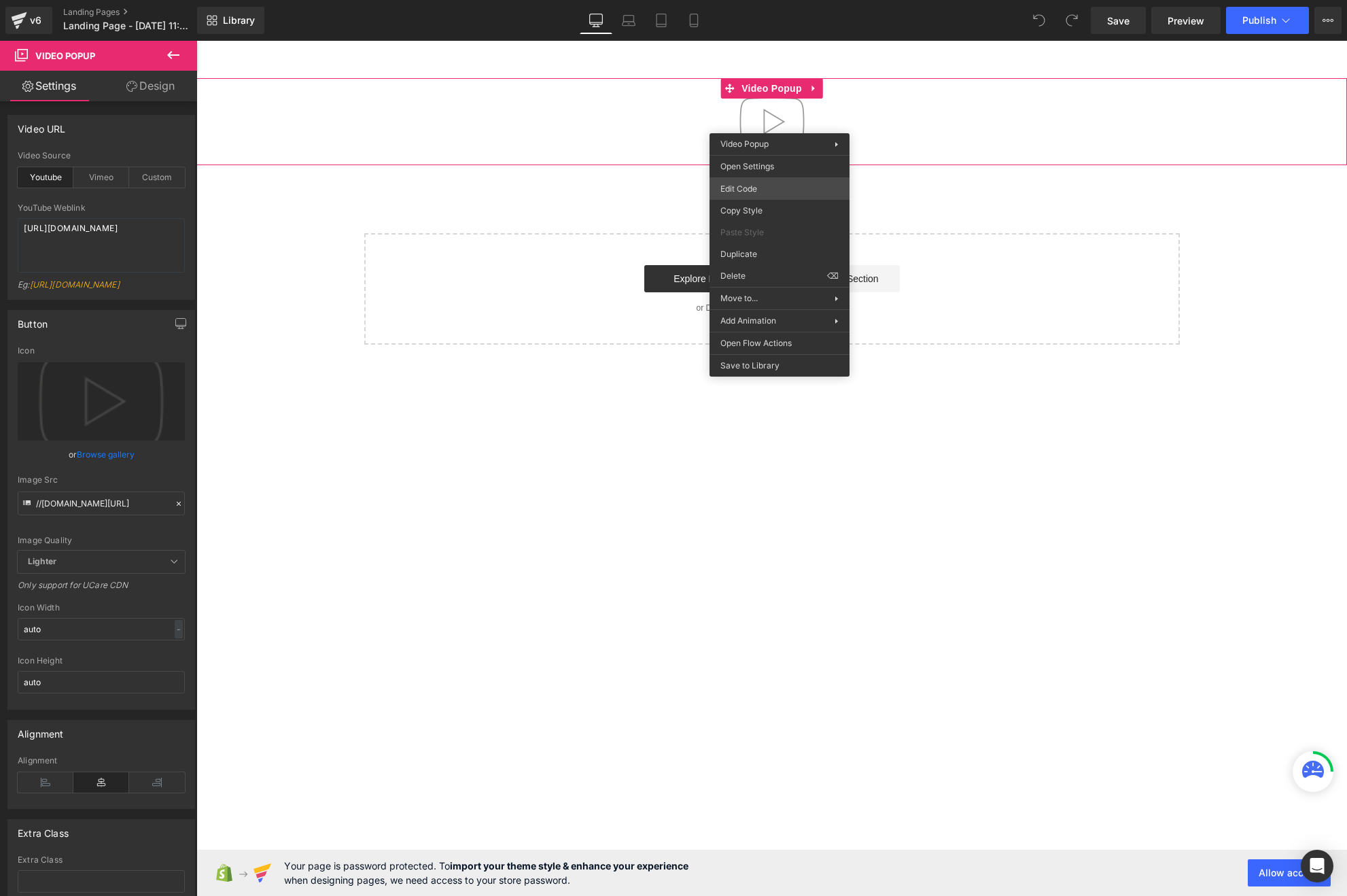
click at [783, 187] on body "You are previewing how the will restyle your page. You can not edit Elements in…" at bounding box center [674, 448] width 1347 height 896
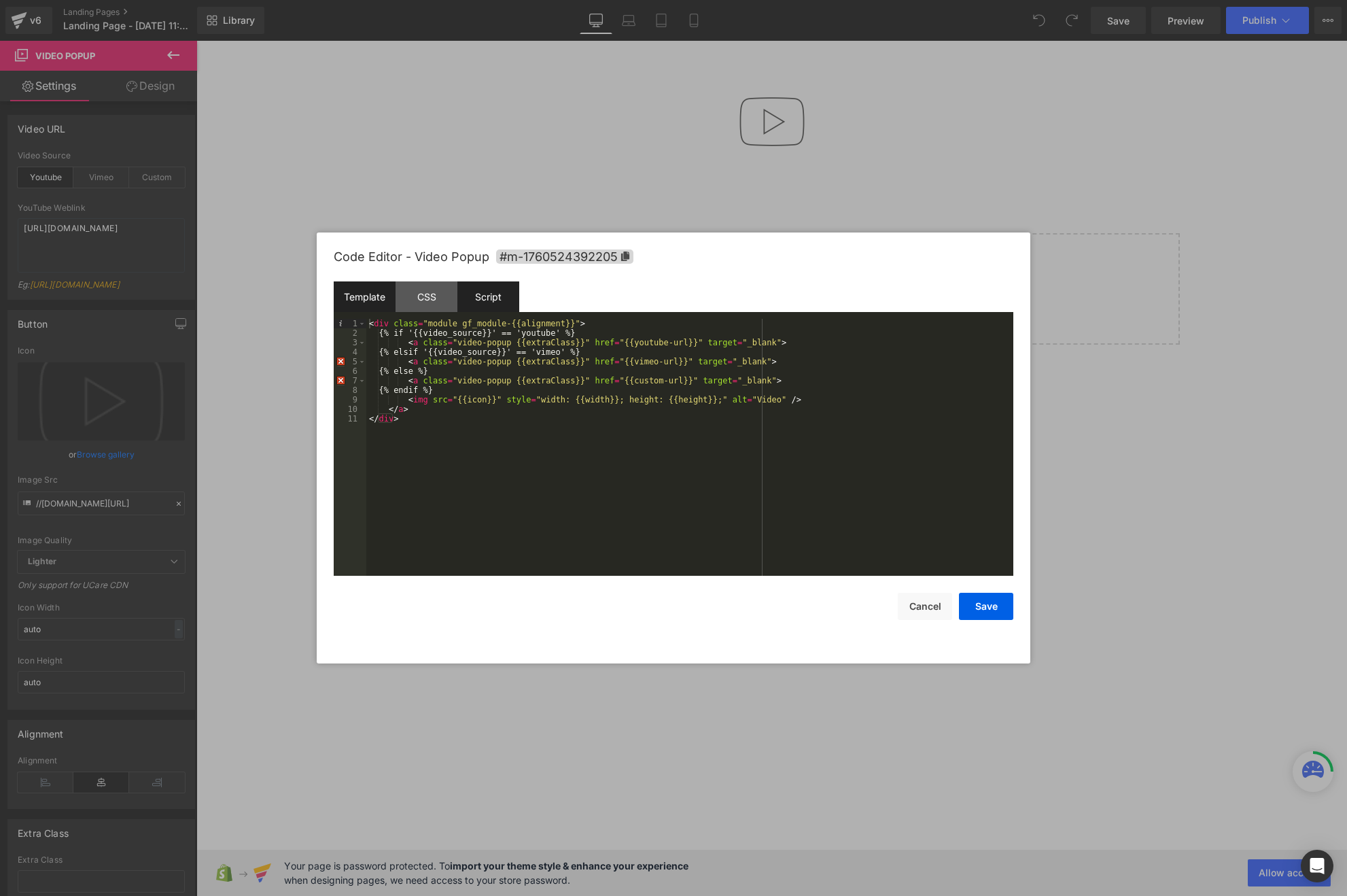
click at [469, 299] on div "Script" at bounding box center [488, 296] width 62 height 31
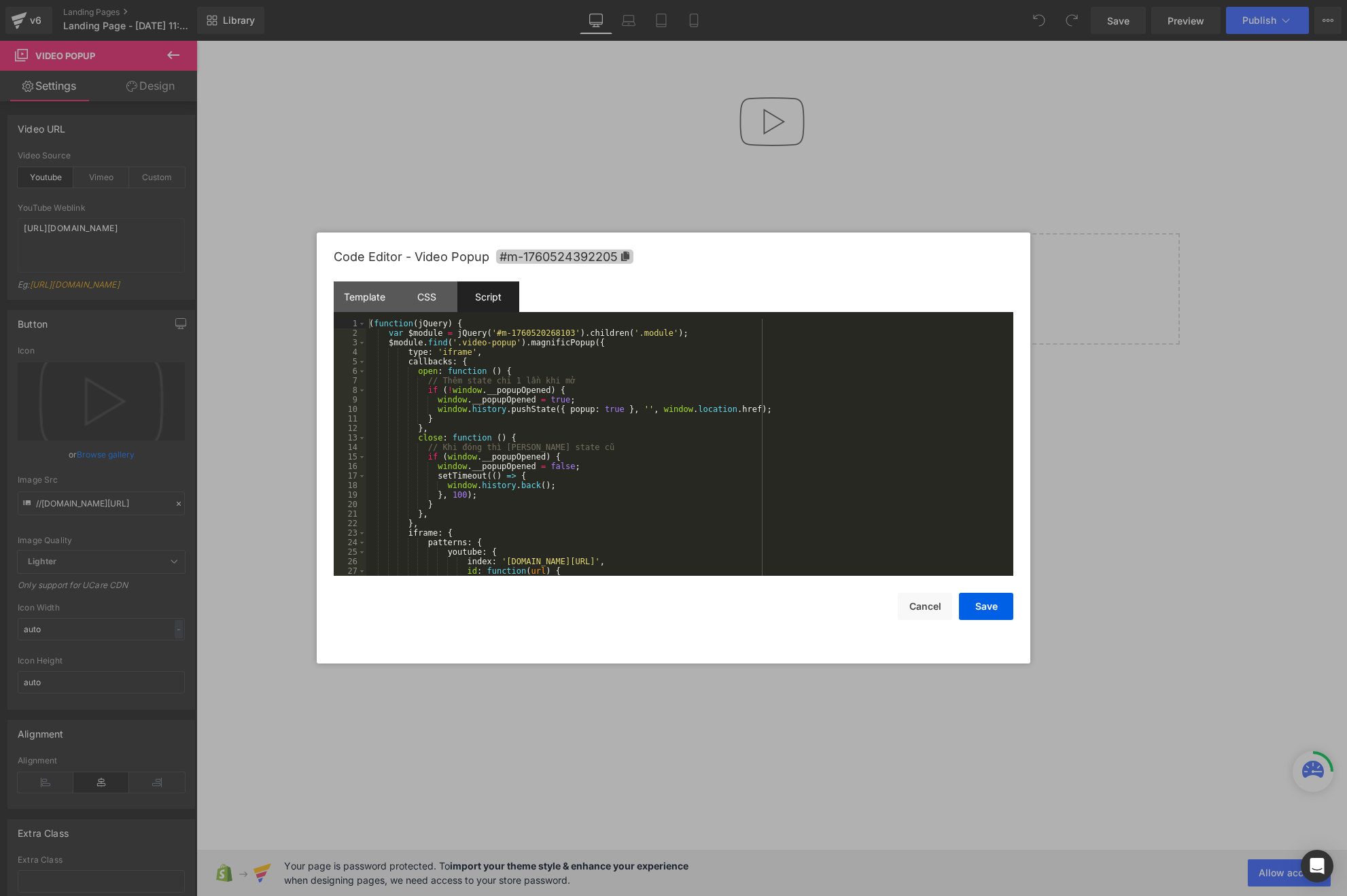
click at [626, 258] on icon at bounding box center [625, 255] width 8 height 9
drag, startPoint x: 497, startPoint y: 332, endPoint x: 576, endPoint y: 332, distance: 79.0
click at [576, 332] on div "( function ( jQuery ) { var $module = jQuery ( '#m-1760520268103' ) . children …" at bounding box center [686, 457] width 641 height 276
click at [982, 610] on button "Save" at bounding box center [986, 606] width 54 height 27
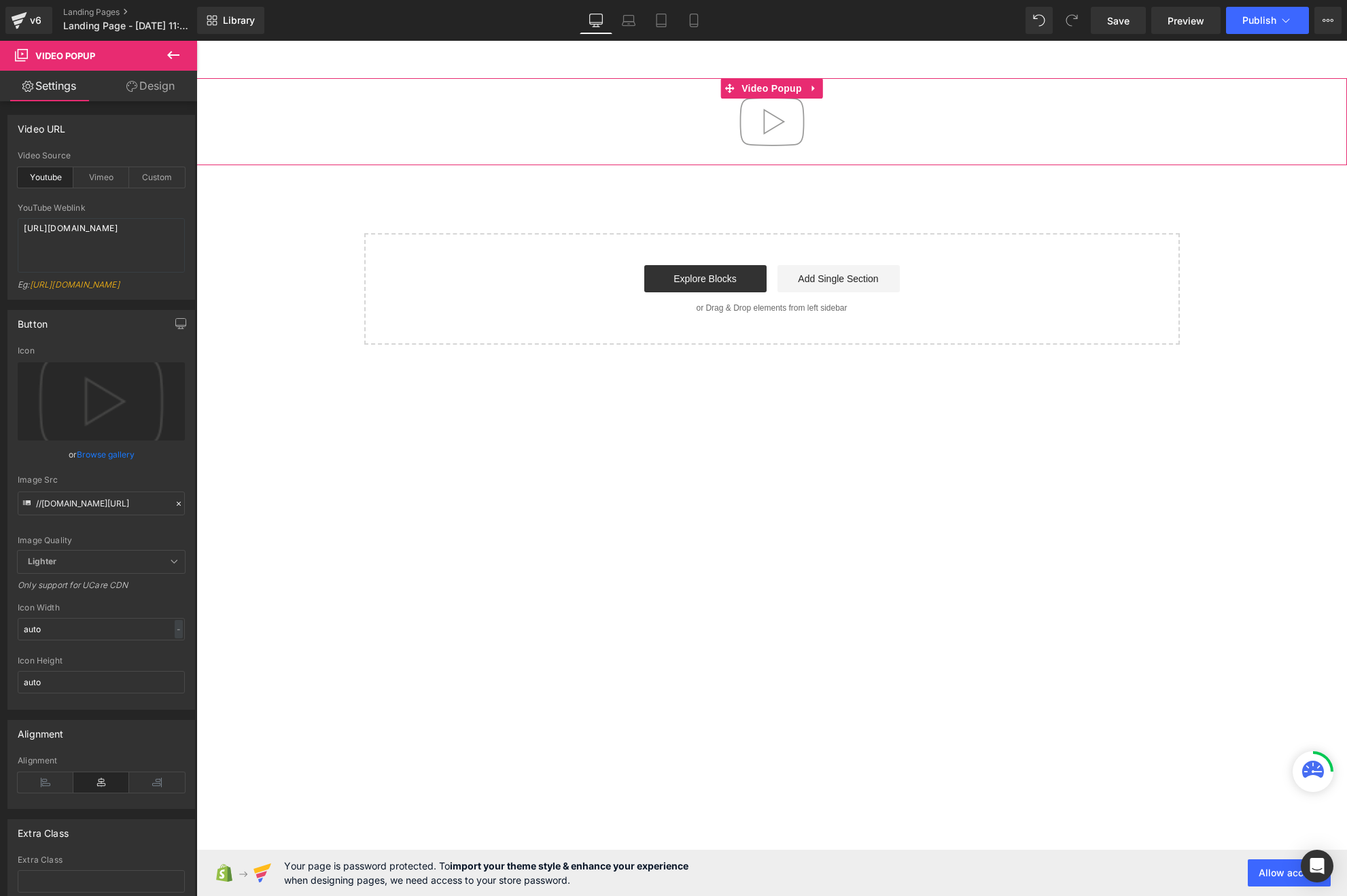
click at [764, 121] on img at bounding box center [772, 122] width 87 height 87
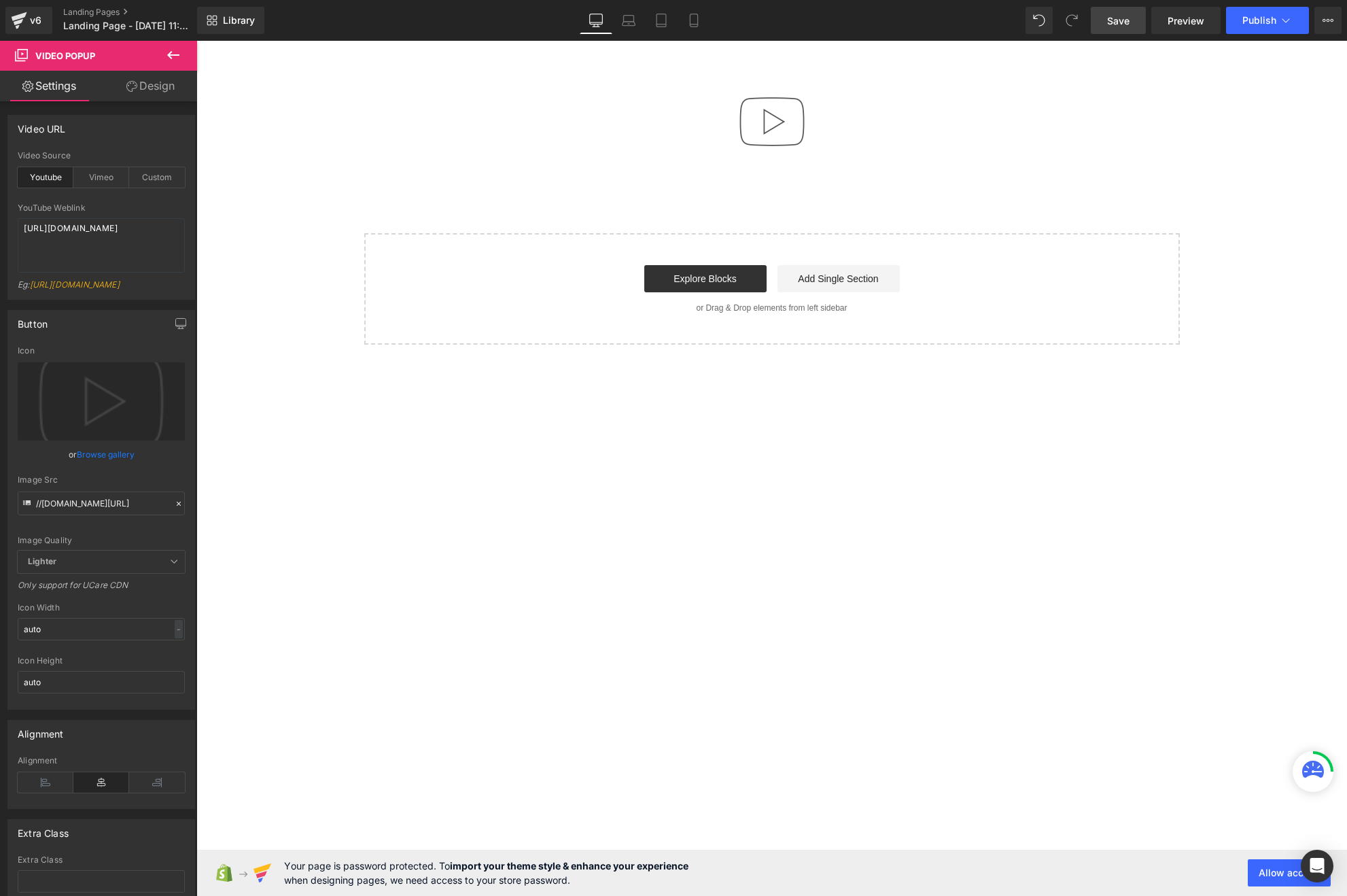
click at [1100, 27] on link "Save" at bounding box center [1118, 21] width 55 height 27
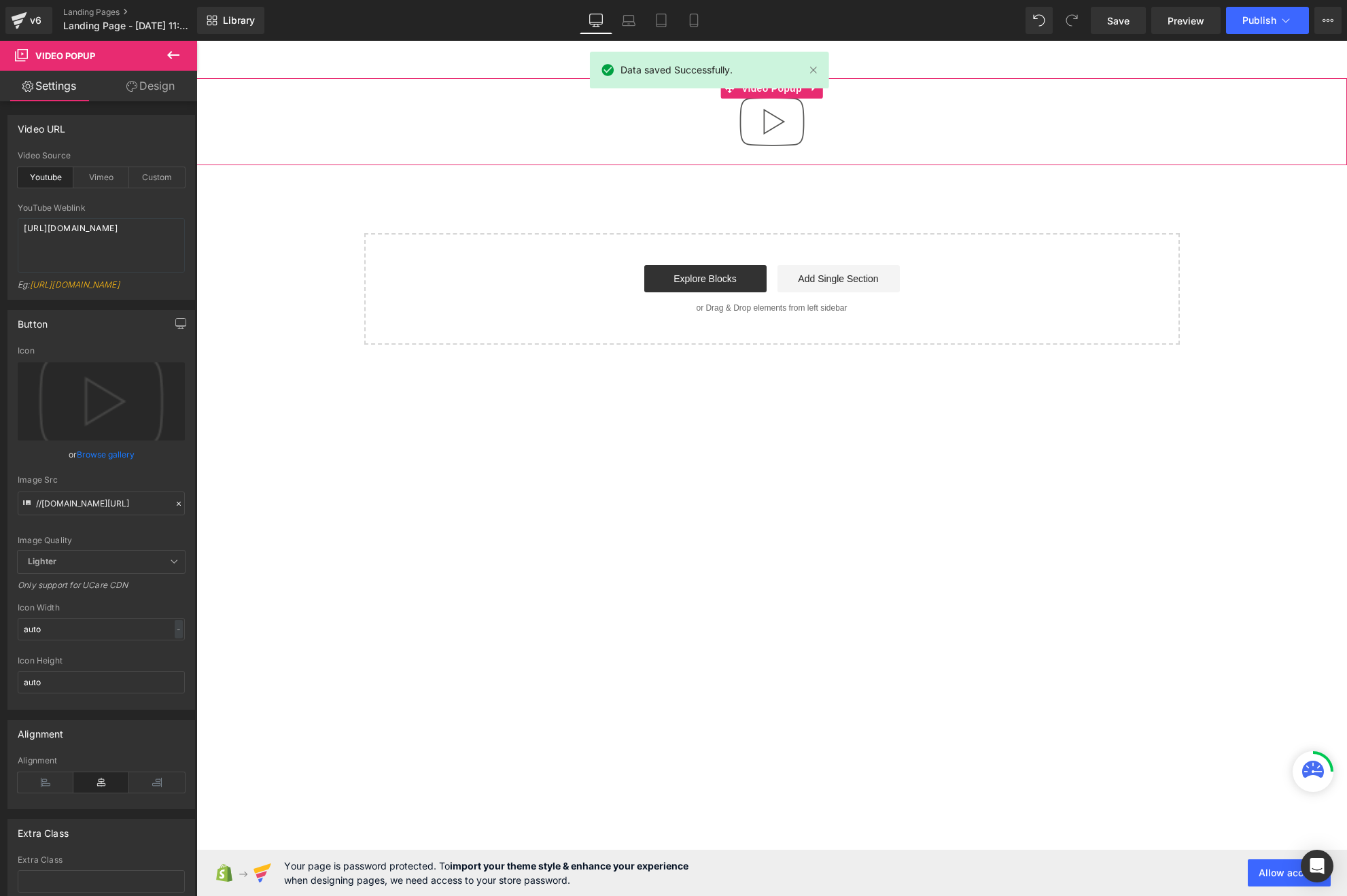
click at [587, 104] on div at bounding box center [771, 122] width 1151 height 87
click at [910, 96] on div at bounding box center [771, 122] width 1151 height 87
click at [867, 93] on div at bounding box center [771, 122] width 1151 height 87
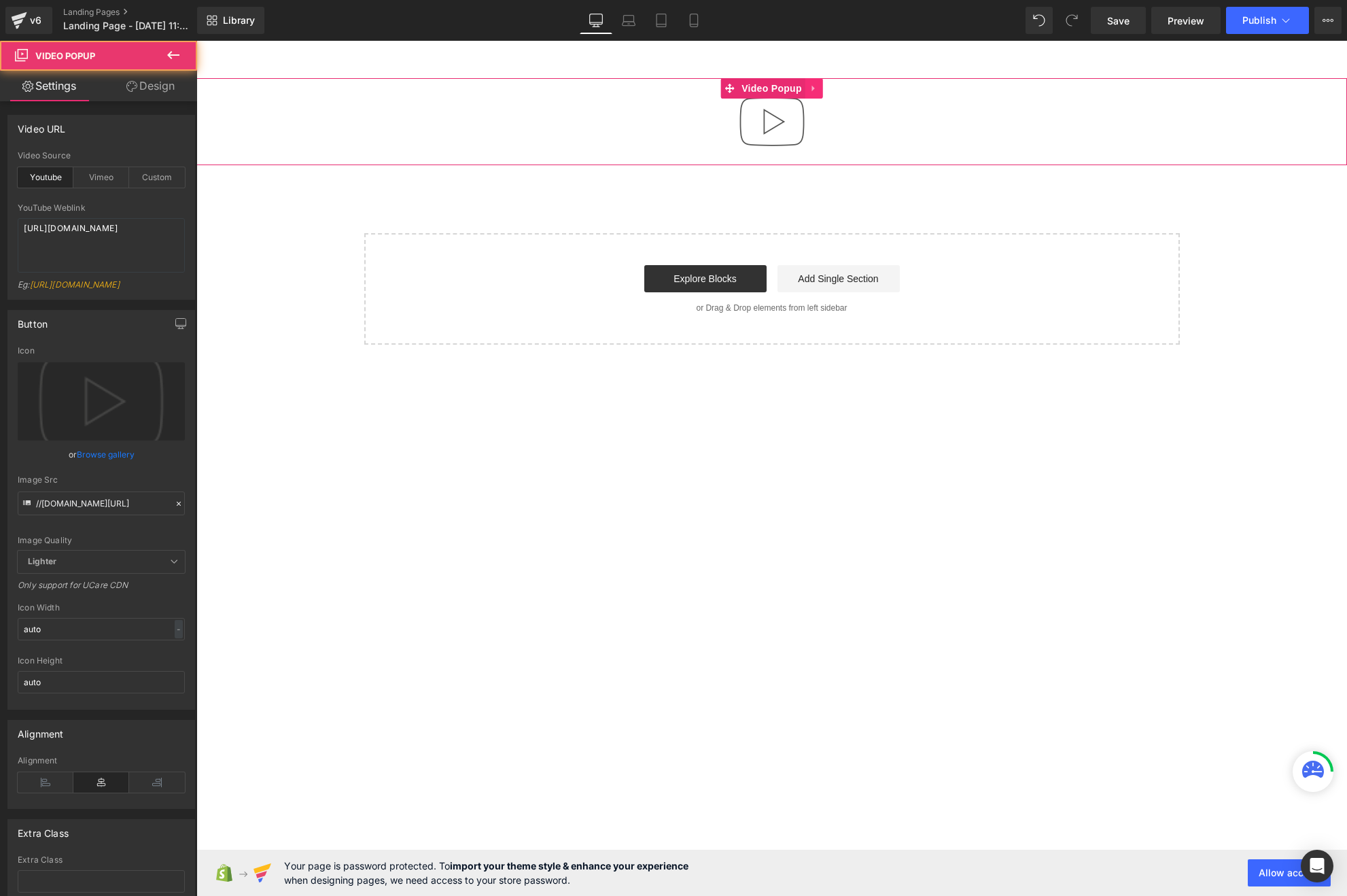
click at [817, 91] on icon at bounding box center [814, 88] width 9 height 10
click at [822, 85] on icon at bounding box center [823, 88] width 9 height 9
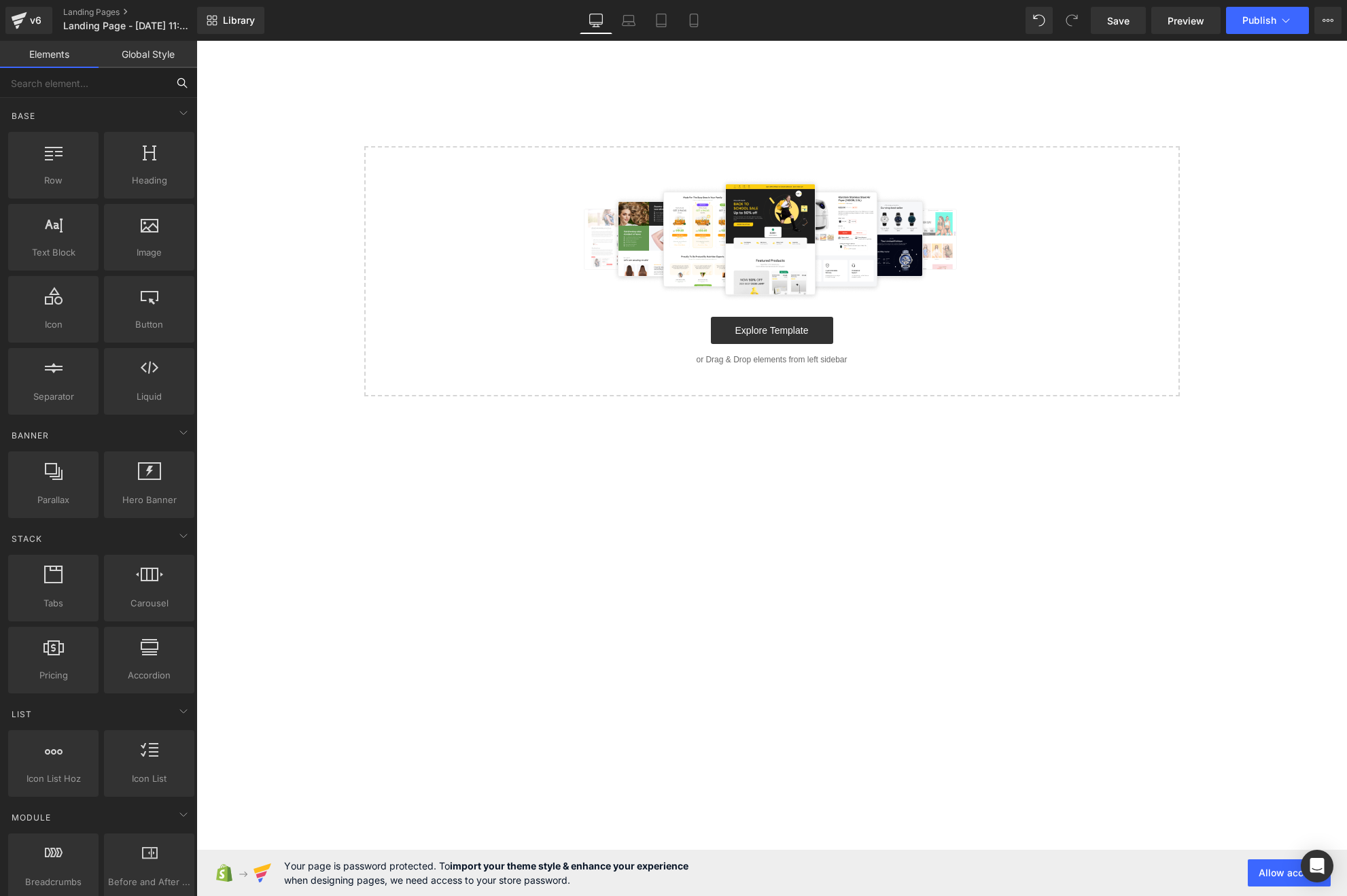
click at [76, 78] on input "text" at bounding box center [83, 83] width 167 height 30
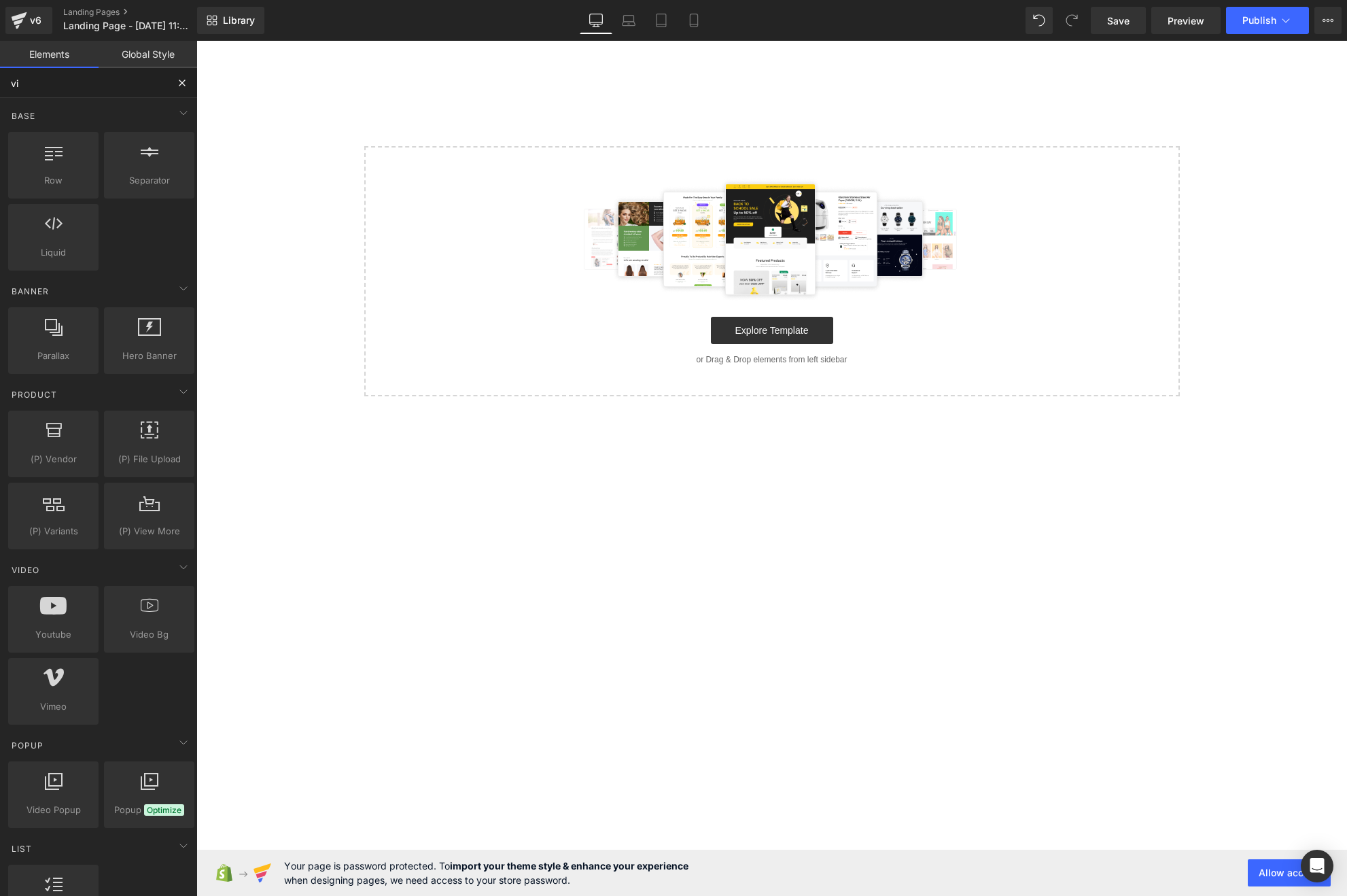
type input "vid"
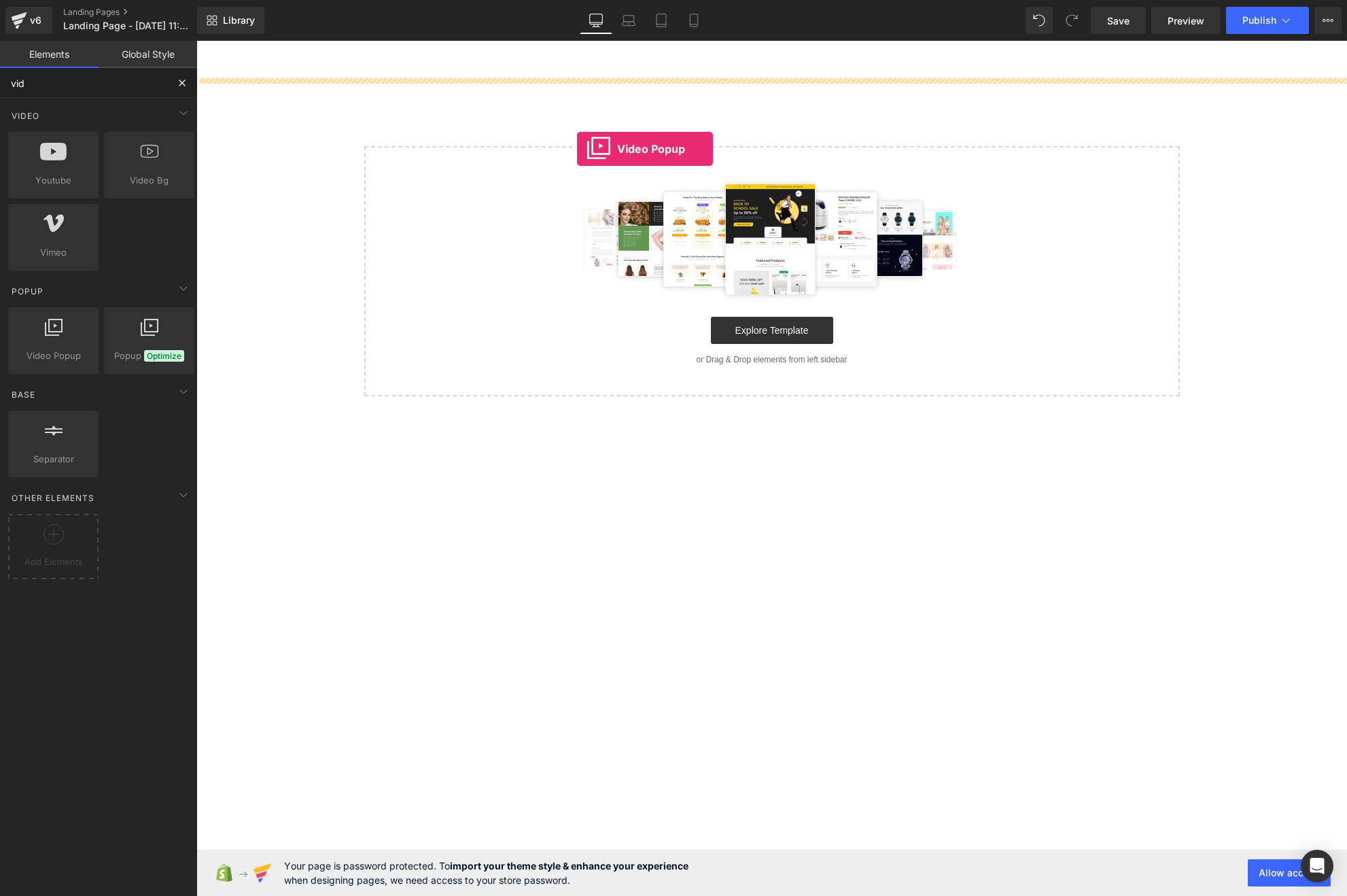
drag, startPoint x: 246, startPoint y: 391, endPoint x: 577, endPoint y: 149, distance: 410.0
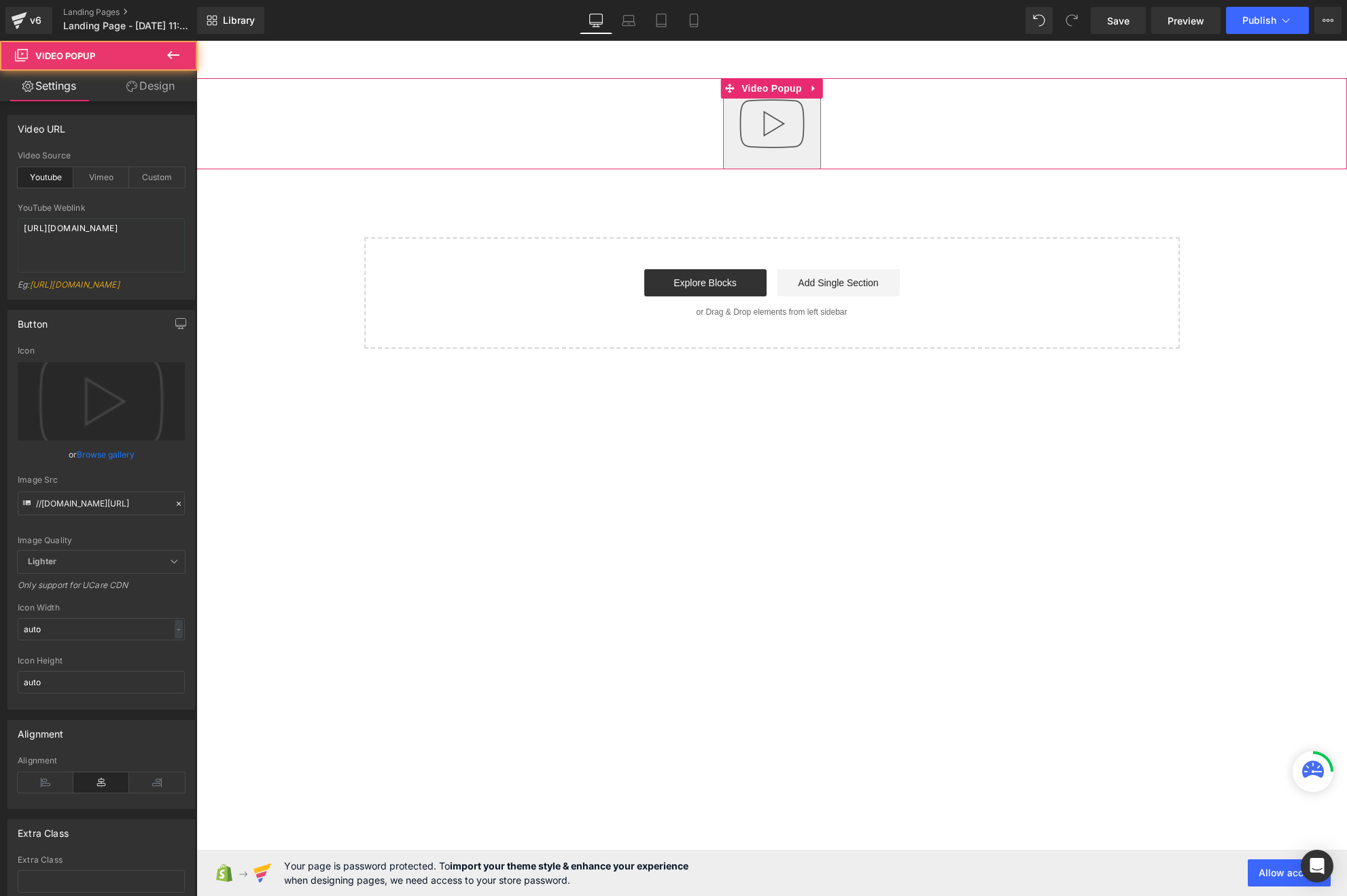
click at [780, 122] on img "button" at bounding box center [772, 123] width 87 height 87
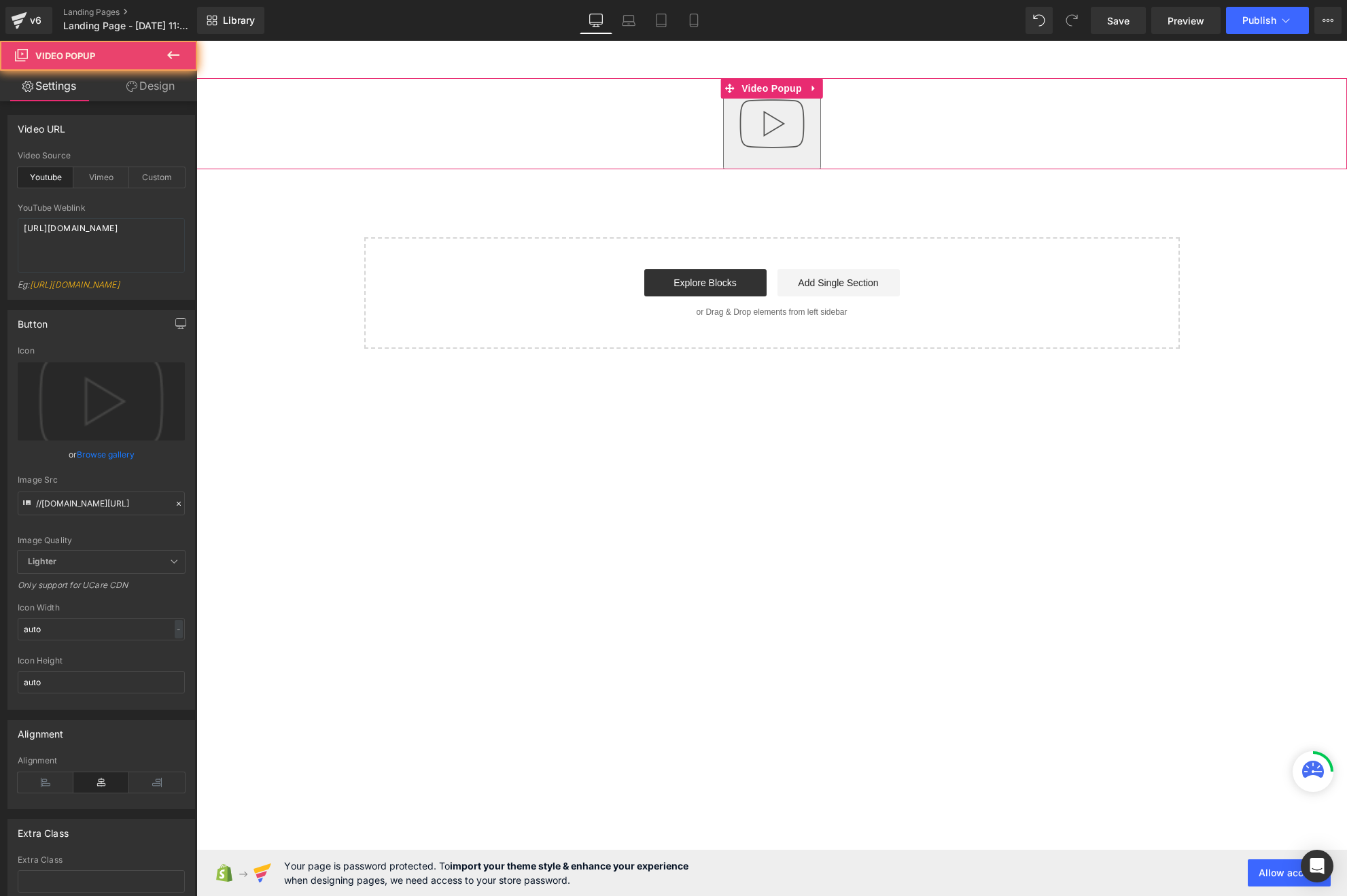
click at [780, 122] on img "button" at bounding box center [772, 123] width 87 height 87
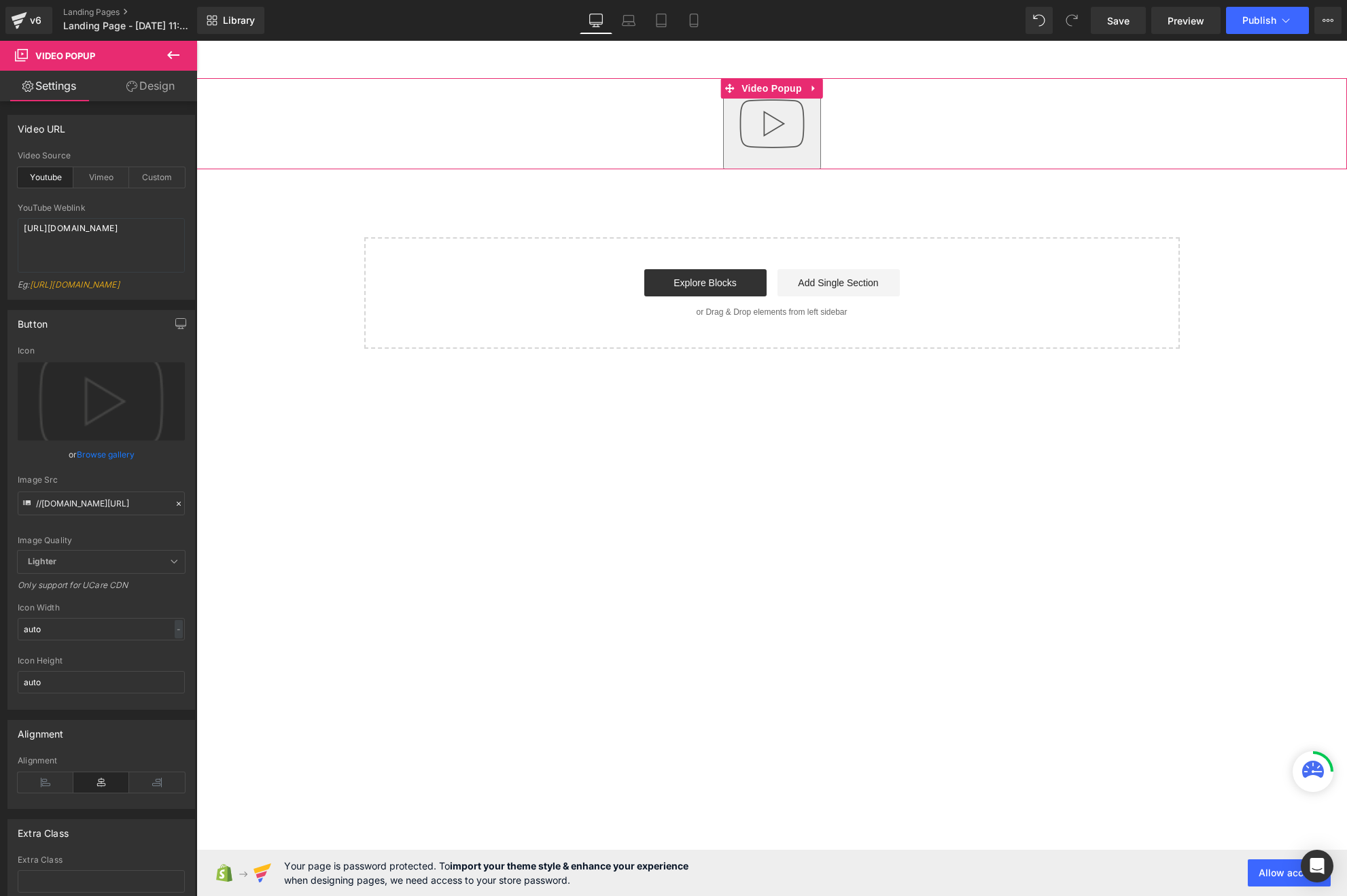
click at [780, 122] on img "button" at bounding box center [772, 123] width 87 height 87
click at [708, 97] on div at bounding box center [771, 124] width 1151 height 91
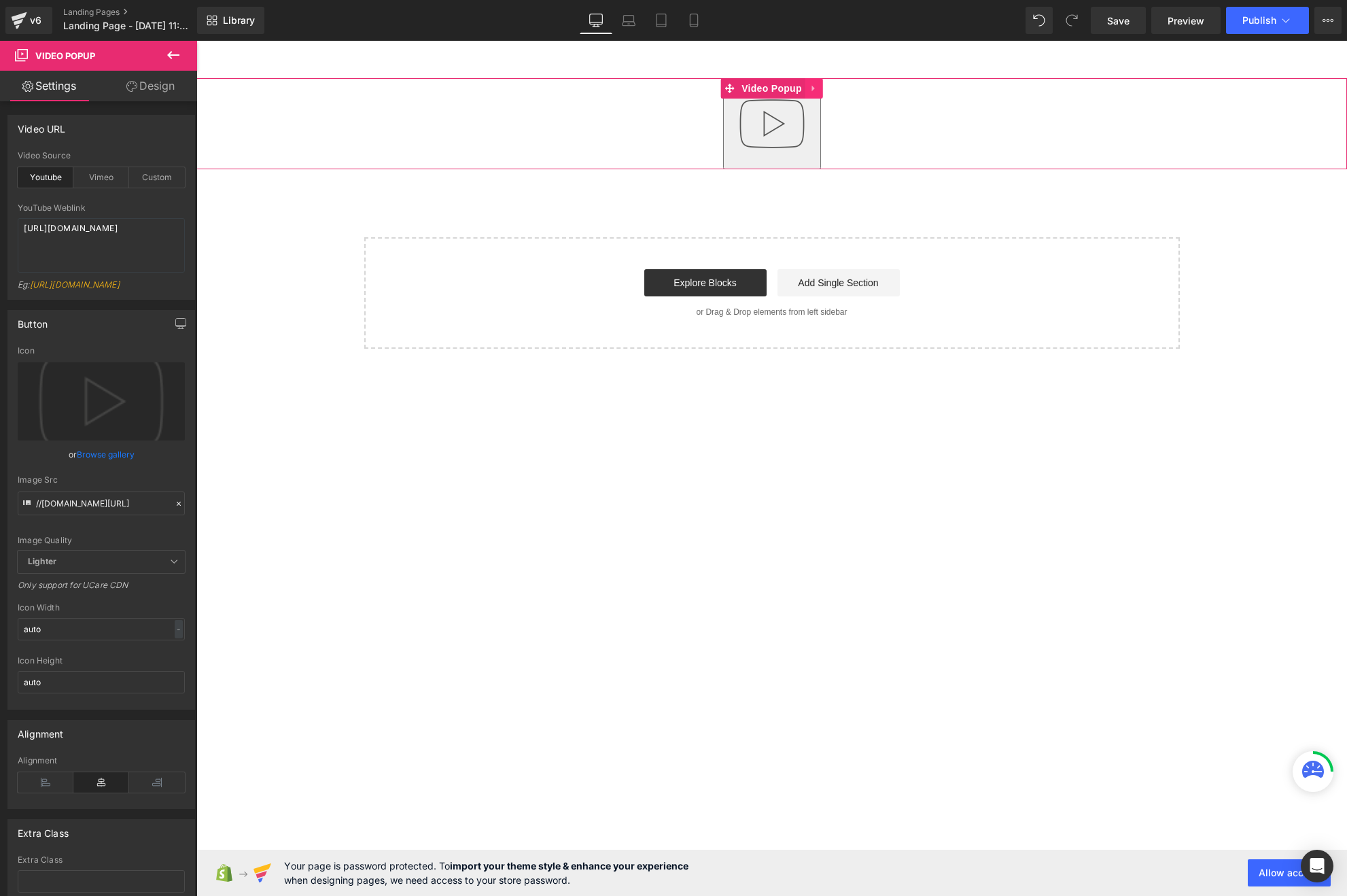
click at [820, 86] on link at bounding box center [814, 88] width 18 height 21
click at [824, 90] on icon at bounding box center [823, 88] width 9 height 9
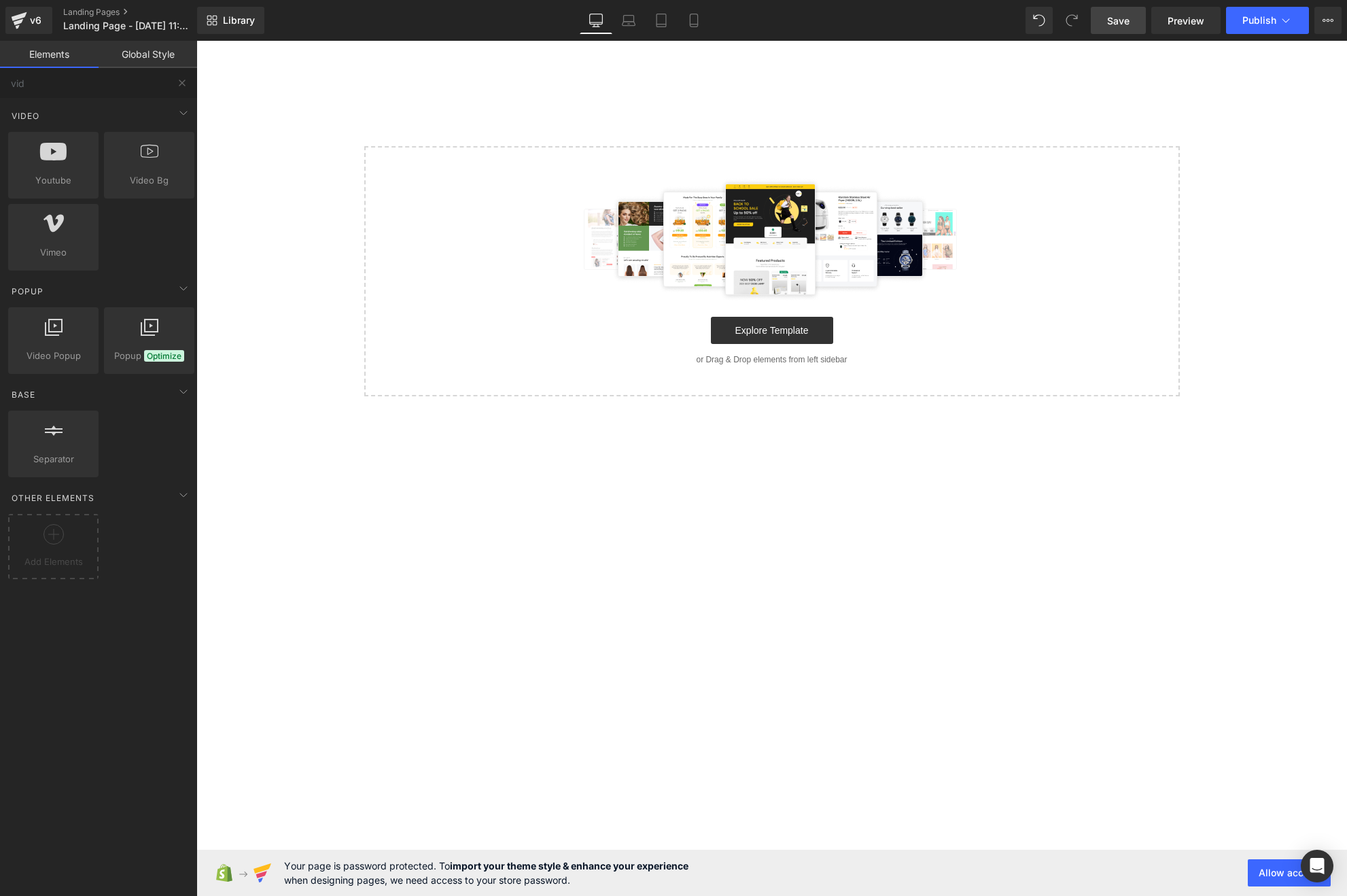
click at [1122, 21] on span "Save" at bounding box center [1118, 21] width 22 height 14
